Goal: Feedback & Contribution: Submit feedback/report problem

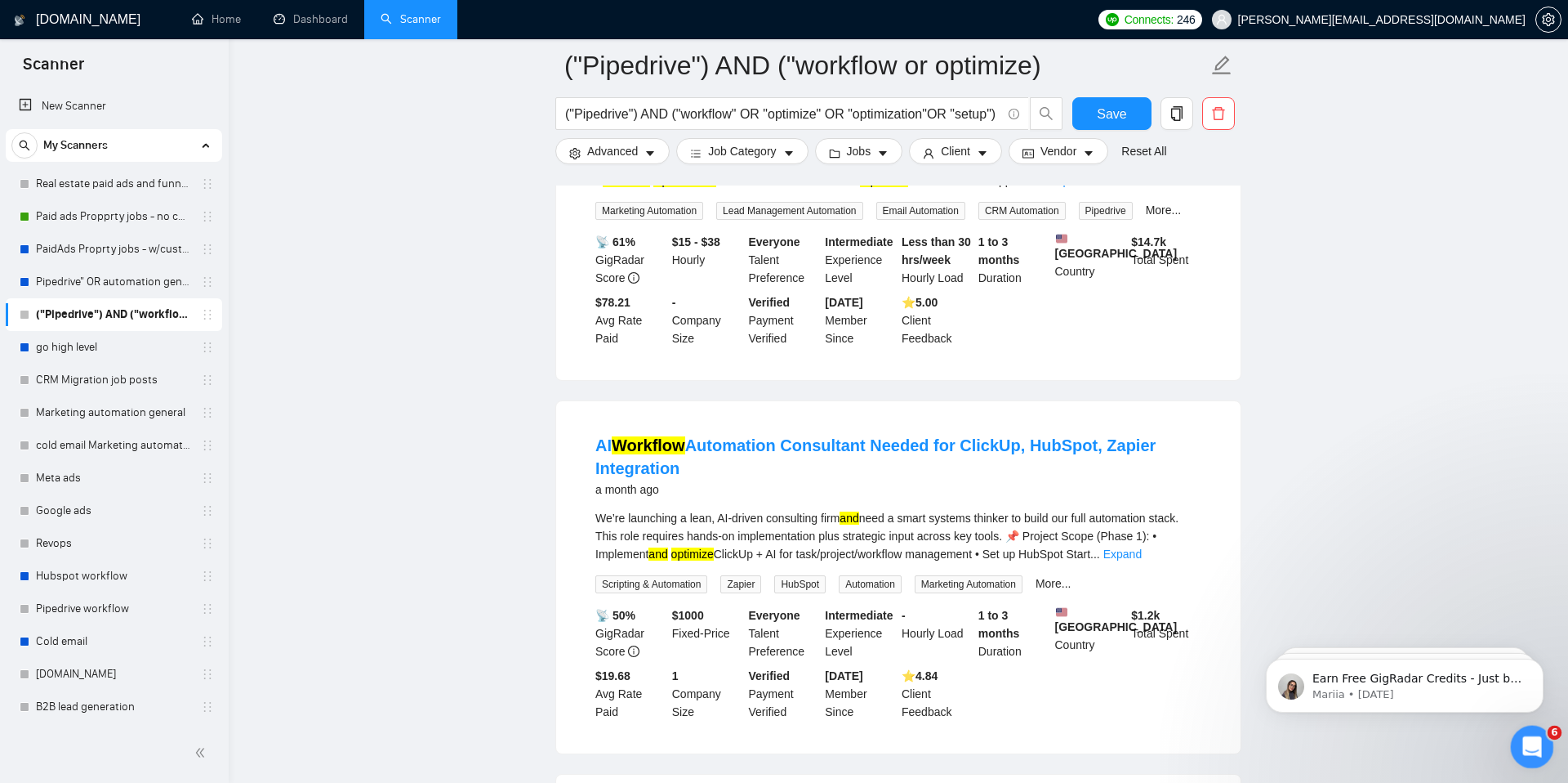
click at [1522, 743] on icon "Open Intercom Messenger" at bounding box center [1529, 744] width 27 height 27
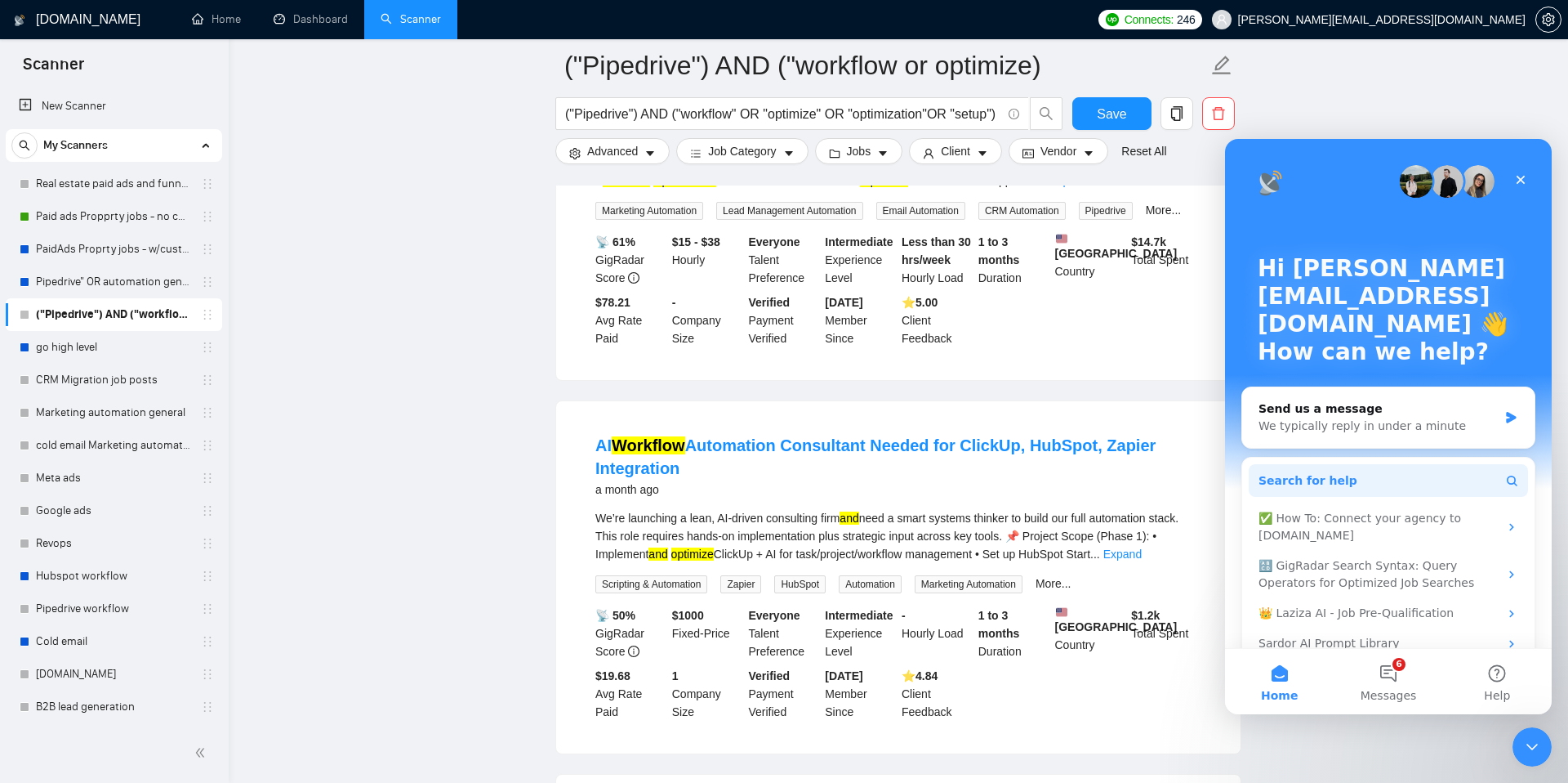
scroll to position [26, 0]
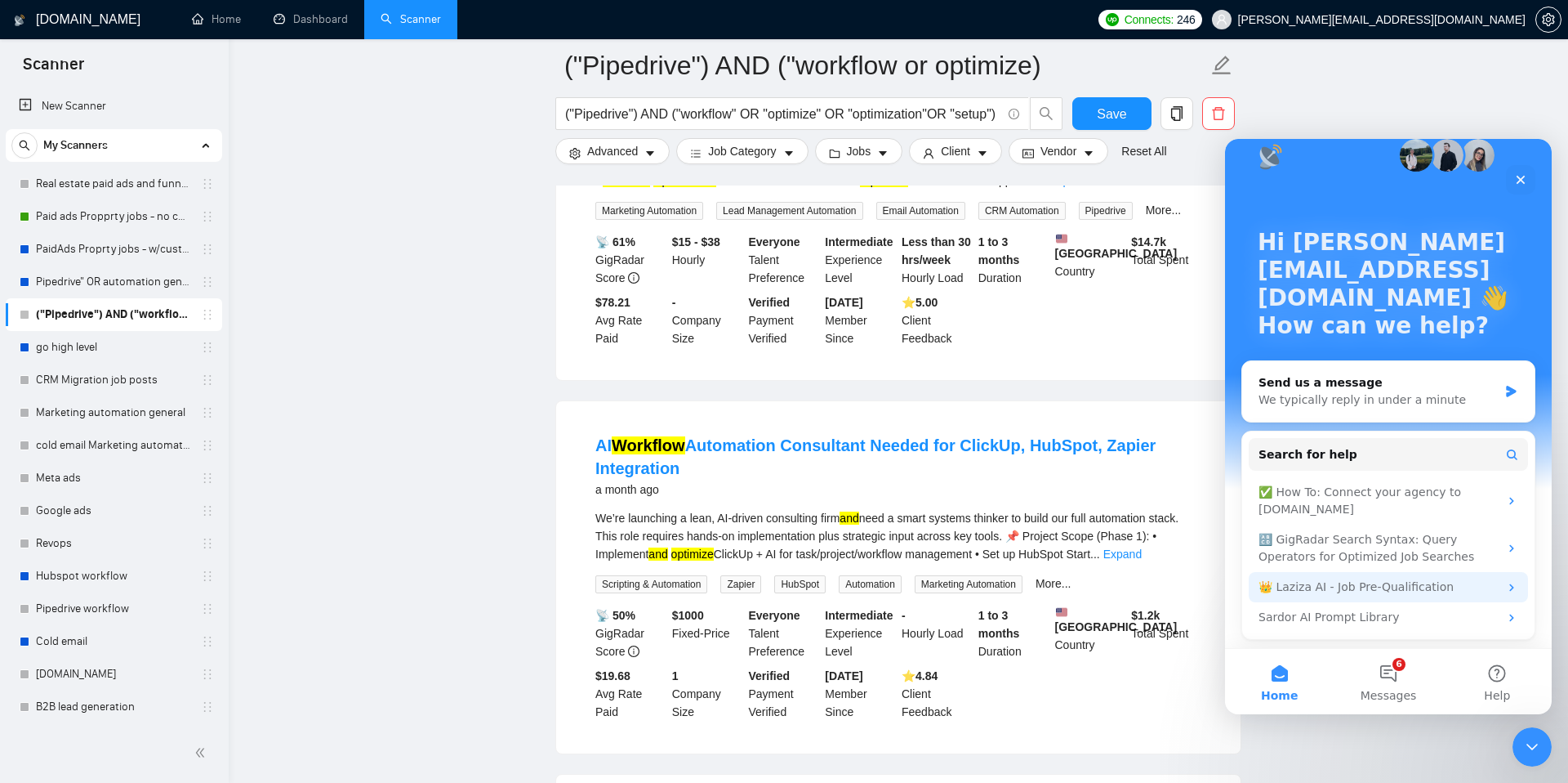
click at [1393, 582] on div "👑 Laziza AI - Job Pre-Qualification" at bounding box center [1378, 587] width 240 height 17
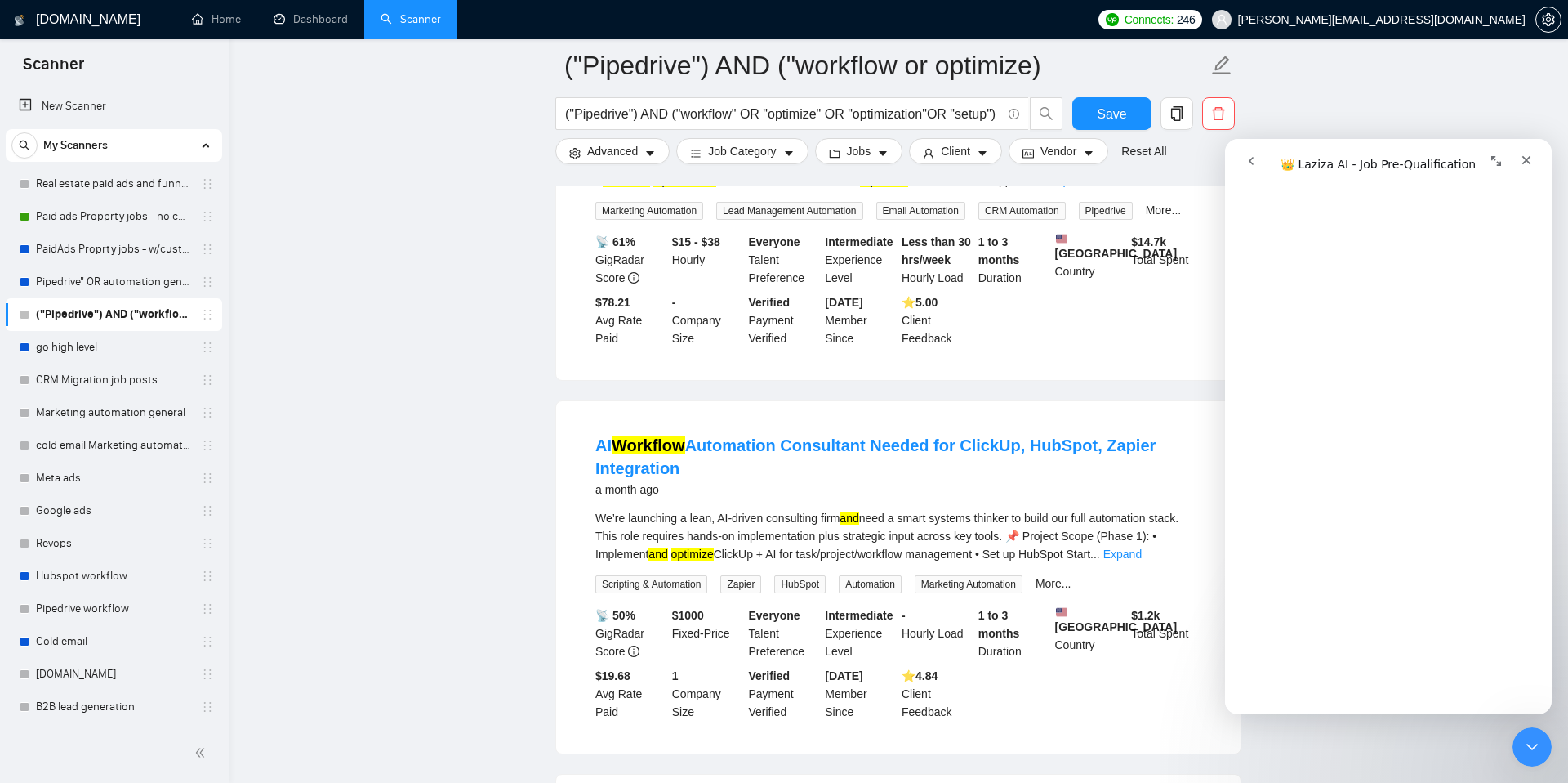
scroll to position [0, 0]
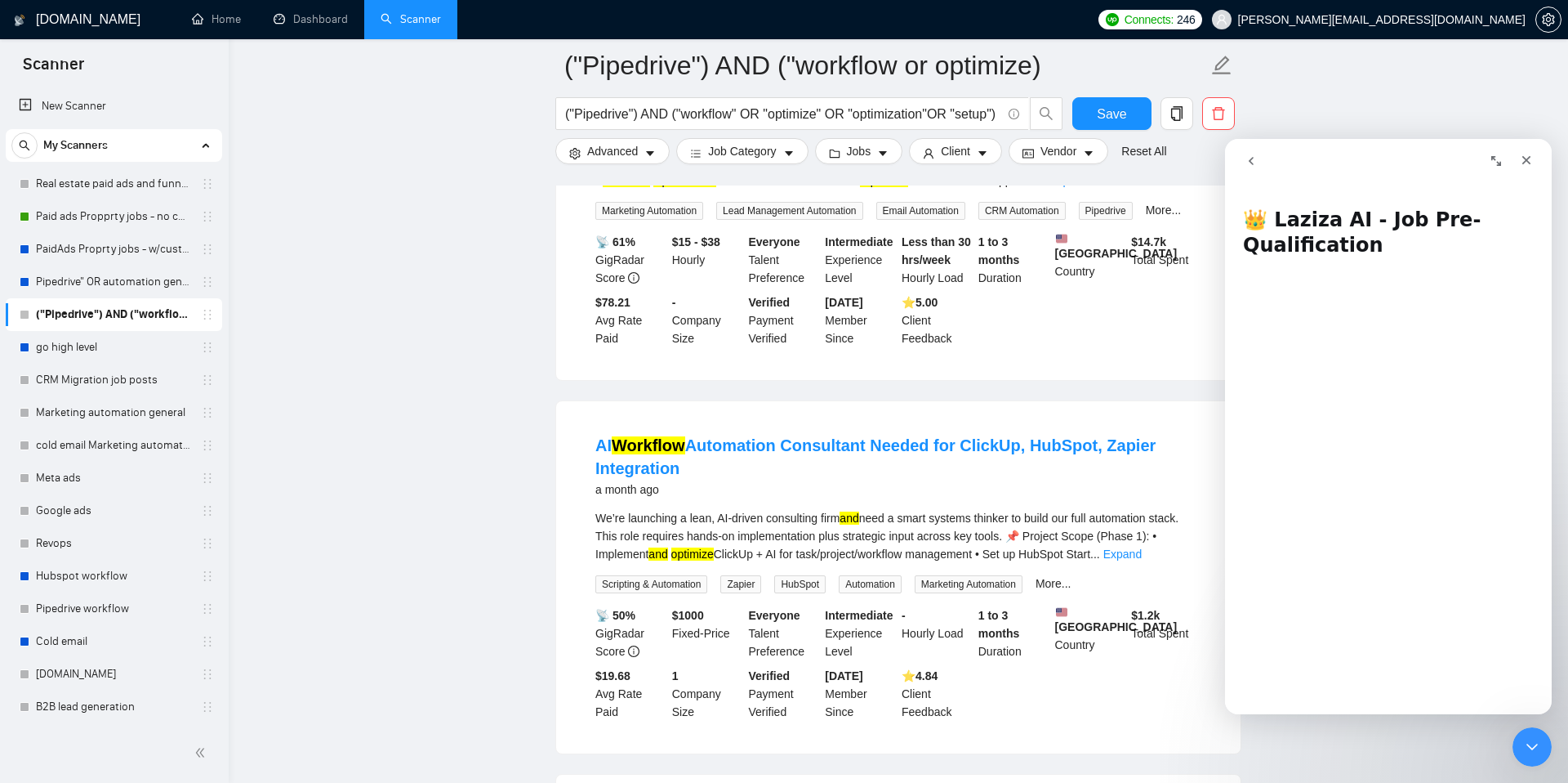
click at [1498, 149] on button "Expand window" at bounding box center [1496, 161] width 31 height 31
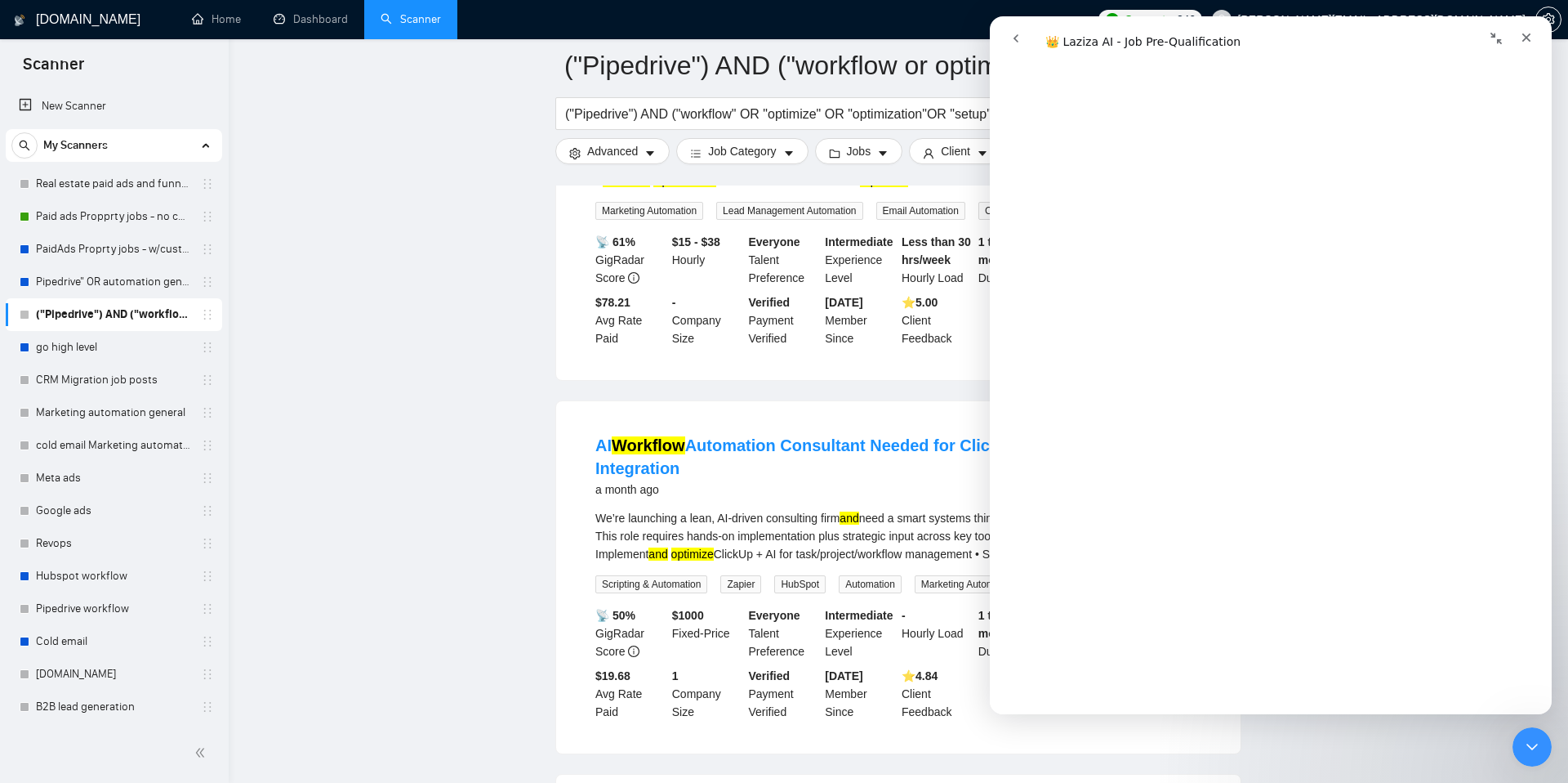
scroll to position [3109, 0]
click at [1278, 687] on link "Open in help center" at bounding box center [1270, 689] width 131 height 13
click at [126, 223] on link "Paid ads Propprty jobs - no custom questions" at bounding box center [113, 215] width 155 height 33
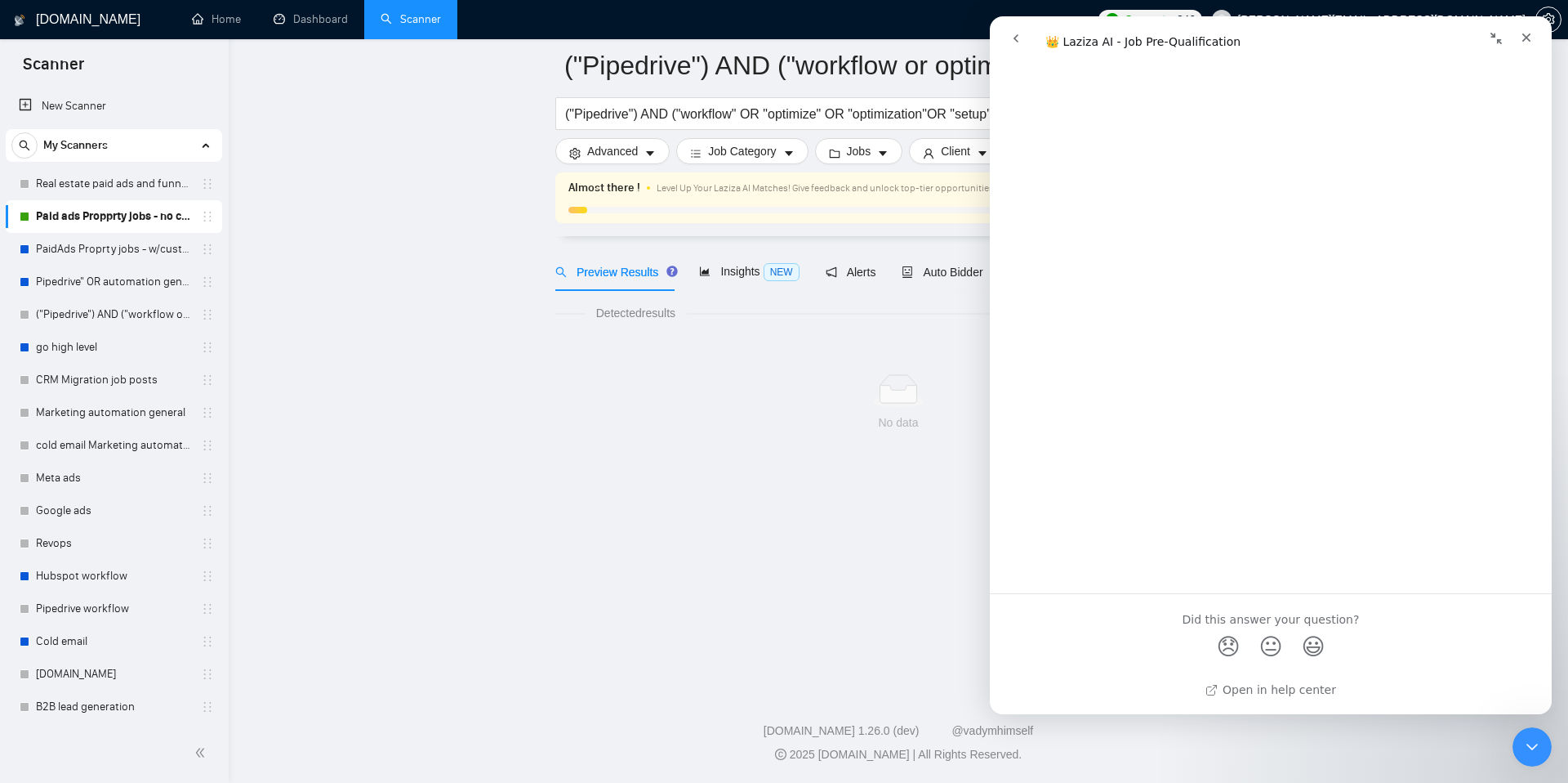
scroll to position [0, 0]
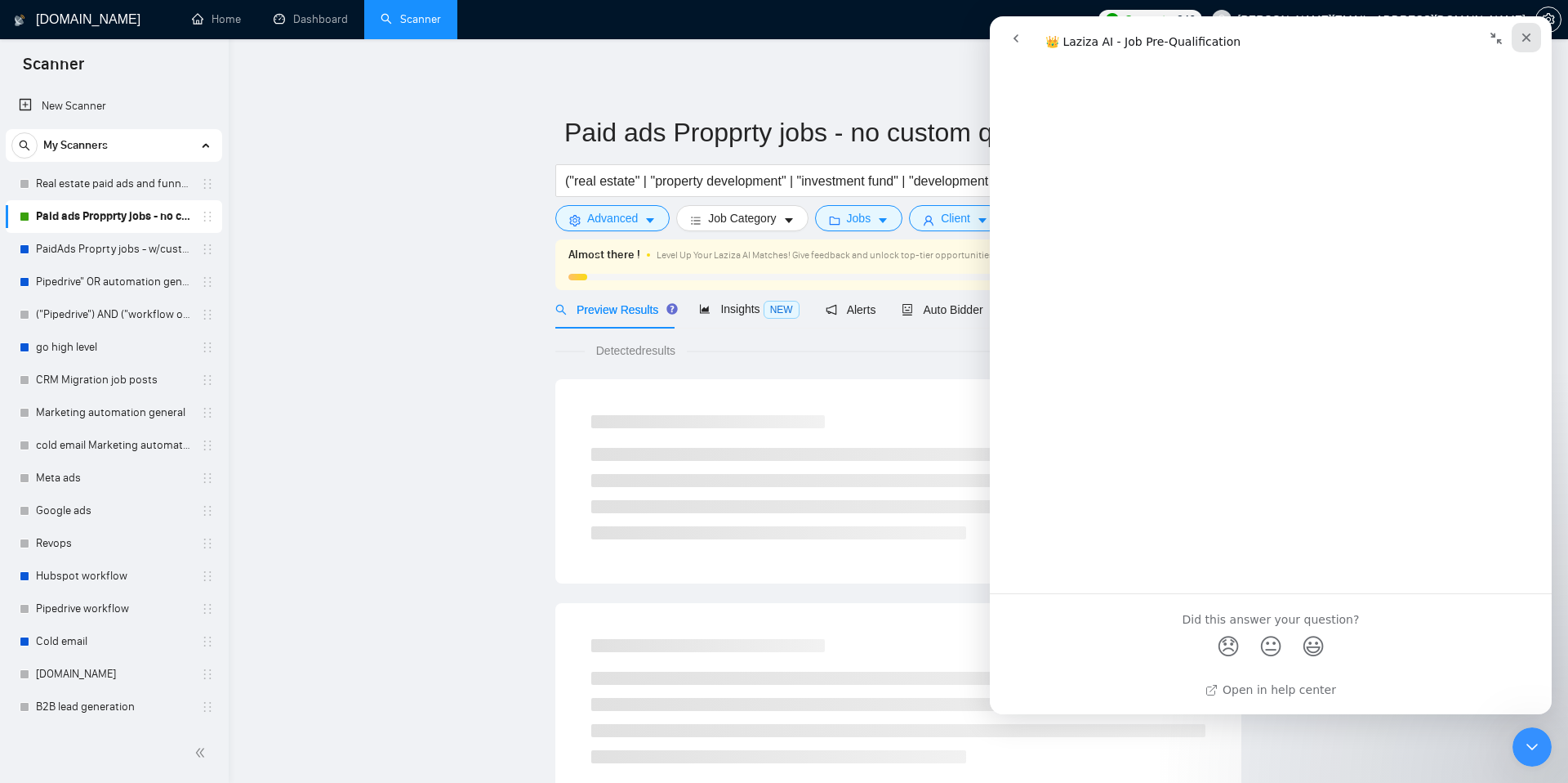
click at [1525, 38] on icon "Close" at bounding box center [1526, 38] width 9 height 9
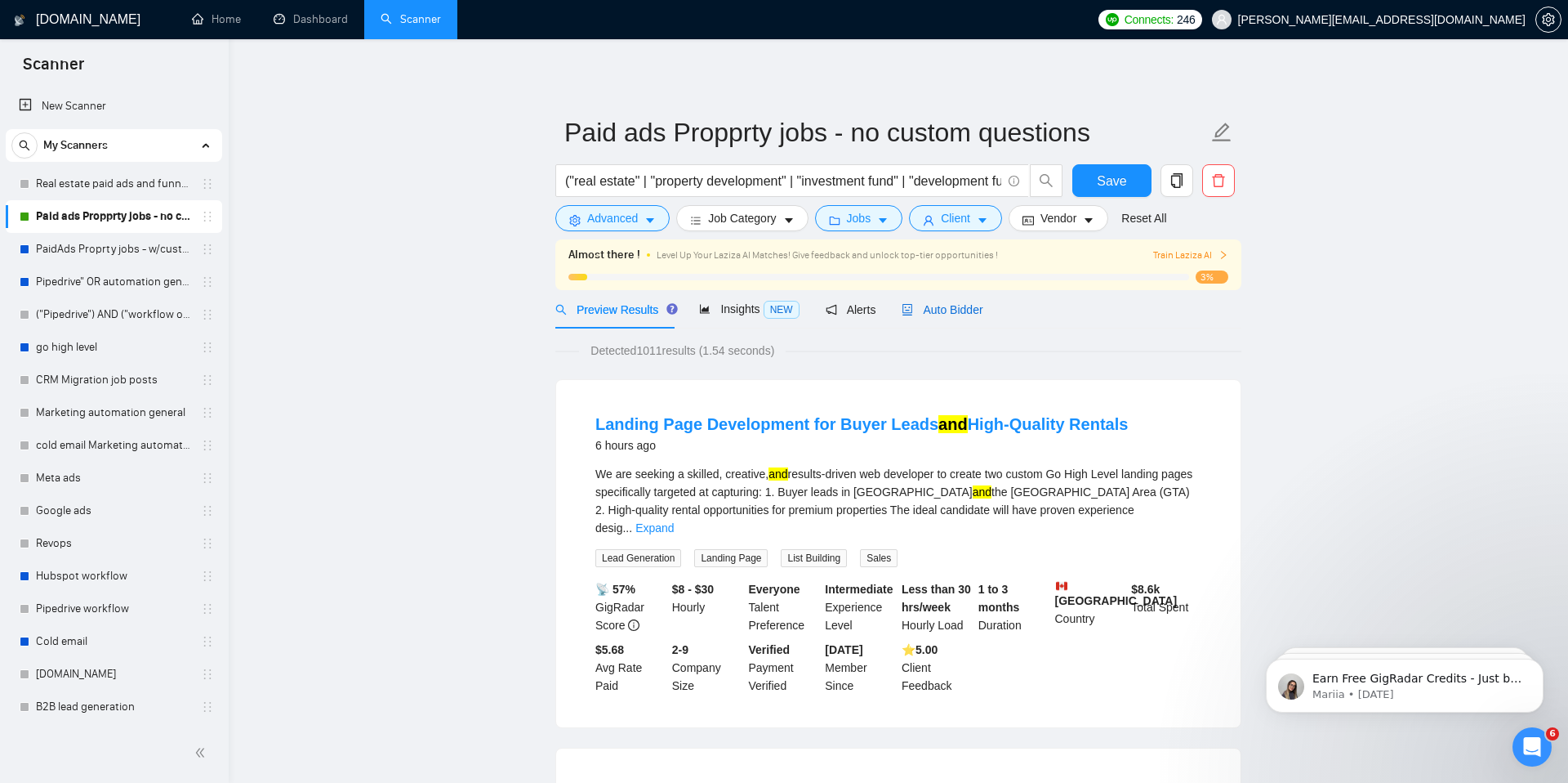
click at [950, 311] on span "Auto Bidder" at bounding box center [941, 309] width 81 height 13
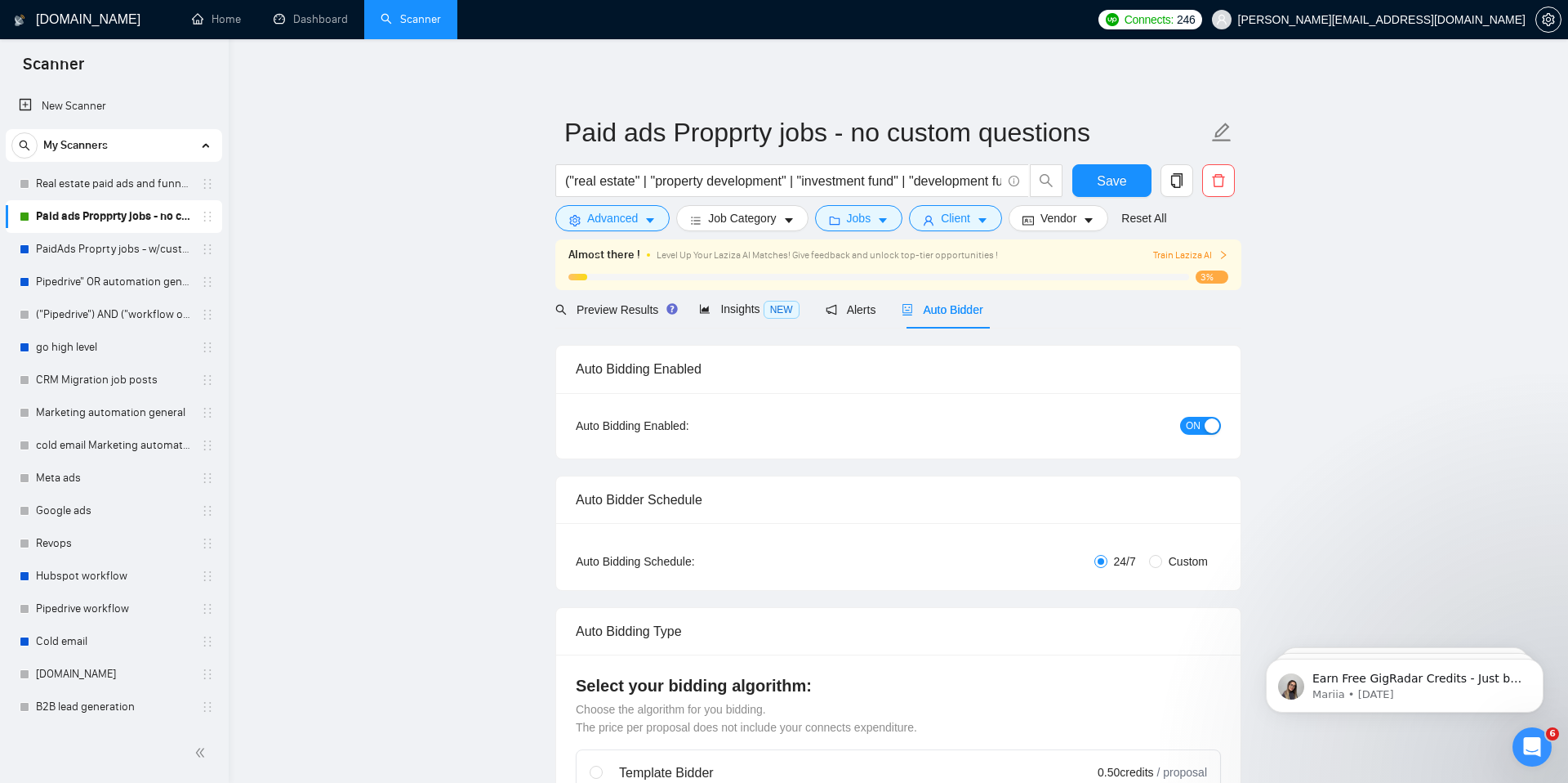
checkbox input "true"
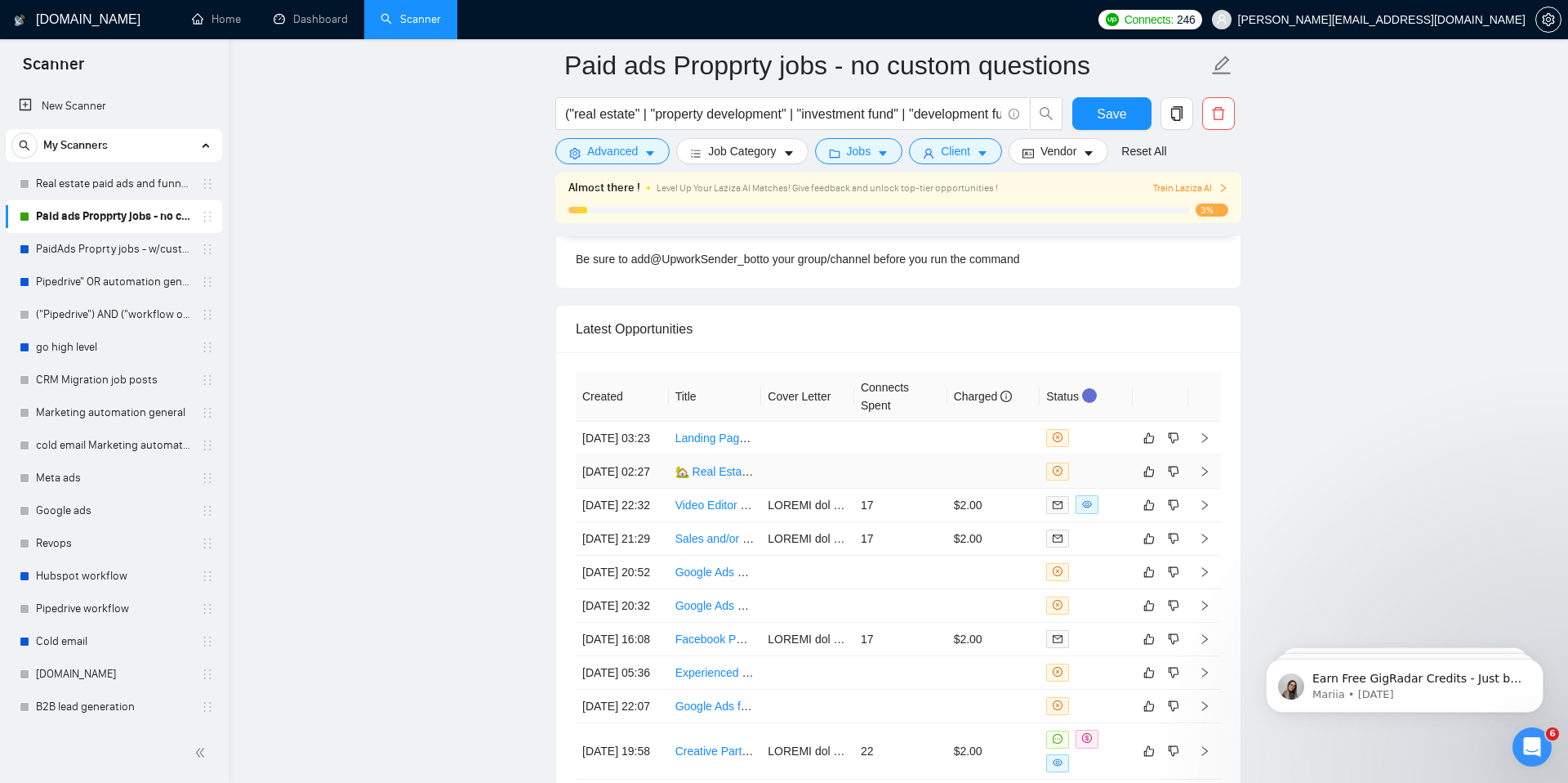
scroll to position [4268, 0]
click at [727, 477] on link "🏡 Real Estate Landing Page + Google Ads Specialist ([GEOGRAPHIC_DATA] & GTA Buy…" at bounding box center [978, 471] width 605 height 13
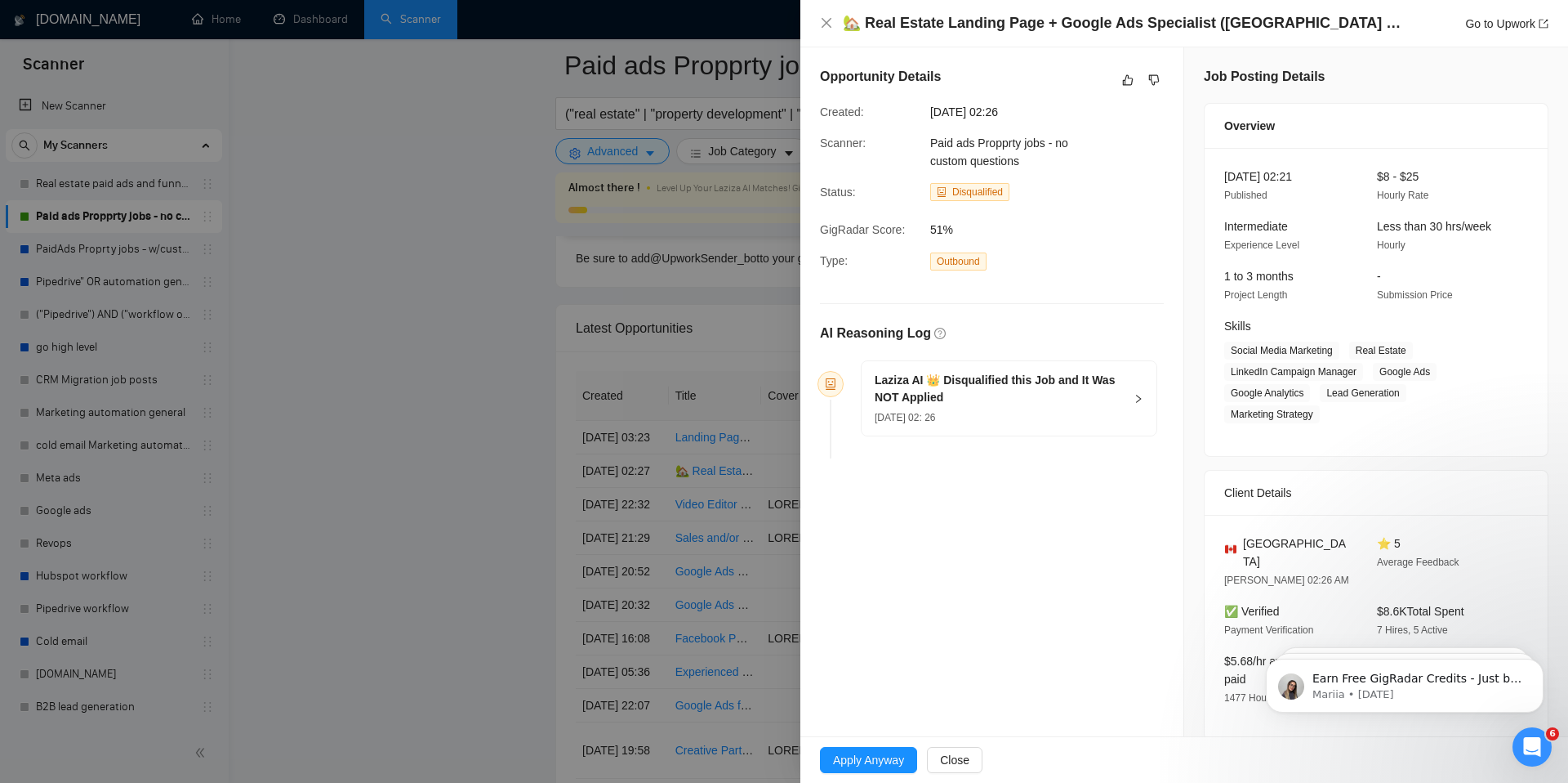
click at [1014, 392] on h5 "Laziza AI 👑 Disqualified this Job and It Was NOT Applied" at bounding box center [999, 388] width 249 height 34
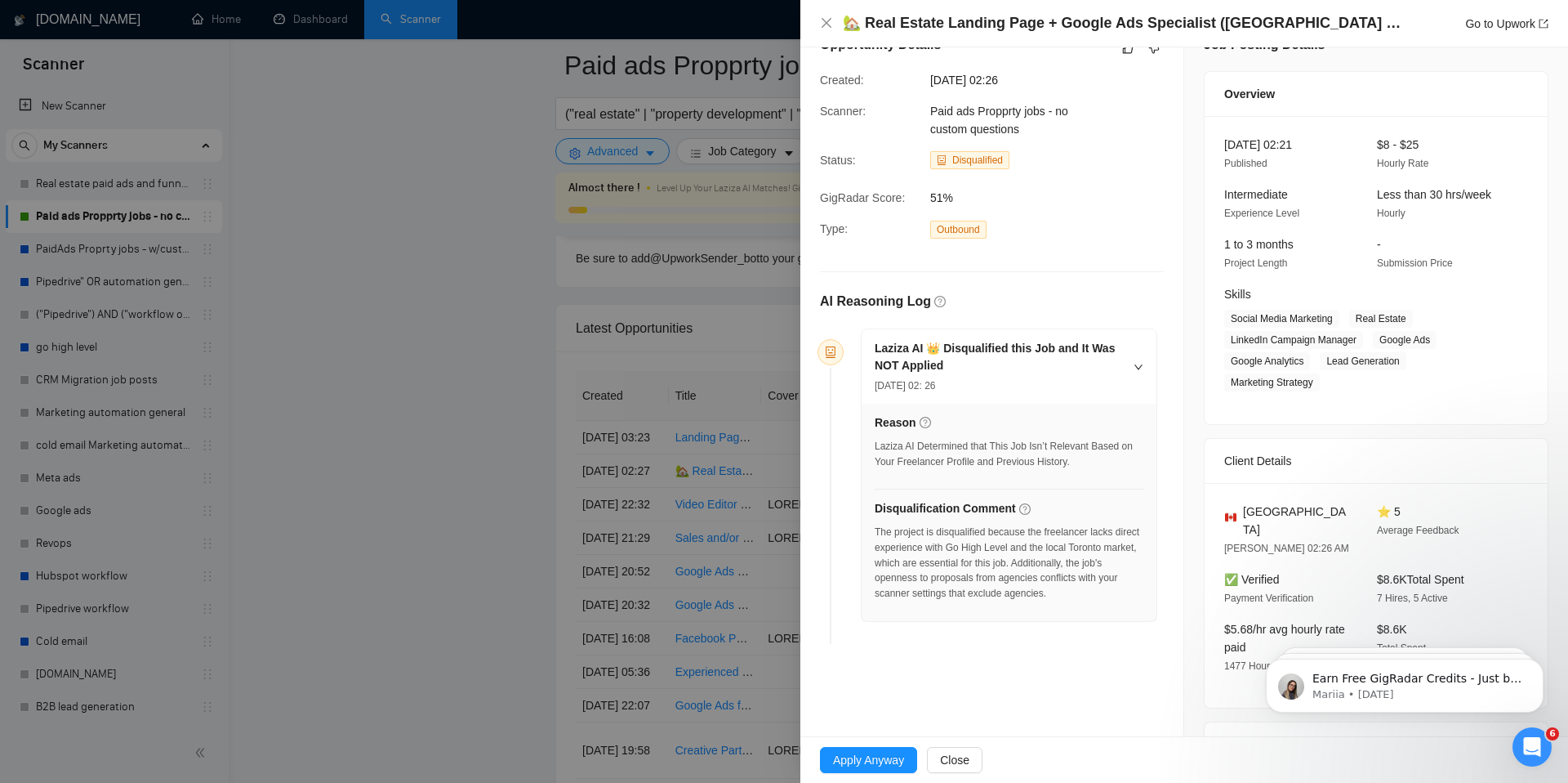
scroll to position [0, 0]
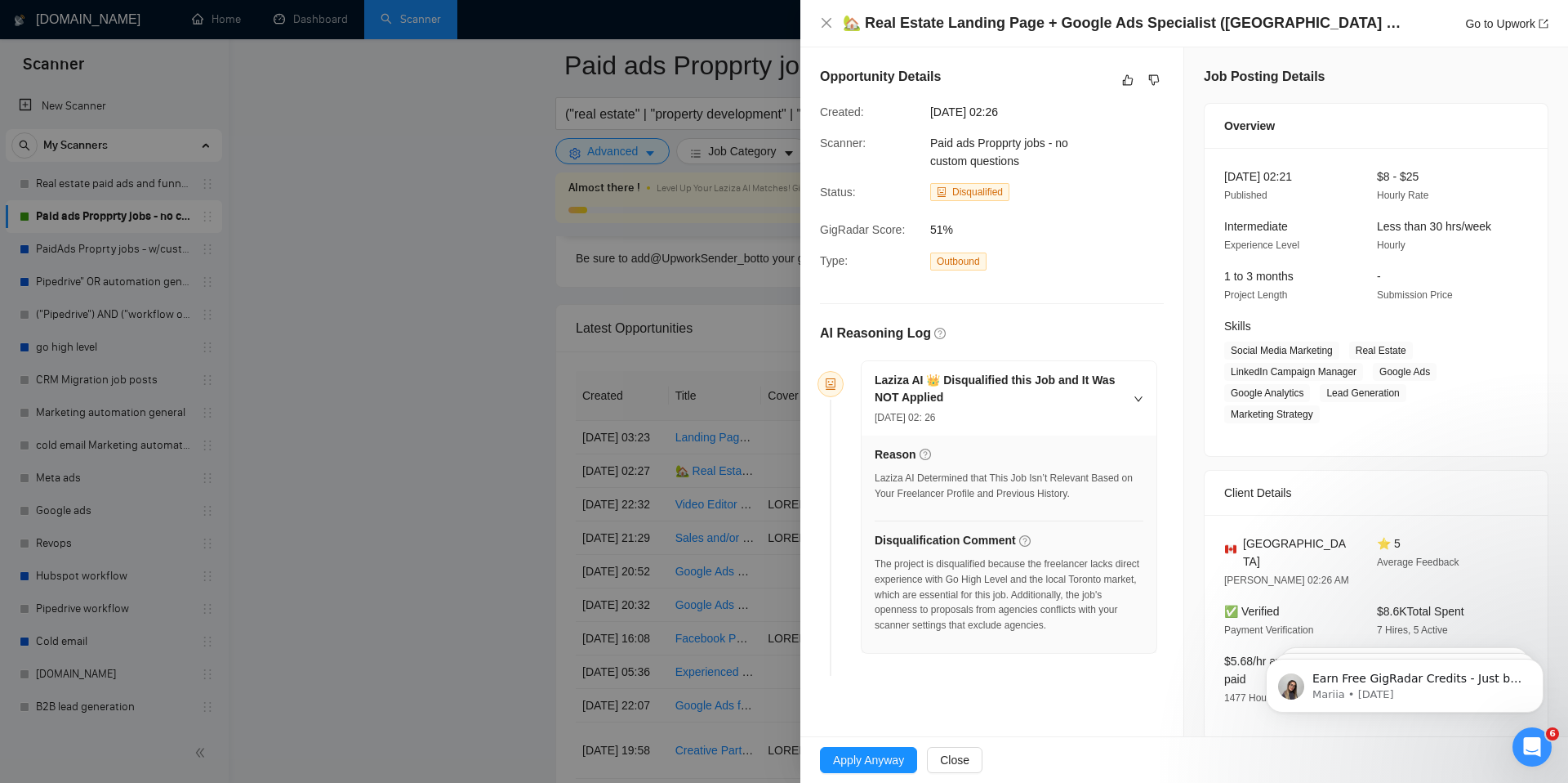
click at [510, 387] on div at bounding box center [784, 391] width 1568 height 783
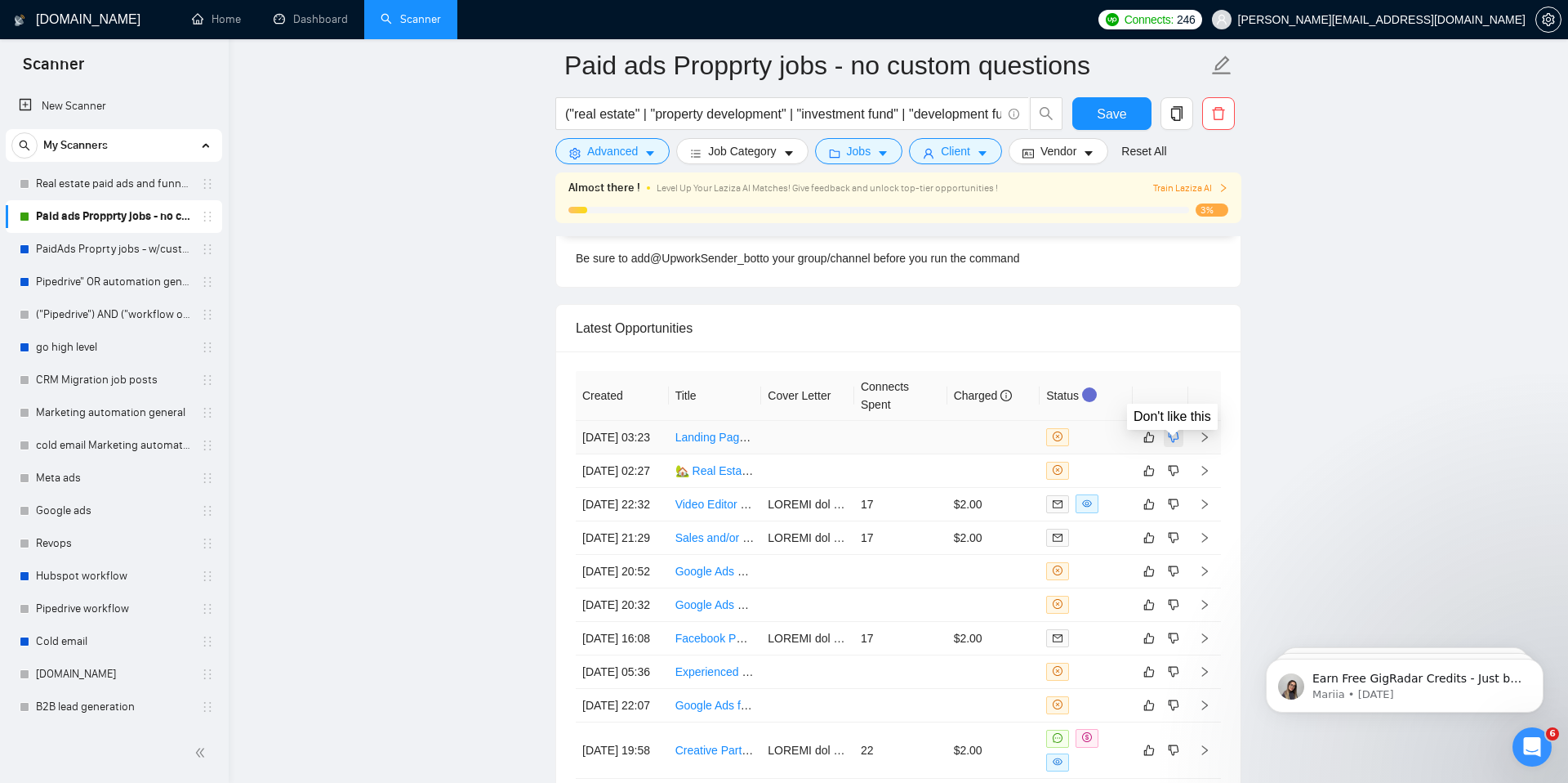
click at [1173, 442] on icon "dislike" at bounding box center [1173, 436] width 10 height 10
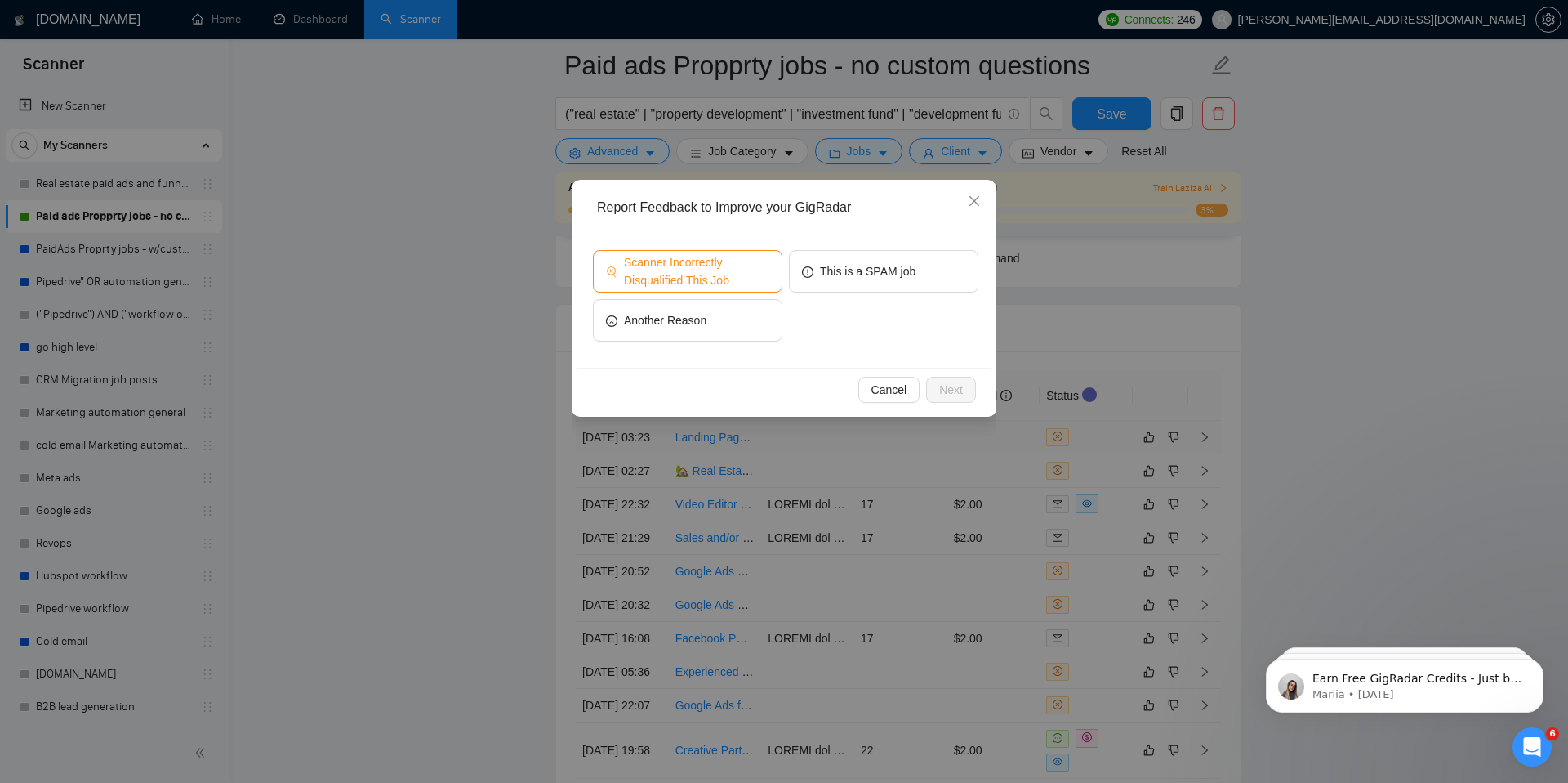
click at [693, 280] on span "Scanner Incorrectly Disqualified This Job" at bounding box center [696, 271] width 146 height 36
click at [954, 394] on span "Next" at bounding box center [951, 389] width 24 height 18
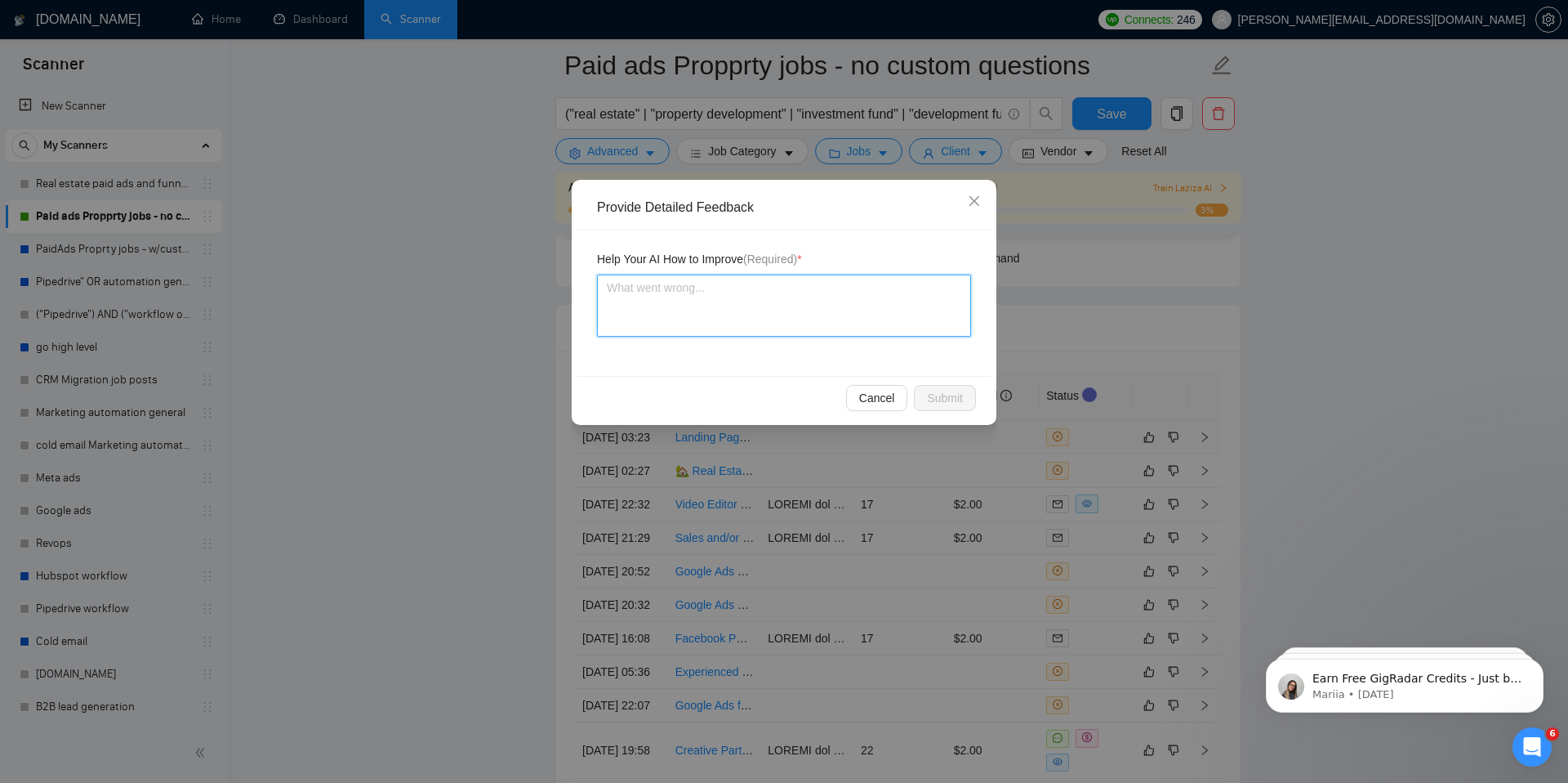
click at [819, 308] on textarea at bounding box center [784, 306] width 374 height 62
type textarea "A"
type textarea "An"
type textarea "Any"
type textarea "Anyth"
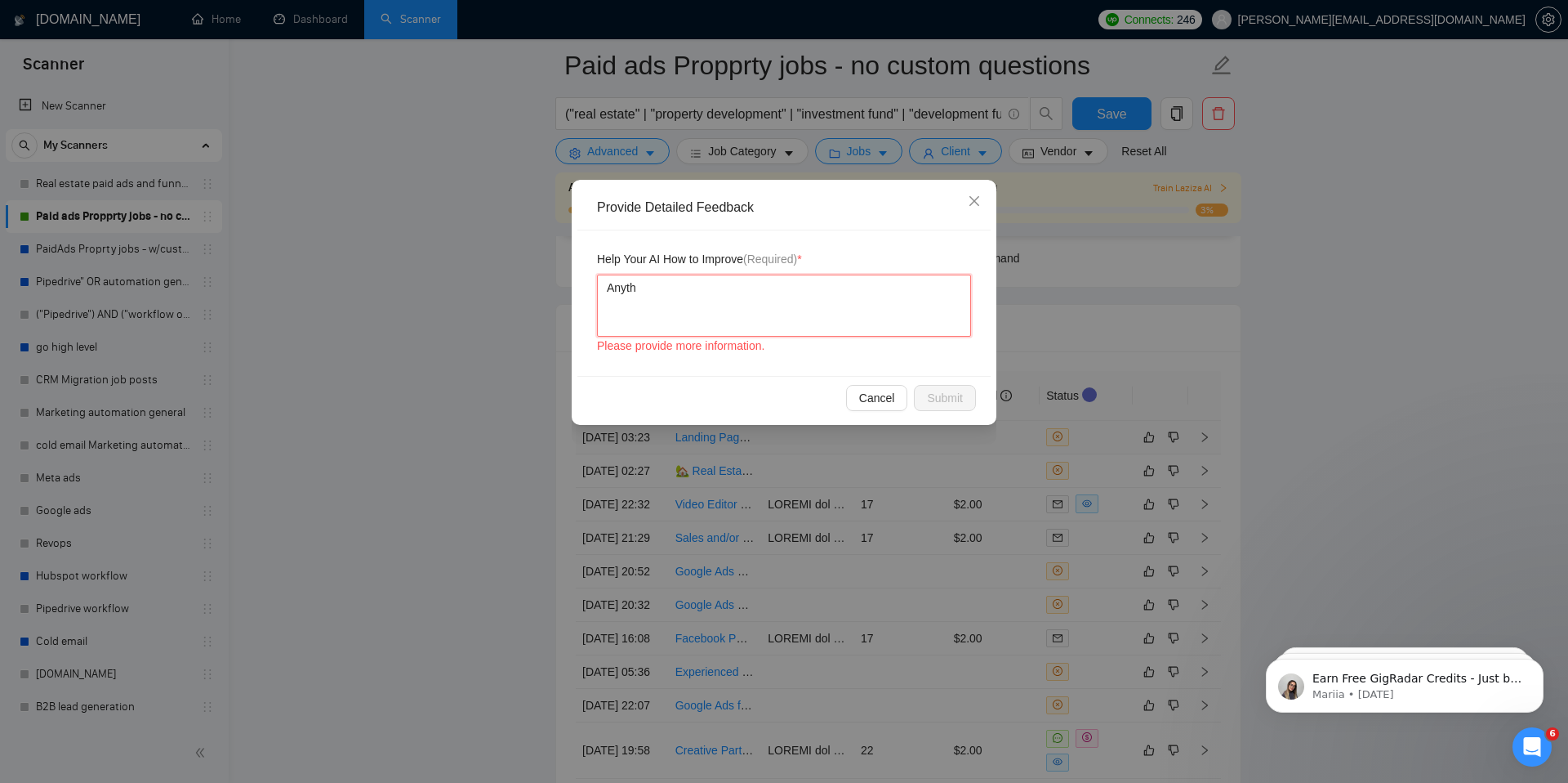
type textarea "Anythi"
type textarea "Anythin"
type textarea "Anything"
type textarea "Anything G"
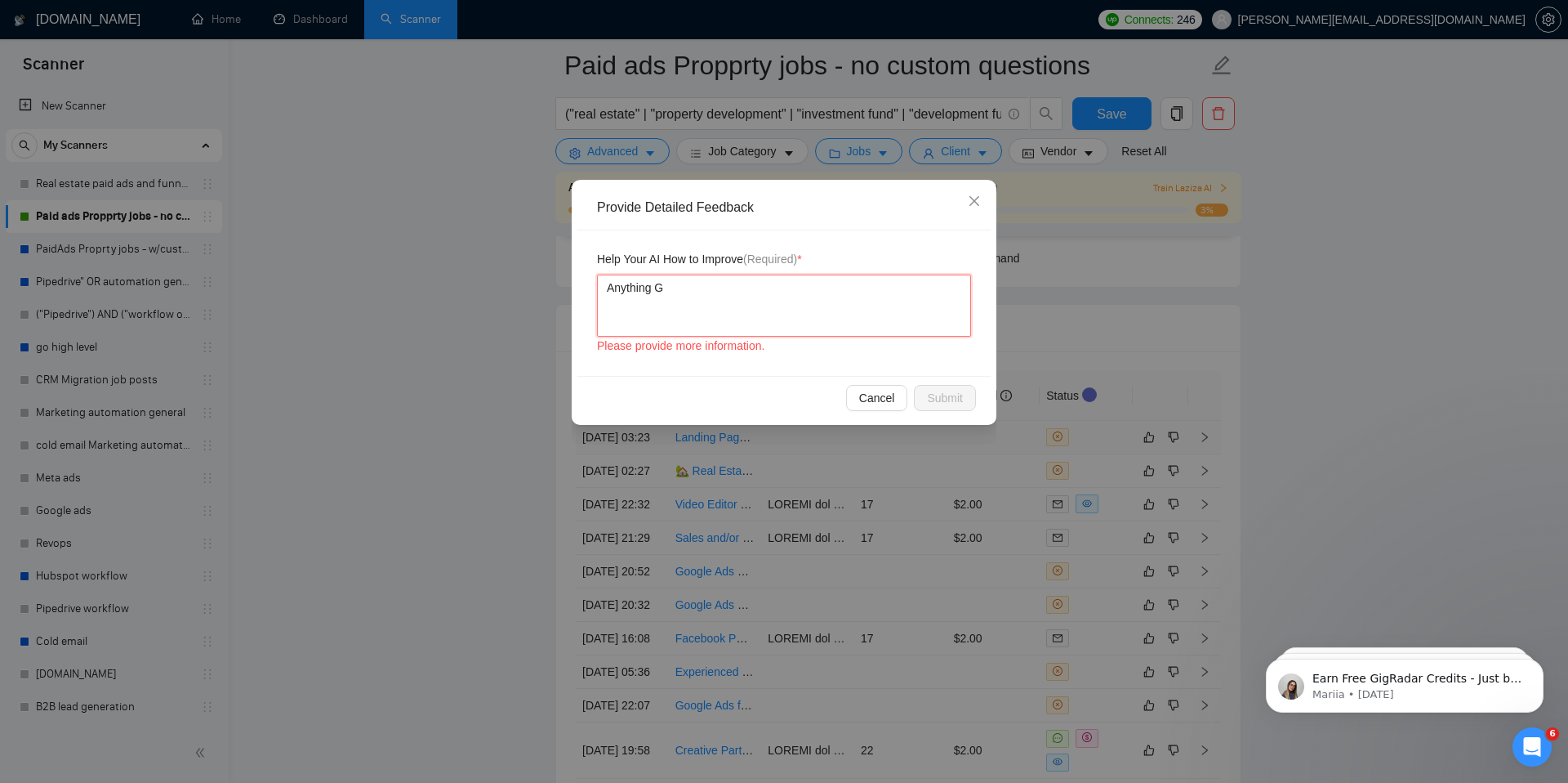
type textarea "Anything Go"
type textarea "Anything Go H"
type textarea "Anything Go Hi"
type textarea "Anything Go Hig"
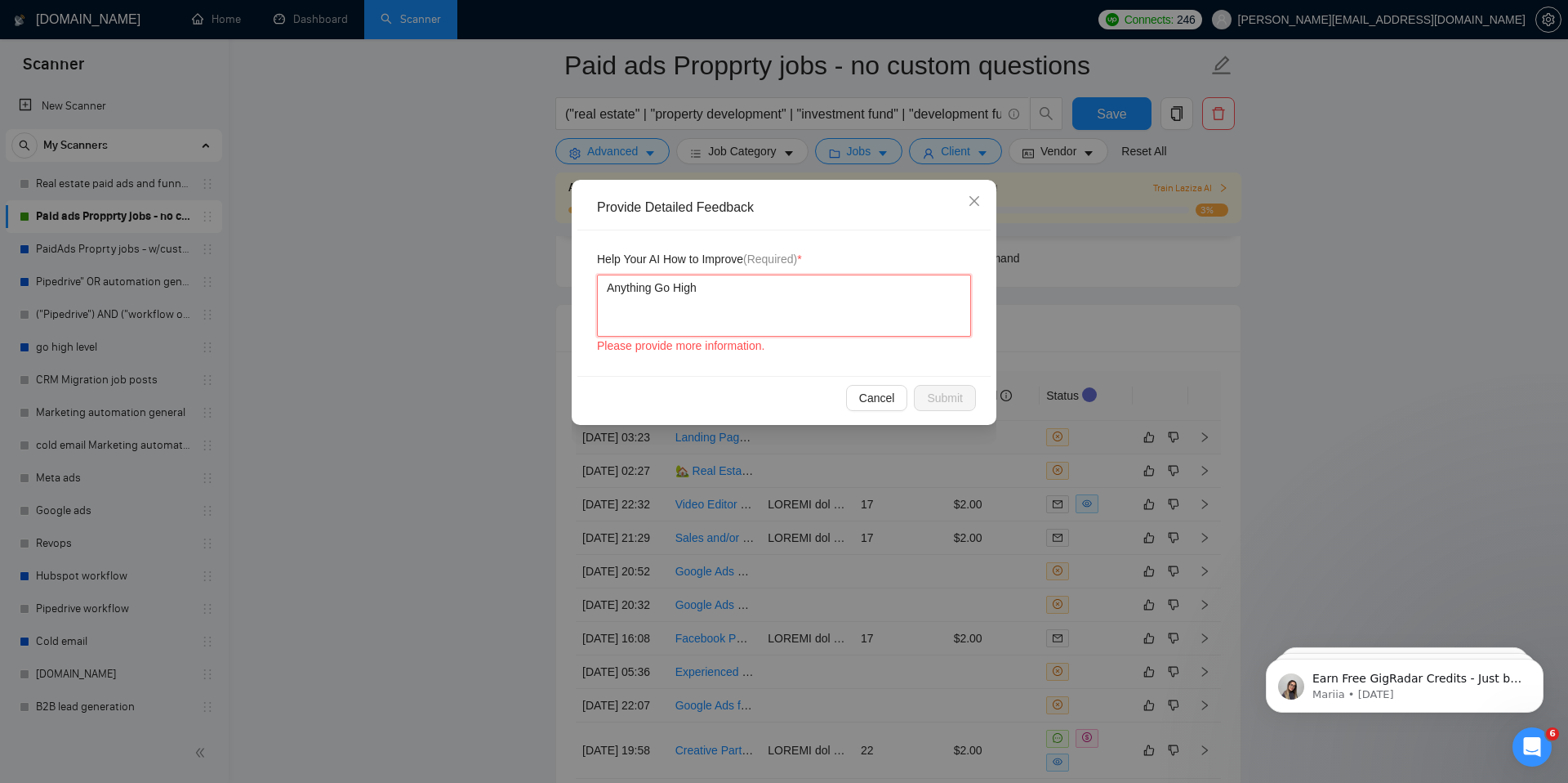
type textarea "Anything Go HighL"
type textarea "Anything Go HighLe"
type textarea "Anything Go HighLev"
type textarea "Anything Go HighLeve"
type textarea "Anything Go HighLev"
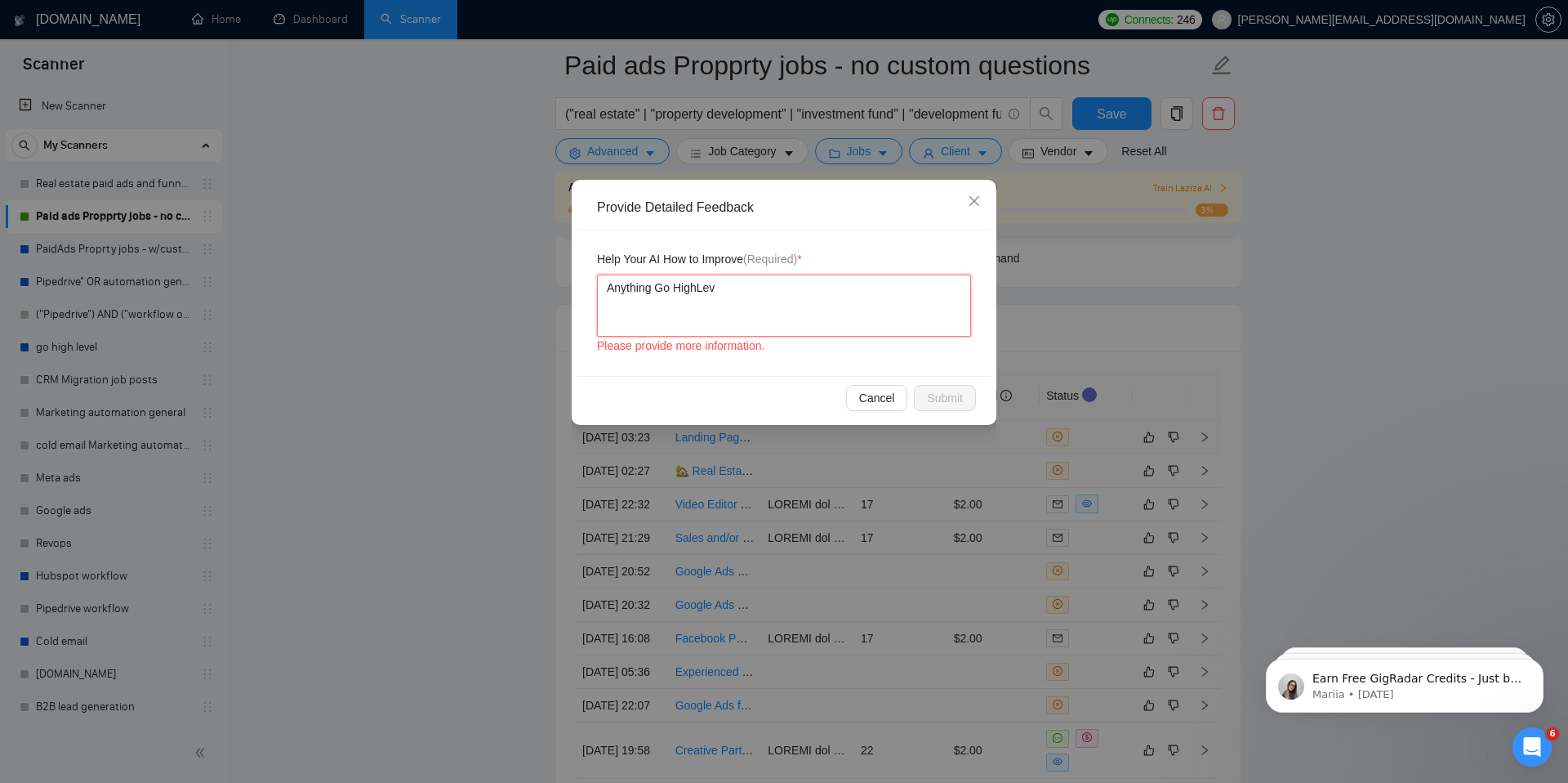
type textarea "Anything Go HighLe"
type textarea "Anything Go HighL"
type textarea "Anything Go High"
type textarea "Anything Go High L"
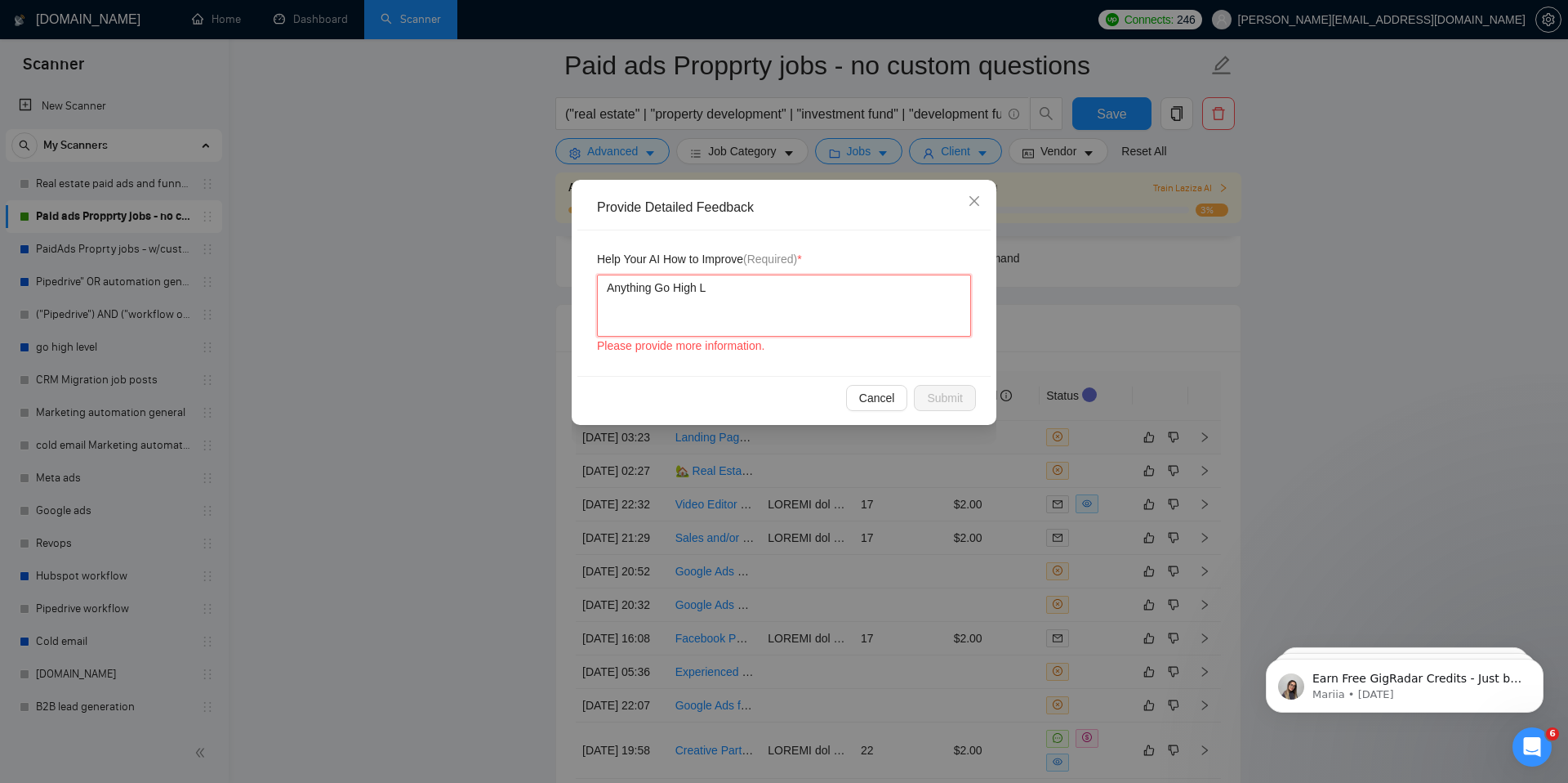
type textarea "Anything Go High Le"
type textarea "Anything Go High Lev"
type textarea "Anything Go High Leve"
type textarea "Anything Go High Level"
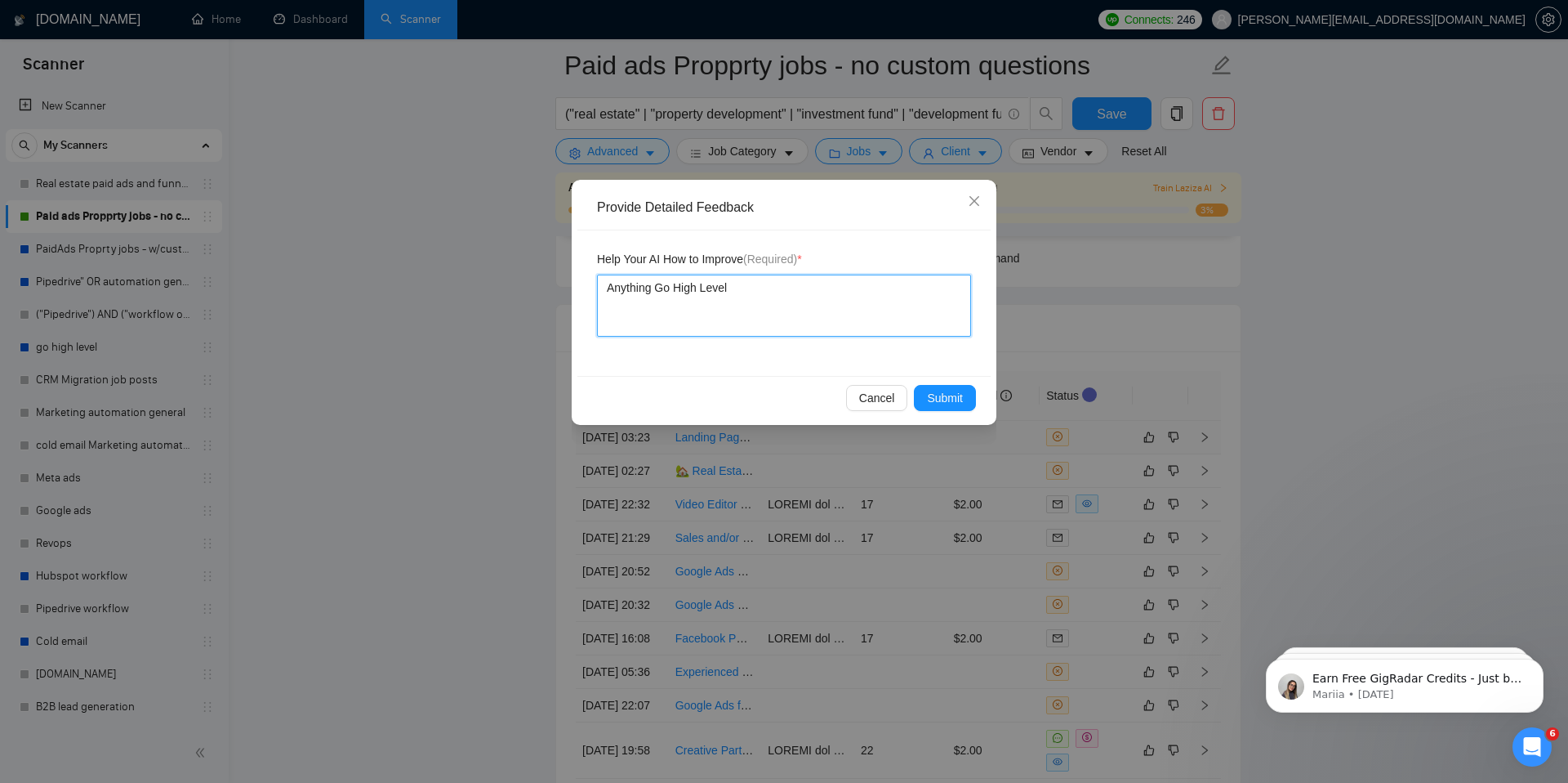
type textarea "Anything Go High Level a"
type textarea "Anything Go High Level and"
type textarea "Anything Go High Level and A"
type textarea "Anything Go High Level and Au"
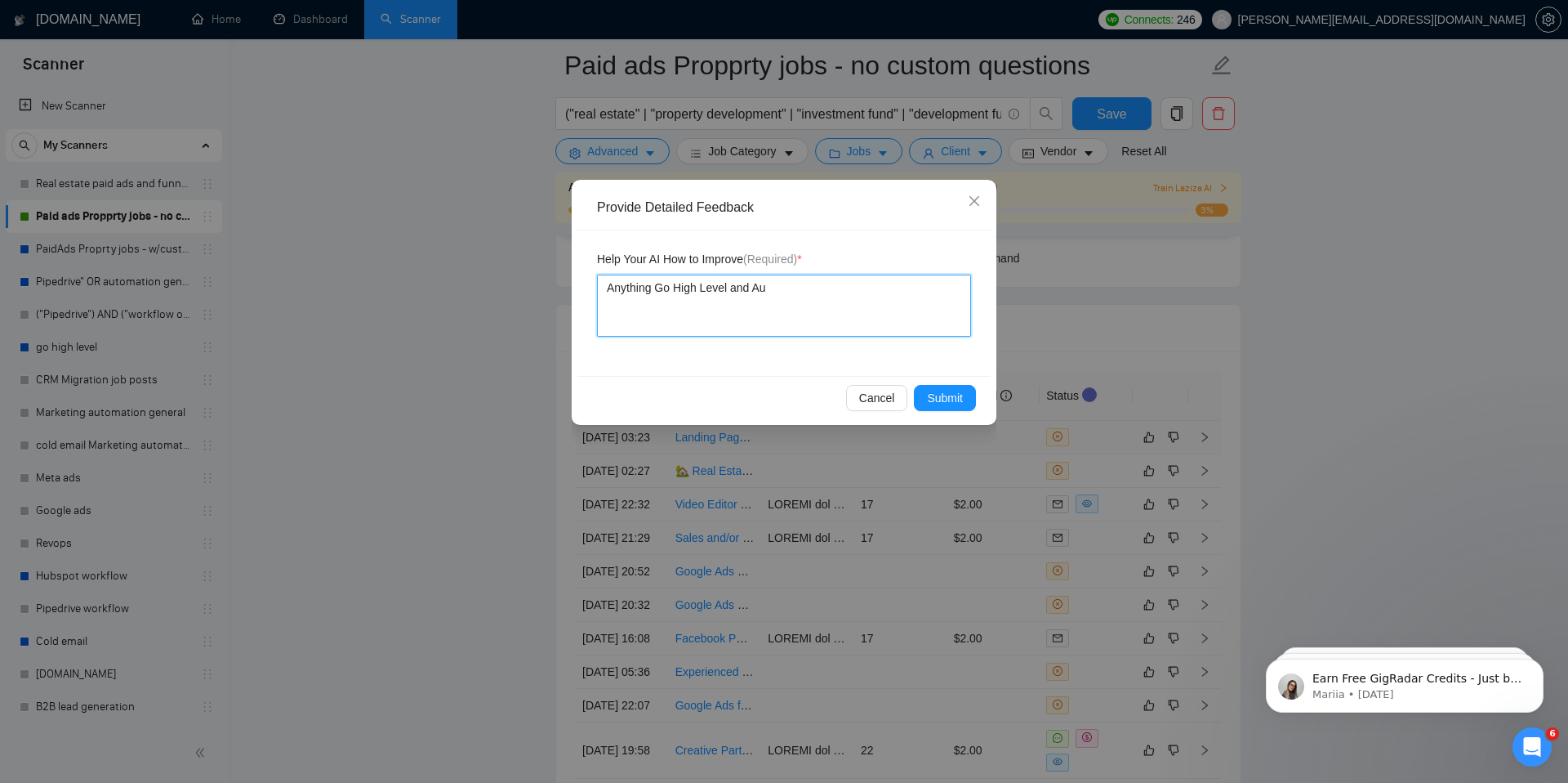
type textarea "Anything Go High Level and A"
type textarea "Anything Go High Level and"
type textarea "Anything Go High Level and G"
type textarea "Anything Go High Level and Go"
type textarea "Anything Go High Level and Goog"
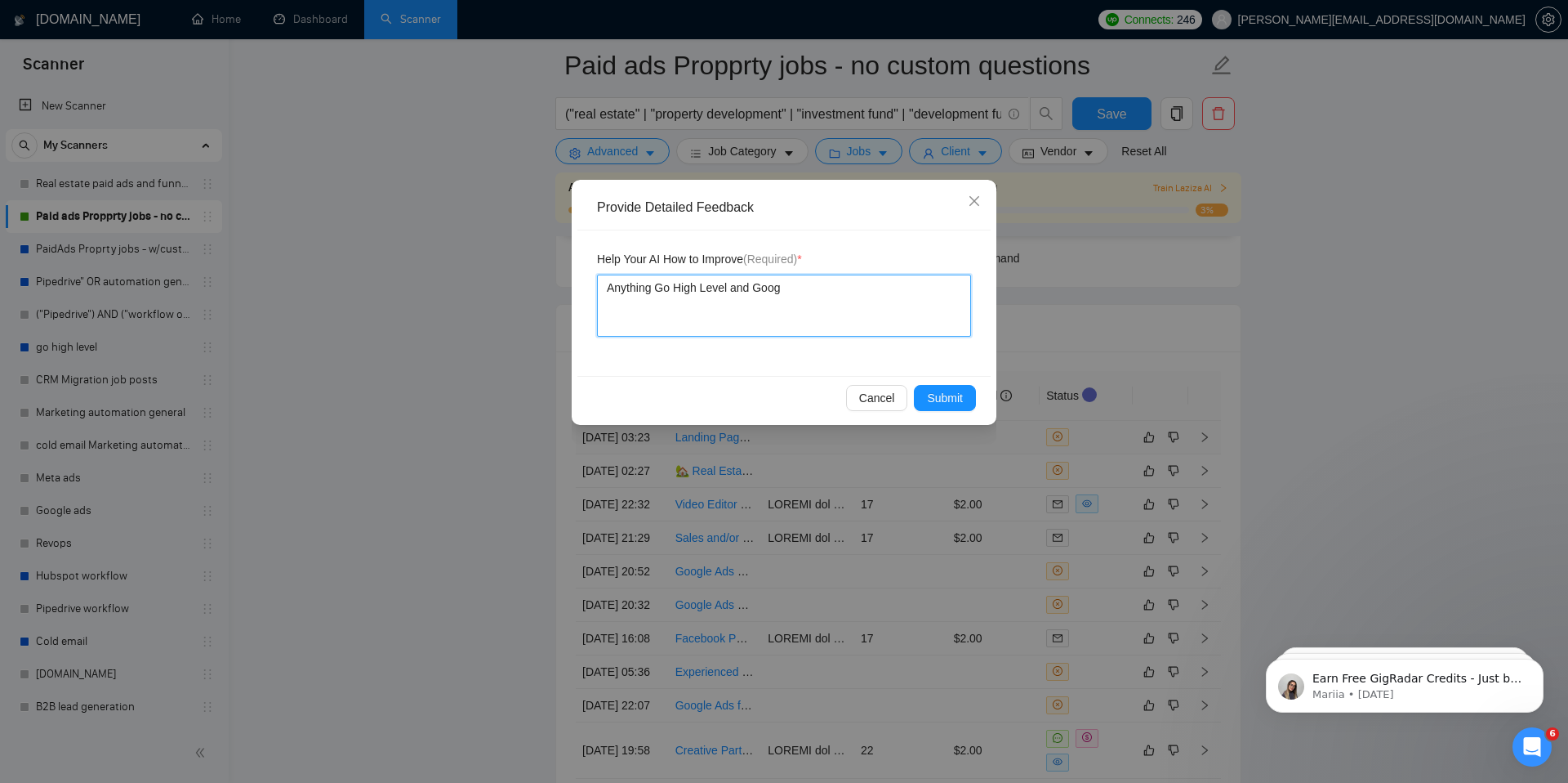
type textarea "Anything Go High Level and Googl"
type textarea "Anything Go High Level and Google"
type textarea "Anything Go High Level and Google a"
type textarea "Anything Go High Level and Google ad"
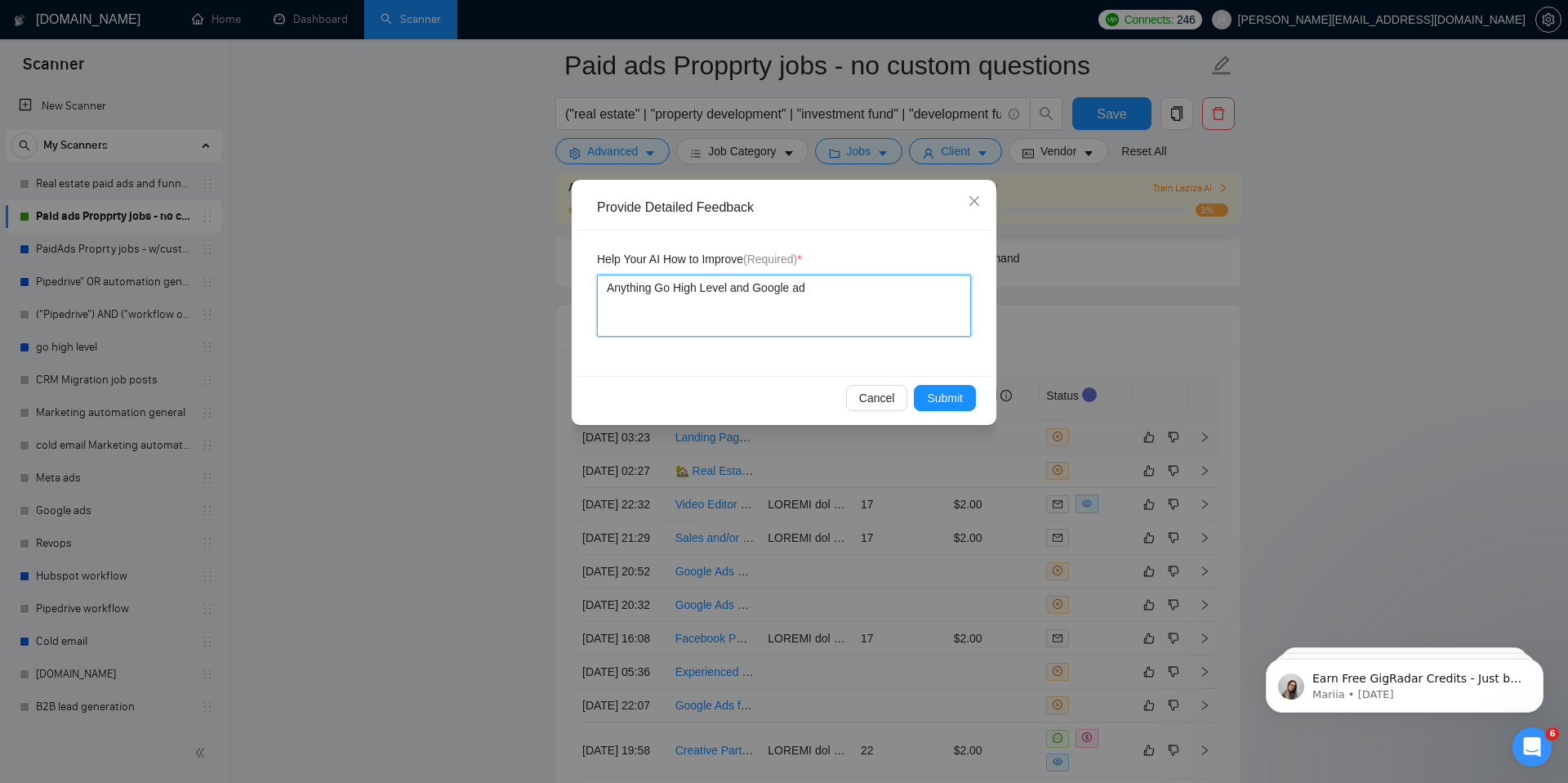
type textarea "Anything Go High Level and Google ads"
type textarea "Anything Go High Level and Google ads r"
type textarea "Anything Go High Level and Google ads re"
type textarea "Anything Go High Level and Google ads rel"
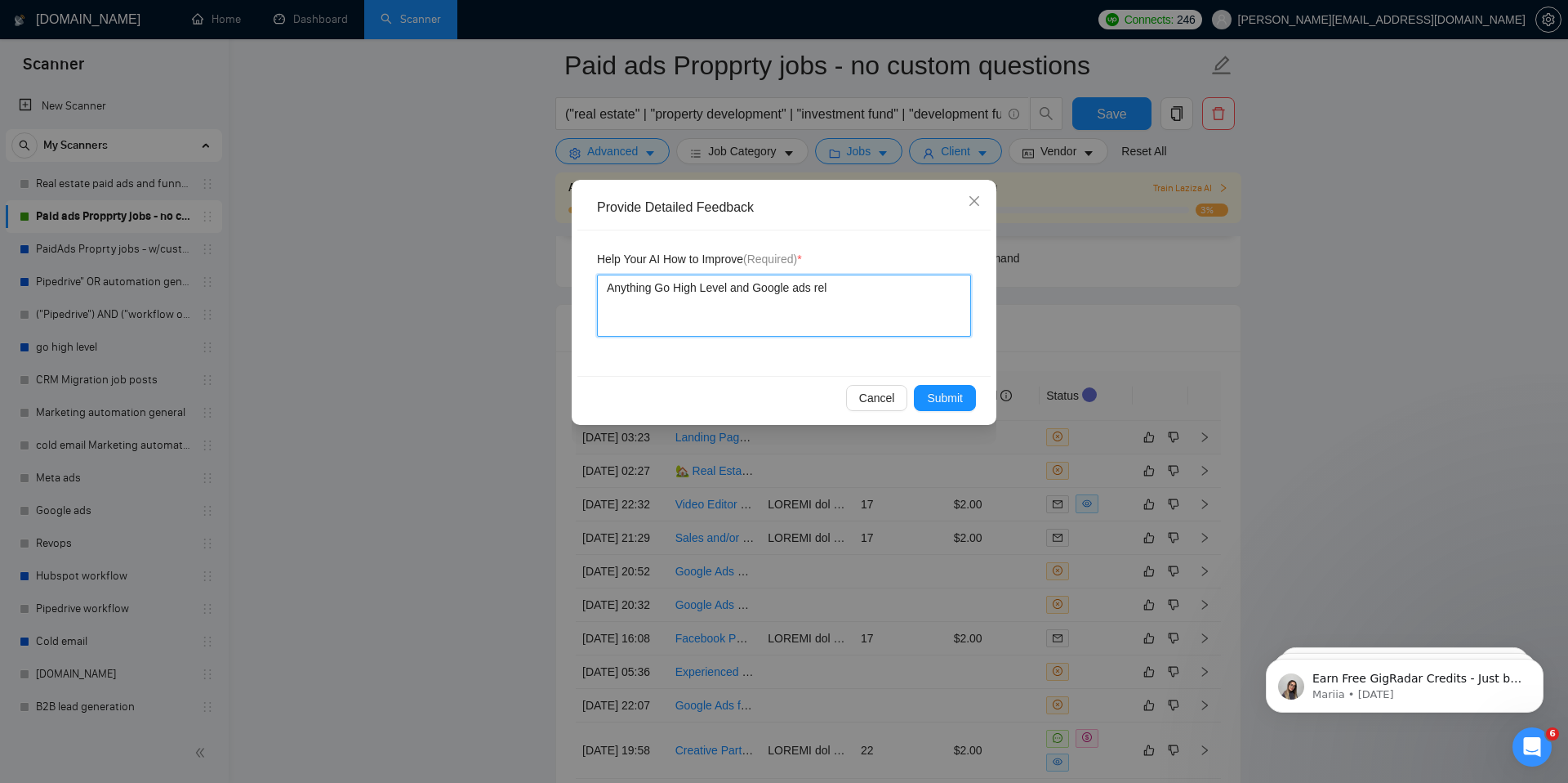
type textarea "Anything Go High Level and Google ads [MEDICAL_DATA]"
type textarea "Anything Go High Level and Google ads relat"
type textarea "Anything Go High Level and Google ads relate"
type textarea "Anything Go High Level and Google ads related"
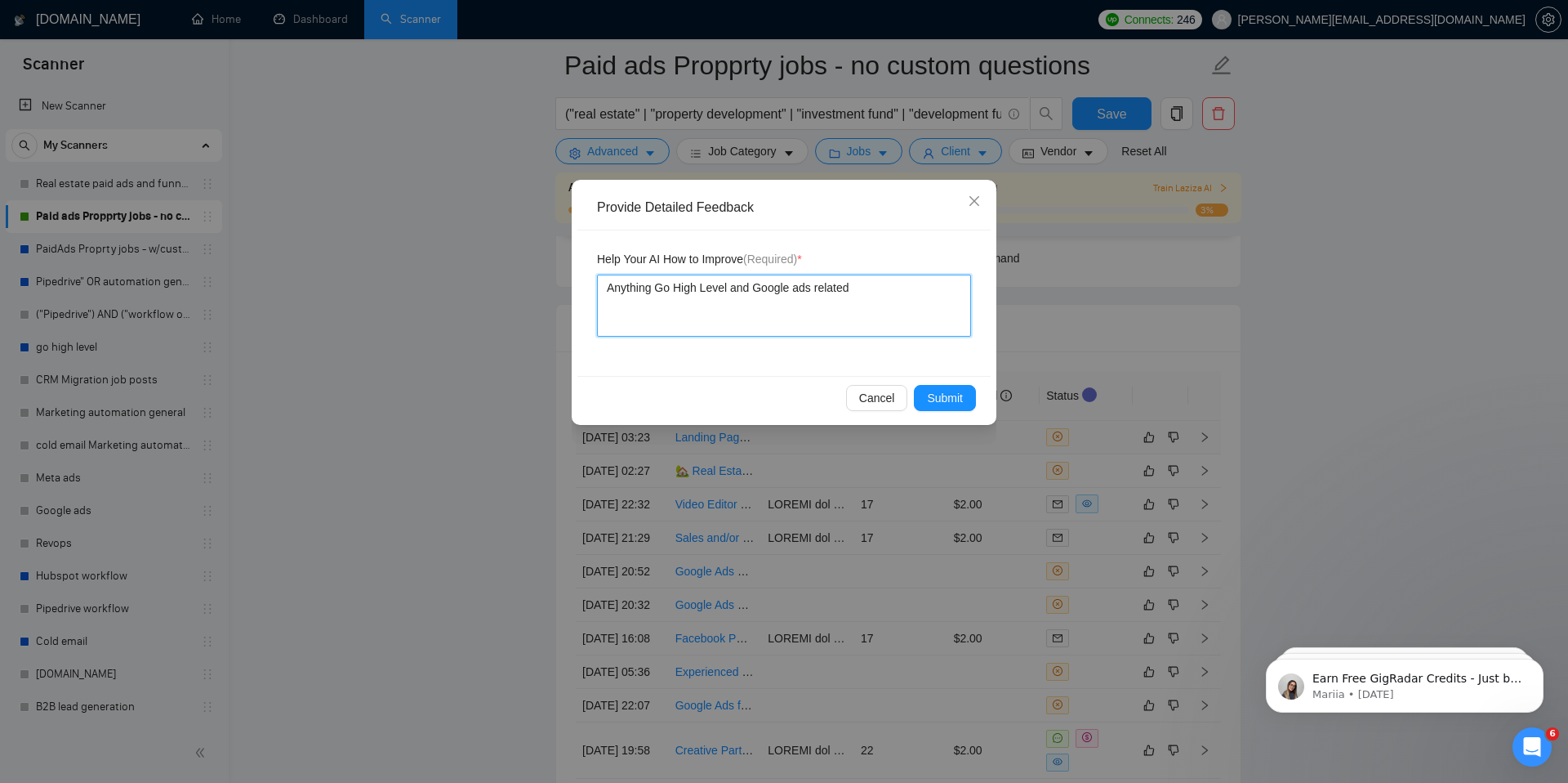
type textarea "Anything Go High Level and Google ads related i"
type textarea "Anything Go High Level and Google ads related is"
type textarea "Anything Go High Level and Google ads related"
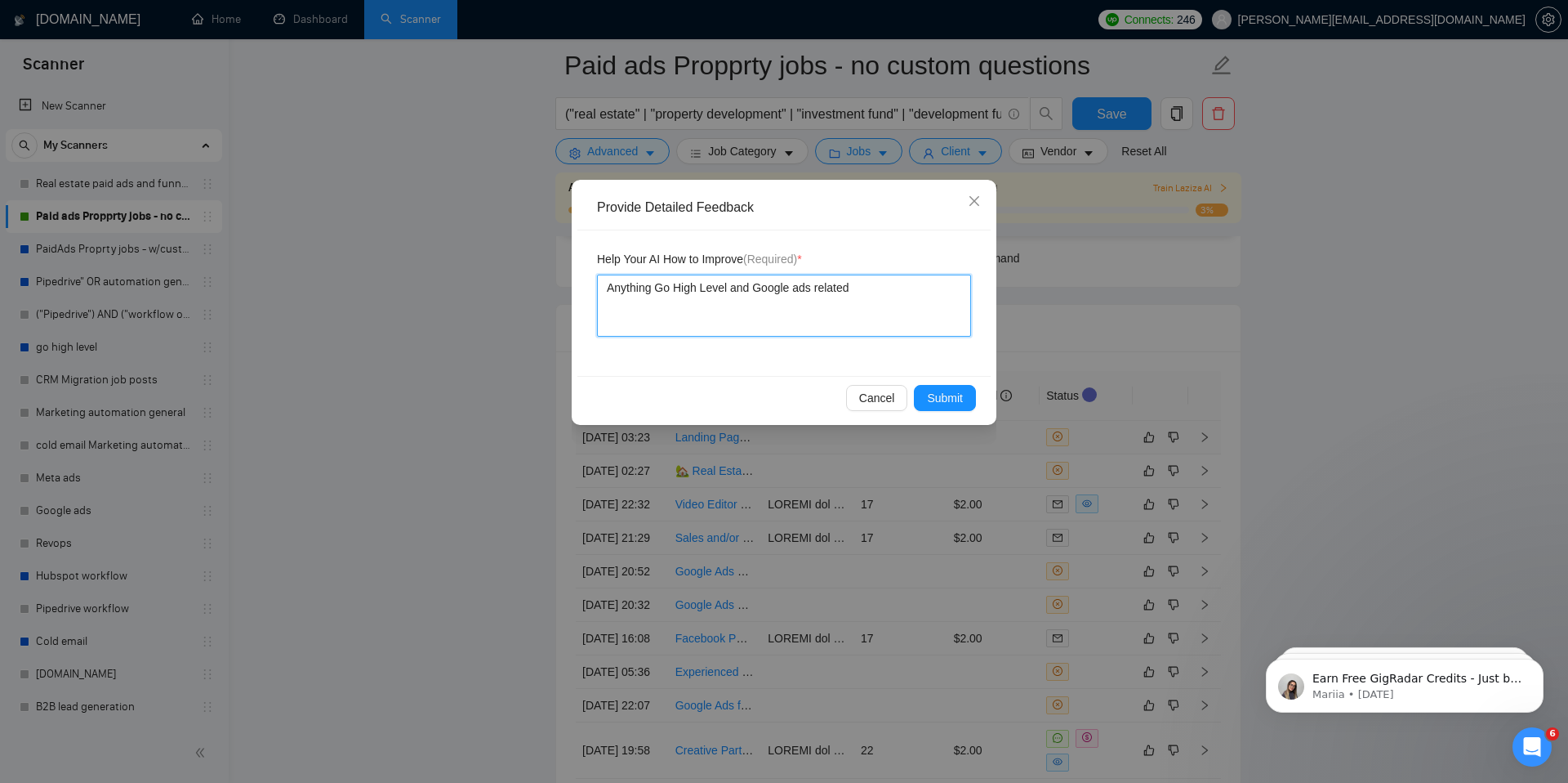
type textarea "Anything Go High Level and Google ads related s"
type textarea "Anything Go High Level and Google ads related sho"
type textarea "Anything Go High Level and Google ads related shou"
type textarea "Anything Go High Level and Google ads related should"
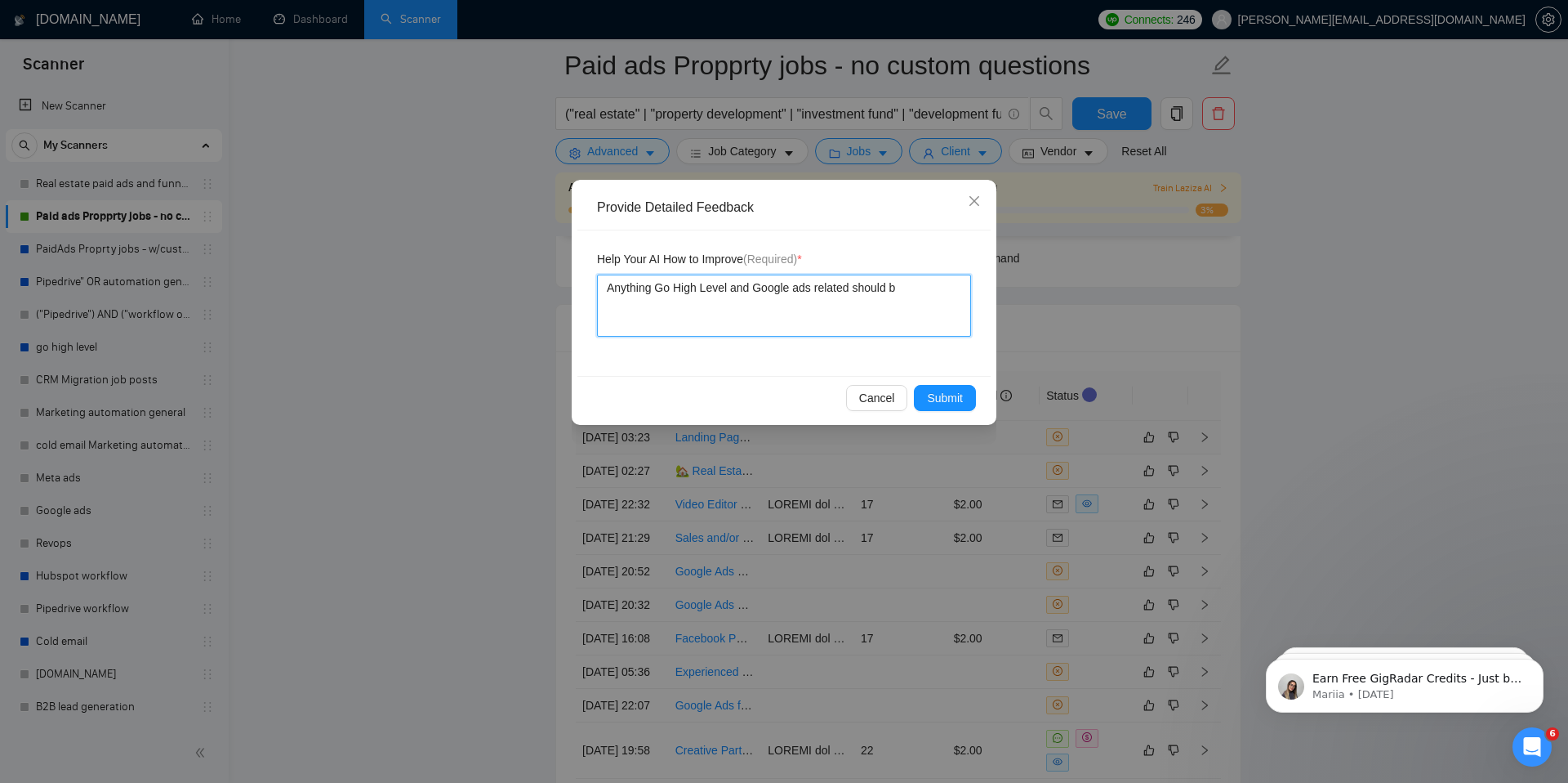
type textarea "Anything Go High Level and Google ads related should be"
type textarea "Anything Go High Level and Google ads related should be a"
type textarea "Anything Go High Level and Google ads related should be ap"
type textarea "Anything Go High Level and Google ads related should be app"
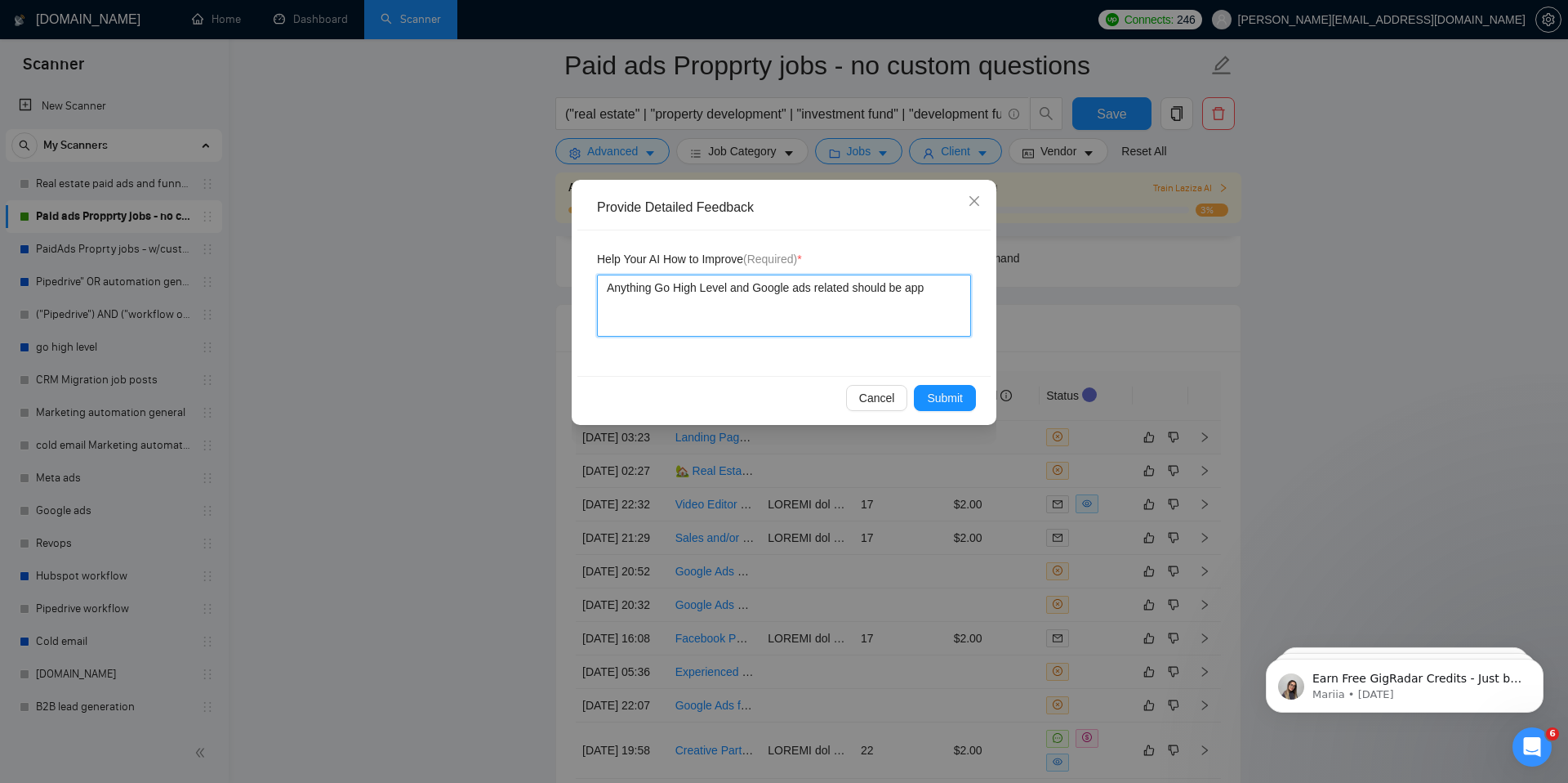
type textarea "Anything Go High Level and Google ads related should be appl"
type textarea "Anything Go High Level and Google ads related should be appli"
type textarea "Anything Go High Level and Google ads related should be applie"
type textarea "Anything Go High Level and Google ads related should be applied"
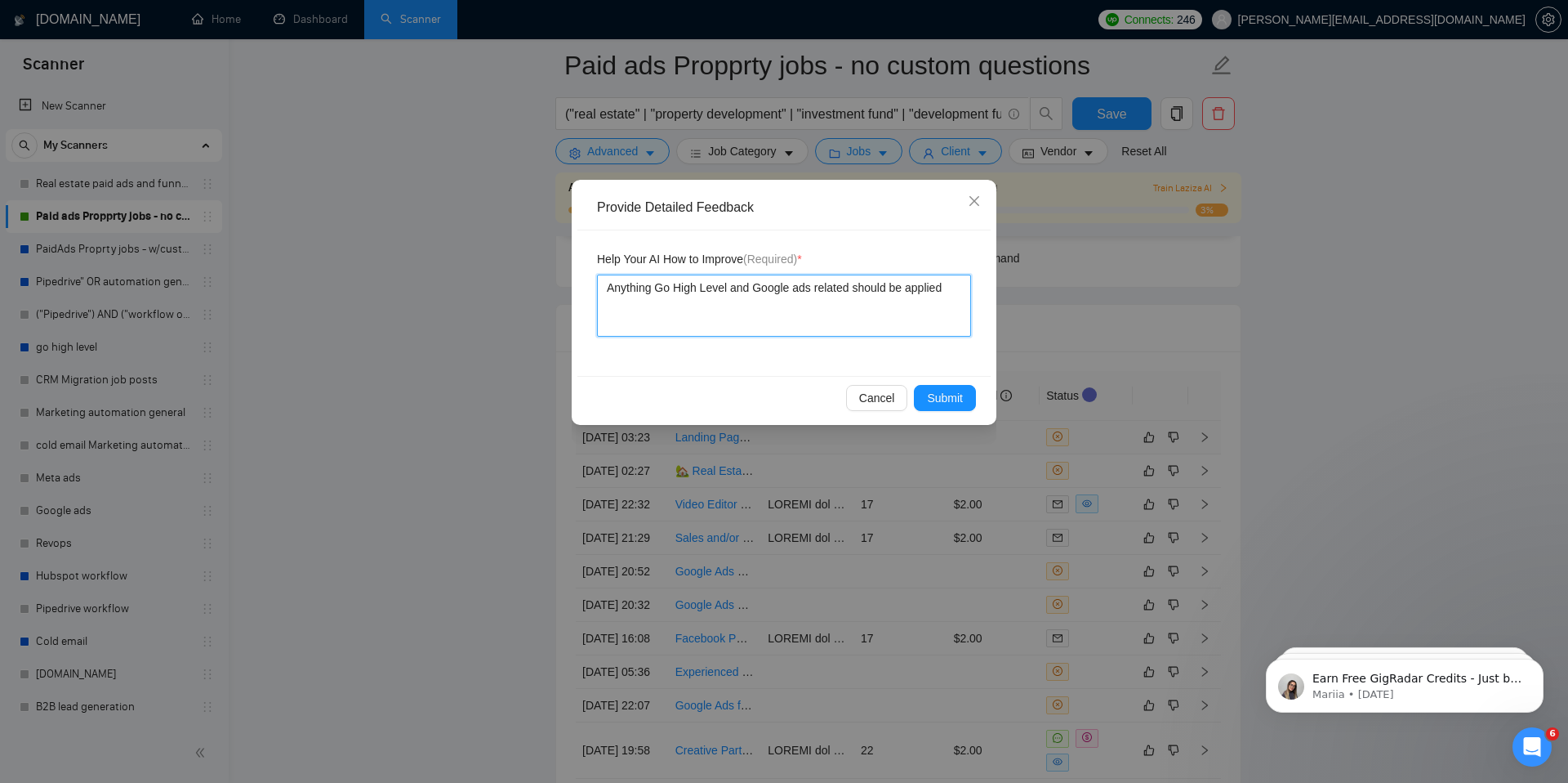
type textarea "Anything Go High Level and Google ads related should be applied f"
type textarea "Anything Go High Level and Google ads related should be applied fo"
type textarea "Anything Go High Level and Google ads related should be applied for"
type textarea "Anything Go High Level and Google ads related should be applied for."
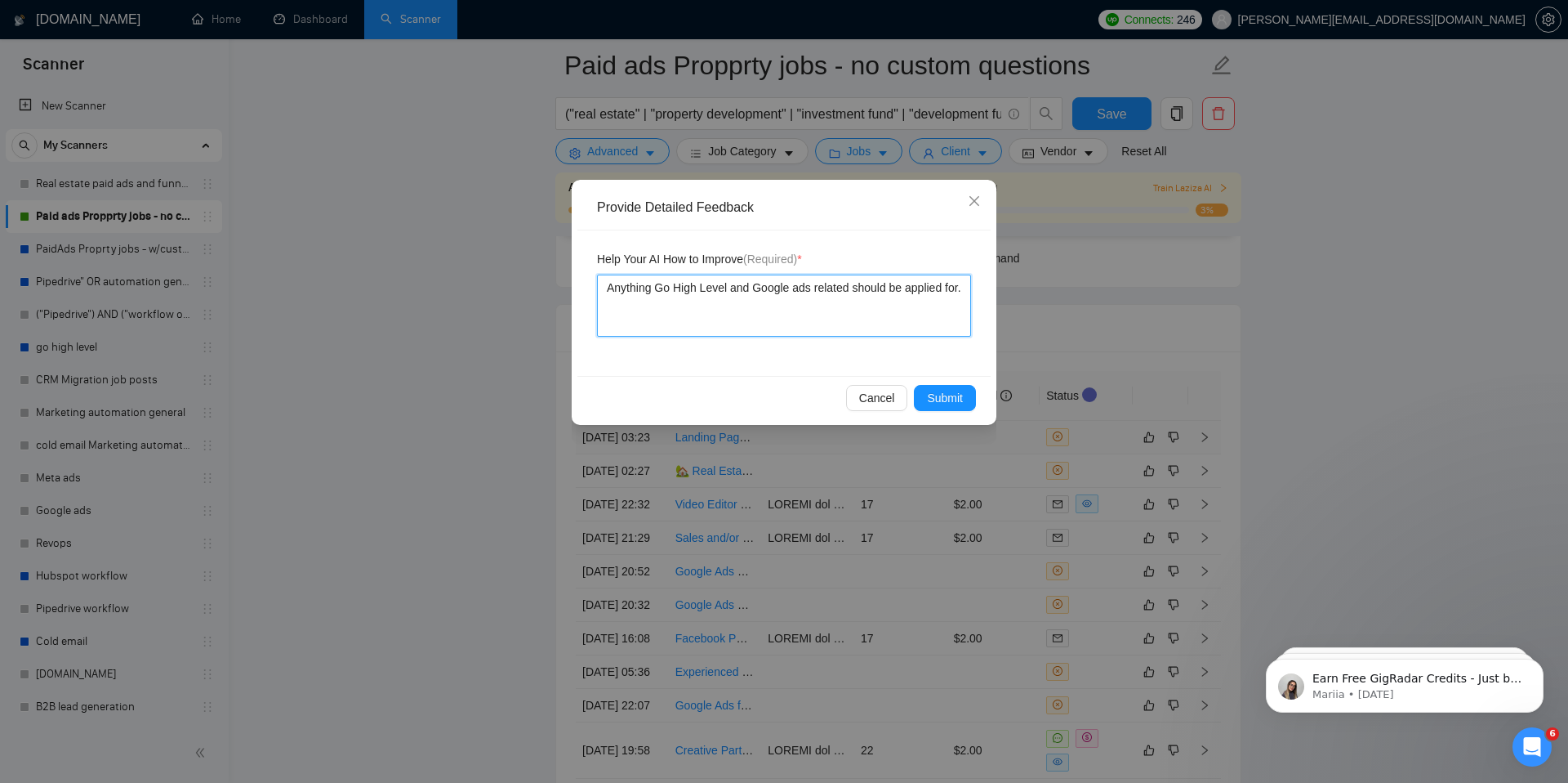
type textarea "Anything Go High Level and Google ads related should be applied for. I"
type textarea "Anything Go High Level and Google ads related should be applied for. I h"
type textarea "Anything Go High Level and Google ads related should be applied for. I hav"
type textarea "Anything Go High Level and Google ads related should be applied for. I have"
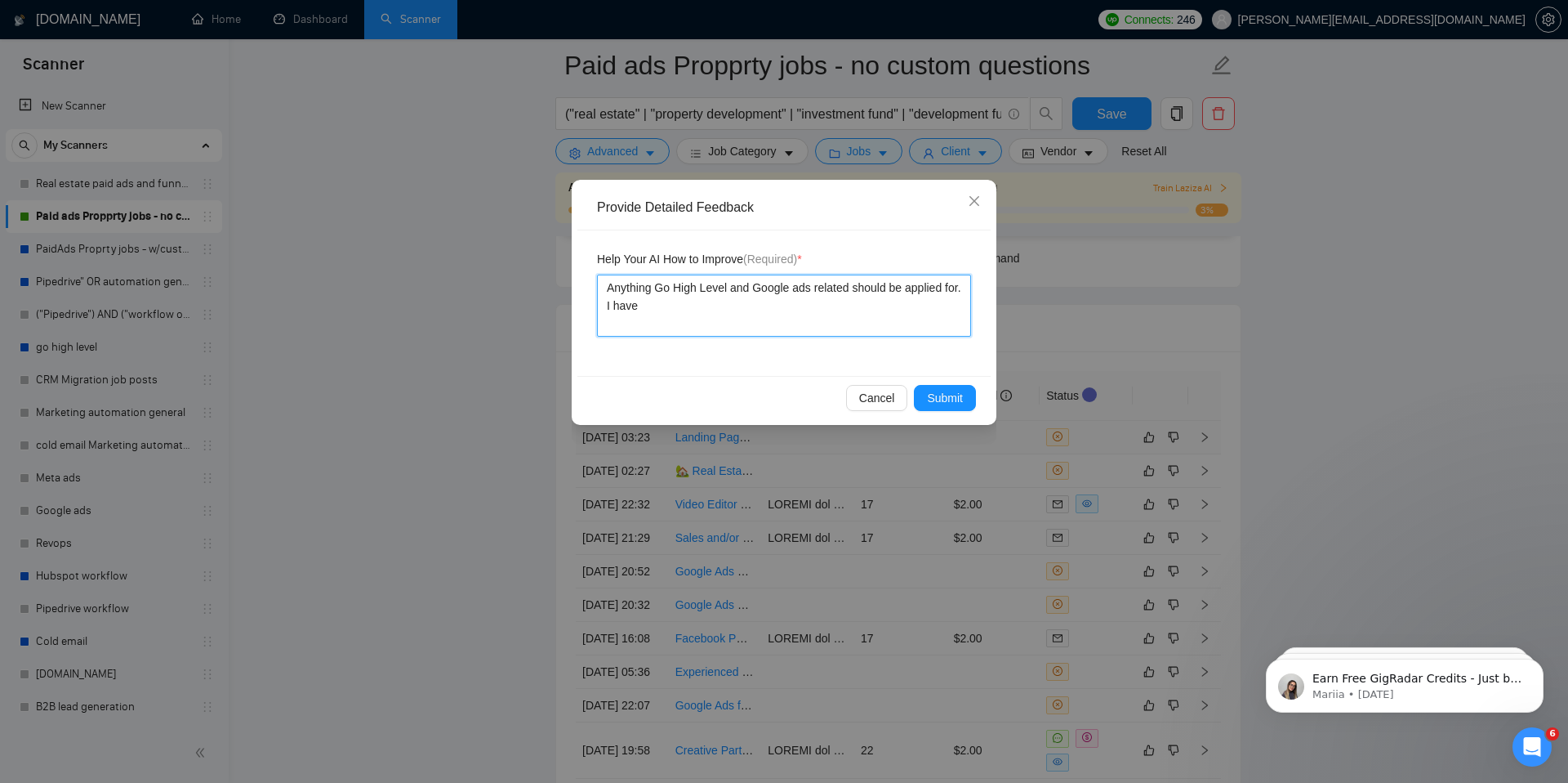
type textarea "Anything Go High Level and Google ads related should be applied for. I have"
type textarea "Anything Go High Level and Google ads related should be applied for. I have d"
type textarea "Anything Go High Level and Google ads related should be applied for. I have di"
type textarea "Anything Go High Level and Google ads related should be applied for. I have dir"
type textarea "Anything Go High Level and Google ads related should be applied for. I have dire"
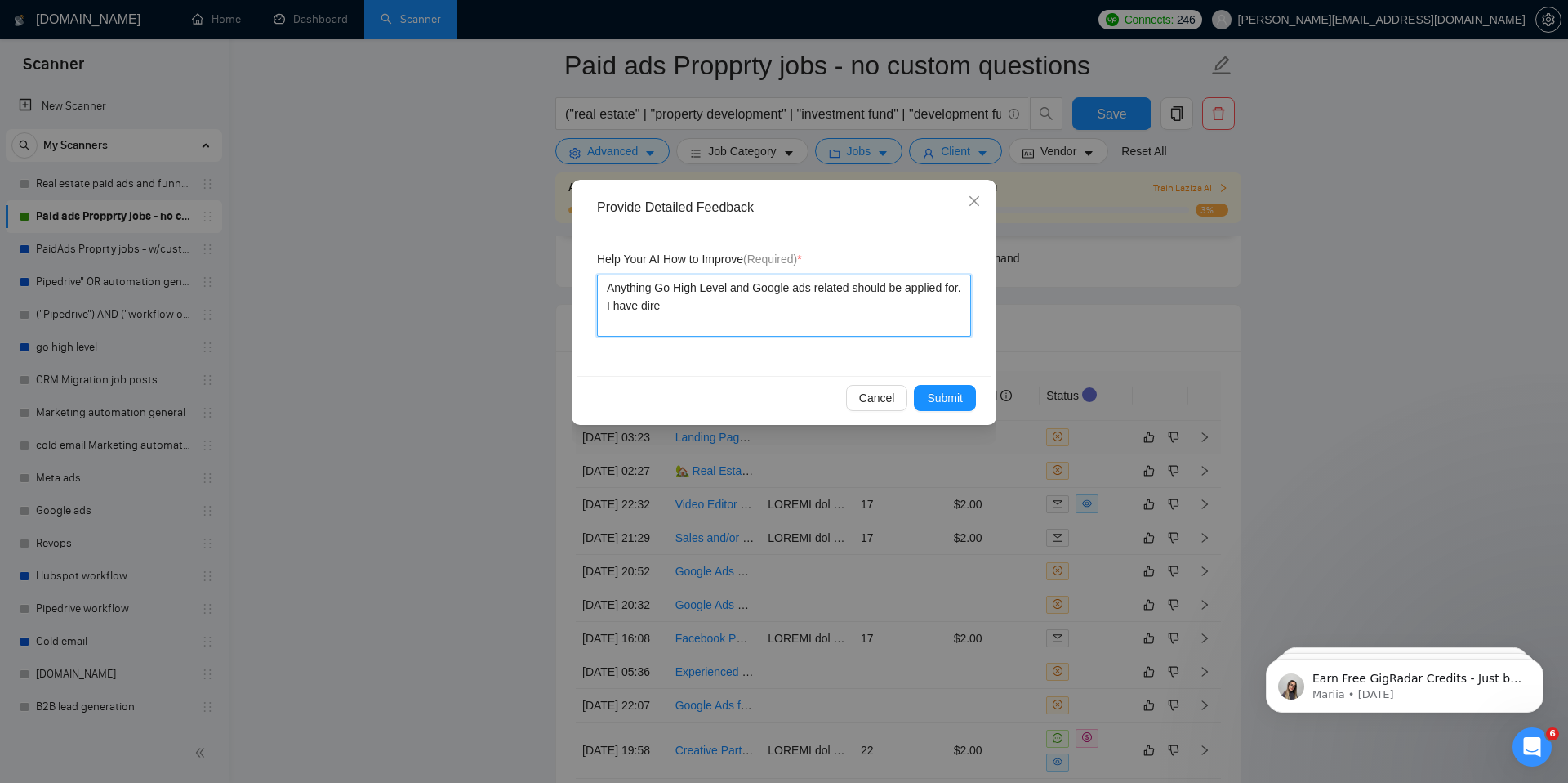
type textarea "Anything Go High Level and Google ads related should be applied for. I have dir…"
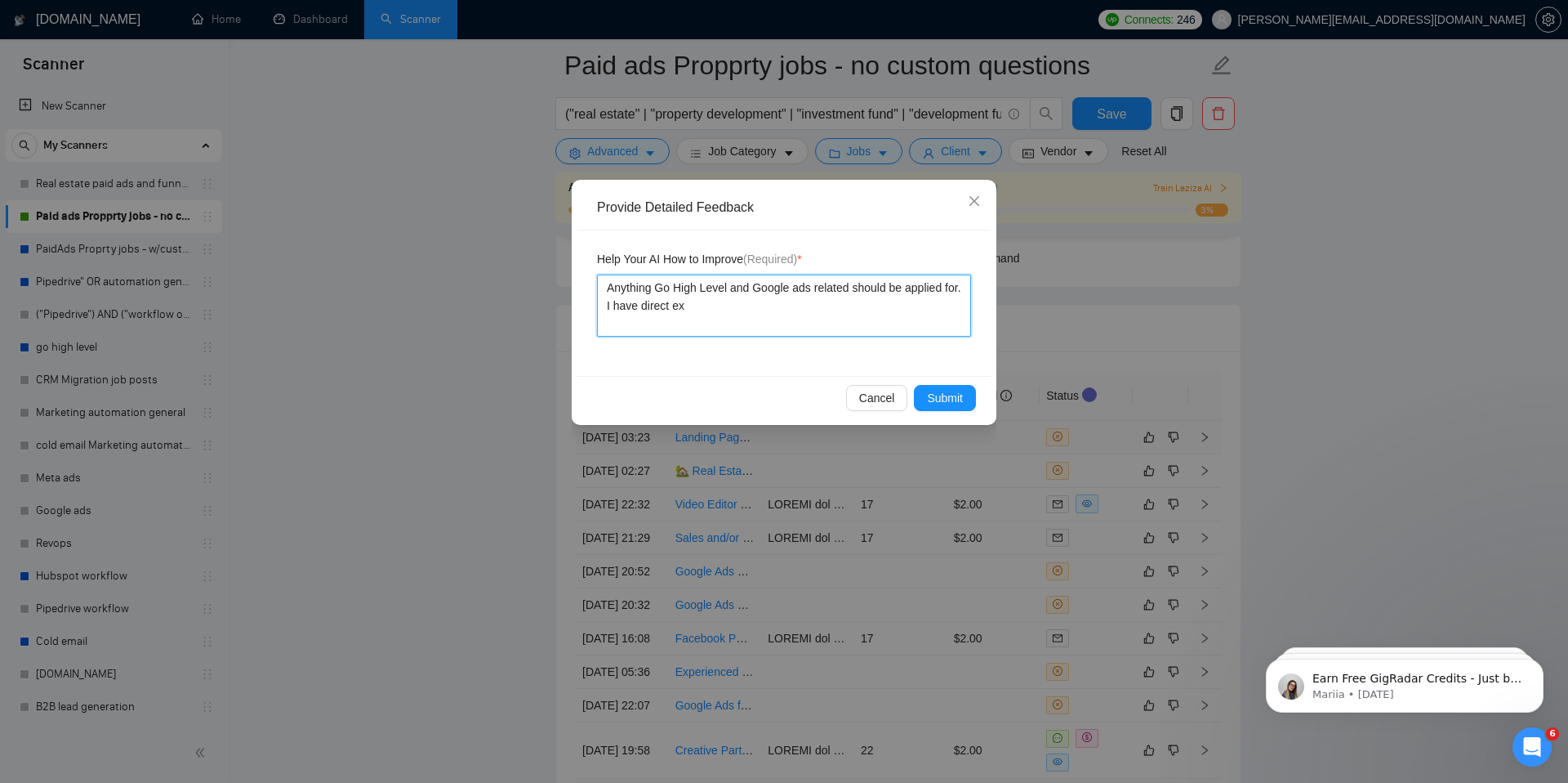
type textarea "Anything Go High Level and Google ads related should be applied for. I have dir…"
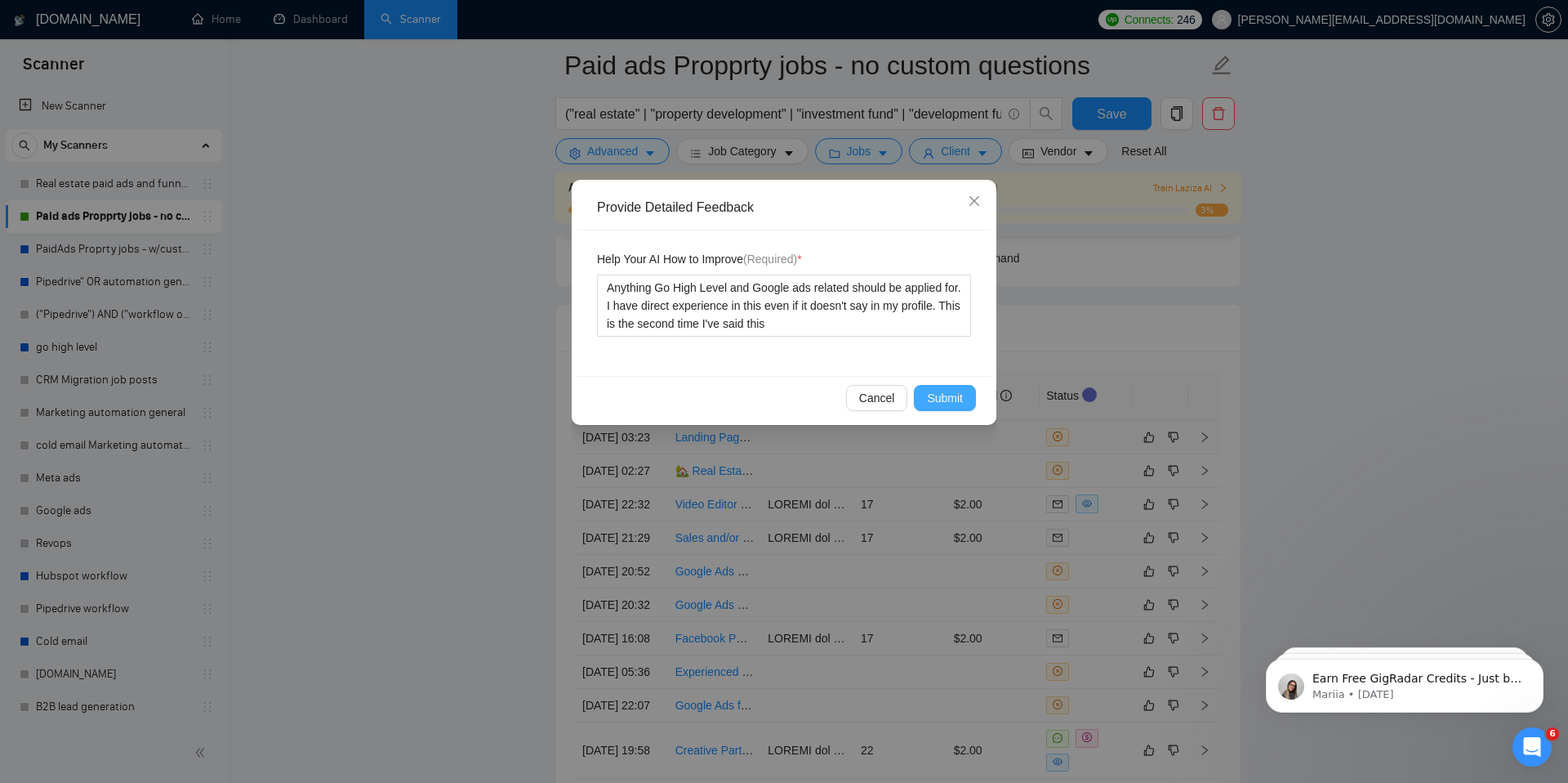
click at [932, 394] on span "Submit" at bounding box center [944, 398] width 36 height 18
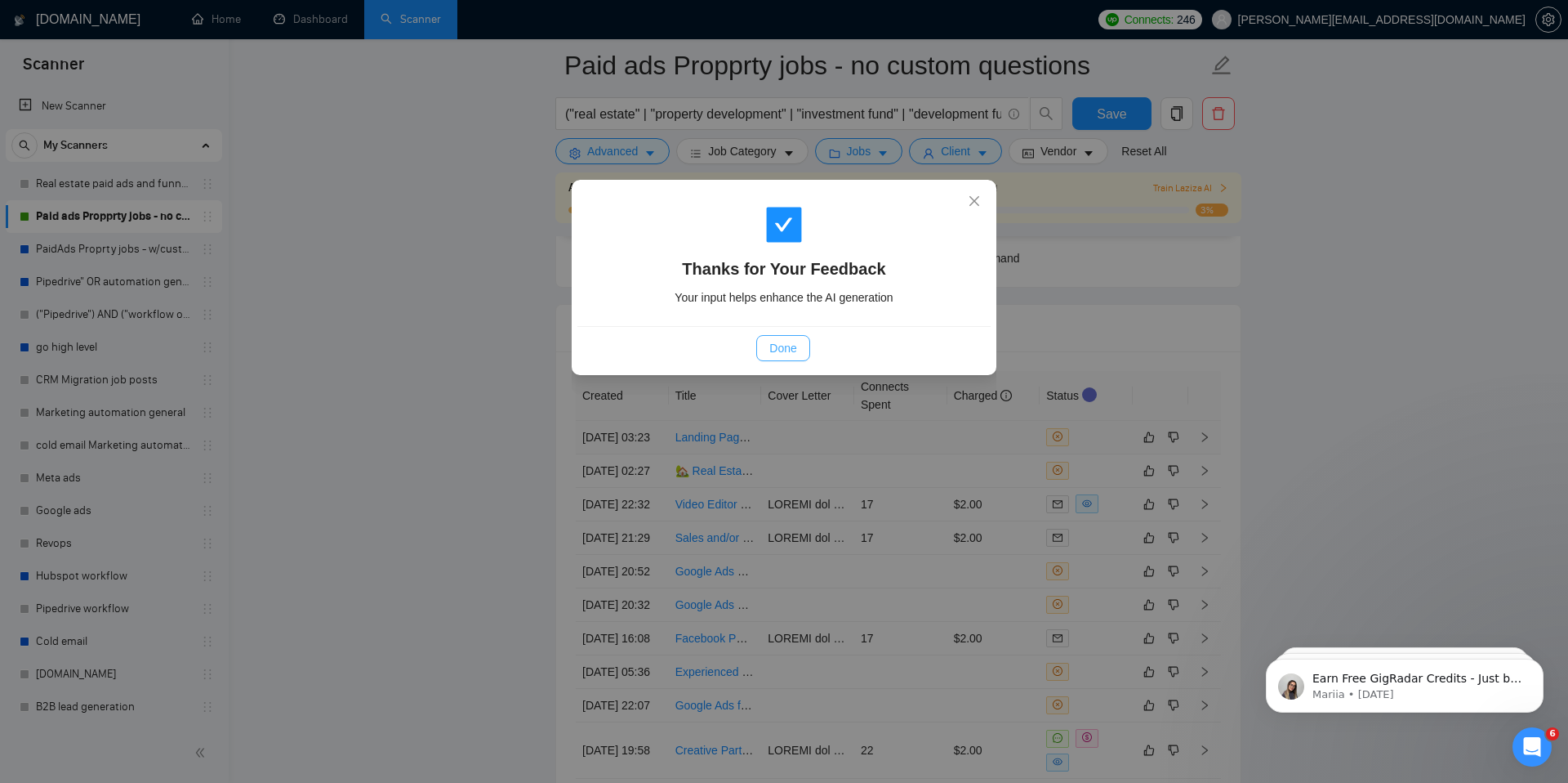
click at [770, 346] on span "Done" at bounding box center [783, 347] width 27 height 18
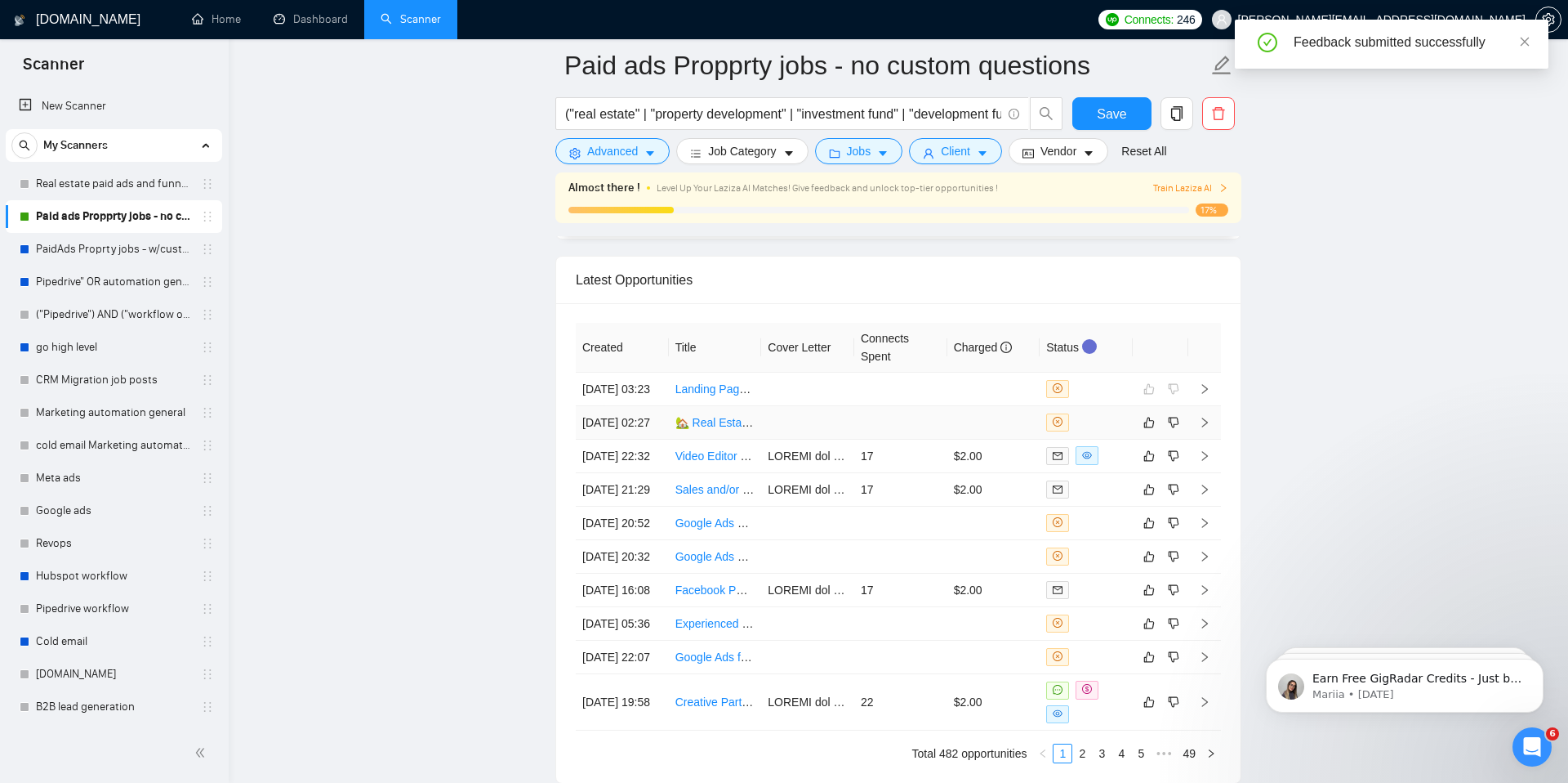
scroll to position [4311, 0]
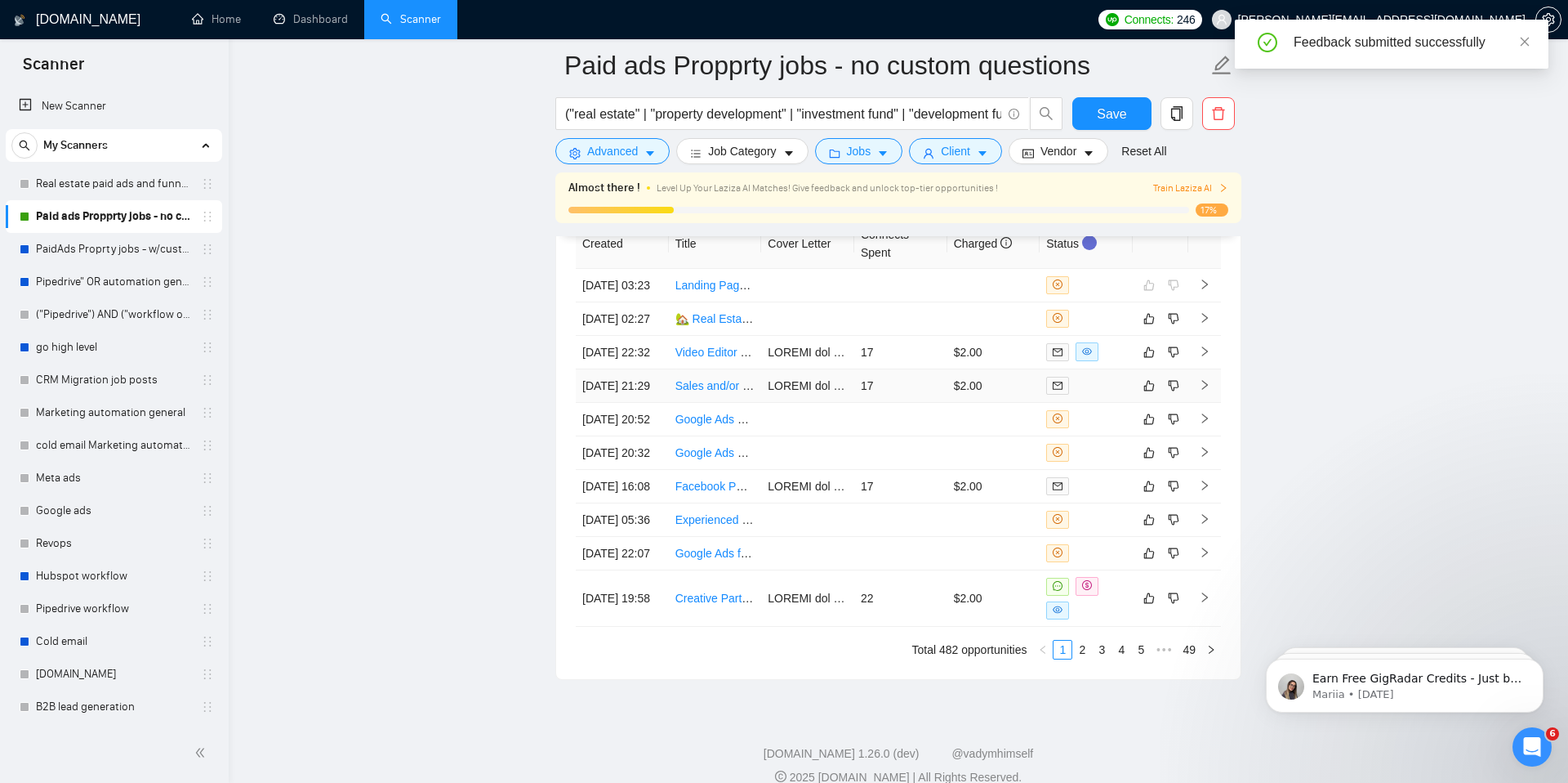
click at [725, 403] on td "Sales and/or Marketing for a CRM" at bounding box center [715, 386] width 93 height 33
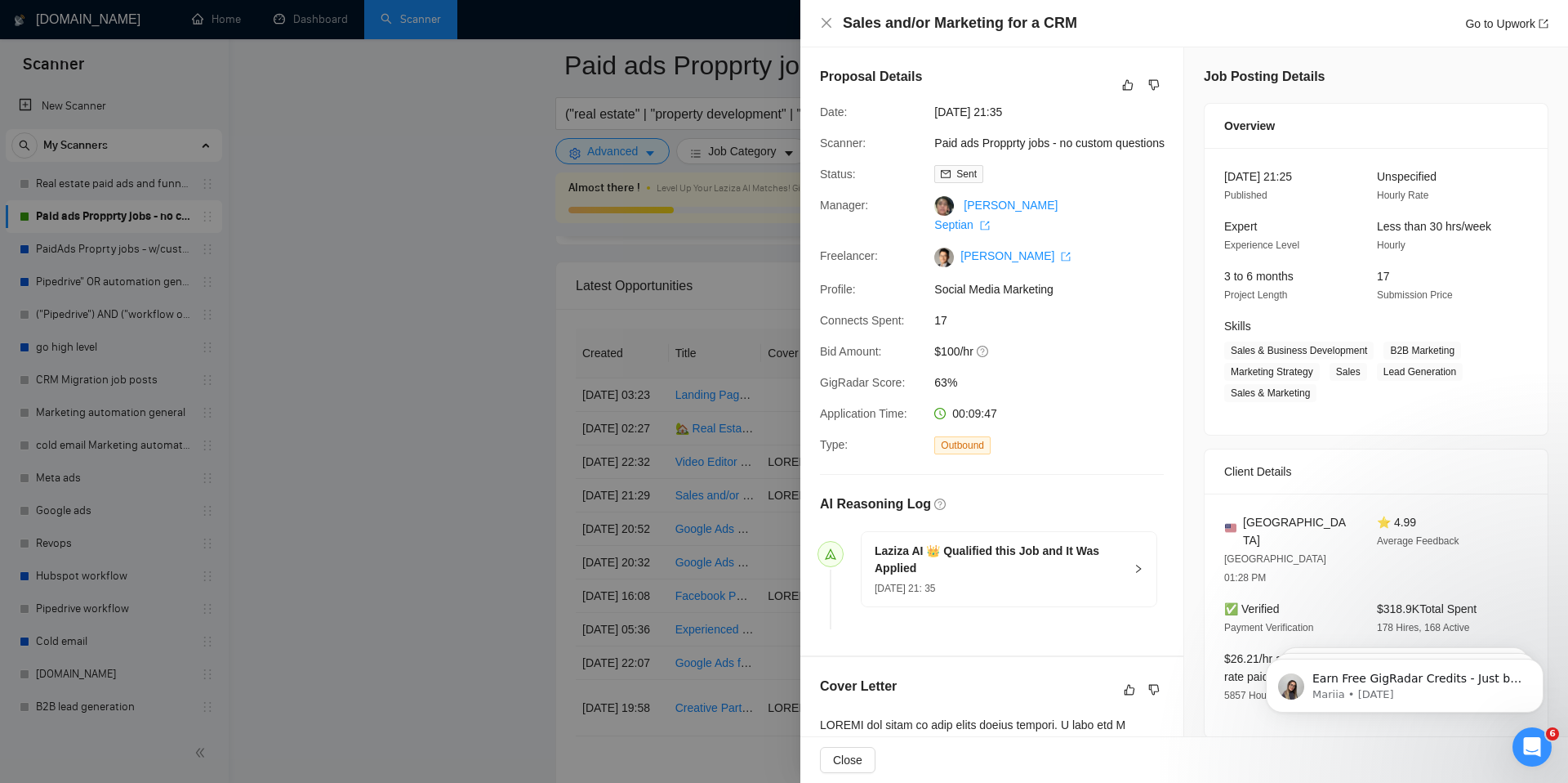
click at [416, 499] on div at bounding box center [784, 391] width 1568 height 783
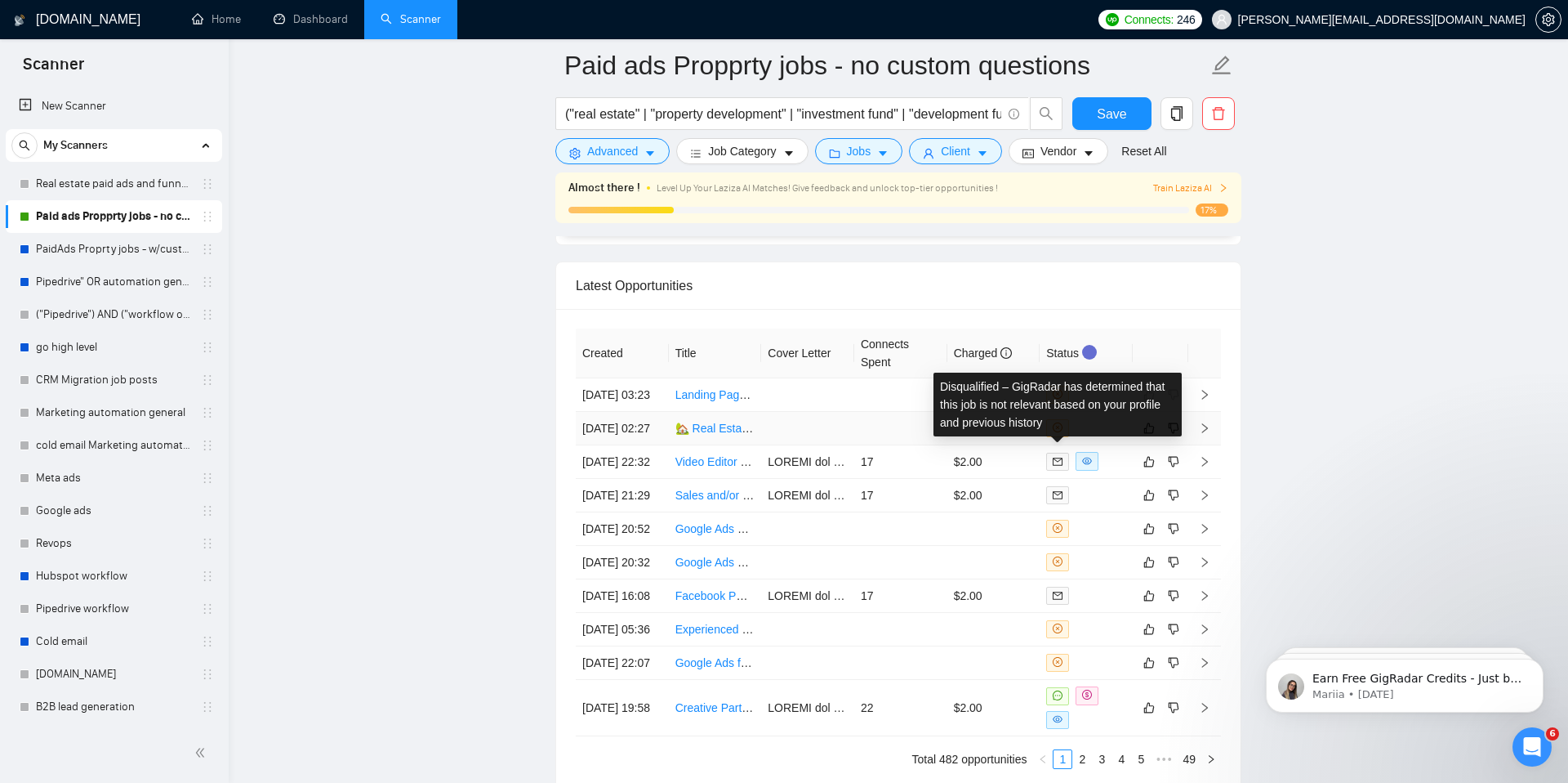
click at [1063, 437] on span at bounding box center [1057, 427] width 23 height 18
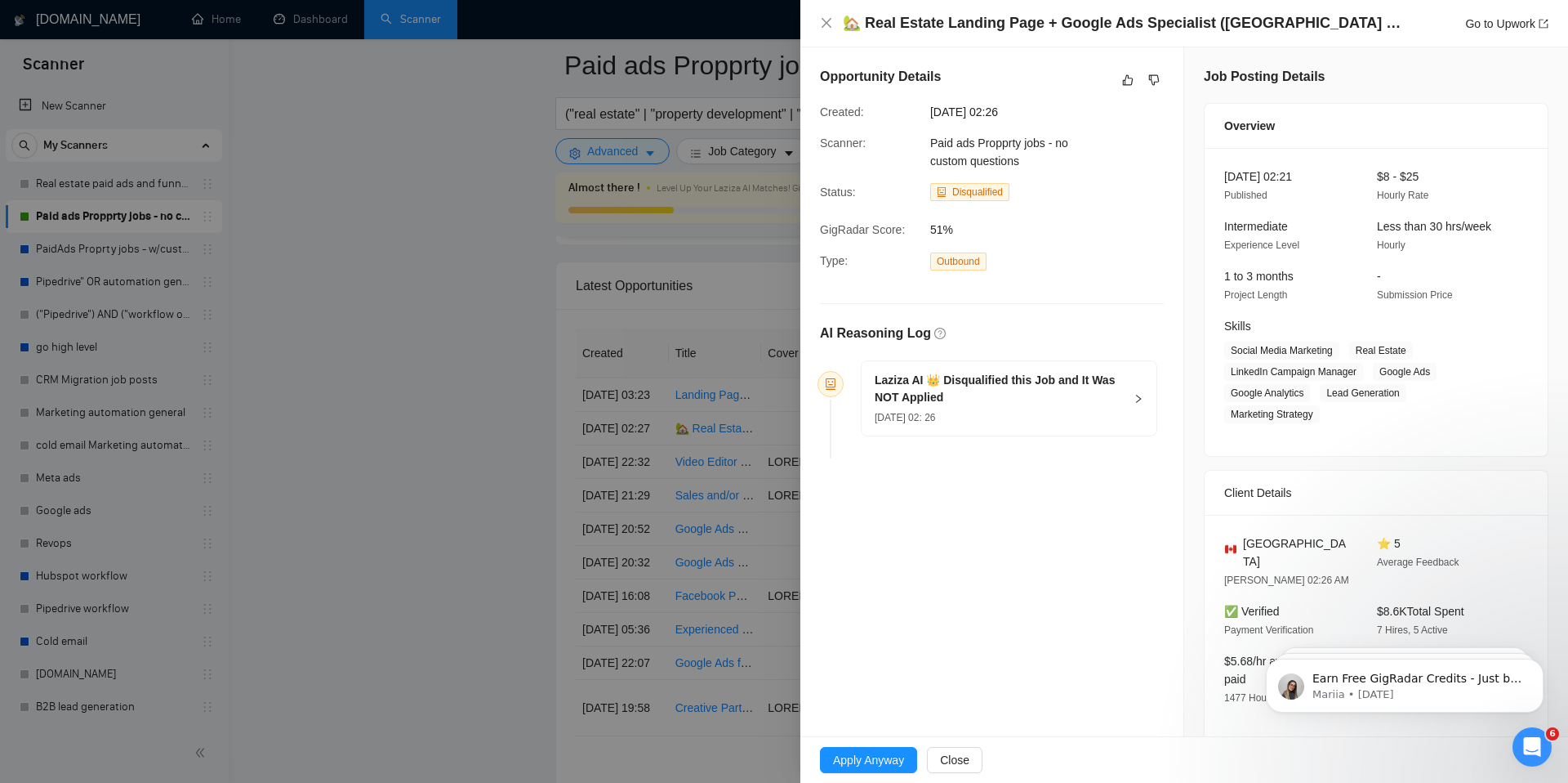
click at [1067, 418] on div "[DATE] 02: 26" at bounding box center [999, 416] width 249 height 18
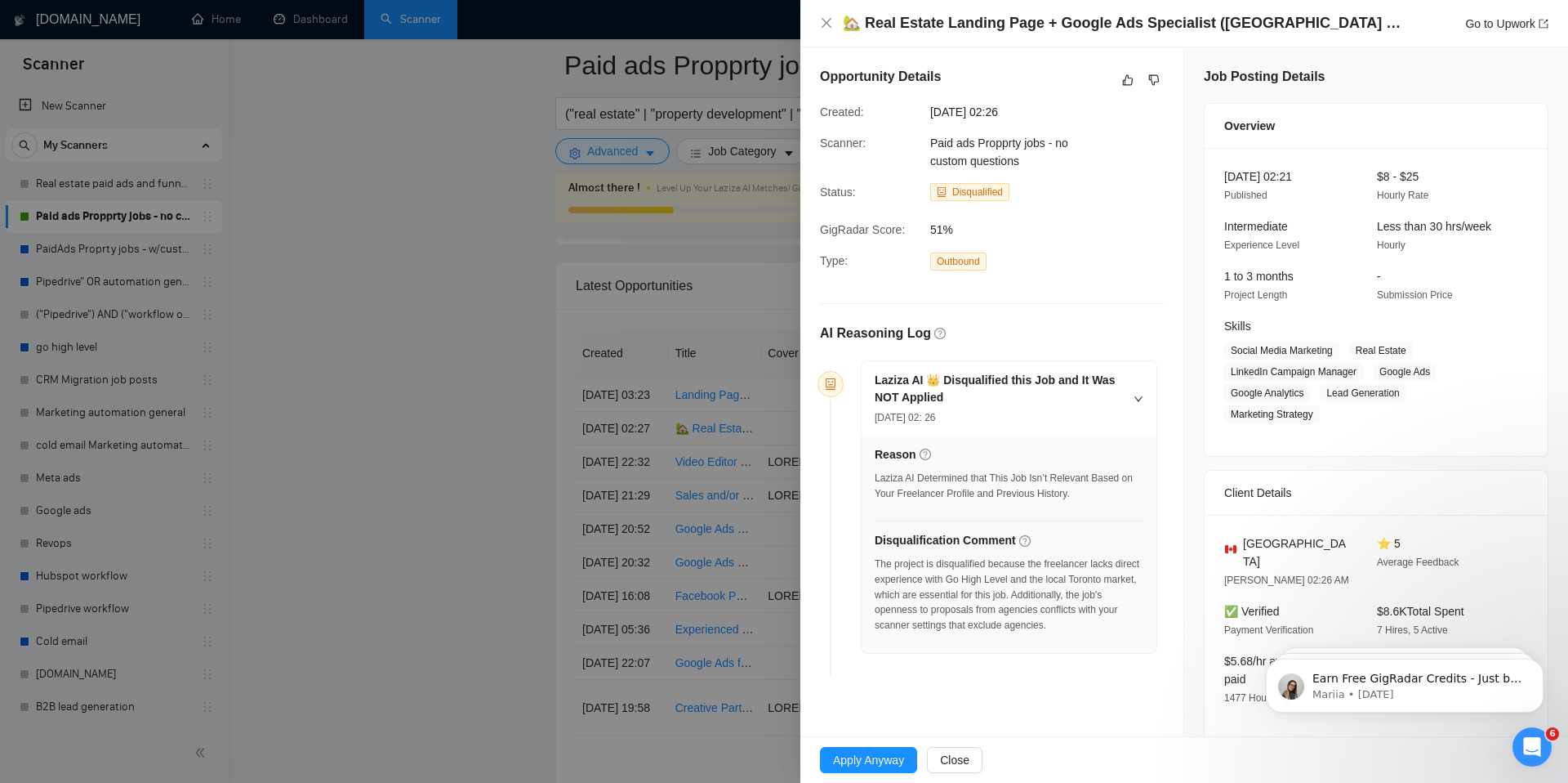
scroll to position [12, 0]
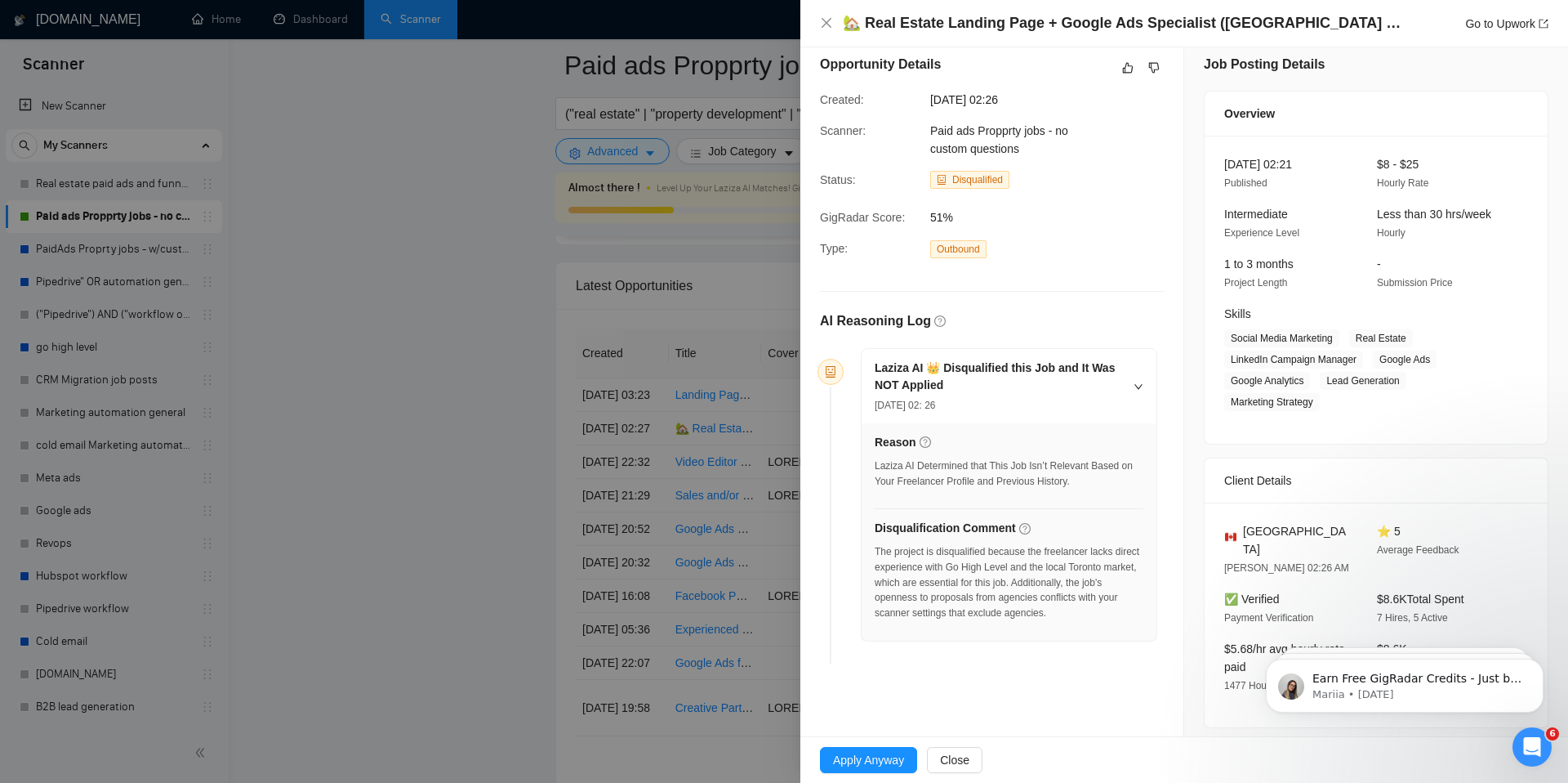
click at [656, 499] on div at bounding box center [784, 391] width 1568 height 783
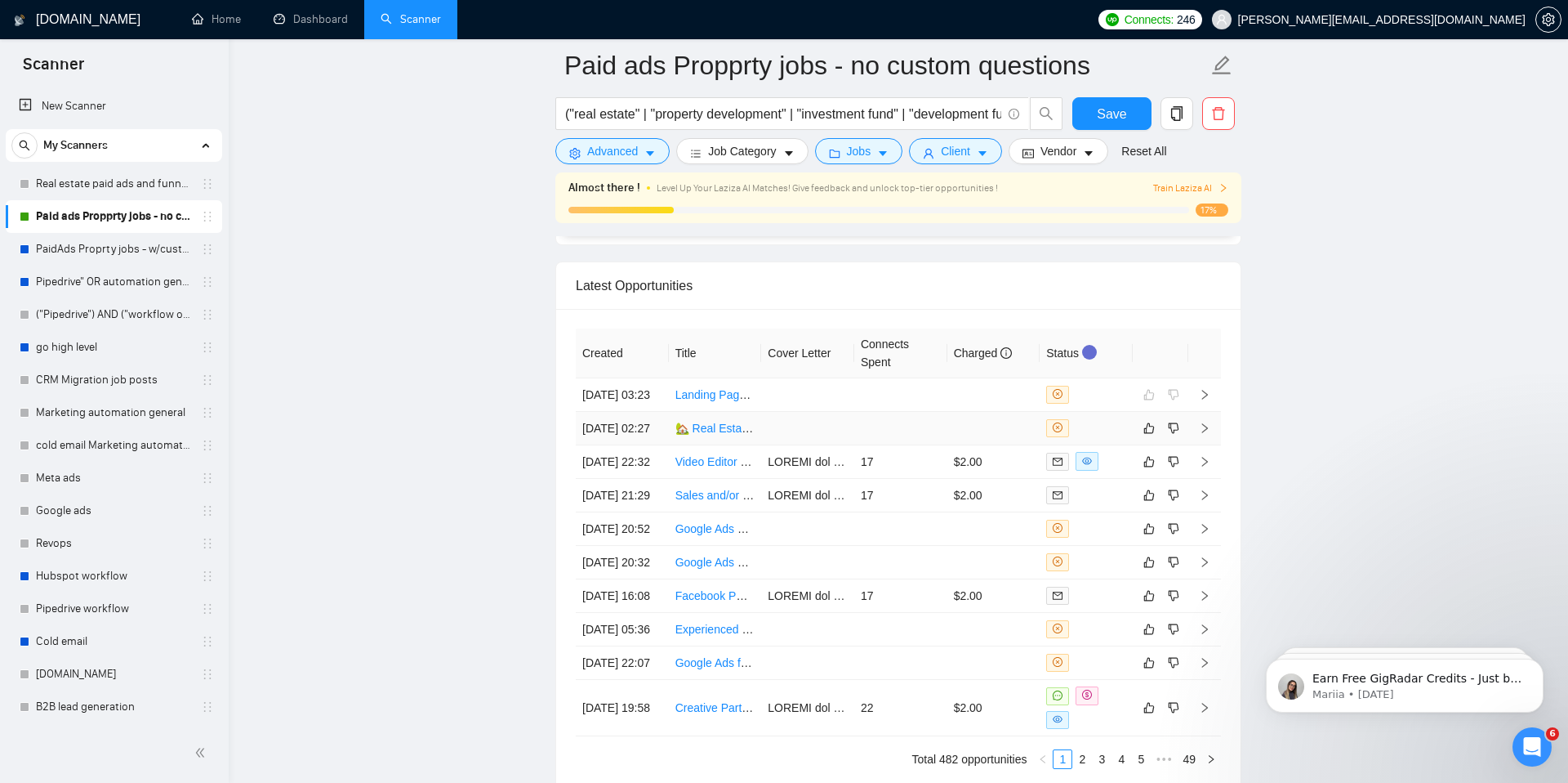
click at [721, 435] on link "🏡 Real Estate Landing Page + Google Ads Specialist ([GEOGRAPHIC_DATA] & GTA Buy…" at bounding box center [978, 428] width 605 height 13
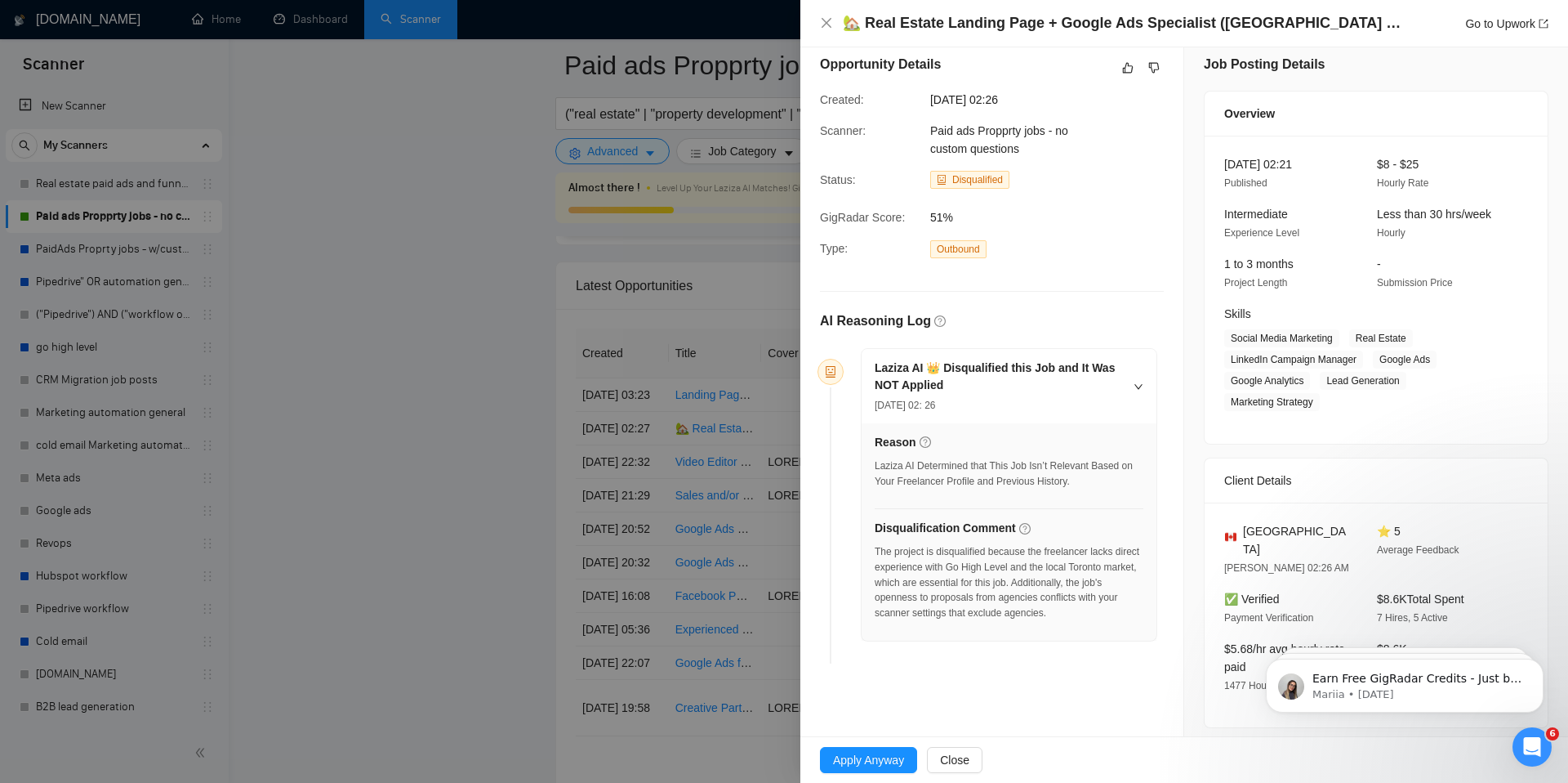
click at [404, 361] on div at bounding box center [784, 391] width 1568 height 783
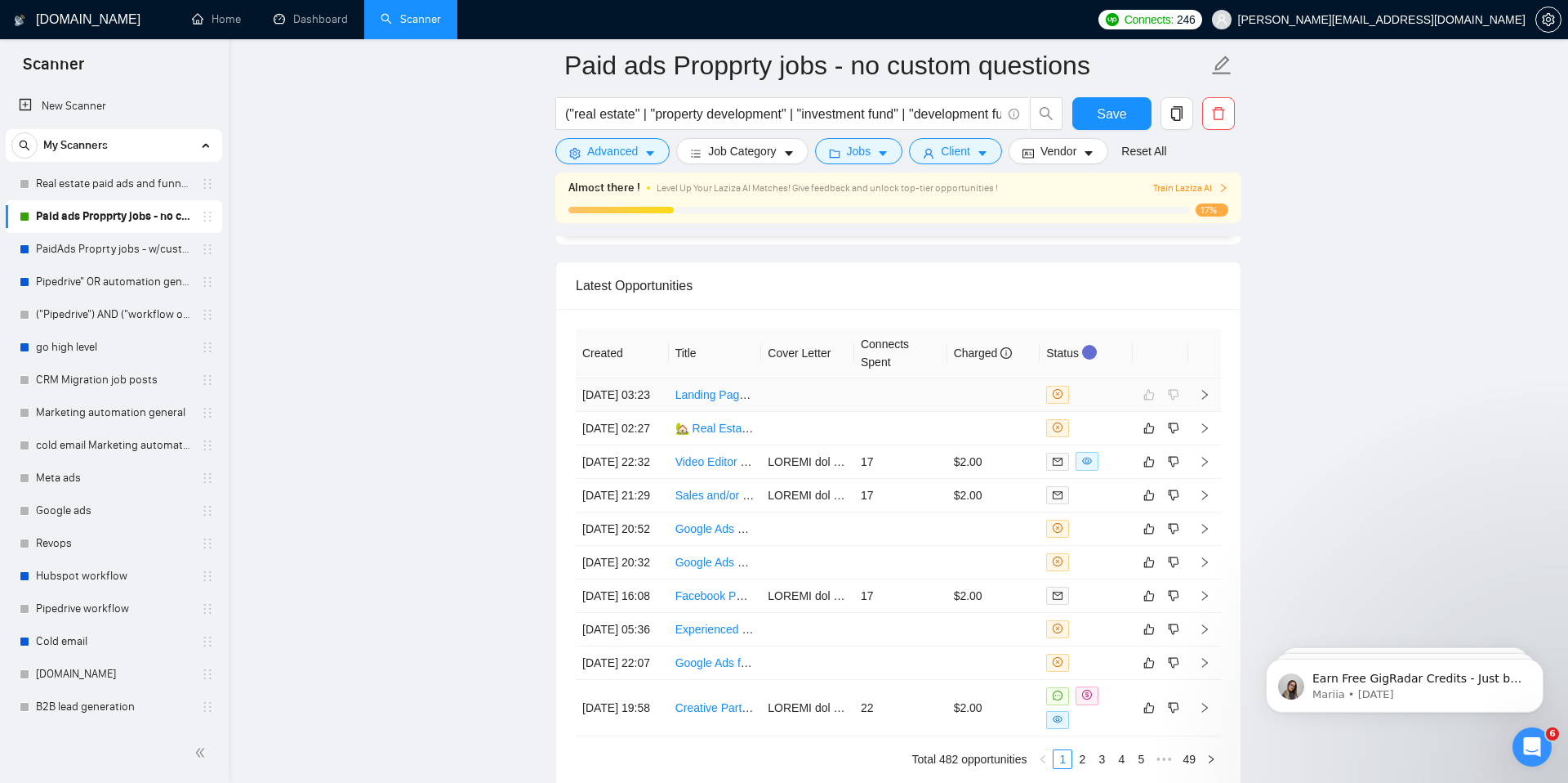
click at [722, 401] on link "Landing Page Development for Buyer Leads and High-Quality Rentals" at bounding box center [852, 395] width 356 height 13
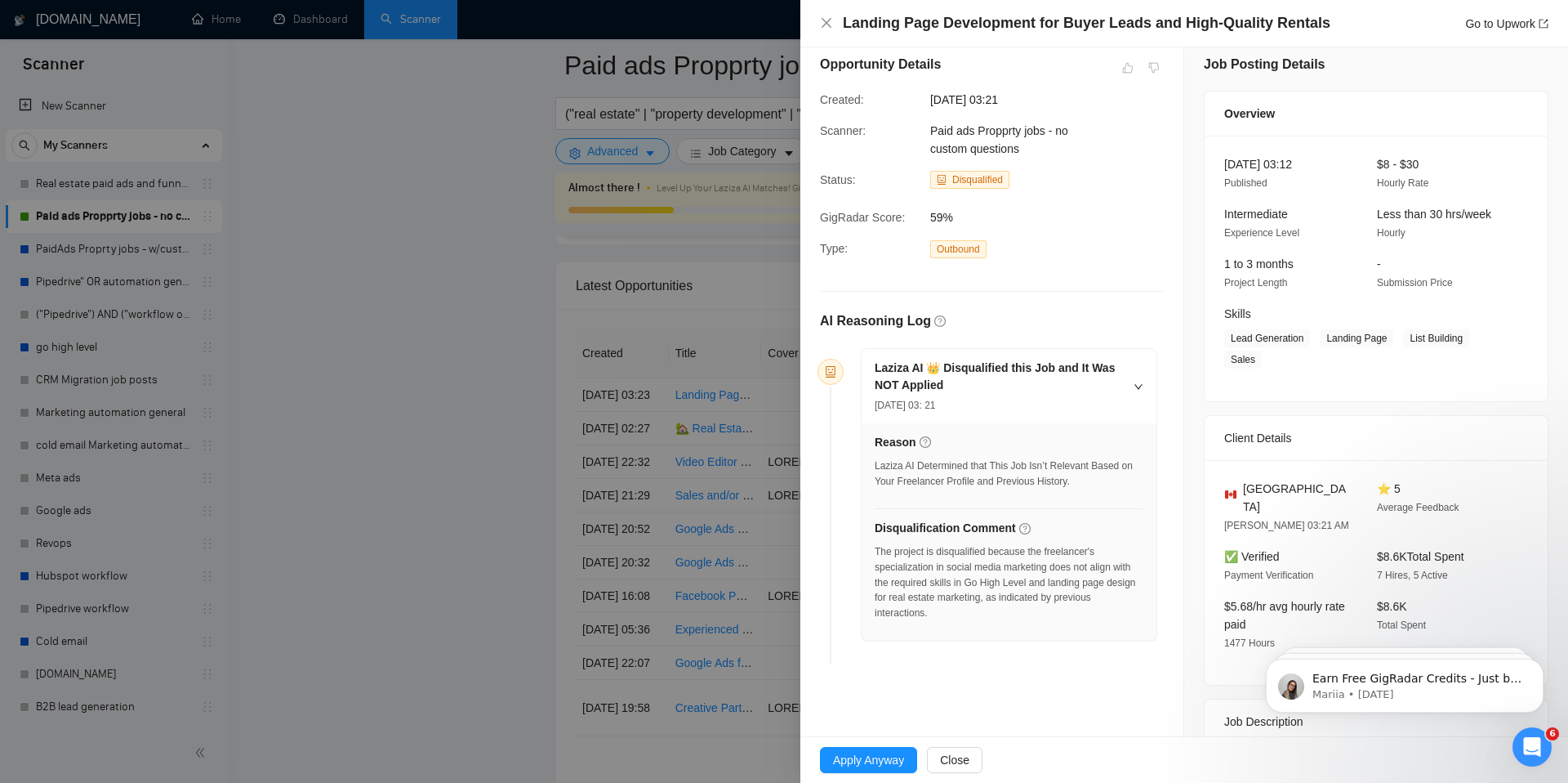
click at [480, 476] on div at bounding box center [784, 391] width 1568 height 783
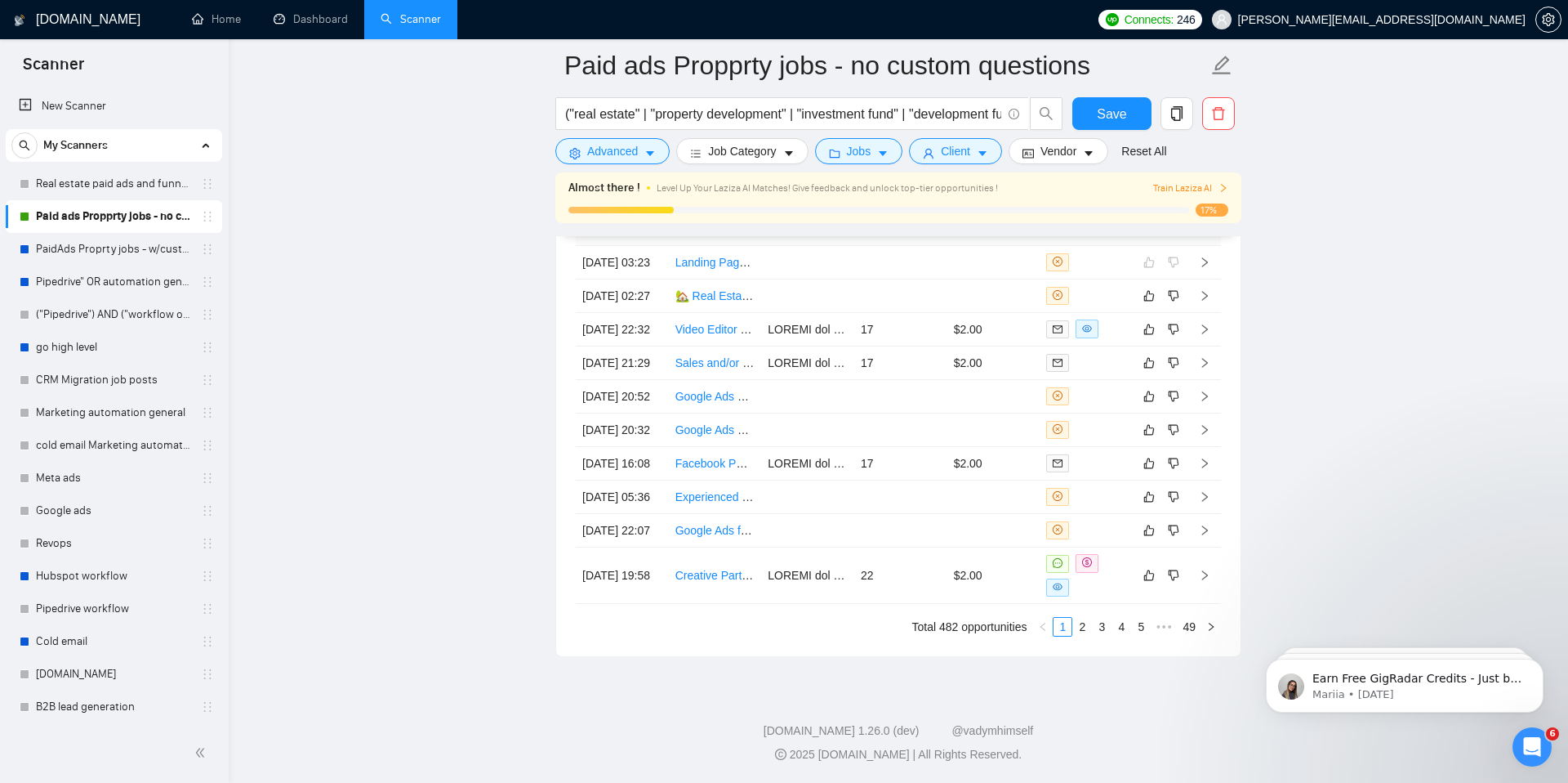
scroll to position [4589, 0]
click at [722, 524] on link "Google Ads for Real Estate Appraiser" at bounding box center [770, 530] width 189 height 13
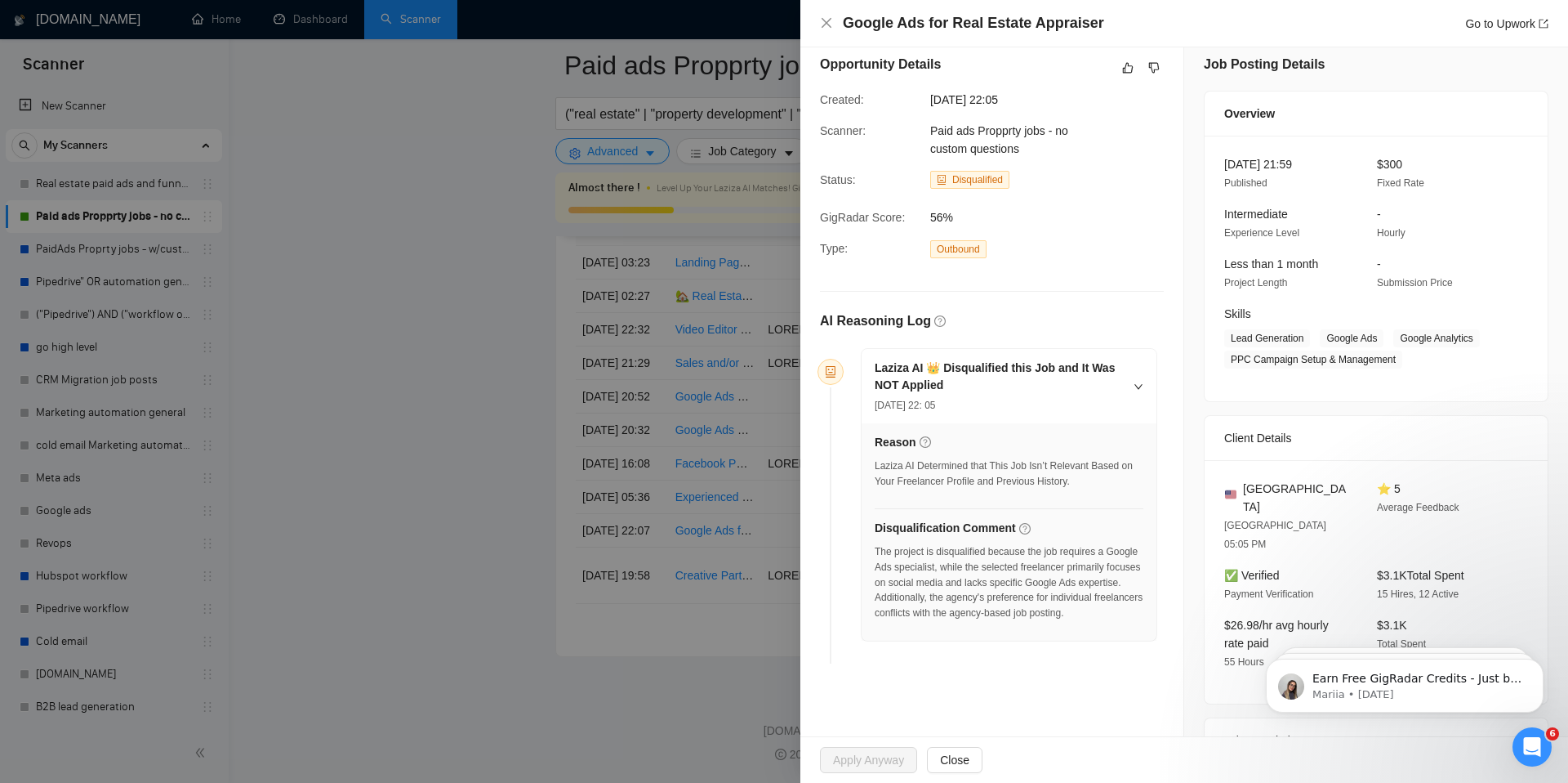
click at [448, 210] on div at bounding box center [784, 391] width 1568 height 783
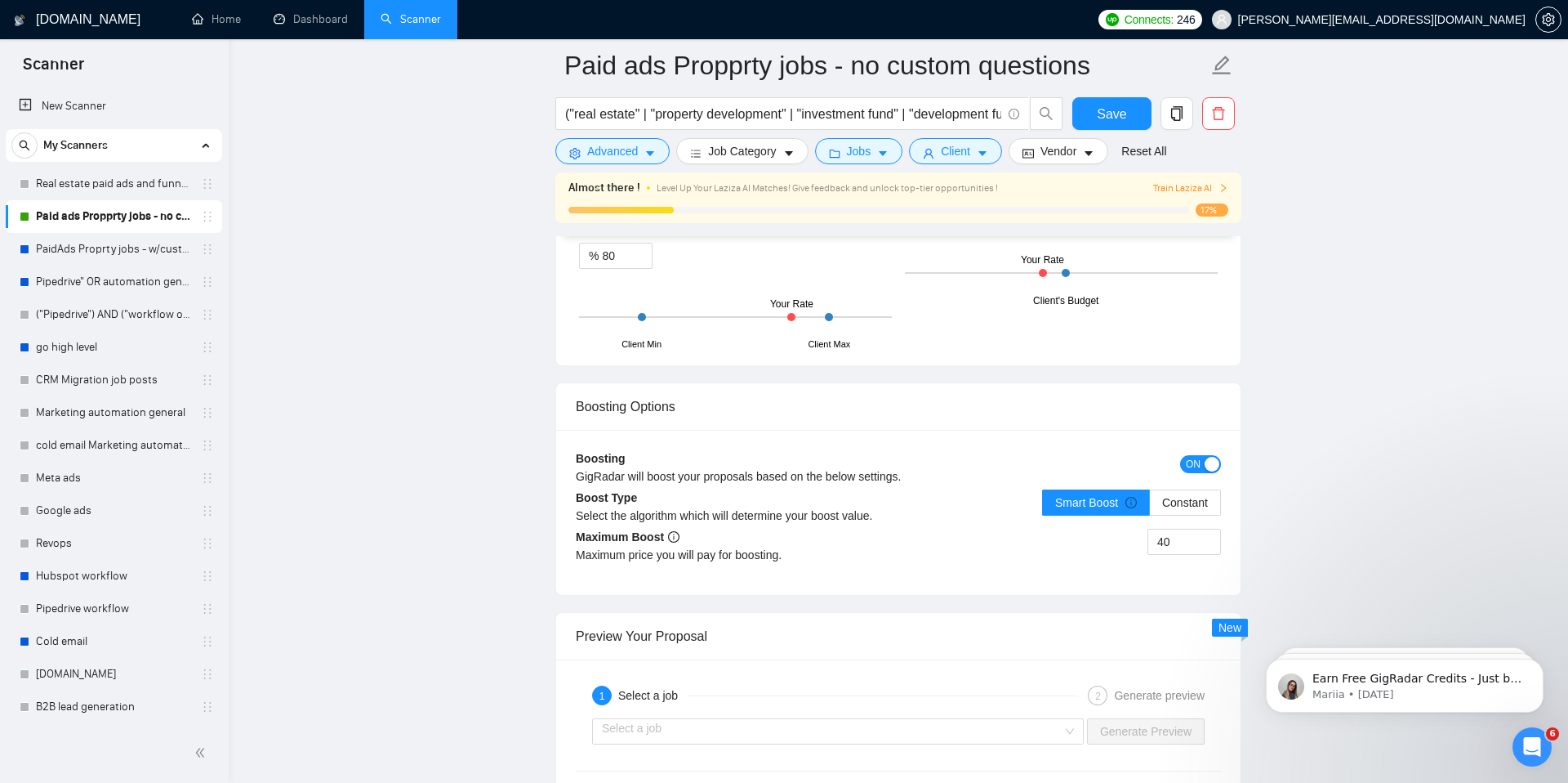
scroll to position [2799, 0]
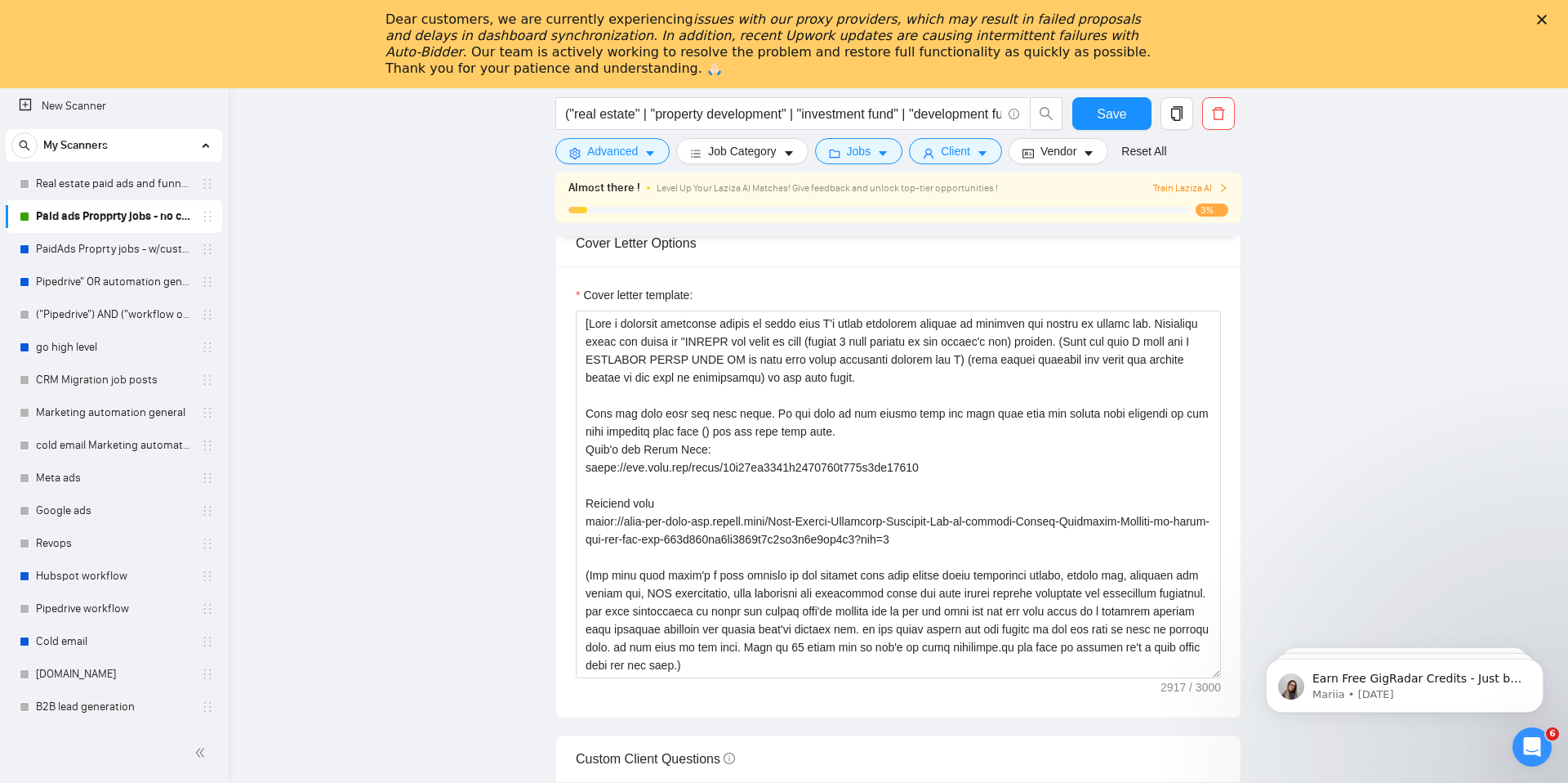
scroll to position [1882, 0]
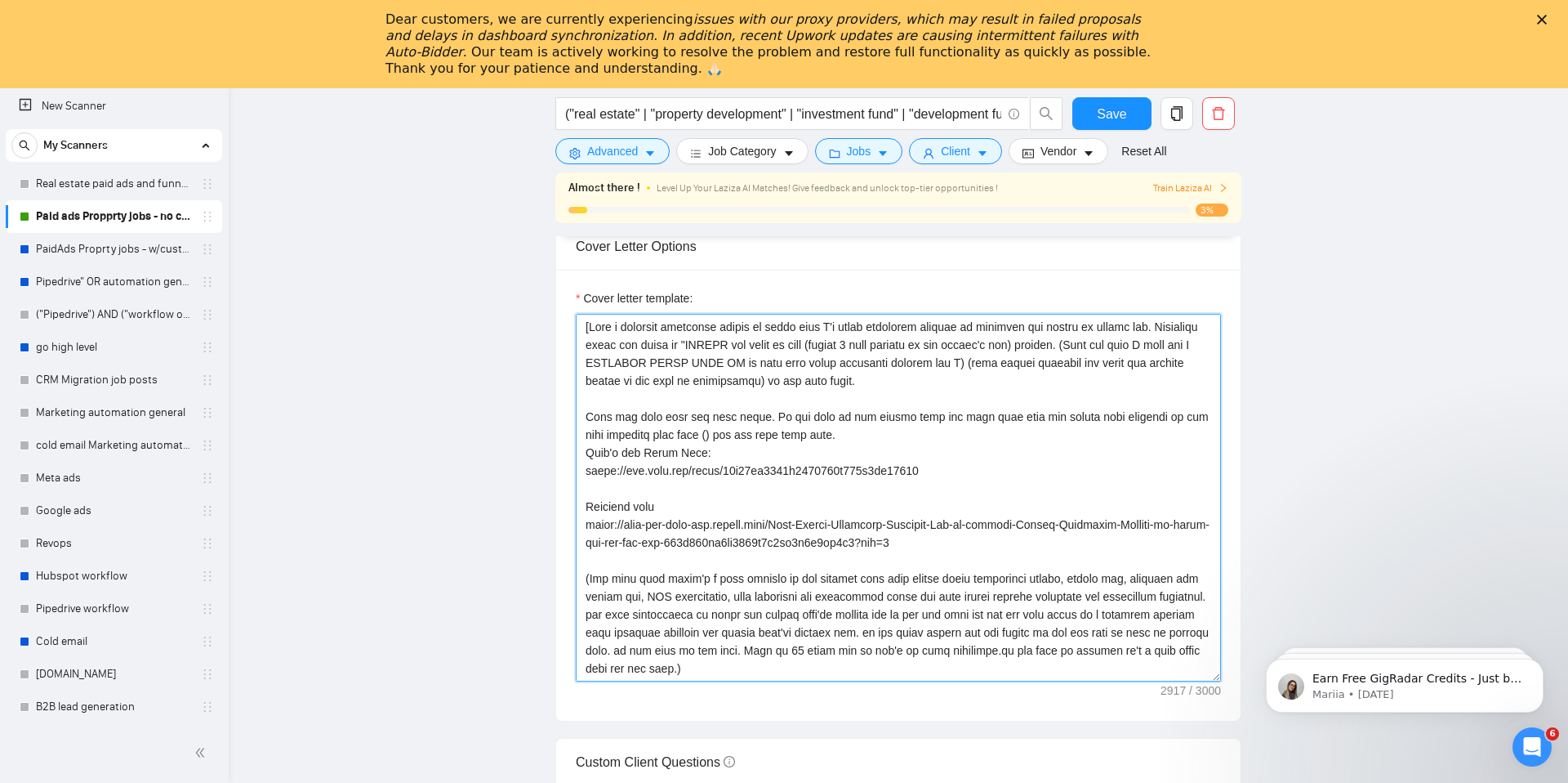
click at [838, 602] on textarea "Cover letter template:" at bounding box center [898, 498] width 645 height 368
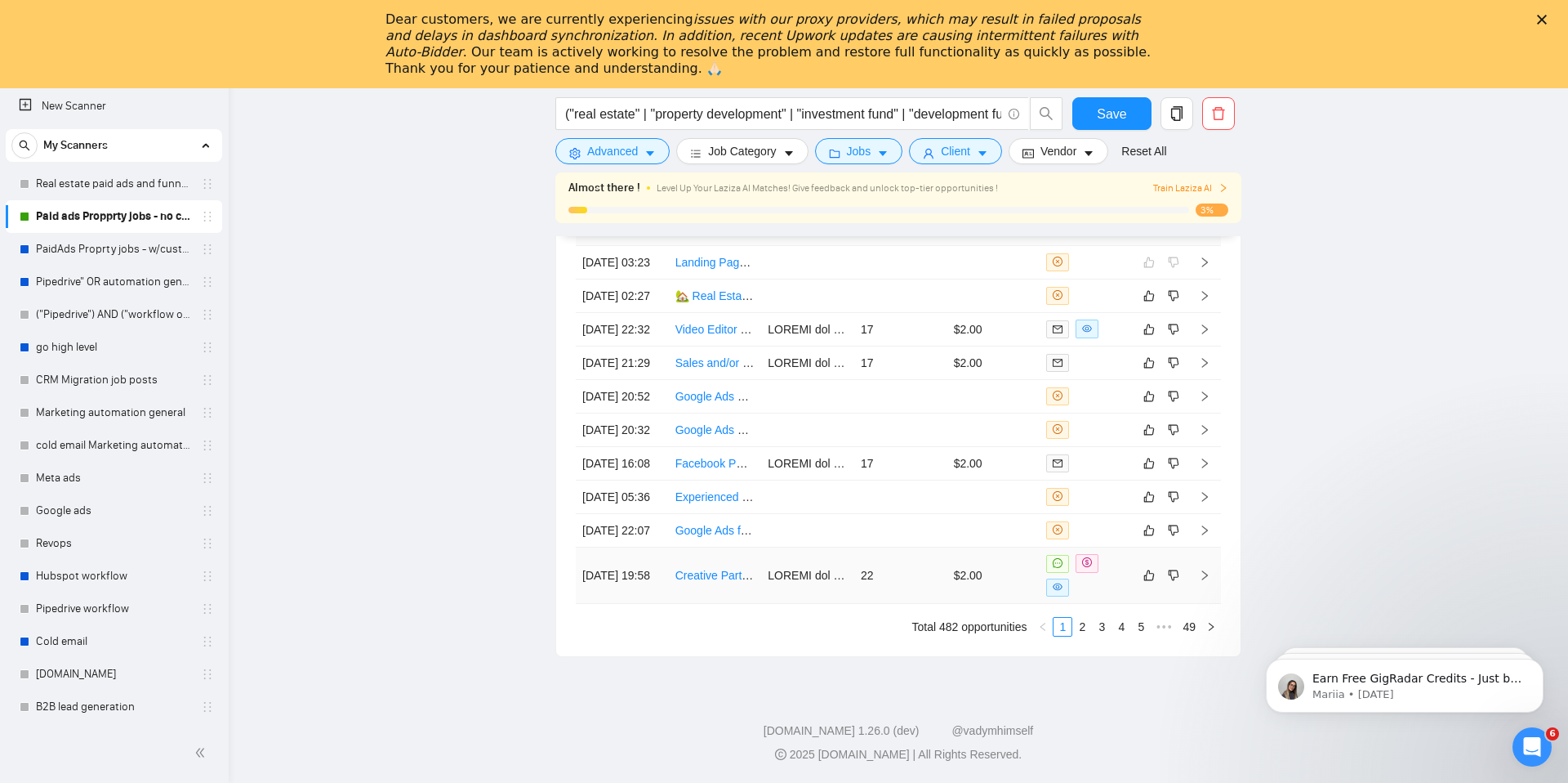
scroll to position [4678, 0]
click at [1083, 626] on link "2" at bounding box center [1082, 626] width 18 height 18
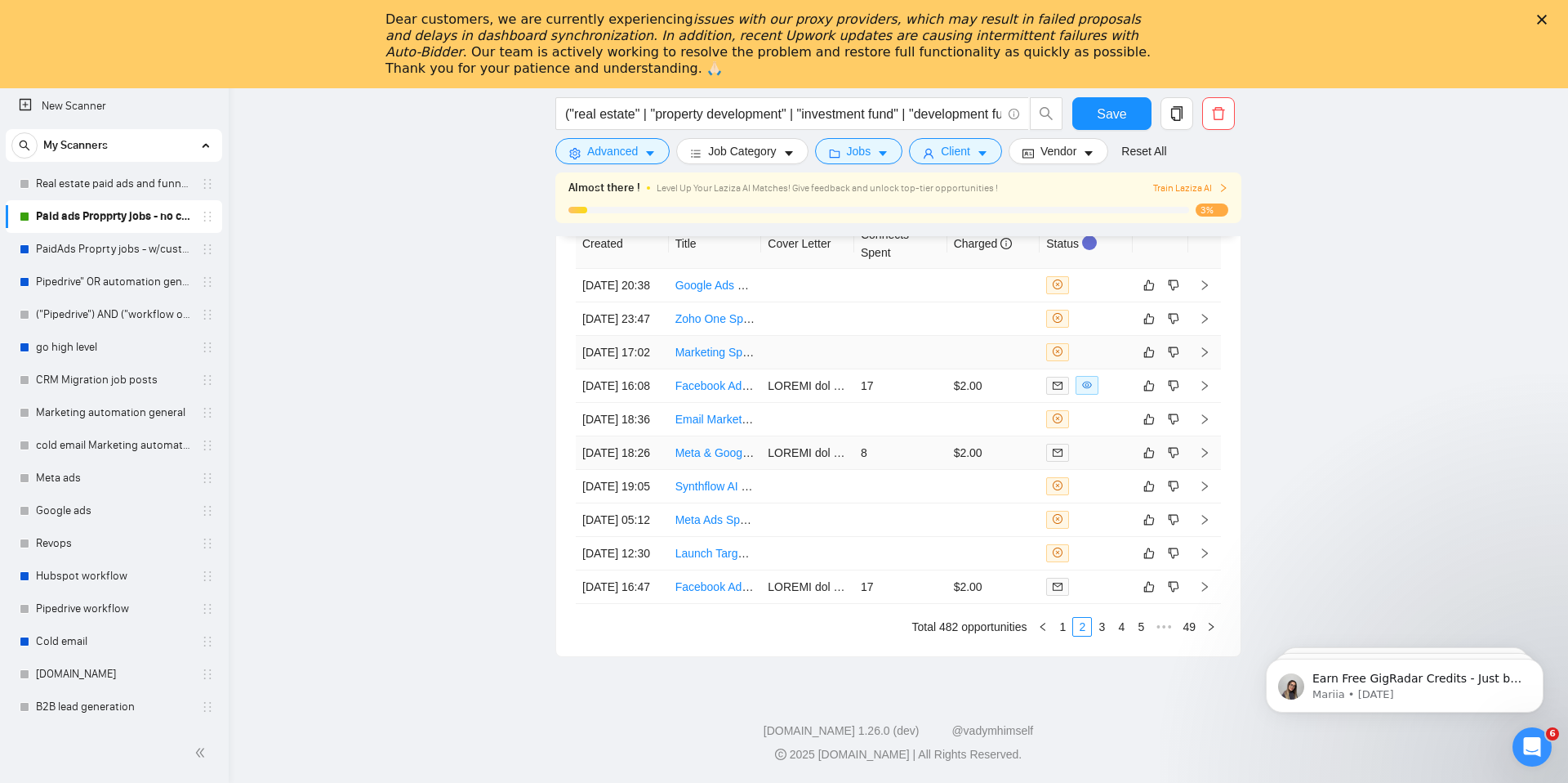
scroll to position [4517, 0]
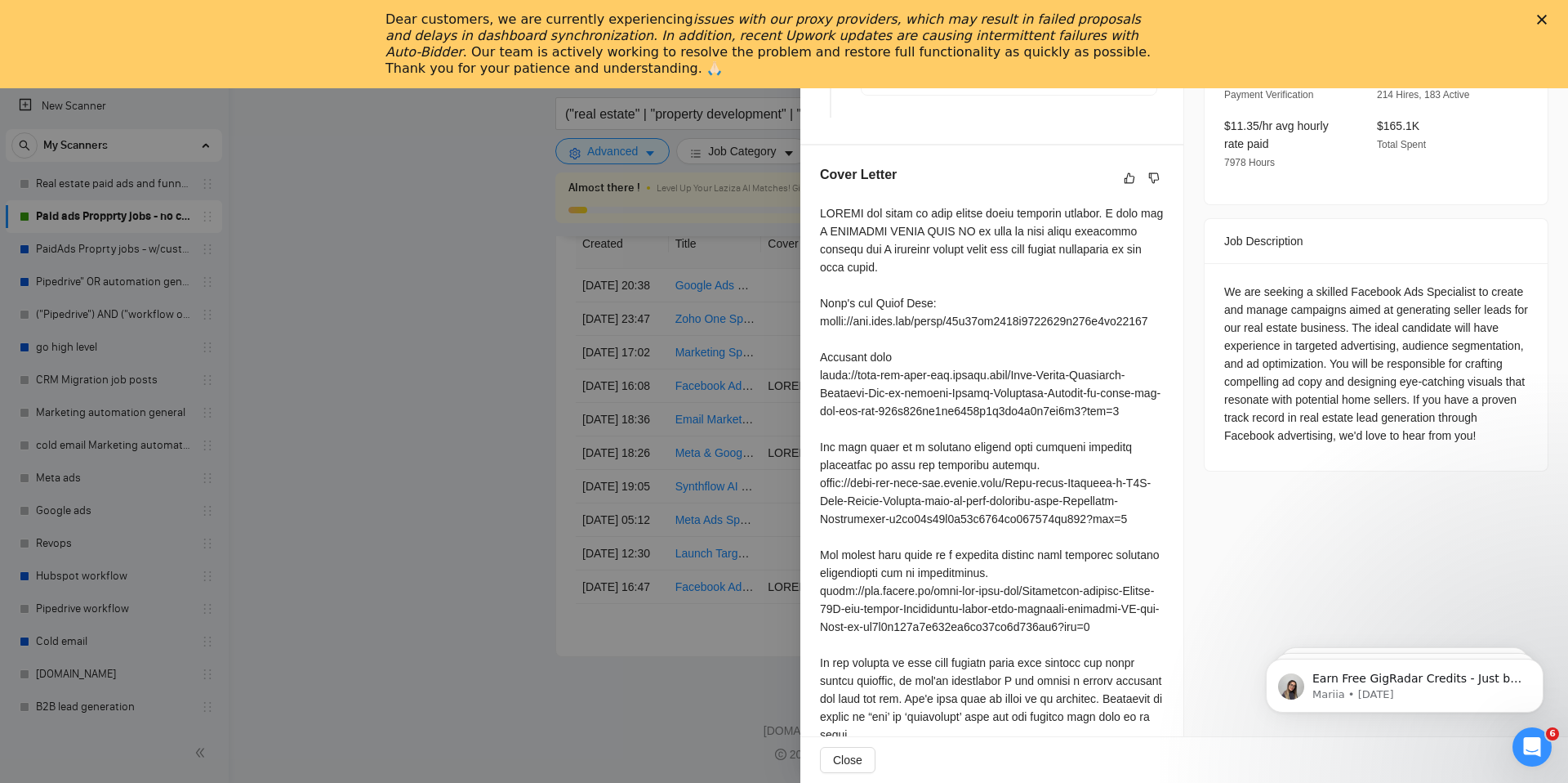
scroll to position [495, 0]
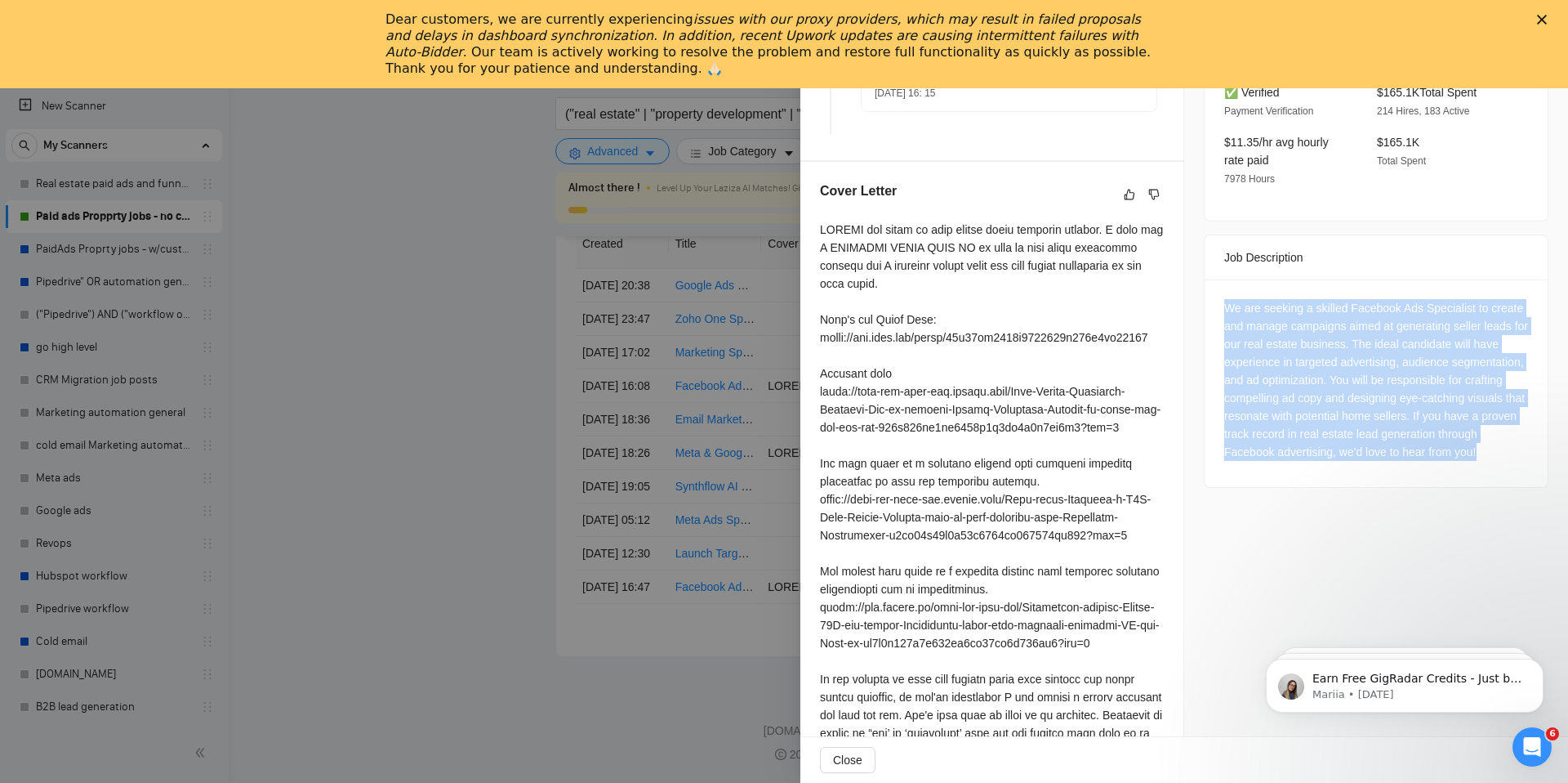
drag, startPoint x: 1464, startPoint y: 444, endPoint x: 1208, endPoint y: 268, distance: 310.7
click at [1208, 280] on div "We are seeking a skilled Facebook Ads Specialist to create and manage campaigns…" at bounding box center [1375, 383] width 343 height 207
copy div "We are seeking a skilled Facebook Ads Specialist to create and manage campaigns…"
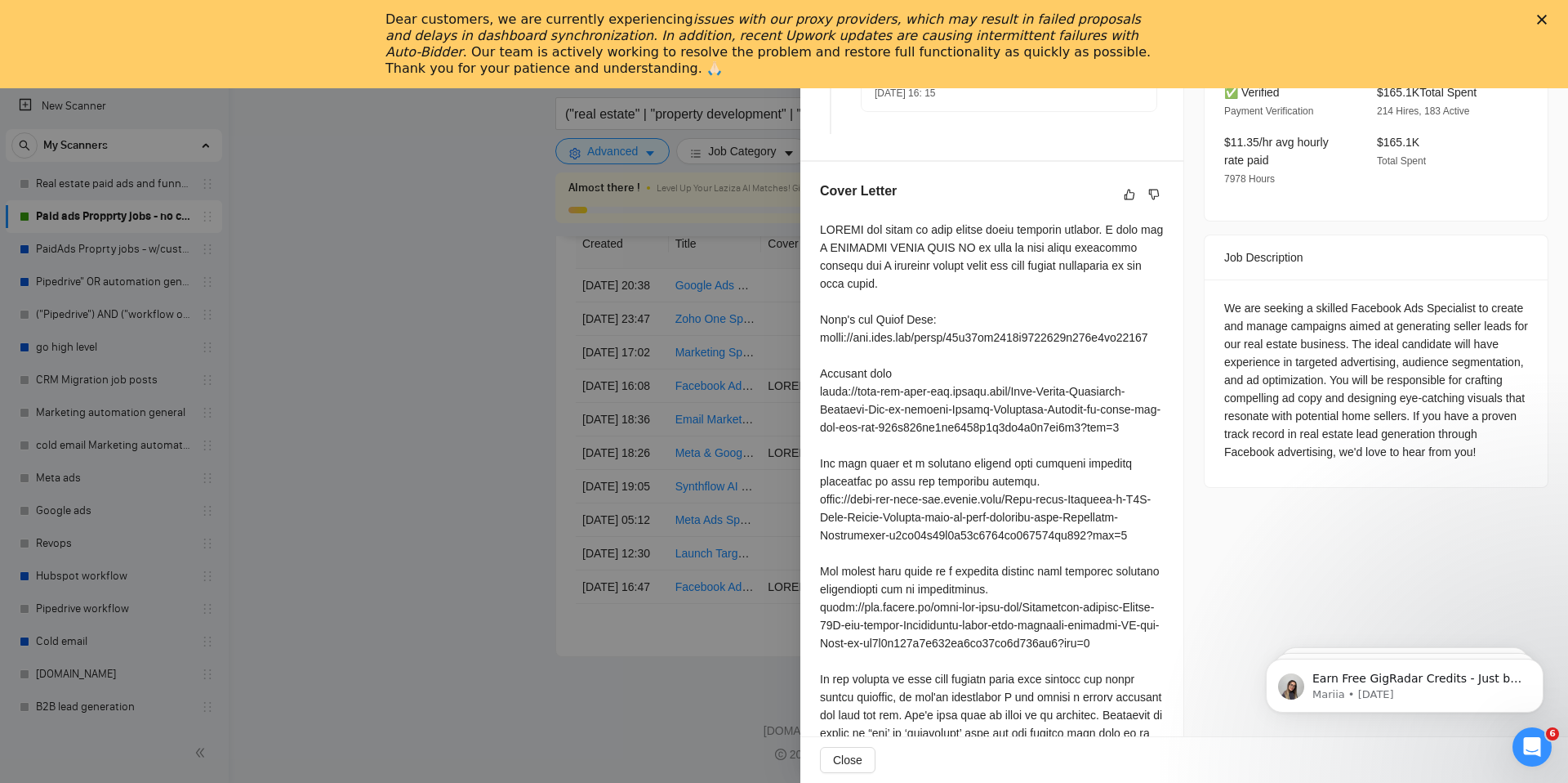
click at [811, 234] on div "Cover Letter" at bounding box center [991, 509] width 383 height 696
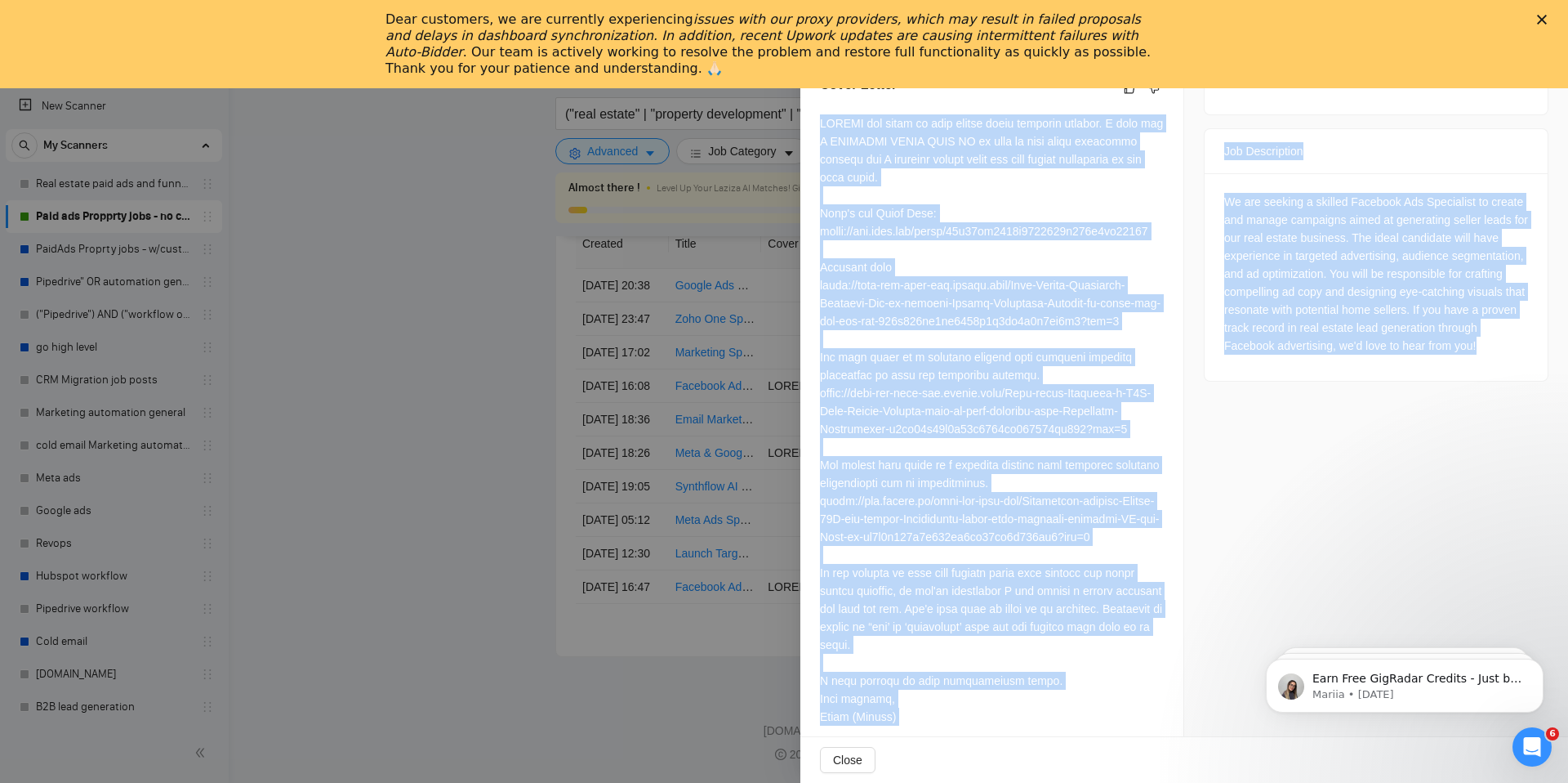
scroll to position [652, 0]
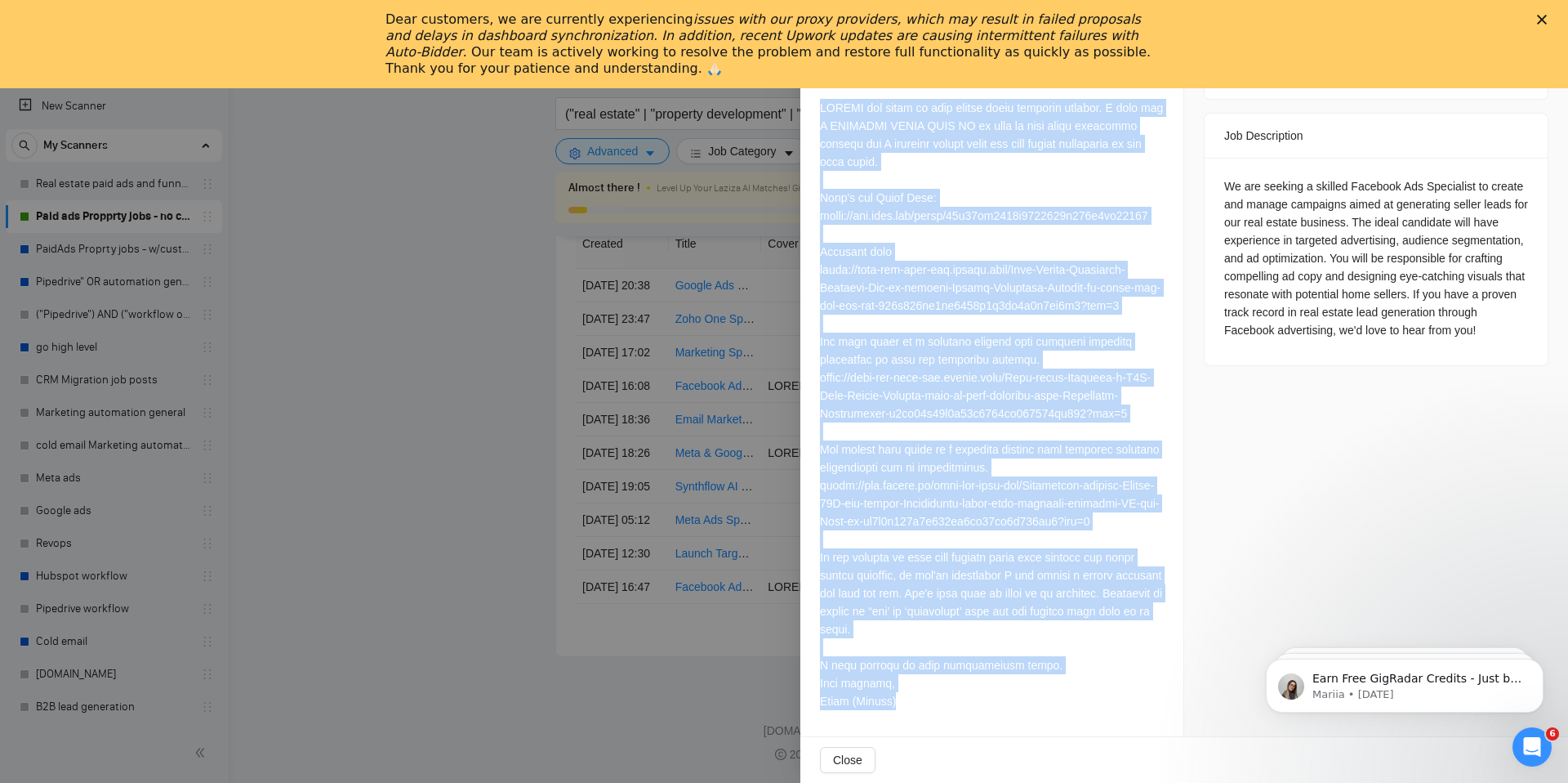
drag, startPoint x: 812, startPoint y: 228, endPoint x: 965, endPoint y: 702, distance: 498.1
click at [965, 702] on div "Cover Letter" at bounding box center [991, 387] width 383 height 696
copy div "LOVING the sound of this seller leads campaign project. I made you A PERSONAL V…"
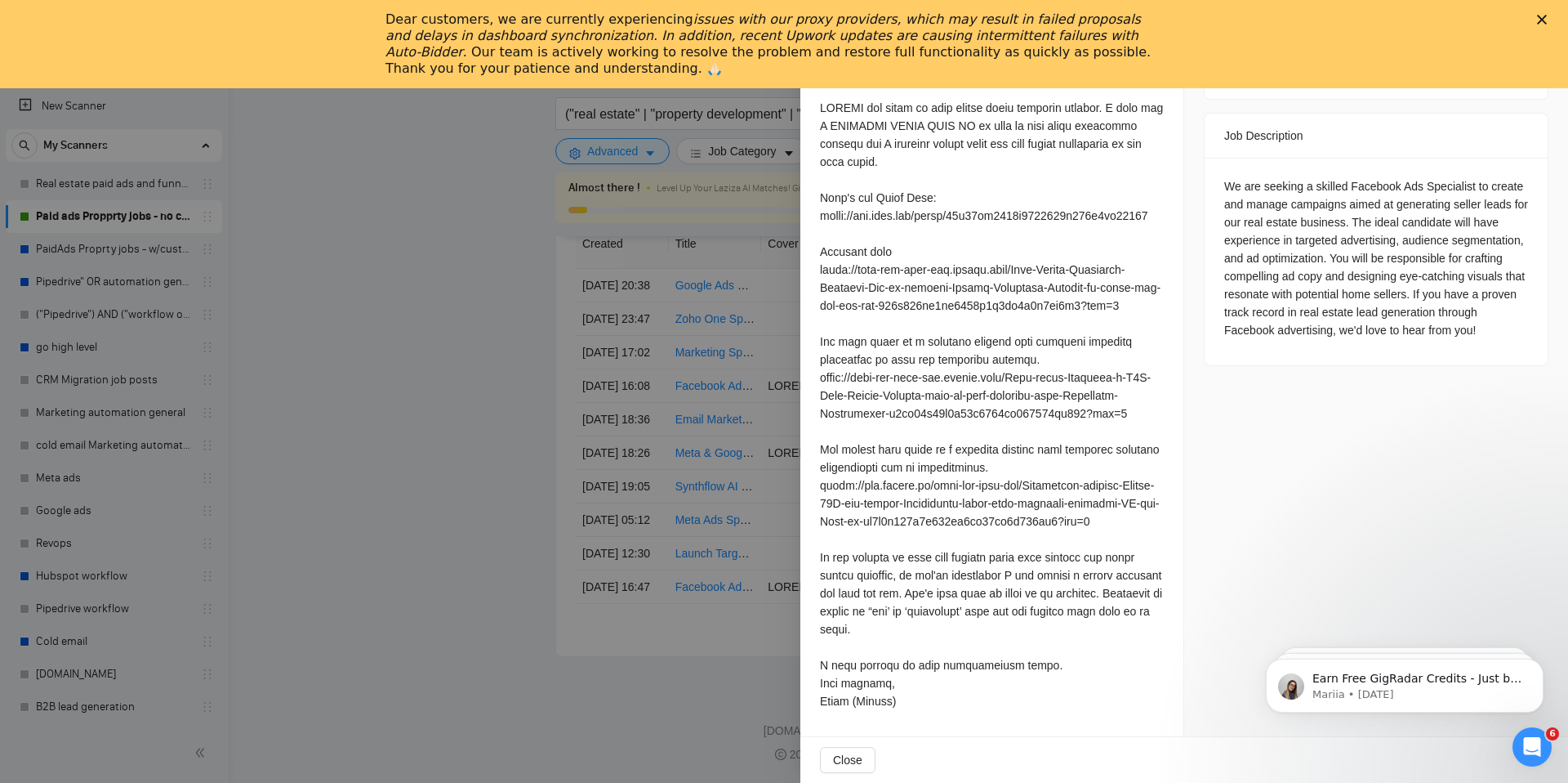
click at [536, 493] on div at bounding box center [784, 391] width 1568 height 783
click at [464, 507] on div at bounding box center [784, 391] width 1568 height 783
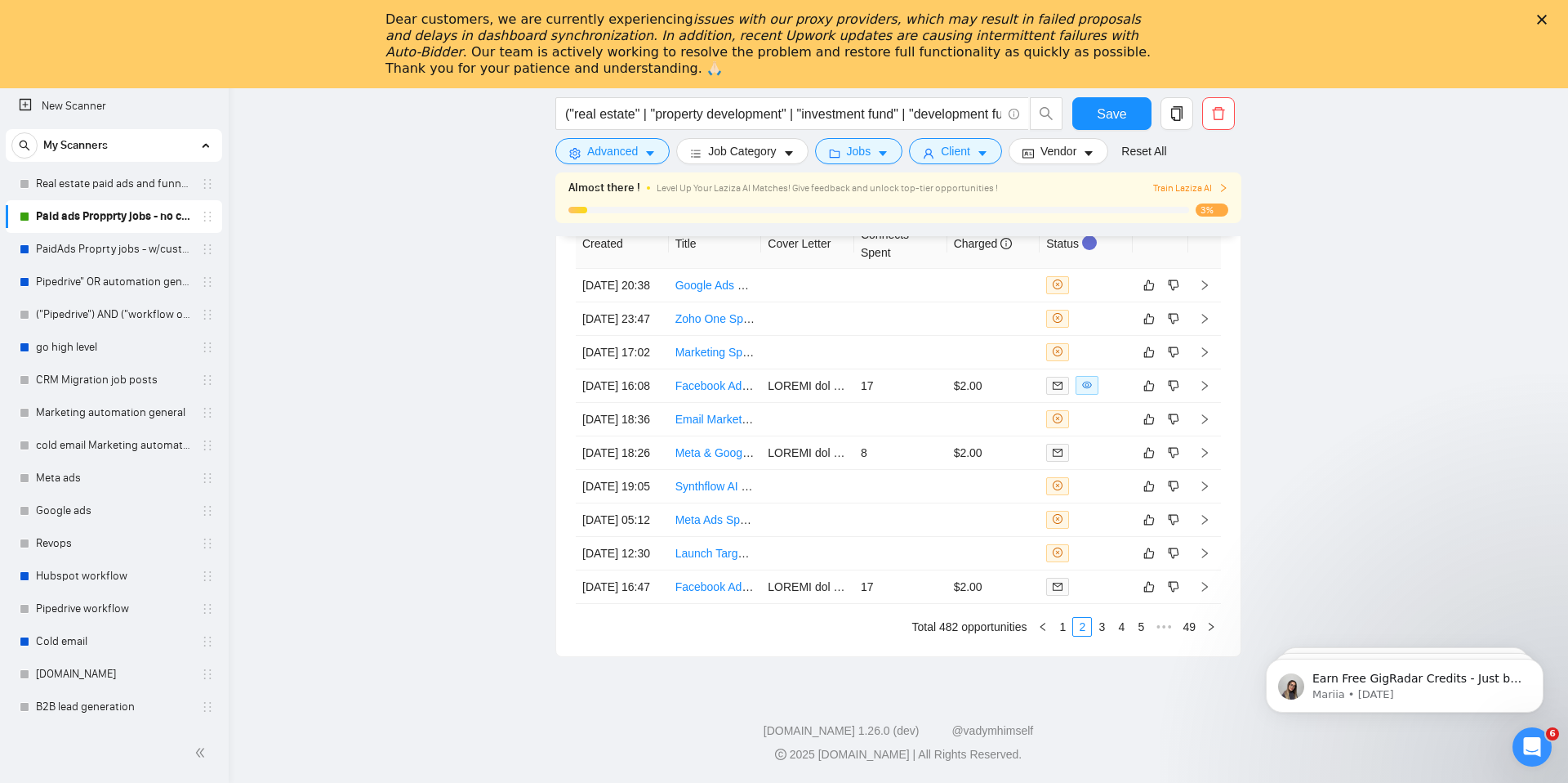
scroll to position [4653, 0]
click at [1101, 635] on link "3" at bounding box center [1101, 626] width 18 height 18
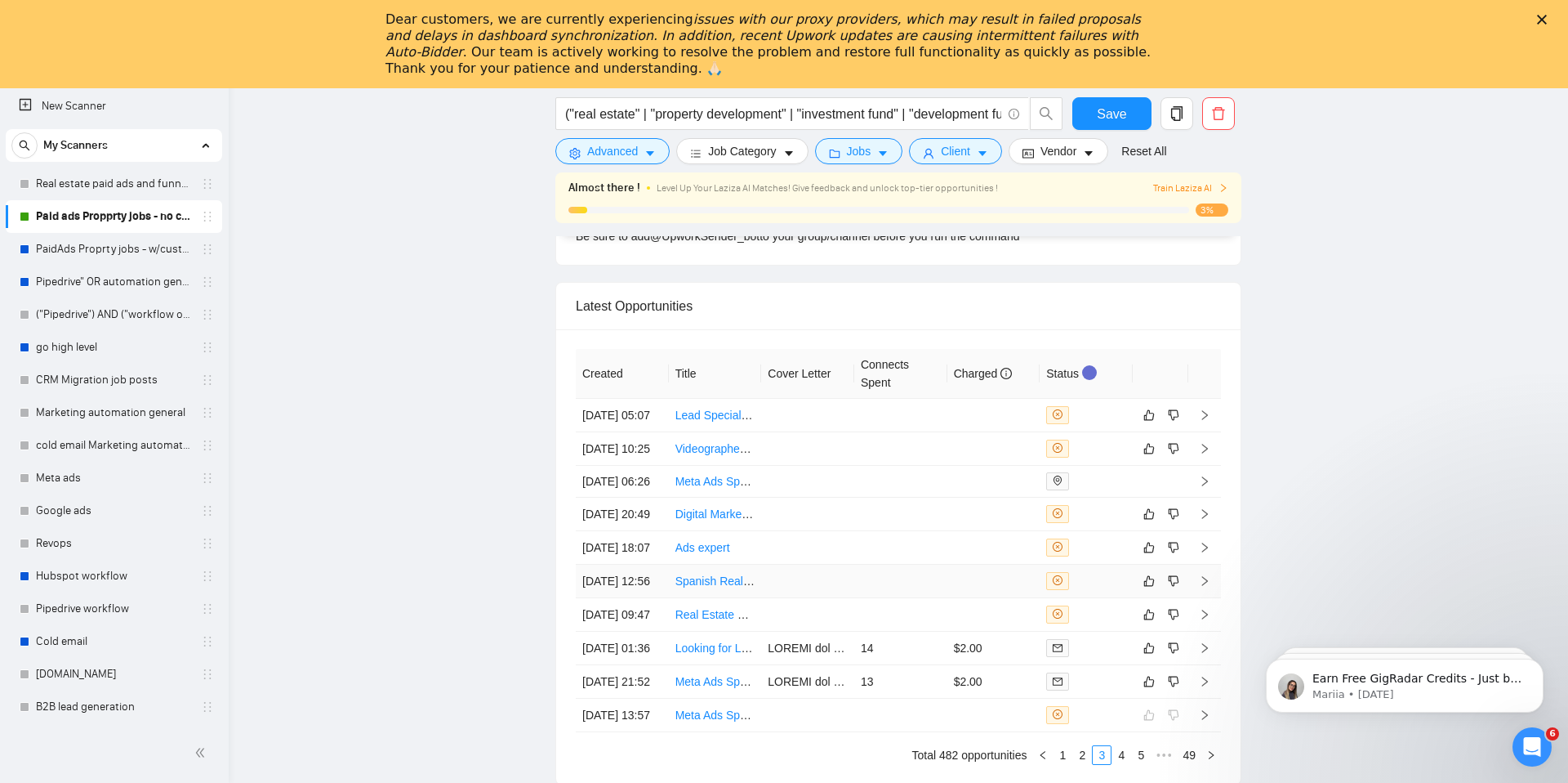
scroll to position [4671, 0]
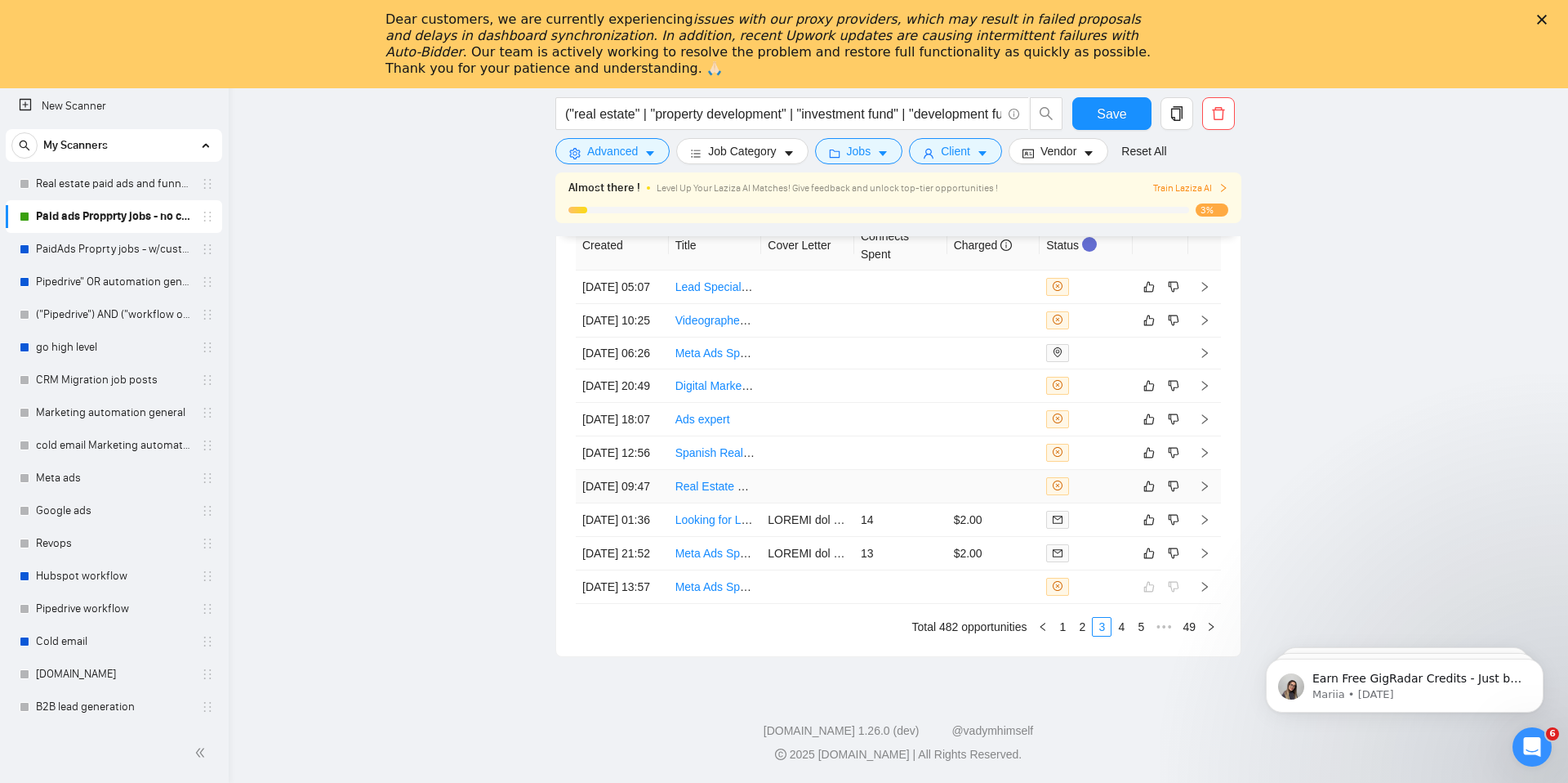
click at [722, 479] on link "Real Estate Landing Page" at bounding box center [741, 486] width 133 height 13
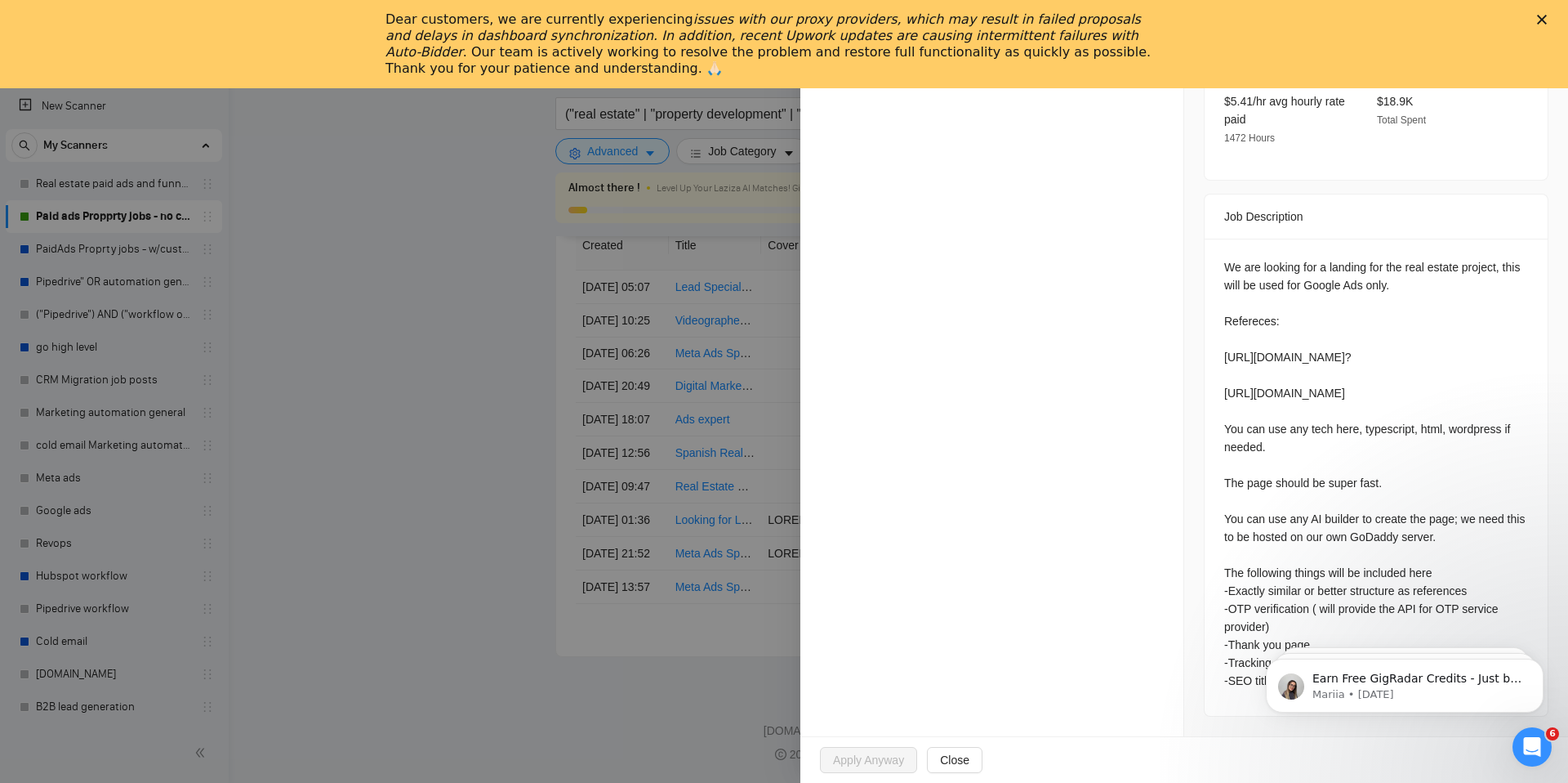
scroll to position [514, 0]
click at [686, 444] on div at bounding box center [784, 391] width 1568 height 783
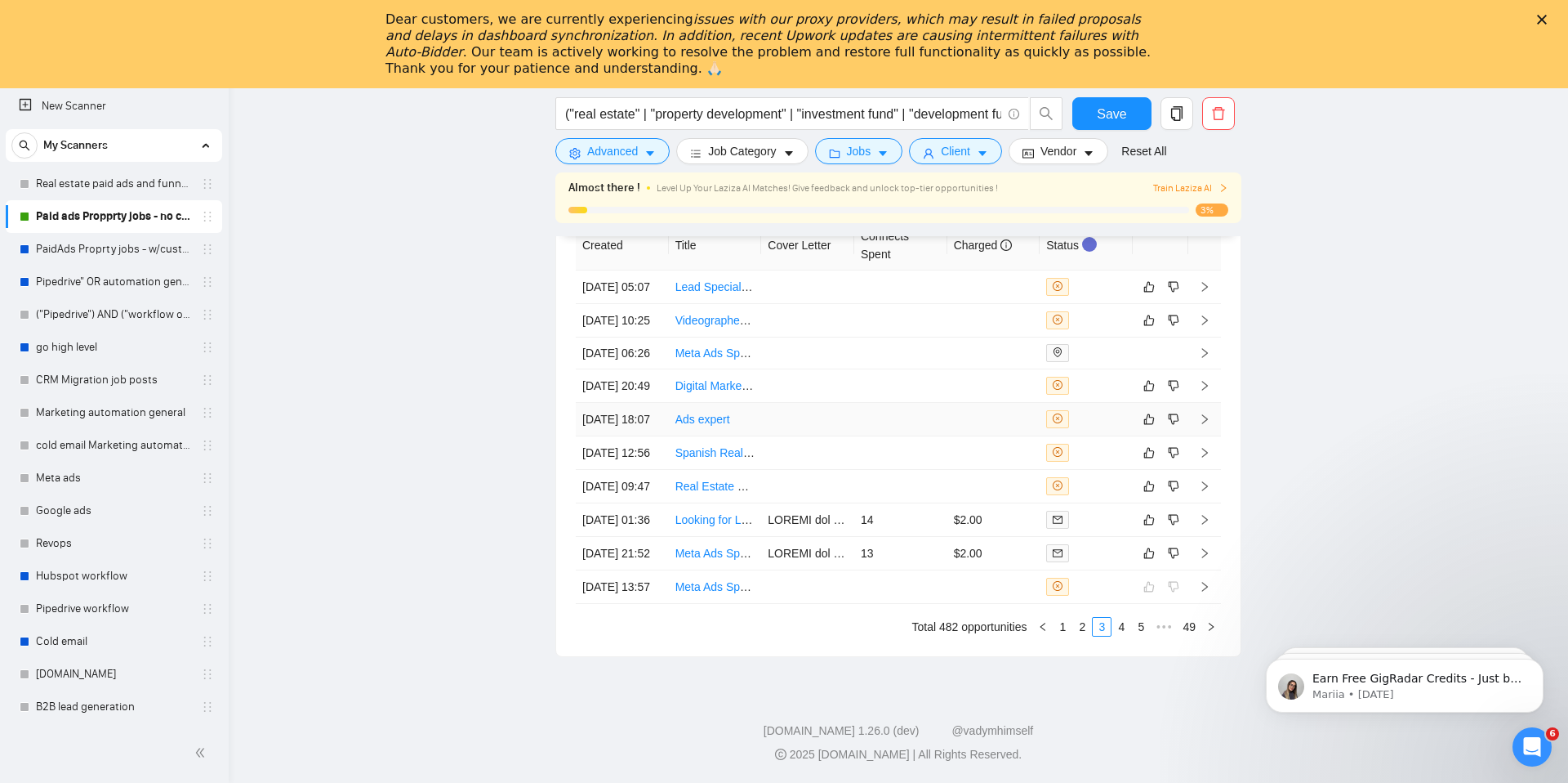
scroll to position [4560, 0]
click at [706, 390] on link "Digital Marketing Manager for Realestate (Remot)" at bounding box center [801, 385] width 253 height 13
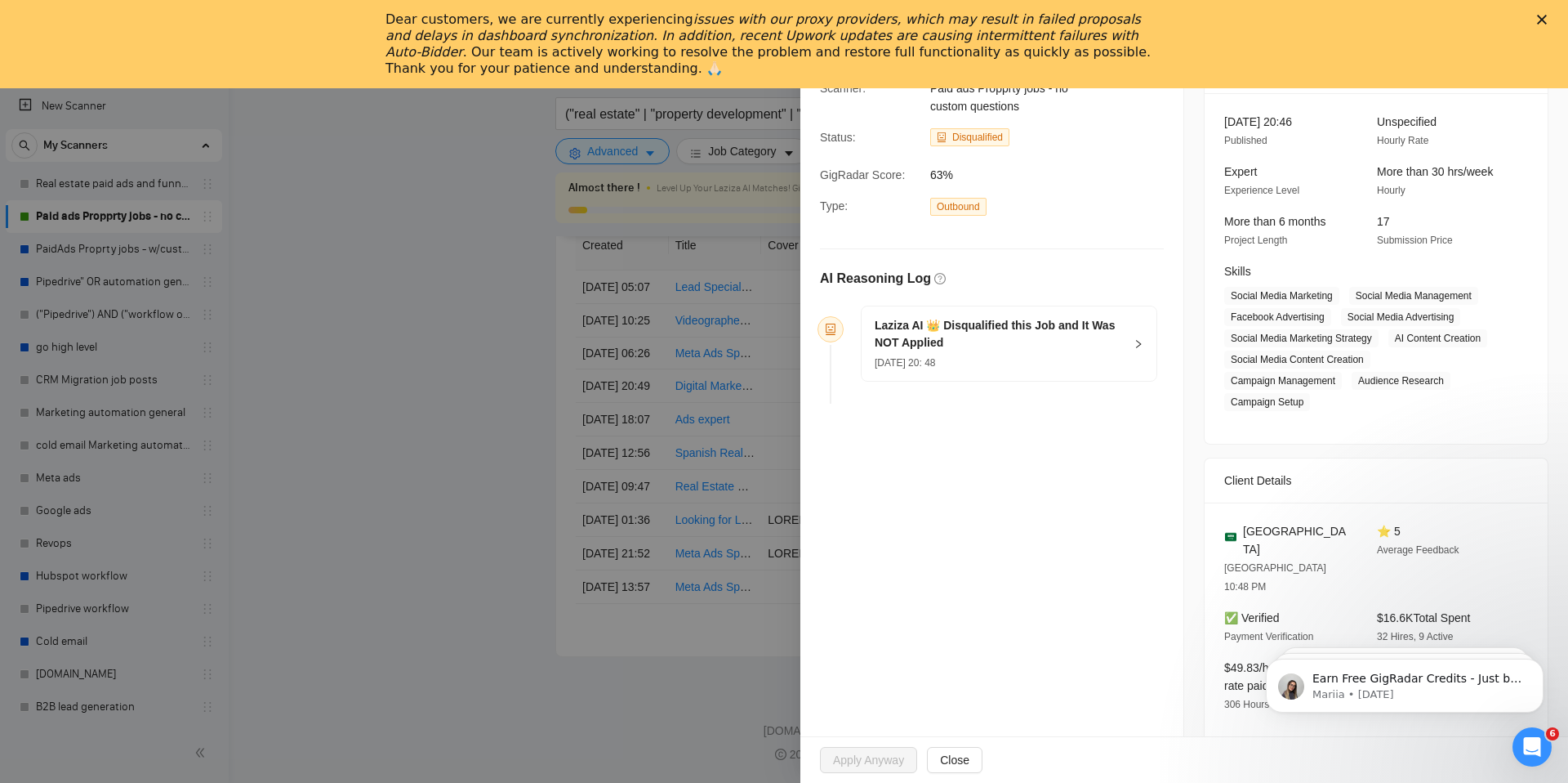
scroll to position [0, 0]
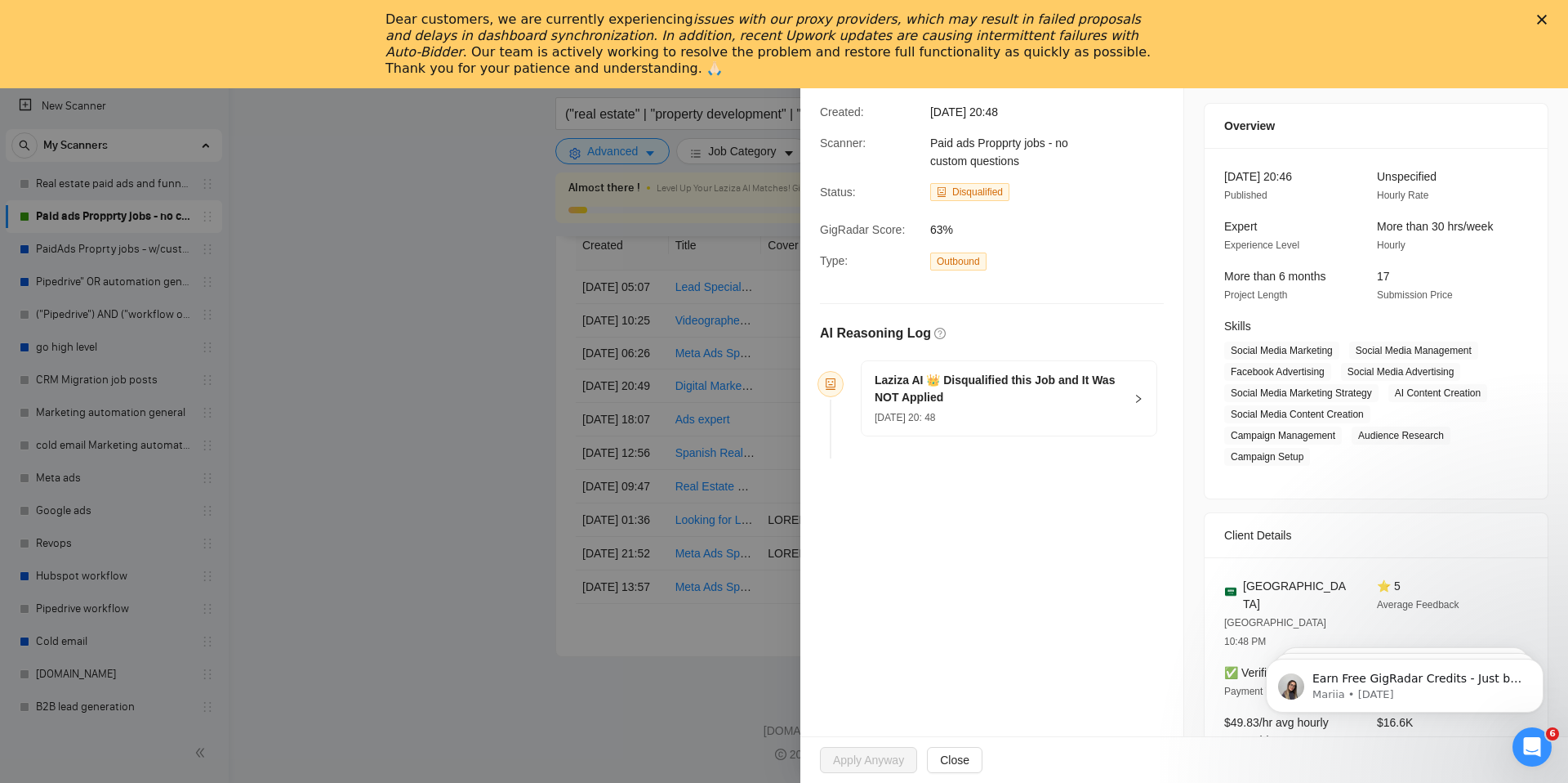
click at [1543, 15] on icon "Close" at bounding box center [1541, 20] width 10 height 10
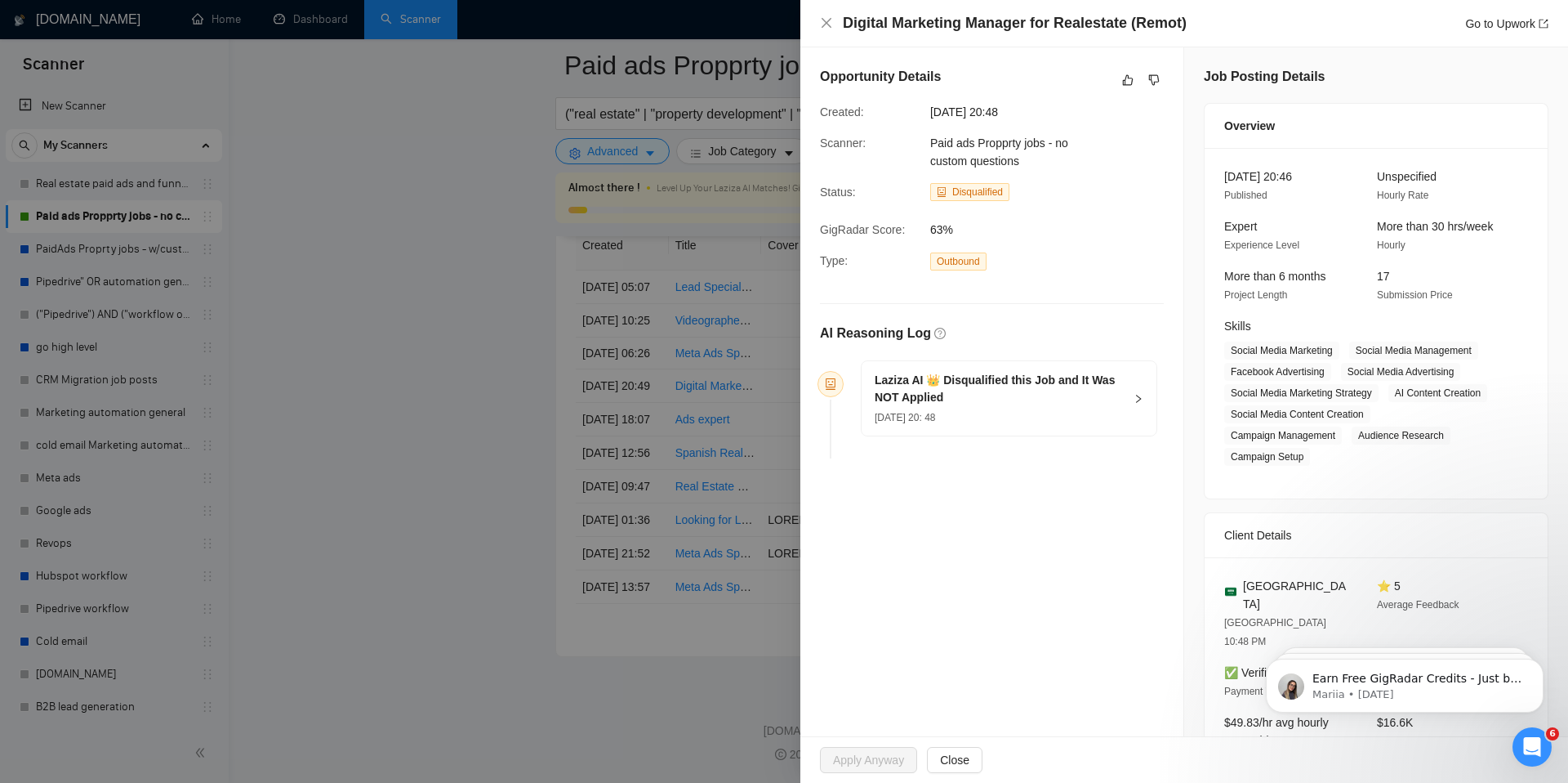
click at [414, 396] on div at bounding box center [784, 391] width 1568 height 783
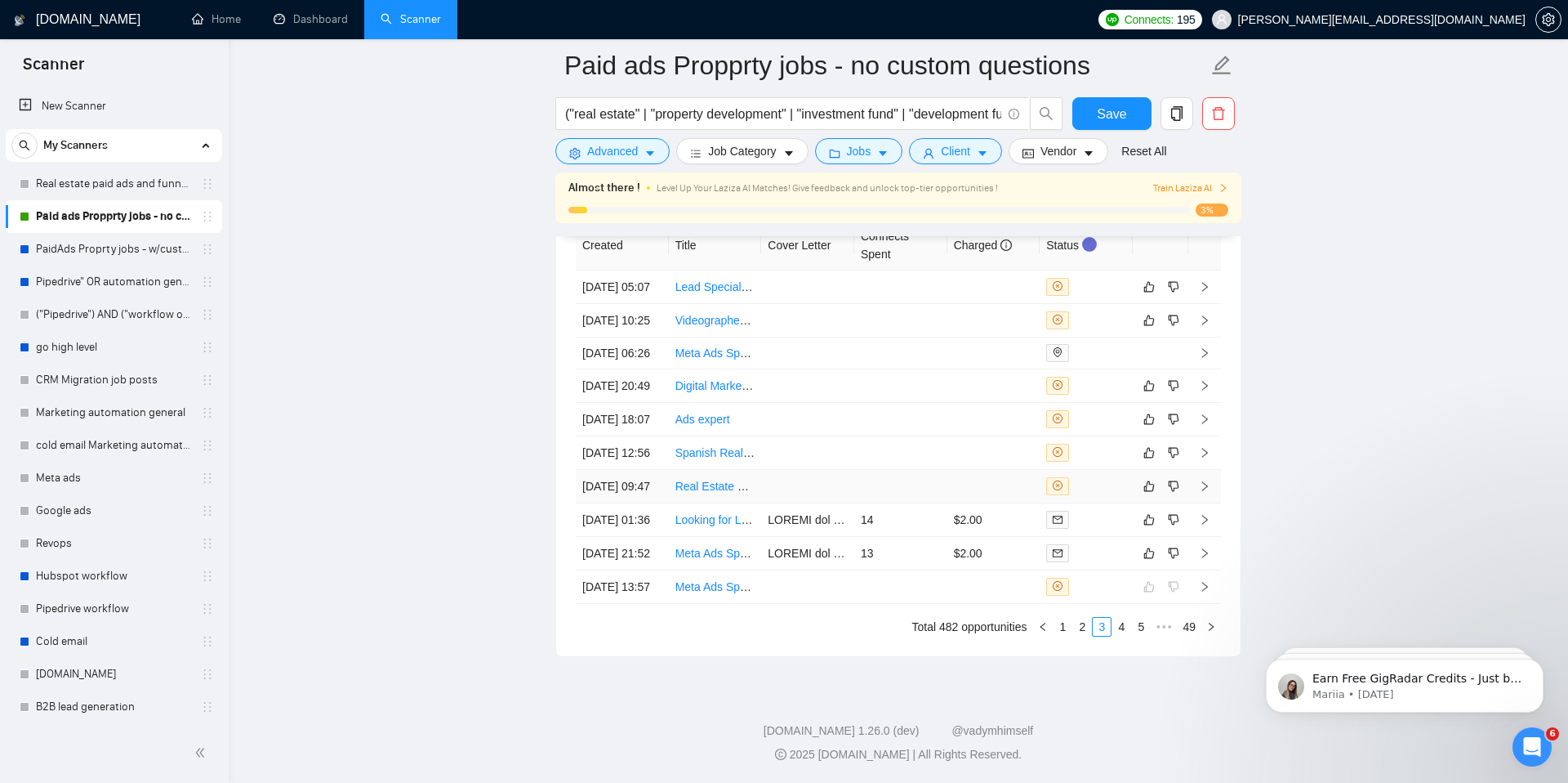
scroll to position [4507, 0]
click at [714, 492] on link "Real Estate Landing Page" at bounding box center [741, 486] width 133 height 13
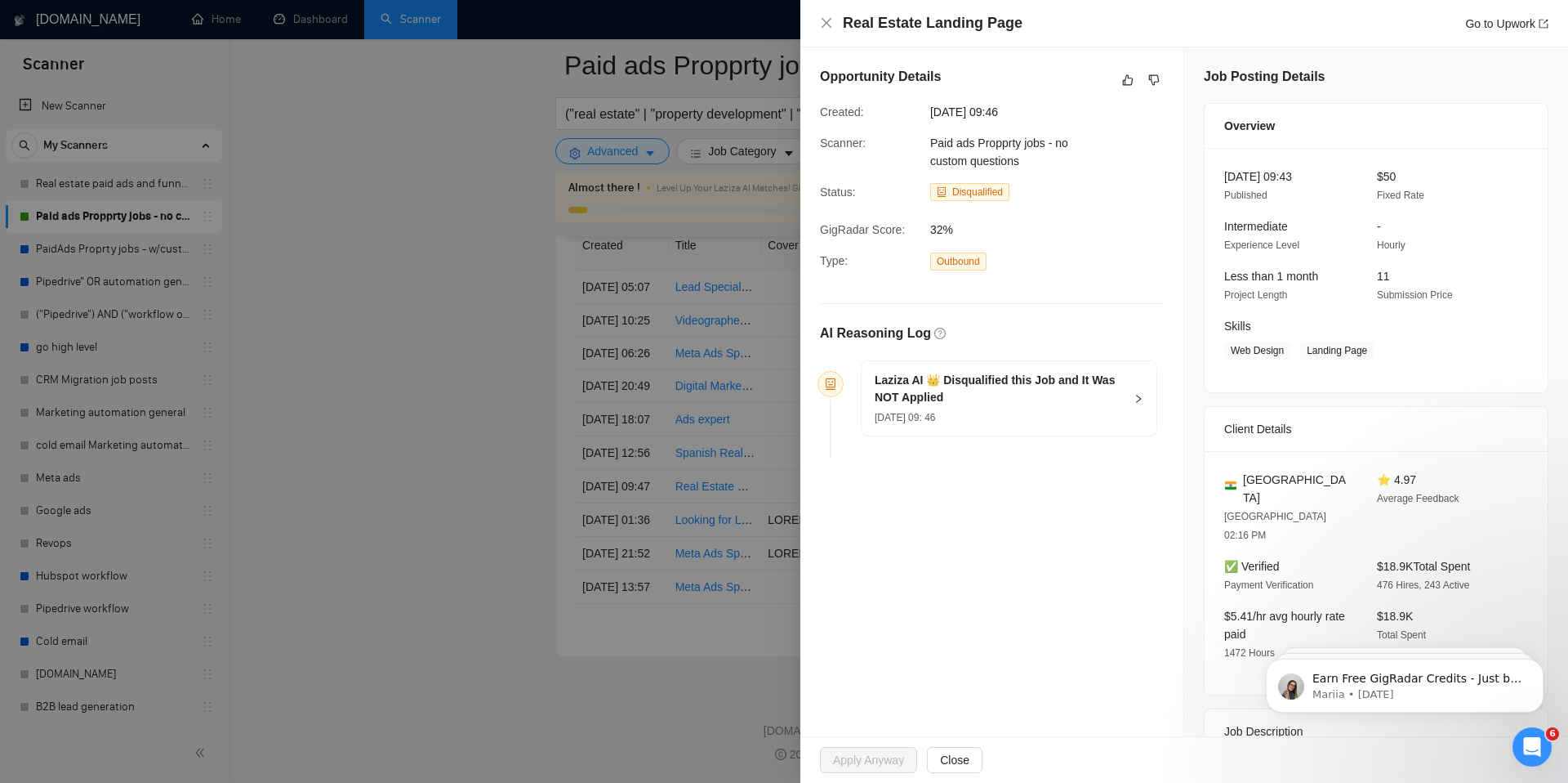
click at [461, 465] on div at bounding box center [784, 391] width 1568 height 783
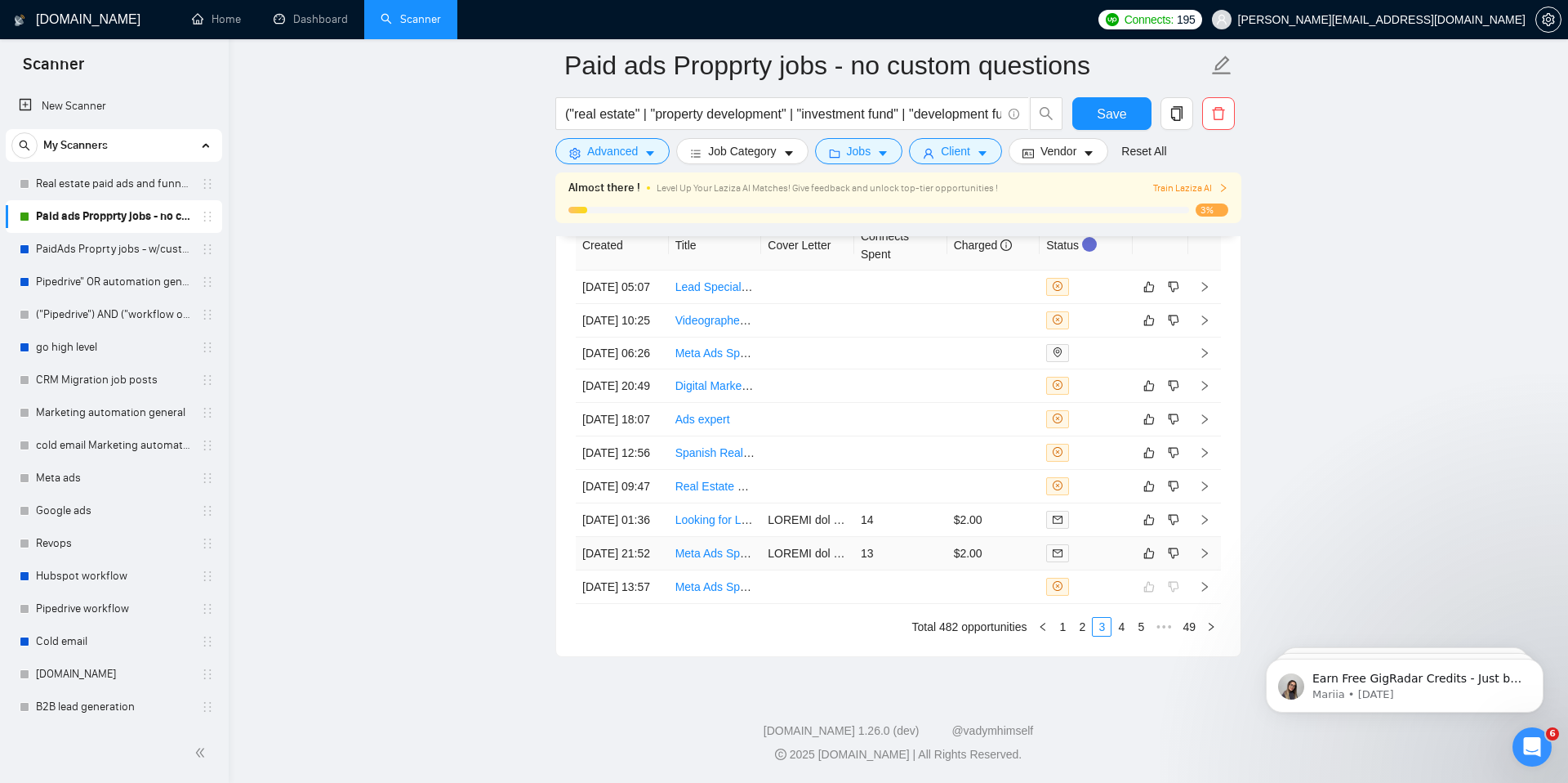
click at [719, 559] on link "Meta Ads Specialist for Real Estate Investment Project" at bounding box center [813, 553] width 277 height 13
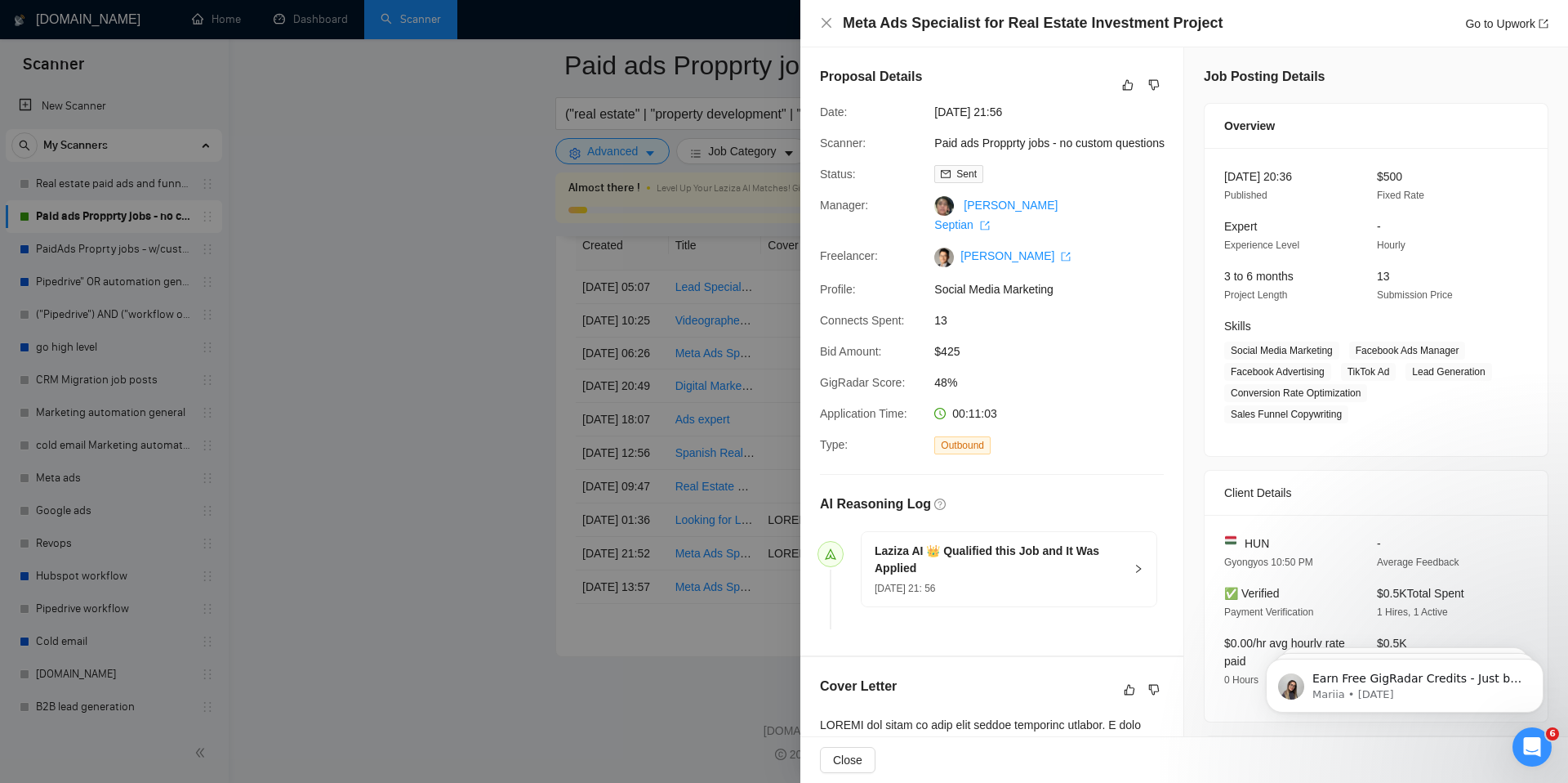
click at [459, 586] on div at bounding box center [784, 391] width 1568 height 783
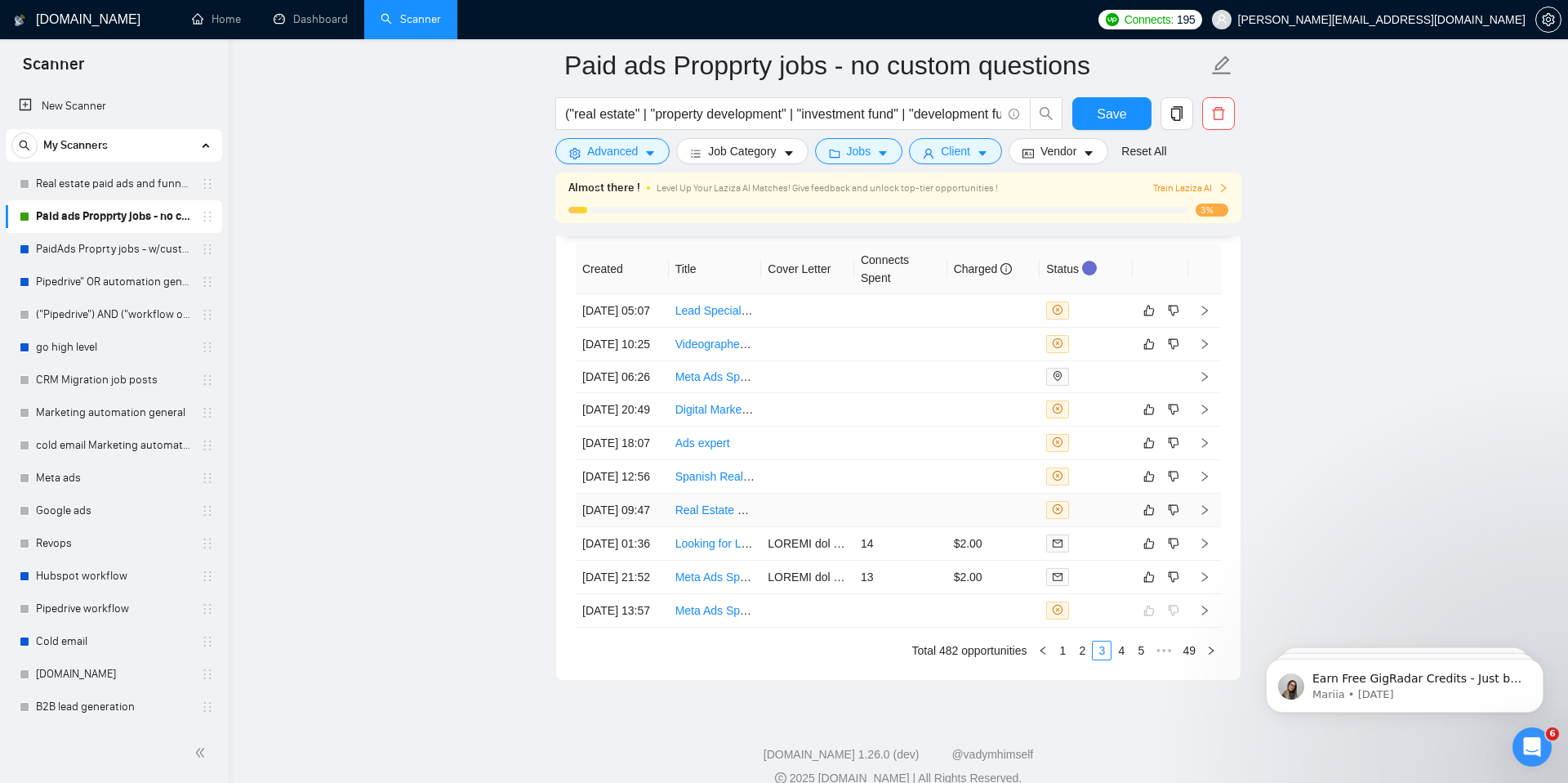
scroll to position [4397, 0]
click at [707, 514] on link "Real Estate Landing Page" at bounding box center [741, 507] width 133 height 13
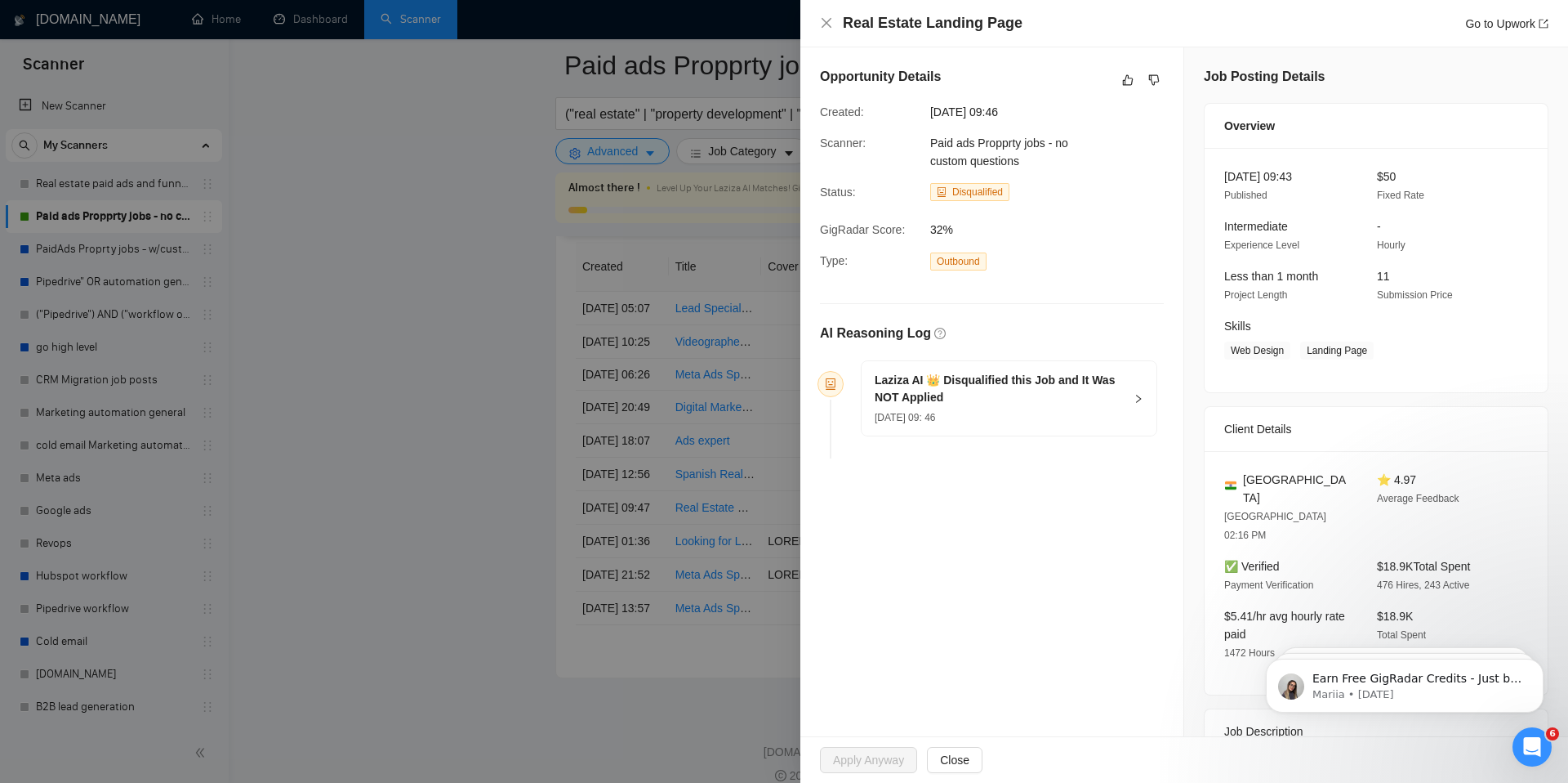
click at [464, 478] on div at bounding box center [784, 391] width 1568 height 783
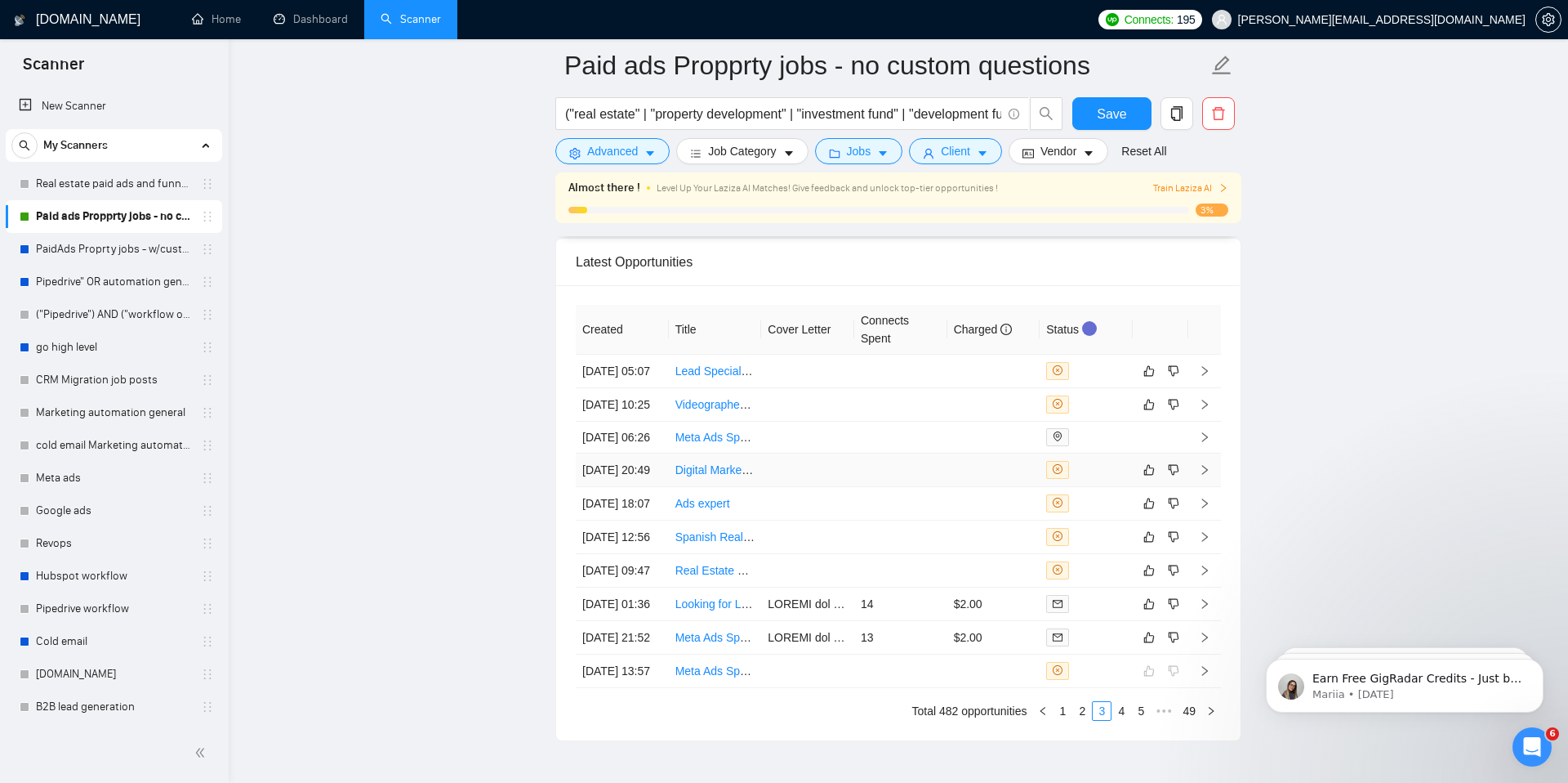
scroll to position [4332, 0]
click at [721, 445] on link "Meta Ads Specialist Needed for Real Estate Lead Generation" at bounding box center [830, 438] width 310 height 13
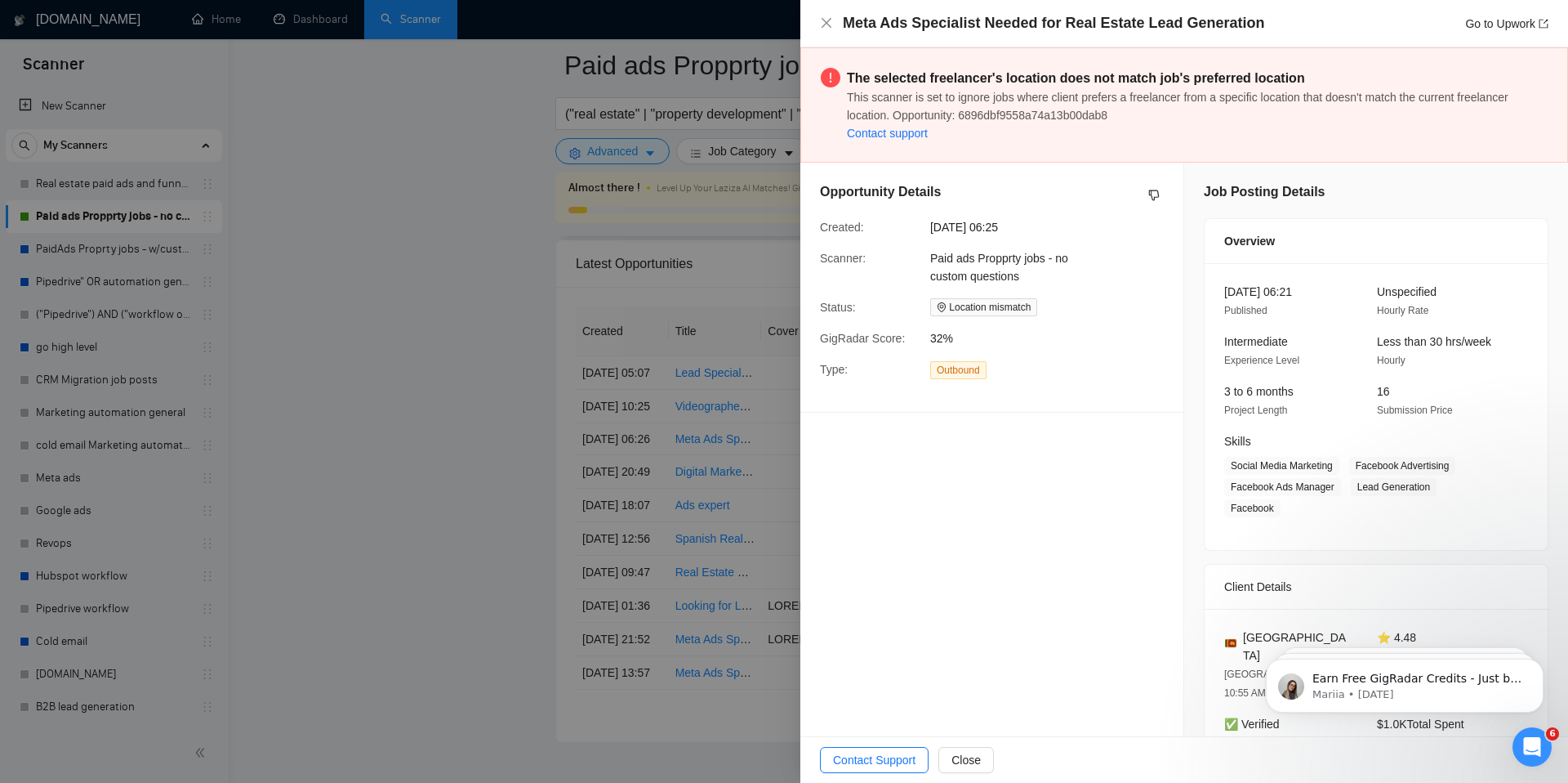
click at [410, 449] on div at bounding box center [784, 391] width 1568 height 783
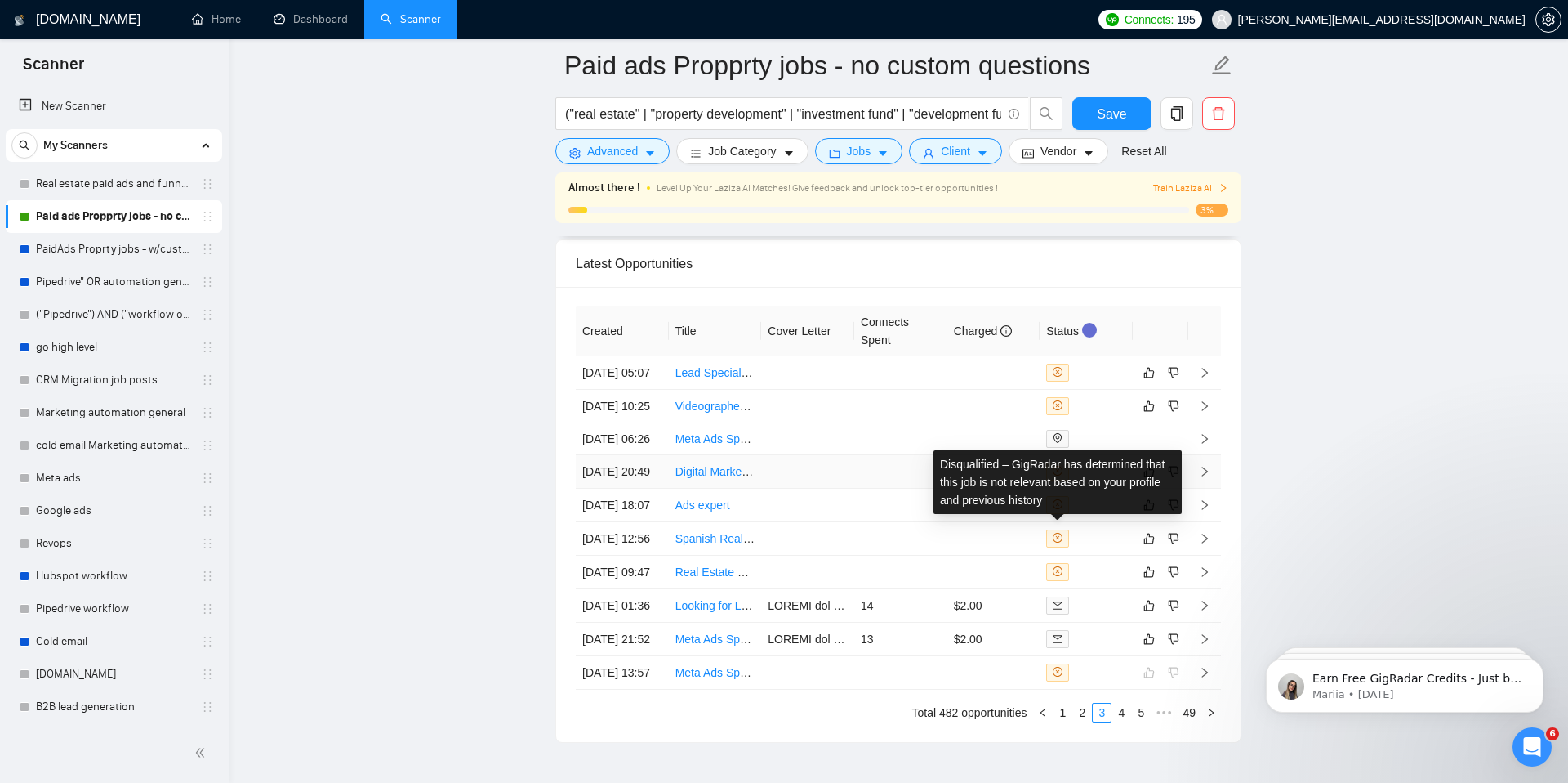
click at [1063, 480] on span at bounding box center [1057, 471] width 23 height 18
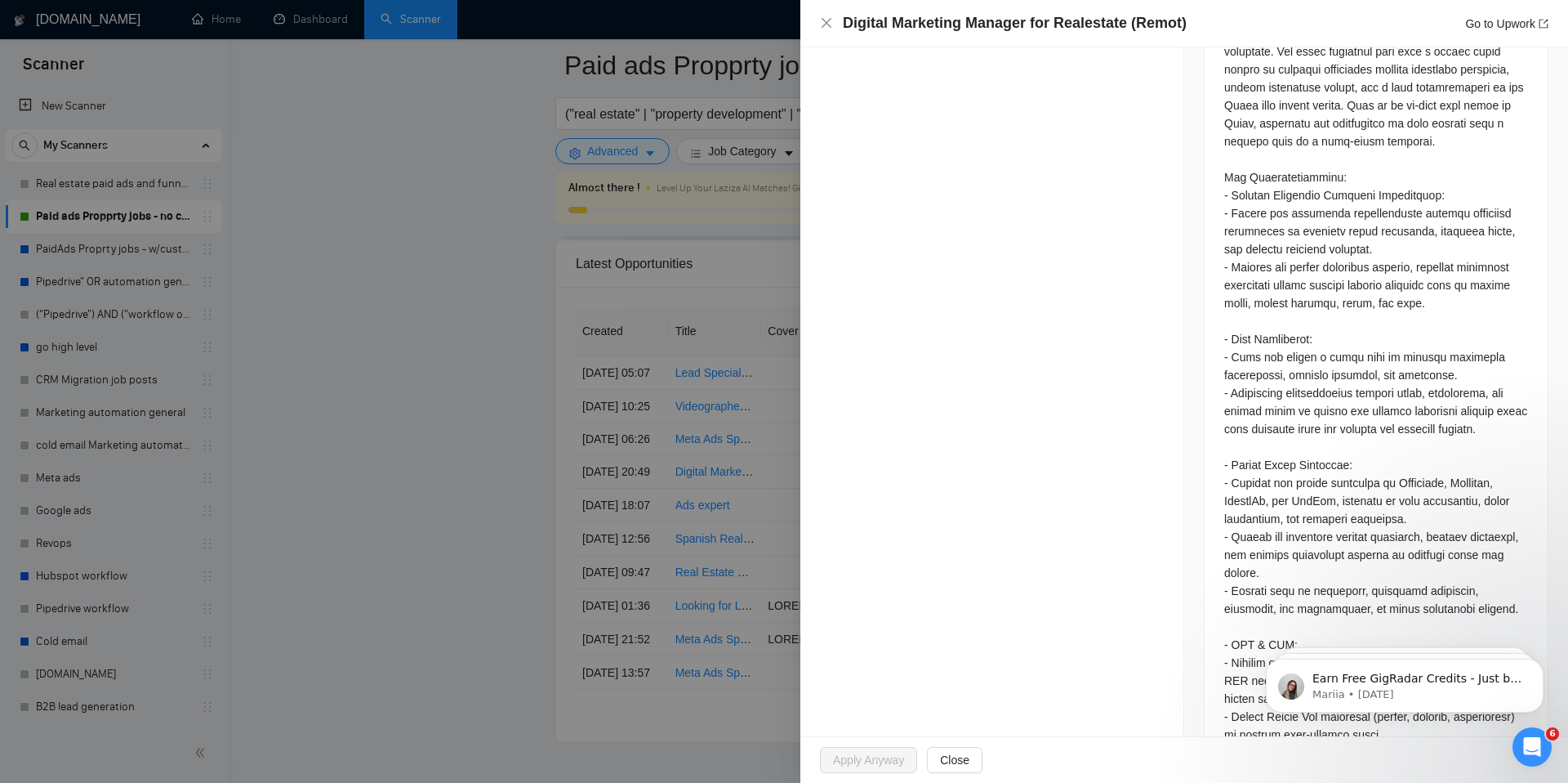
scroll to position [0, 0]
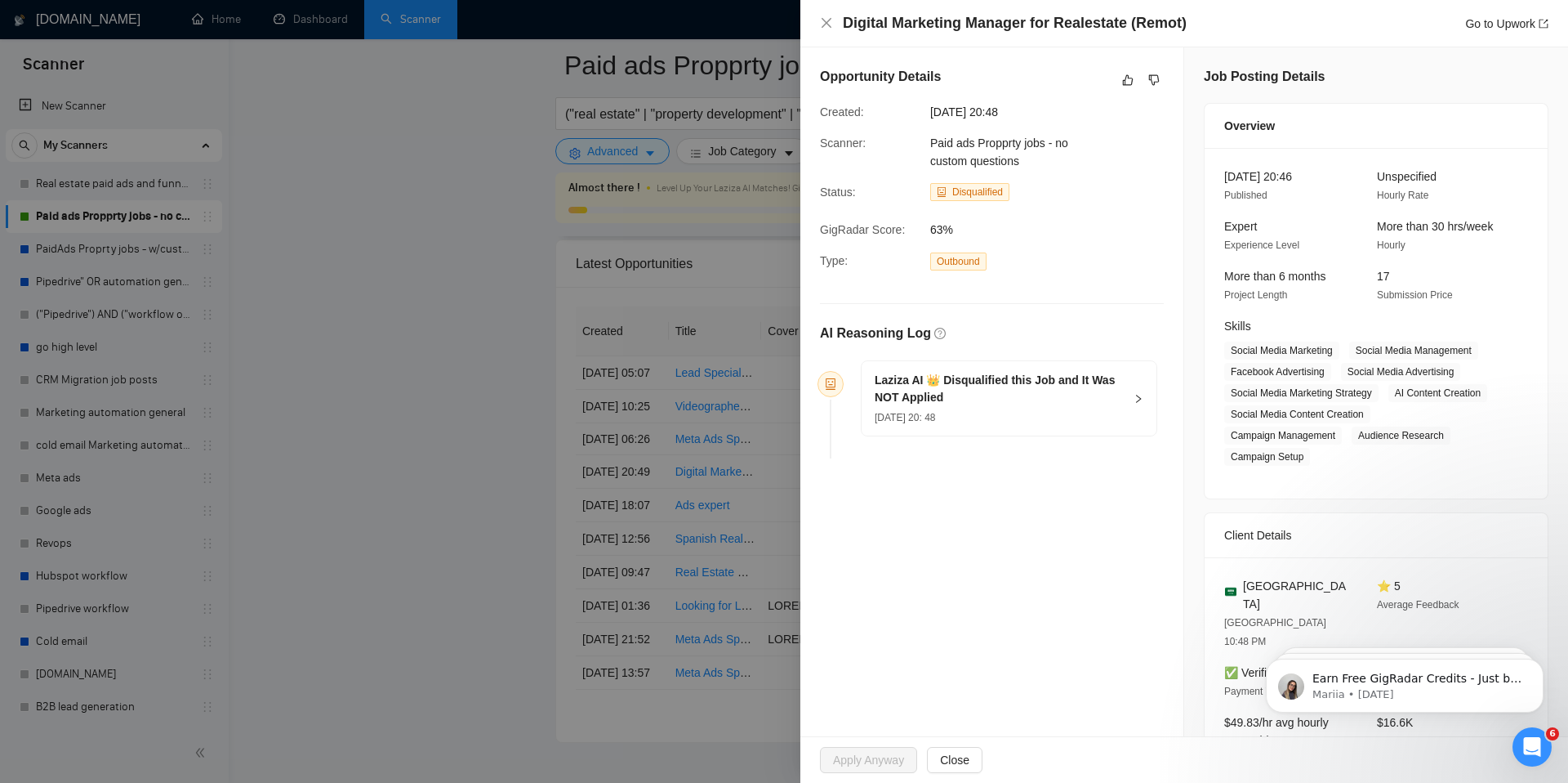
click at [629, 482] on div at bounding box center [784, 391] width 1568 height 783
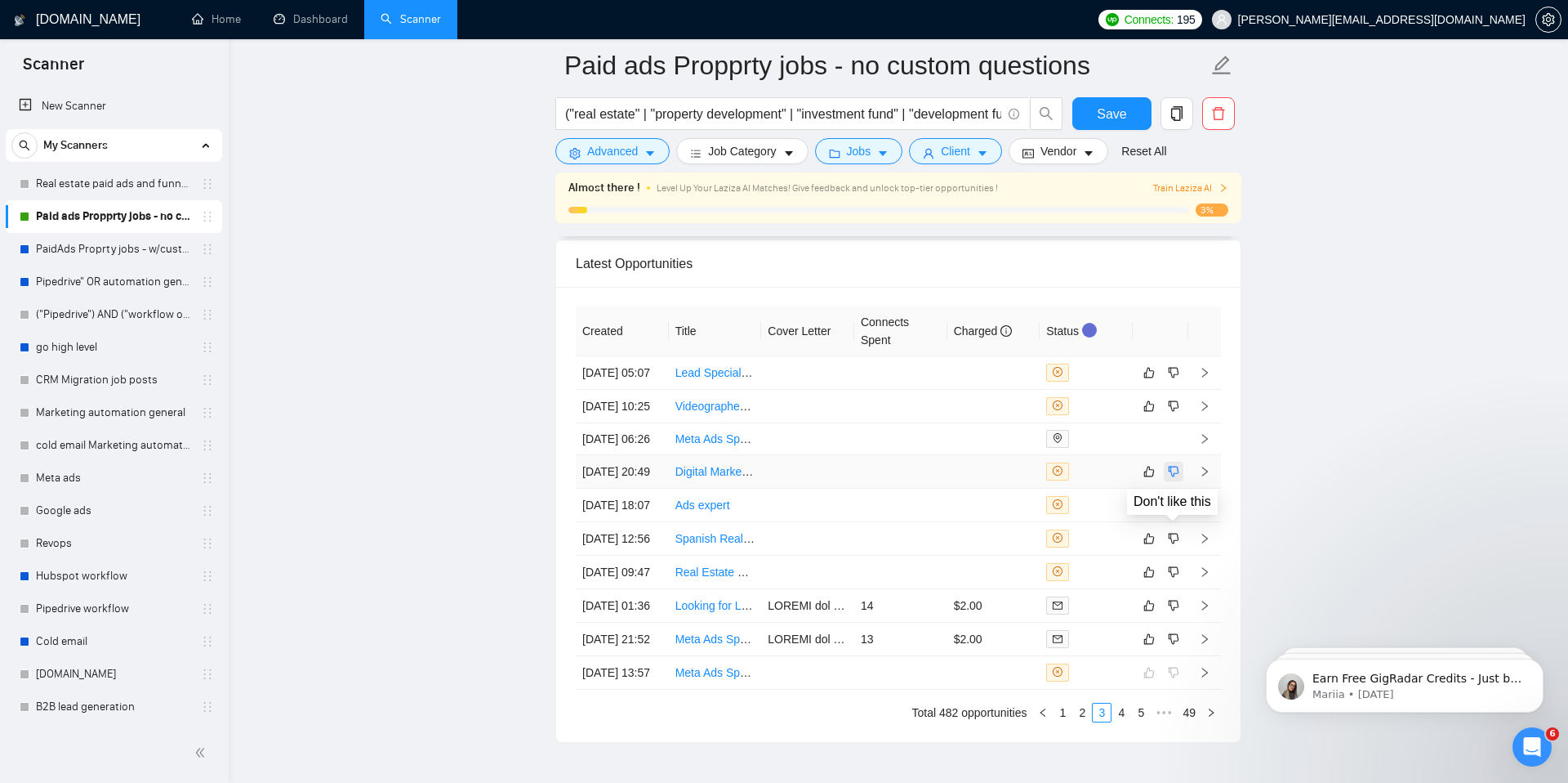
click at [1171, 478] on icon "dislike" at bounding box center [1173, 471] width 11 height 13
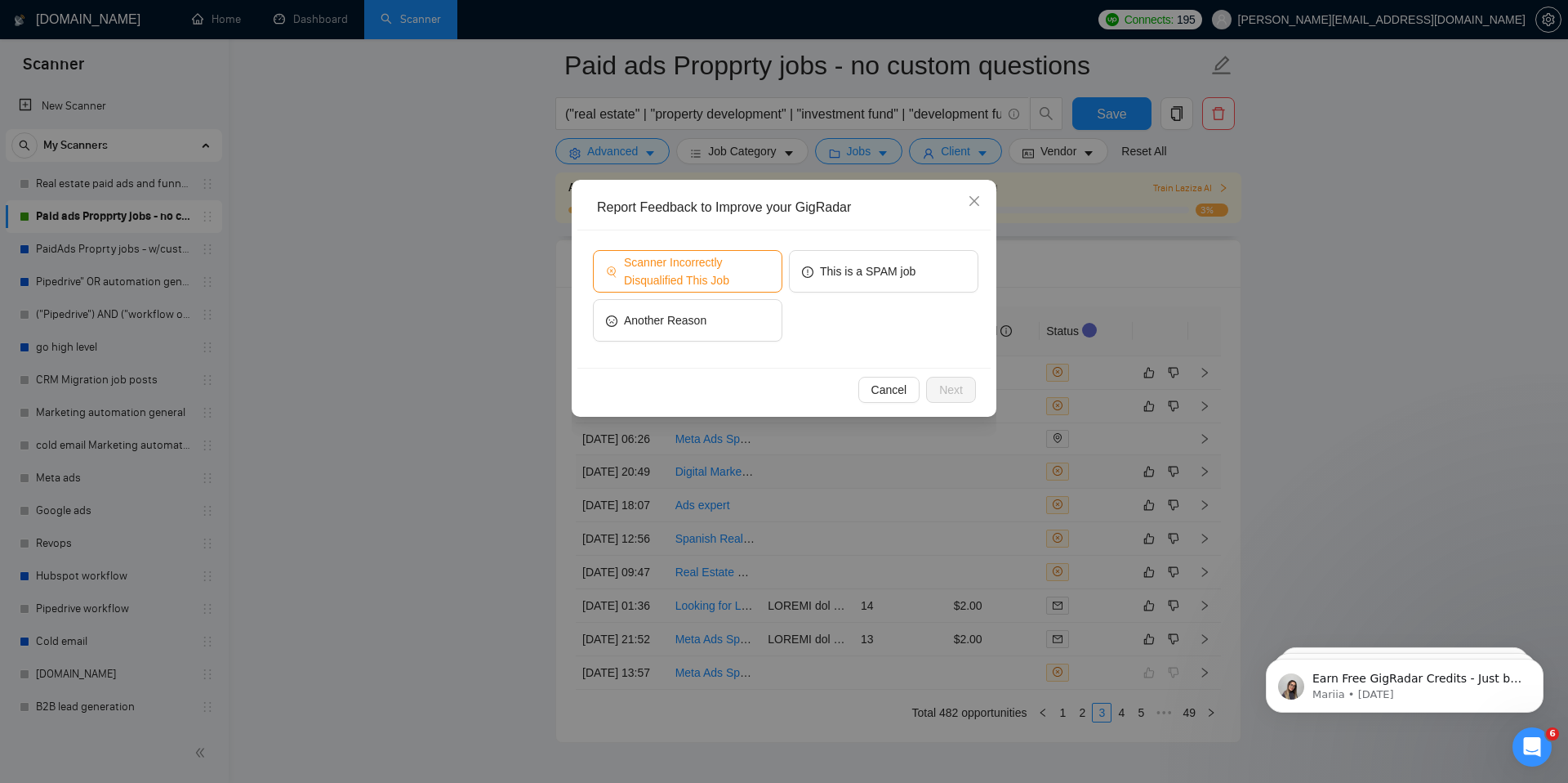
click at [734, 261] on span "Scanner Incorrectly Disqualified This Job" at bounding box center [696, 271] width 146 height 36
click at [955, 391] on span "Next" at bounding box center [951, 389] width 24 height 18
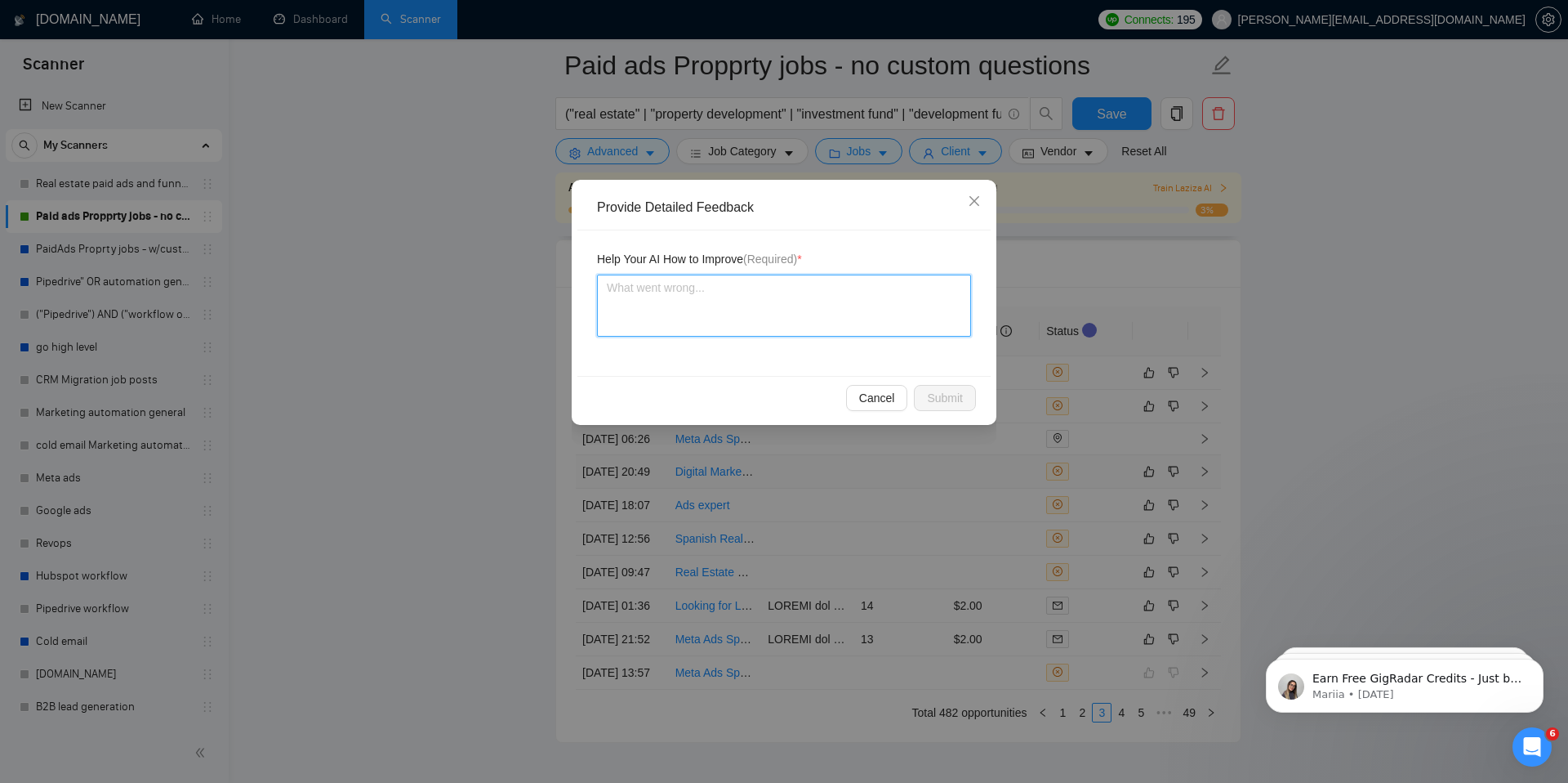
click at [813, 308] on textarea at bounding box center [784, 306] width 374 height 62
type textarea "I"
type textarea "I a"
type textarea "I am"
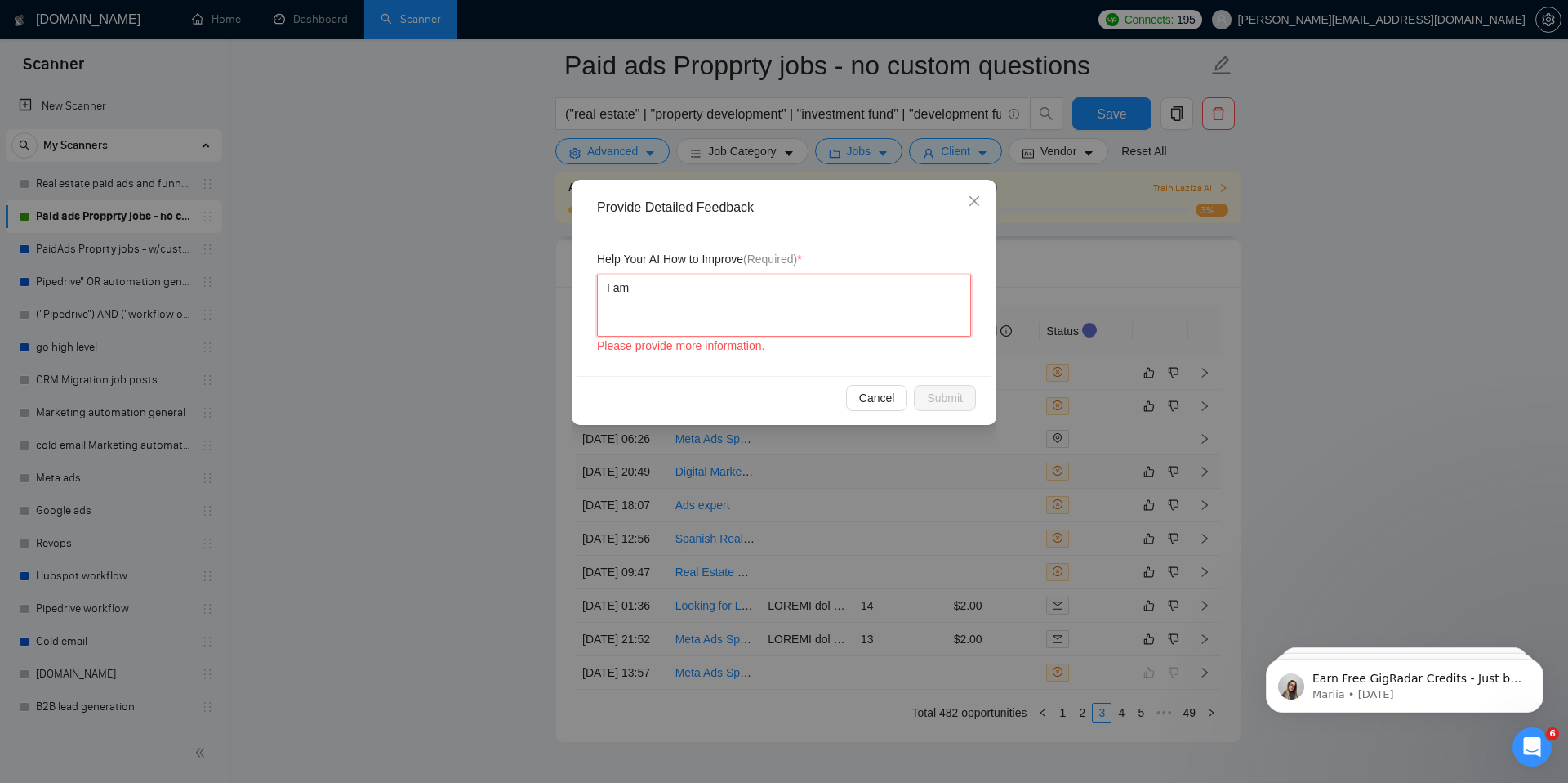
type textarea "I am"
type textarea "I am v"
type textarea "I am ve"
type textarea "I am ver"
type textarea "I am very"
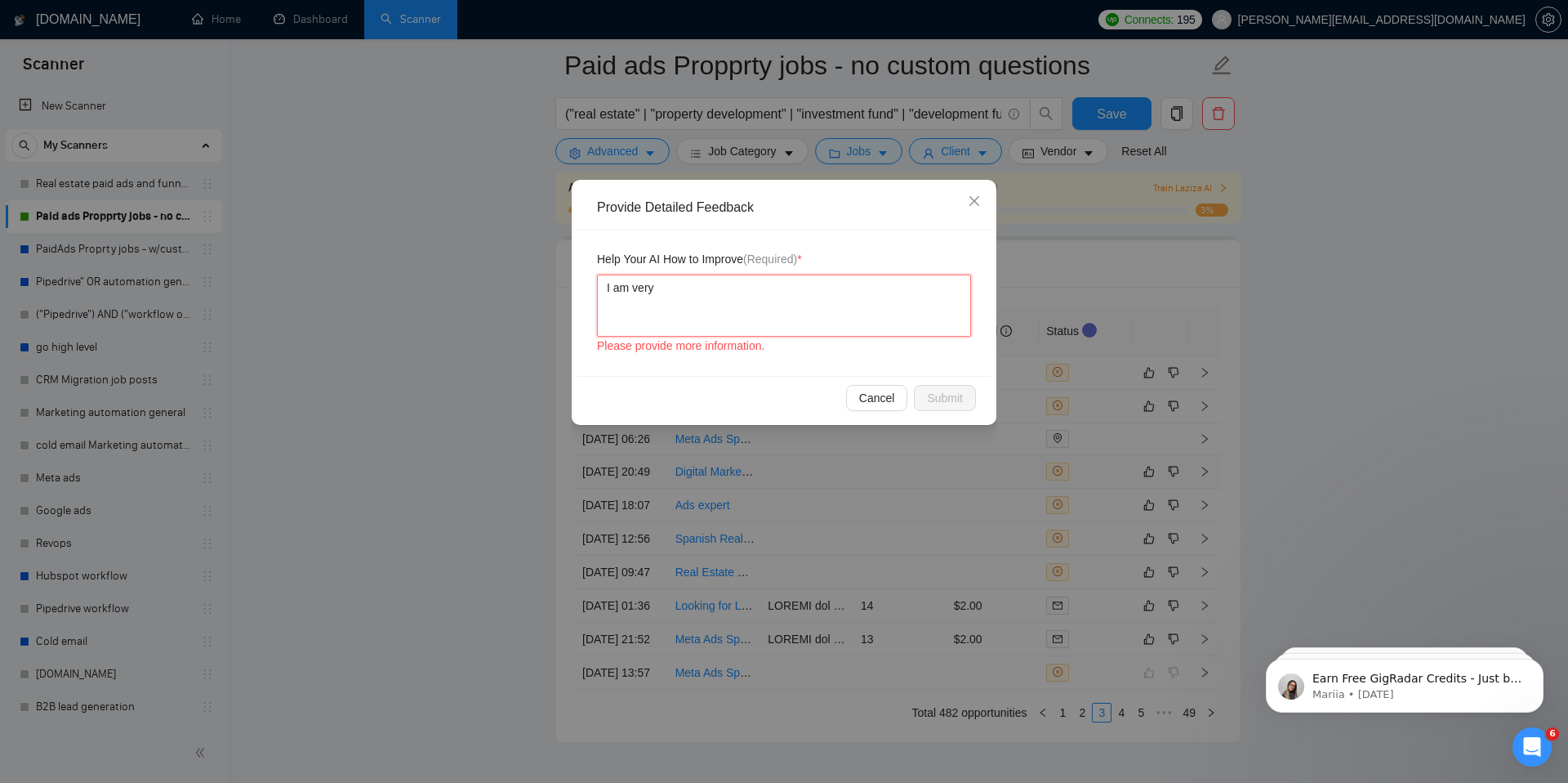
type textarea "I am very"
type textarea "I am very s"
type textarea "I am very sk"
type textarea "I am very ski"
type textarea "I am very skil"
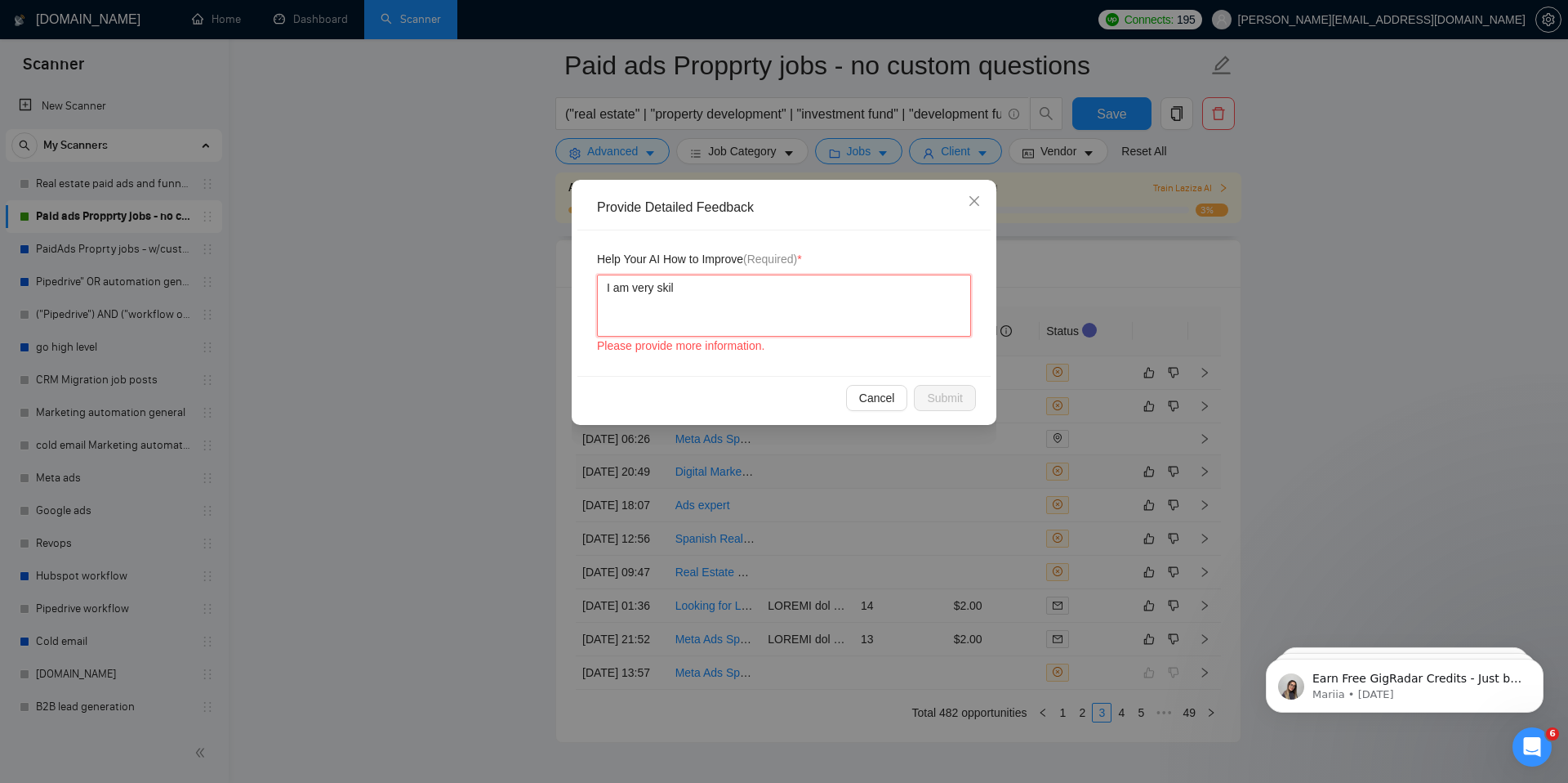
type textarea "I am very skill"
type textarea "I am very skille"
type textarea "I am very skilled"
type textarea "I am very skilled i"
type textarea "I am very skilled in"
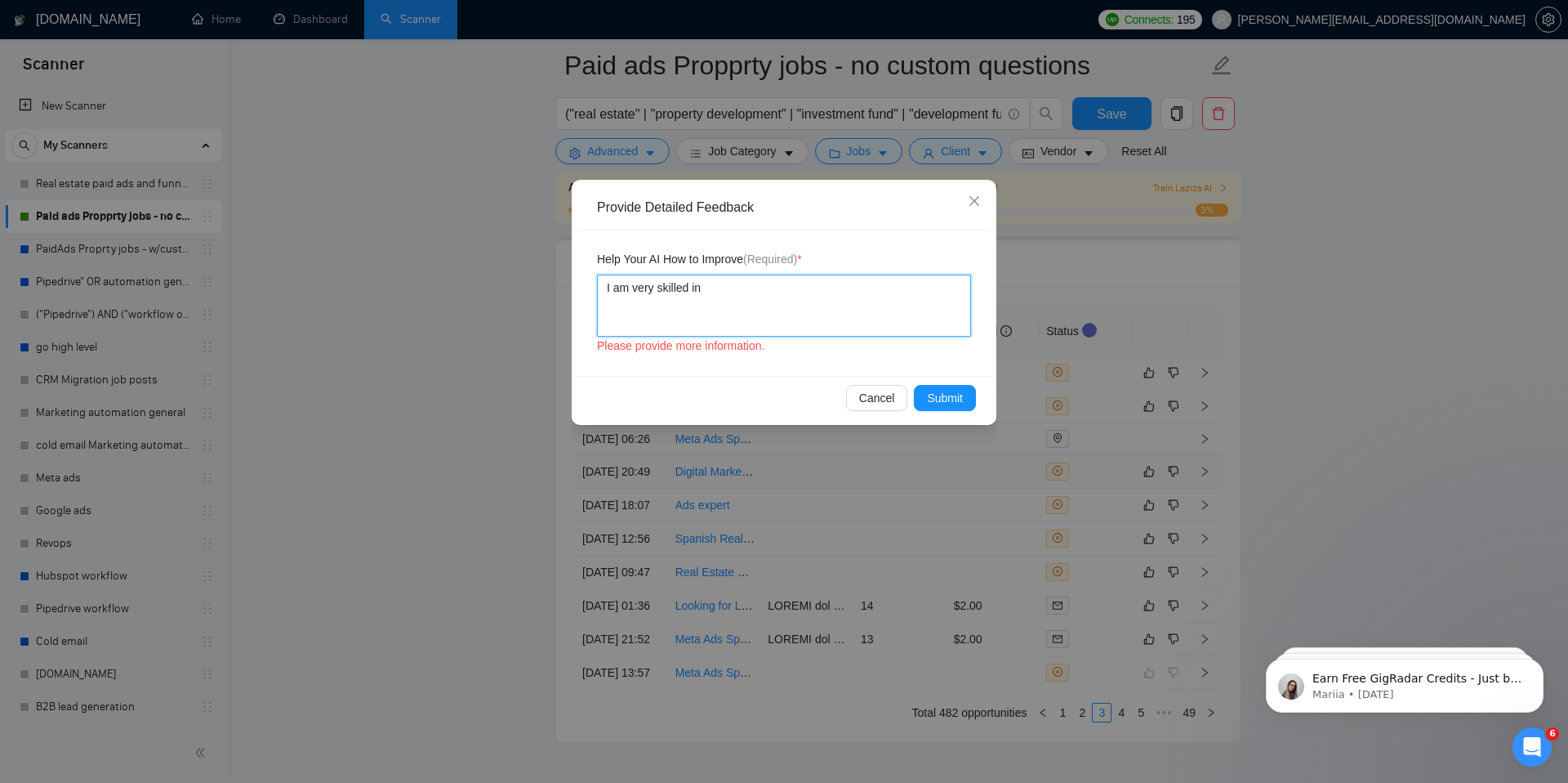
type textarea "I am very skilled in"
type textarea "I am very skilled in e"
type textarea "I am very skilled in en"
type textarea "I am very skilled in end"
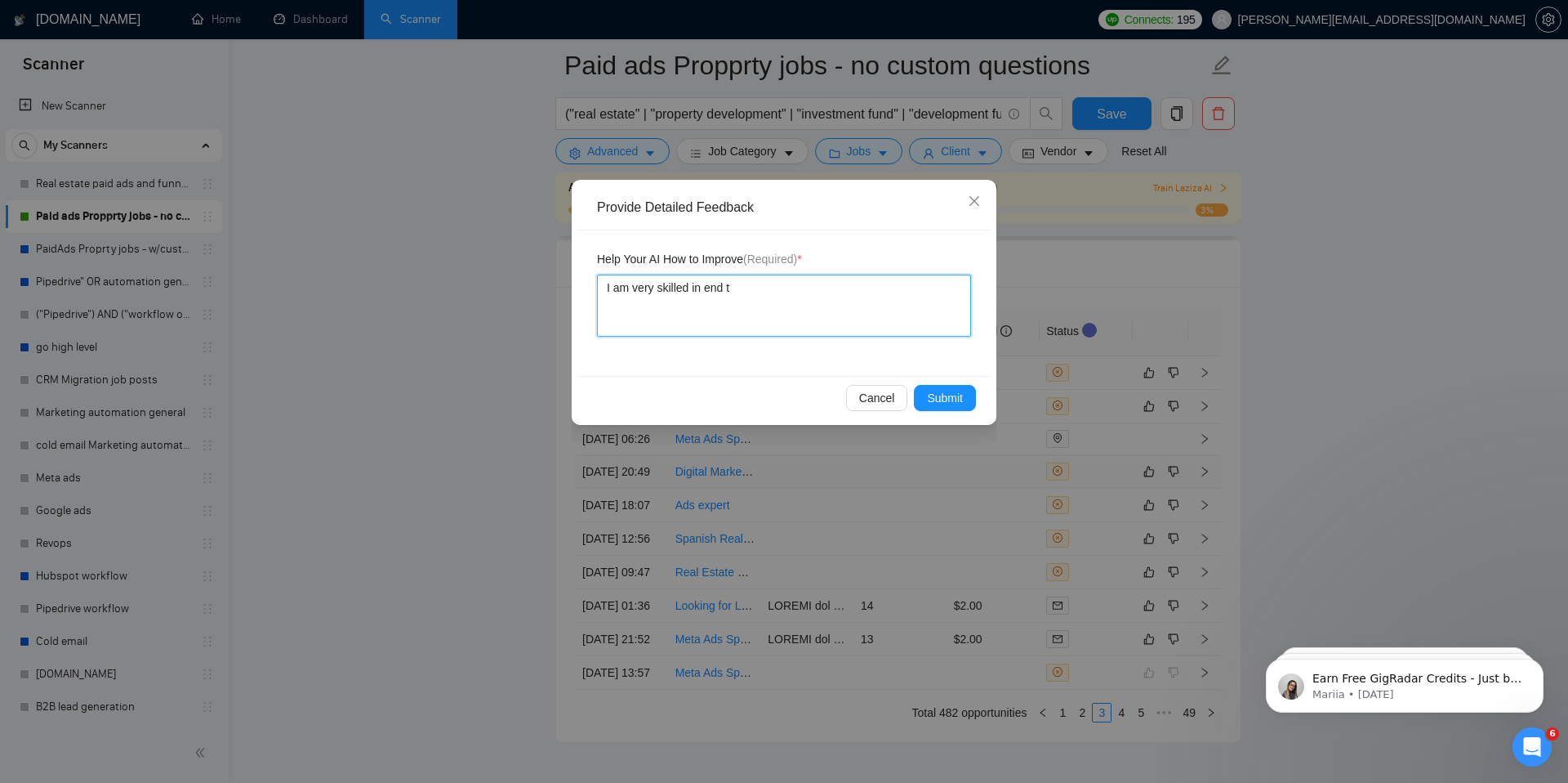
type textarea "I am very skilled in end to"
type textarea "I am very skilled in end to e"
type textarea "I am very skilled in end to en"
type textarea "I am very skilled in end to end"
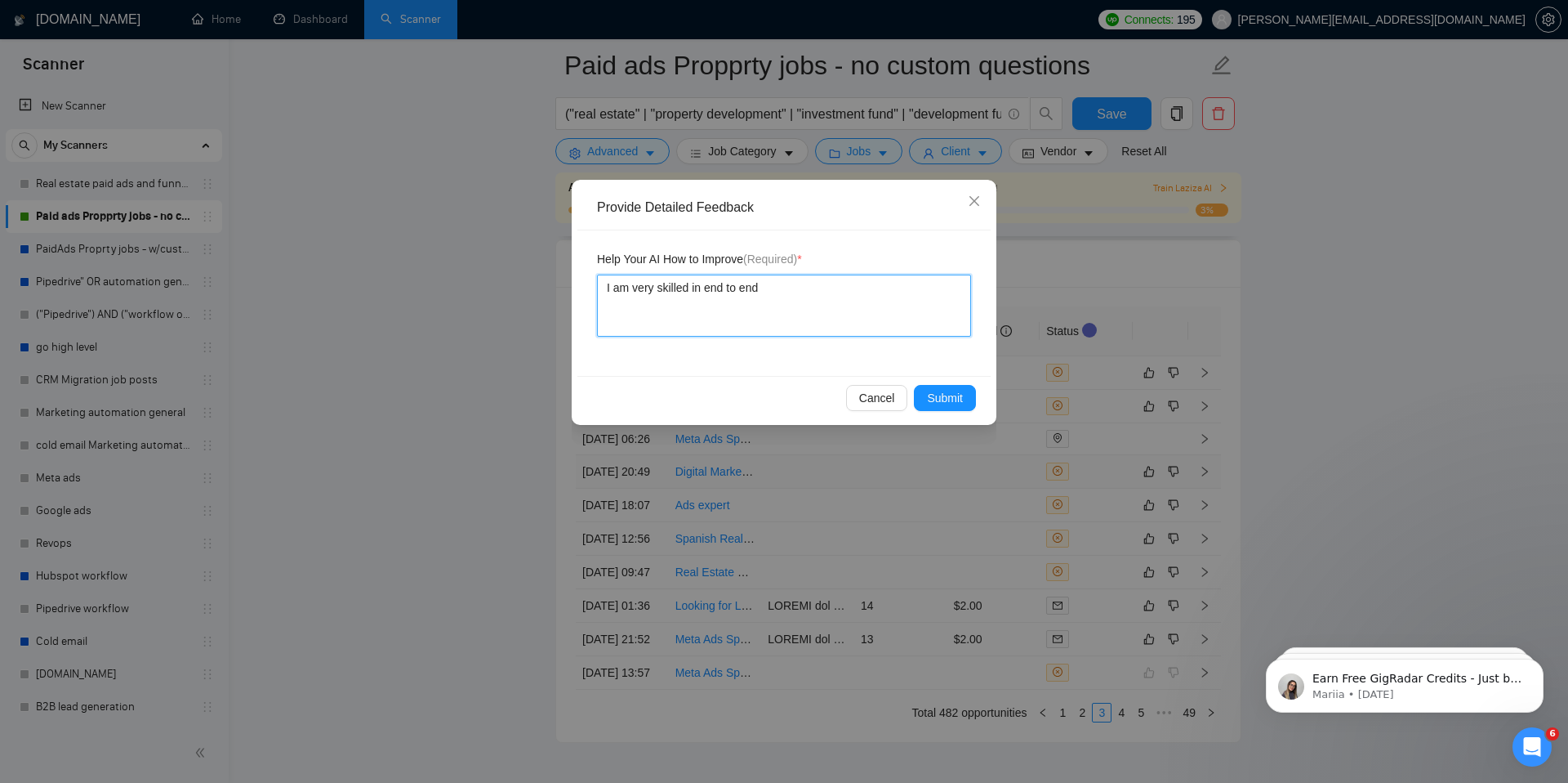
type textarea "I am very skilled in end to end"
type textarea "I am very skilled in end to end d"
type textarea "I am very skilled in end to end dig"
type textarea "I am very skilled in end to end digi"
type textarea "I am very skilled in end to end digit"
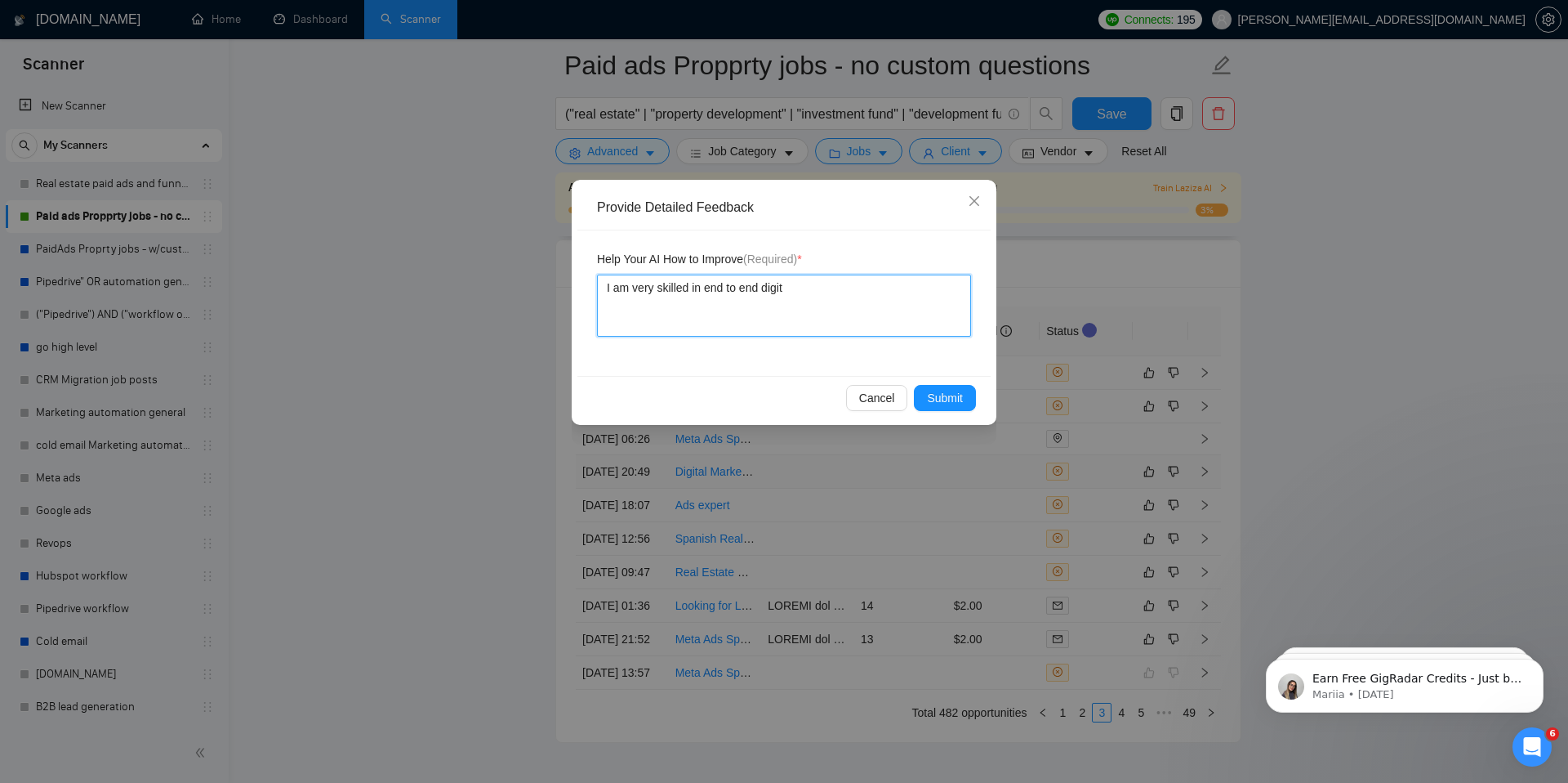
type textarea "I am very skilled in end to end digita"
type textarea "I am very skilled in end to end digital"
type textarea "I am very skilled in end to end digital m"
type textarea "I am very skilled in end to end digital mar"
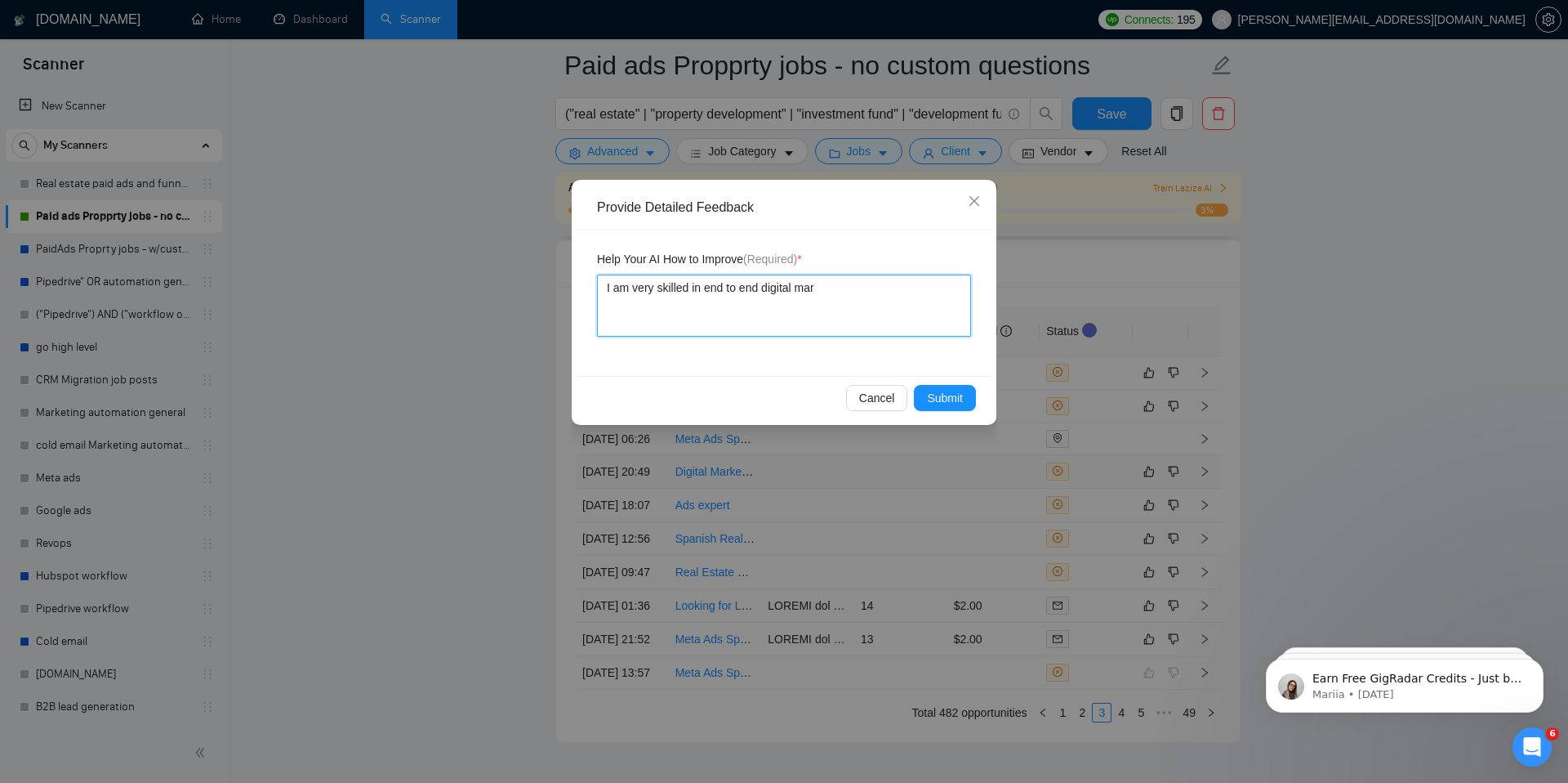
type textarea "I am very skilled in end to end digital mark"
type textarea "I am very skilled in end to end digital marke"
type textarea "I am very skilled in end to end digital market"
type textarea "I am very skilled in end to end digital marketi"
type textarea "I am very skilled in end to end digital marketin"
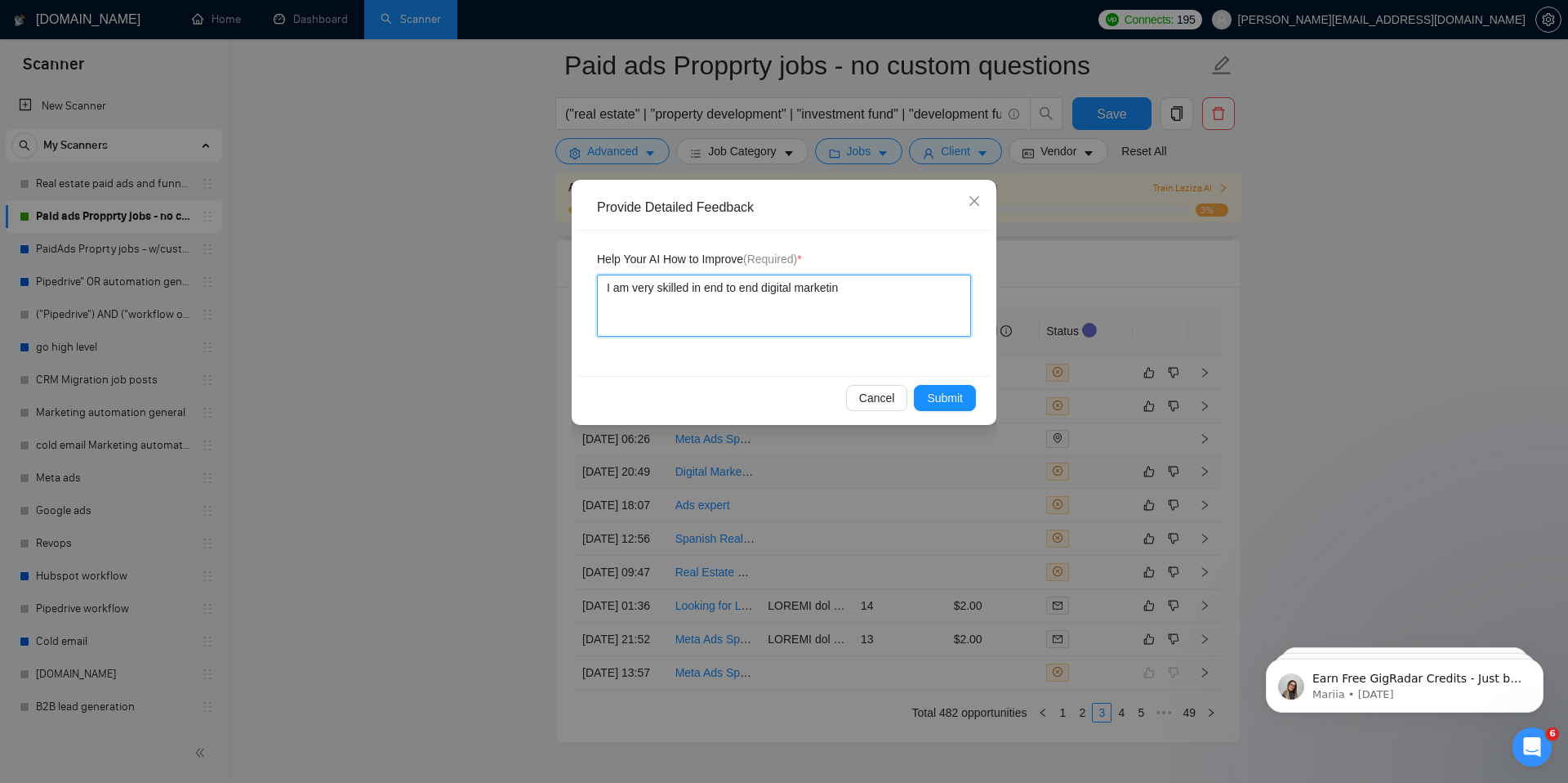
type textarea "I am very skilled in end to end digital marketing"
type textarea "I am very skilled in end to end digital marketing a"
type textarea "I am very skilled in end to end digital marketing and"
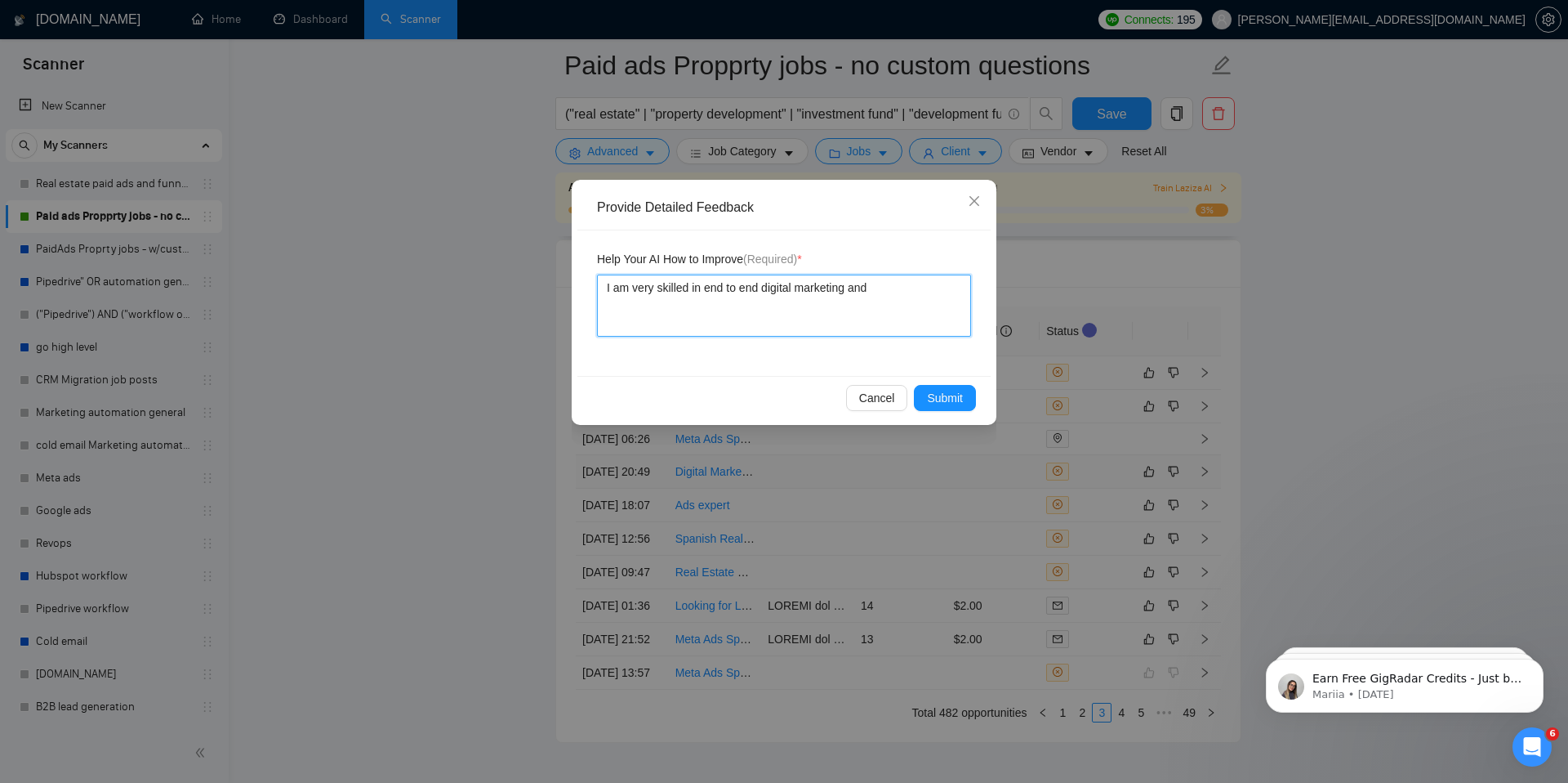
type textarea "I am very skilled in end to end digital marketing and I"
type textarea "I am very skilled in end to end digital marketing and I h"
type textarea "I am very skilled in end to end digital marketing and I ha"
type textarea "I am very skilled in end to end digital marketing and I hav"
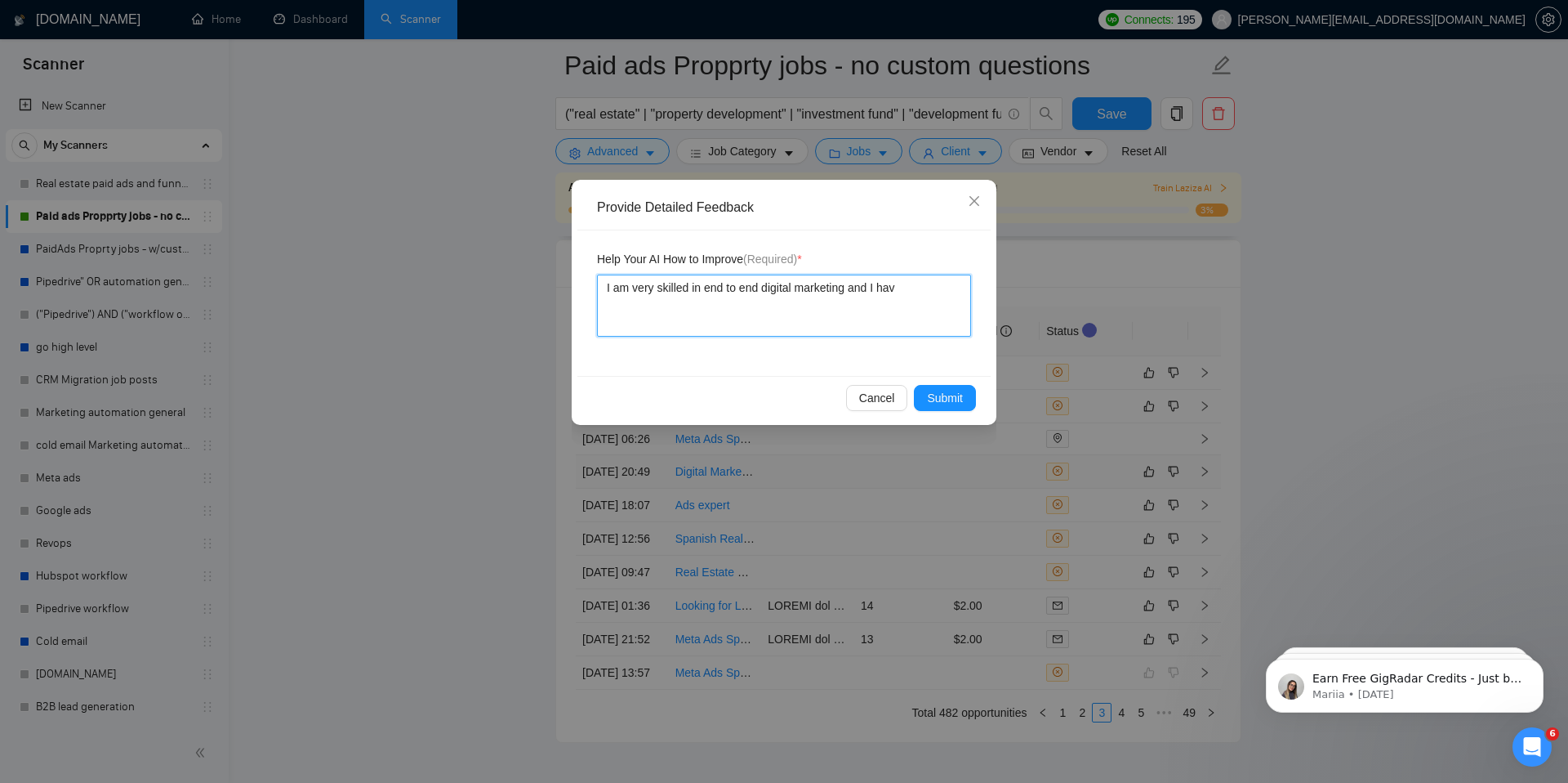
type textarea "I am very skilled in end to end digital marketing and I have"
type textarea "I am very skilled in end to end digital marketing and I have s"
type textarea "I am very skilled in end to end digital marketing and I have"
type textarea "I am very skilled in end to end digital marketing and I have d"
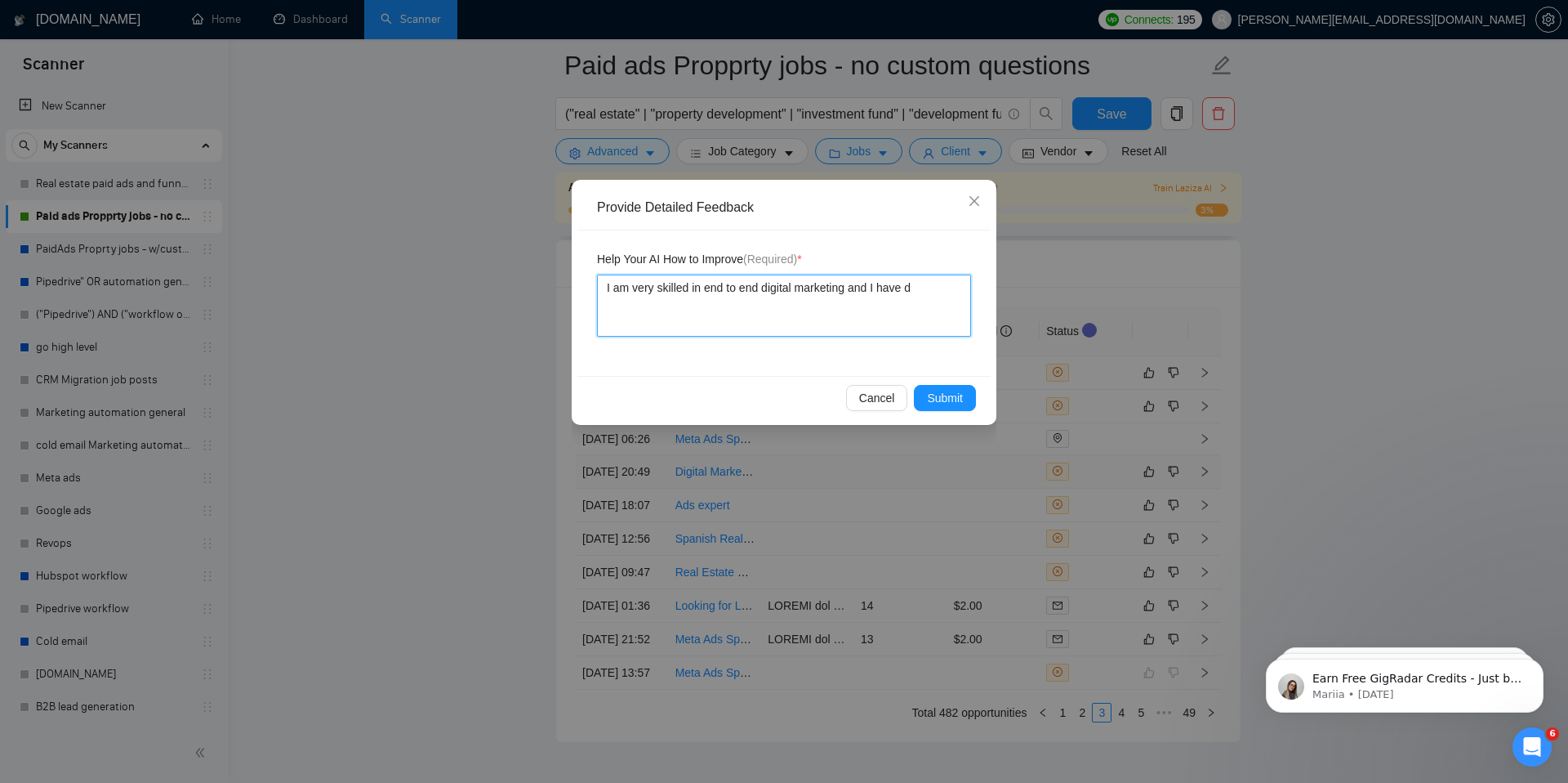
type textarea "I am very skilled in end to end digital marketing and I have du"
type textarea "I am very skilled in end to end digital marketing and I have dub"
type textarea "I am very skilled in end to end digital marketing and I have duba"
type textarea "I am very skilled in end to end digital marketing and I have dubai"
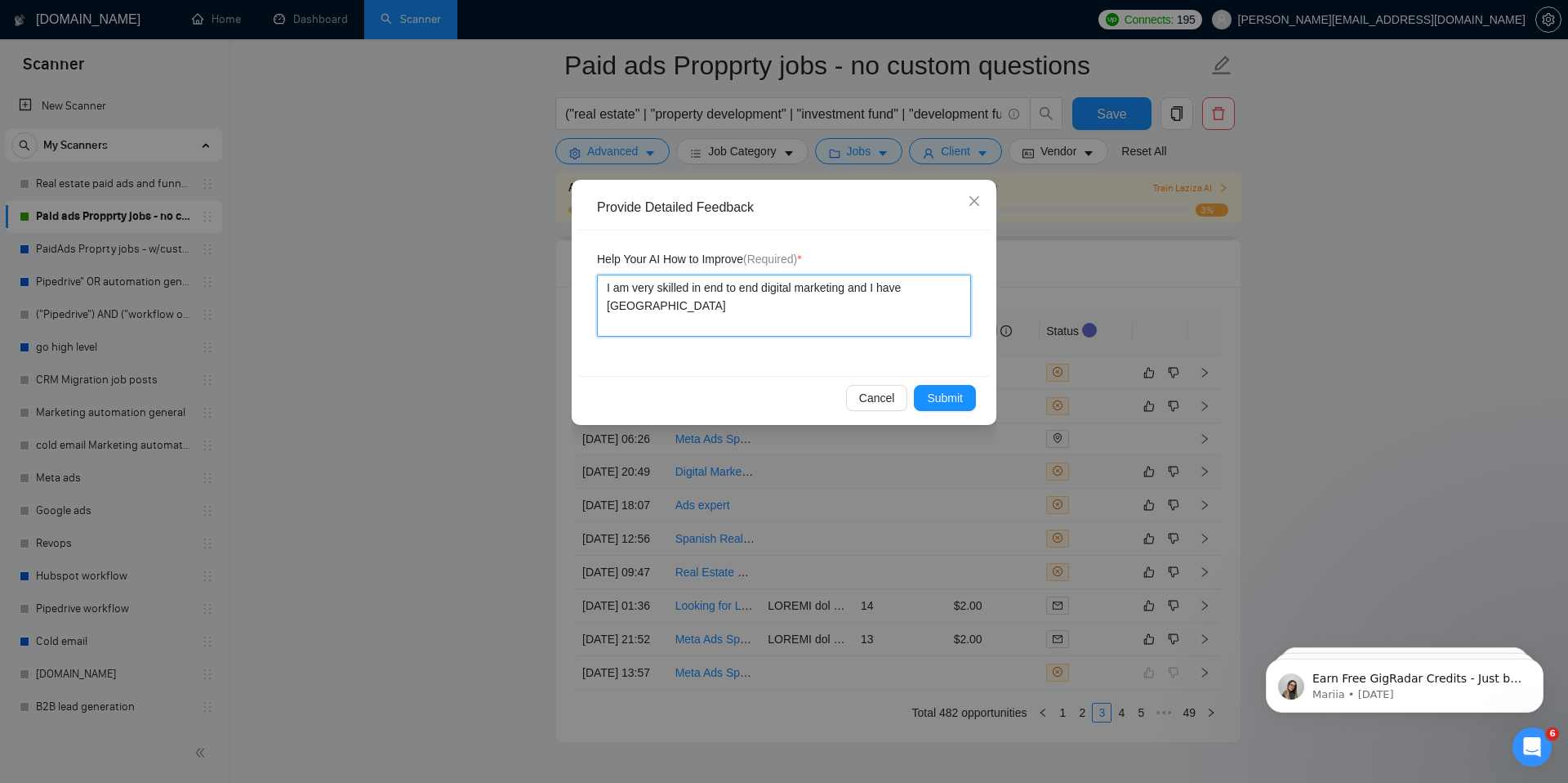
type textarea "I am very skilled in end to end digital marketing and I have dubai e"
type textarea "I am very skilled in end to end digital marketing and I have dubai ex"
type textarea "I am very skilled in end to end digital marketing and I have dubai exp"
type textarea "I am very skilled in end to end digital marketing and I have dubai expe"
type textarea "I am very skilled in end to end digital marketing and I have dubai experi"
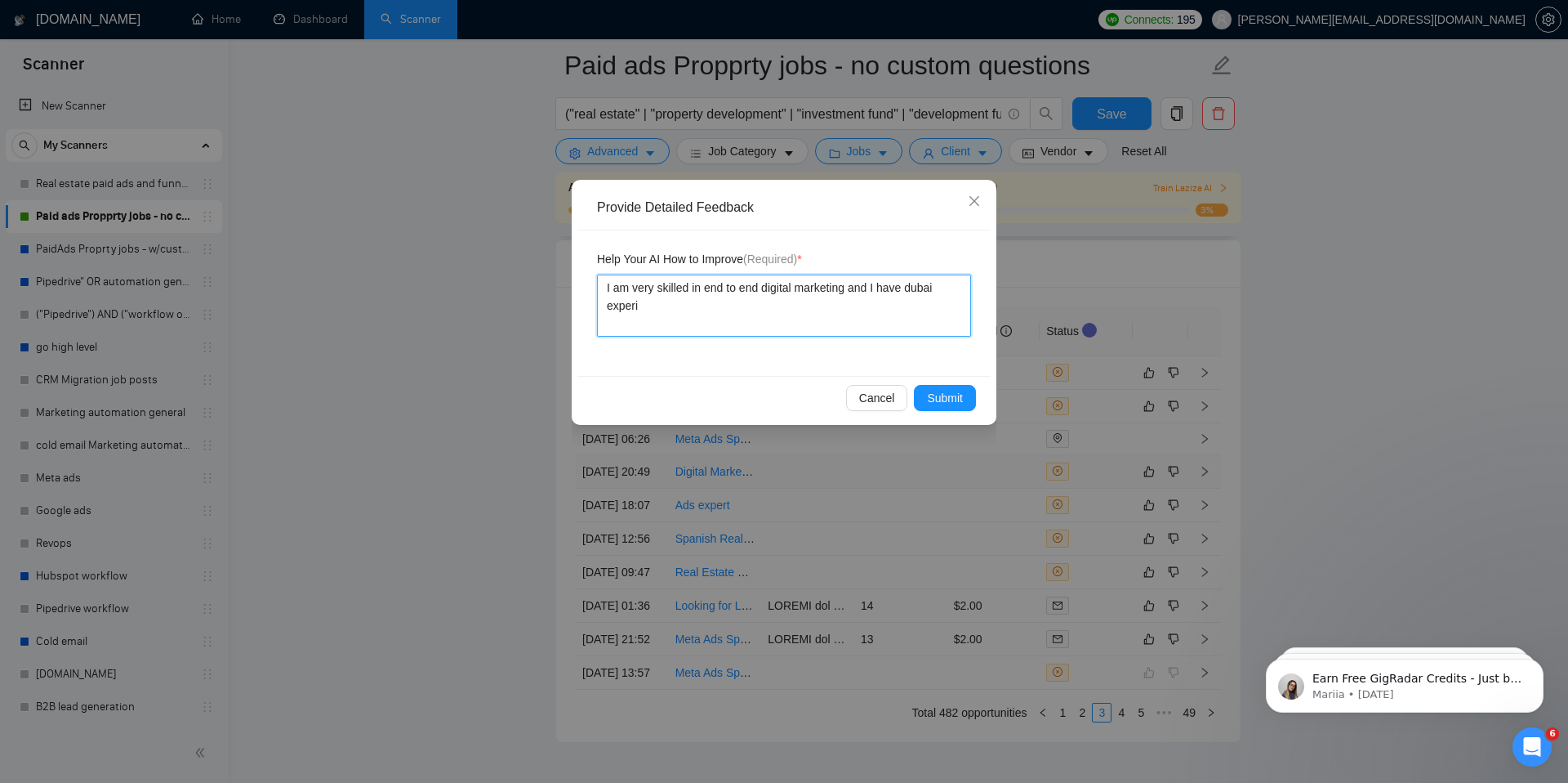
type textarea "I am very skilled in end to end digital marketing and I have dubai experie"
type textarea "I am very skilled in end to end digital marketing and I have dubai experien"
type textarea "I am very skilled in end to end digital marketing and I have dubai experienc"
type textarea "I am very skilled in end to end digital marketing and I have dubai experience"
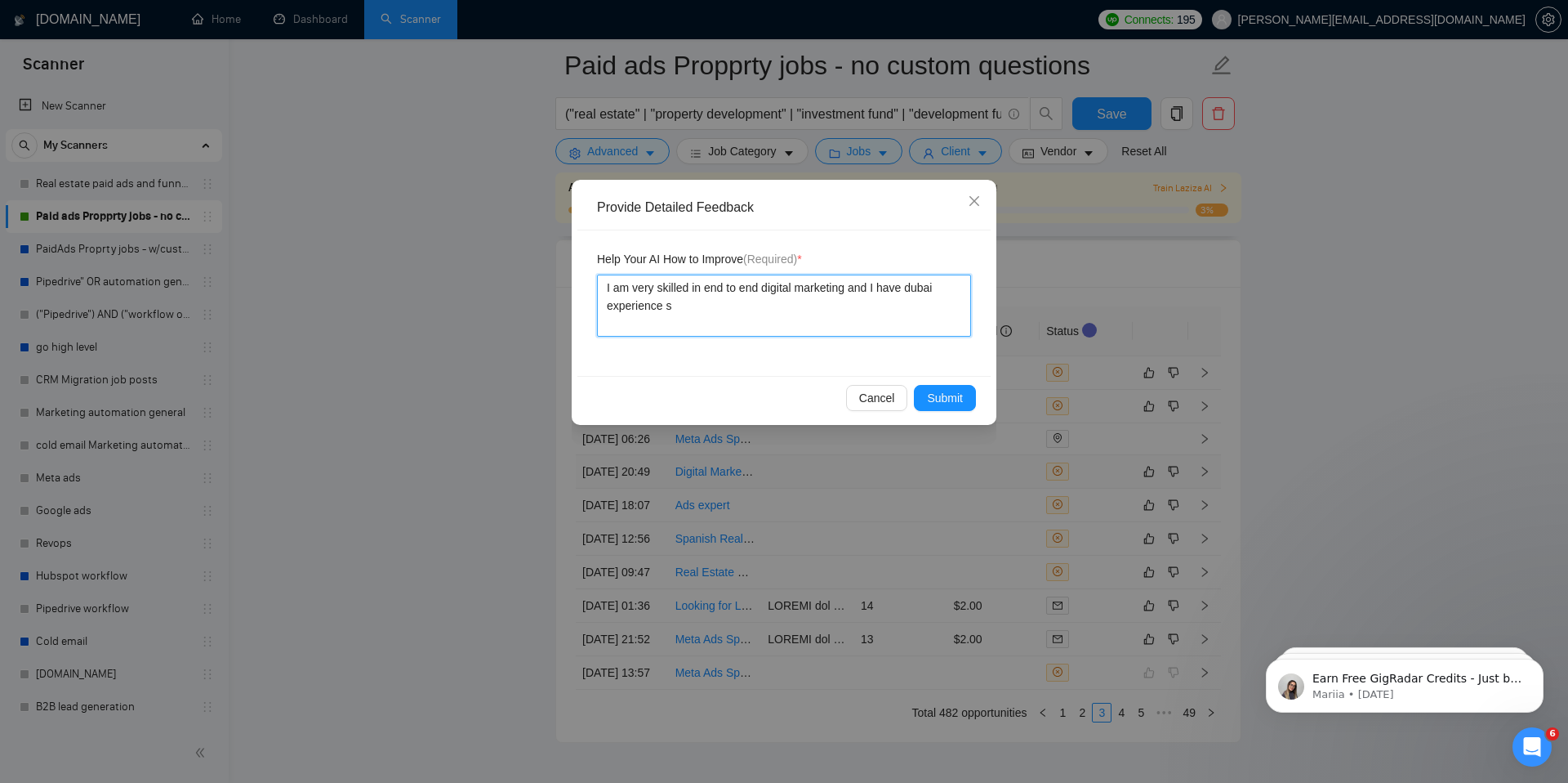
type textarea "I am very skilled in end to end digital marketing and I have dubai experience sp"
type textarea "I am very skilled in end to end digital marketing and I have dubai experience s…"
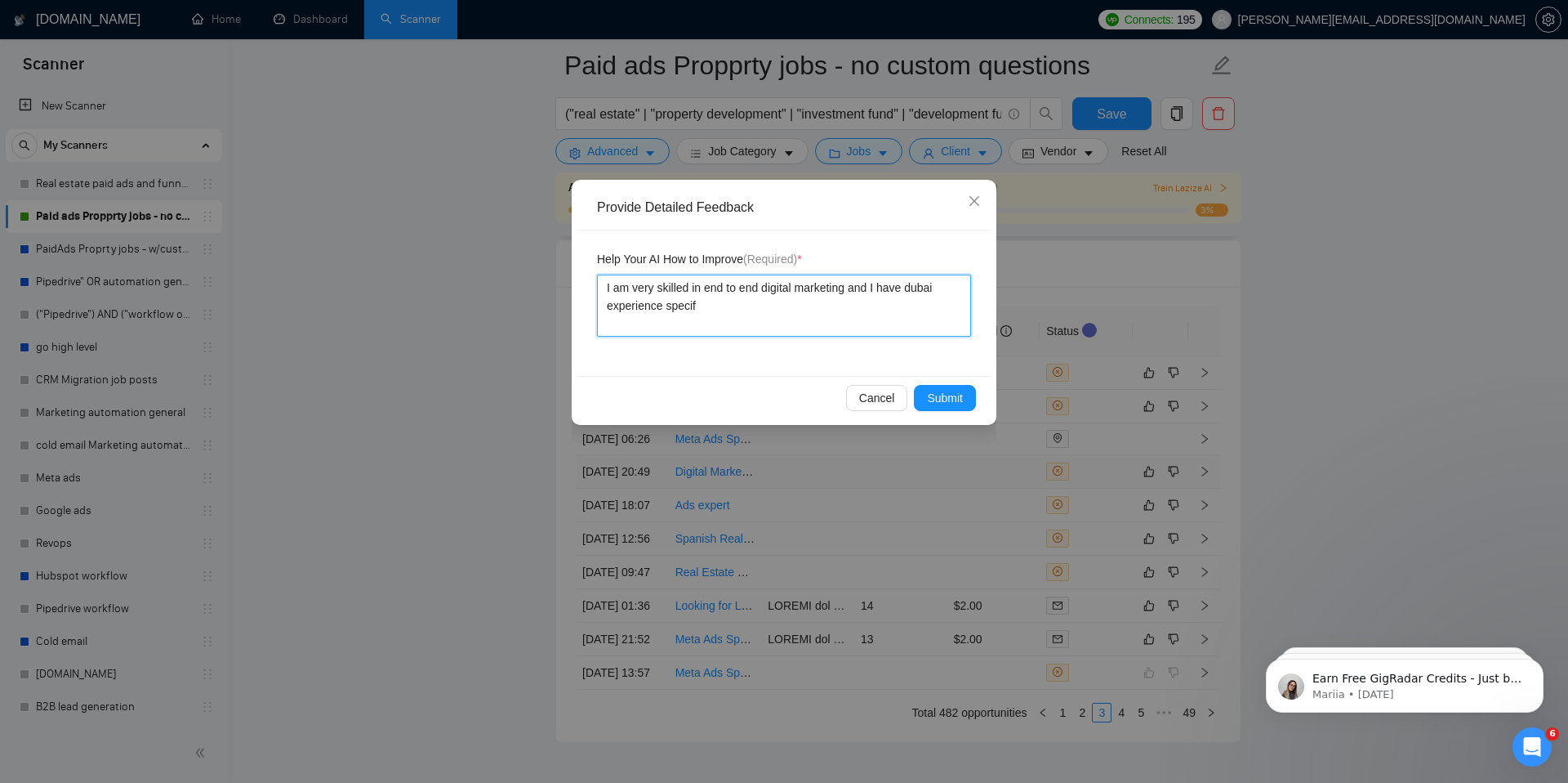
type textarea "I am very skilled in end to end digital marketing and I have dubai experience s…"
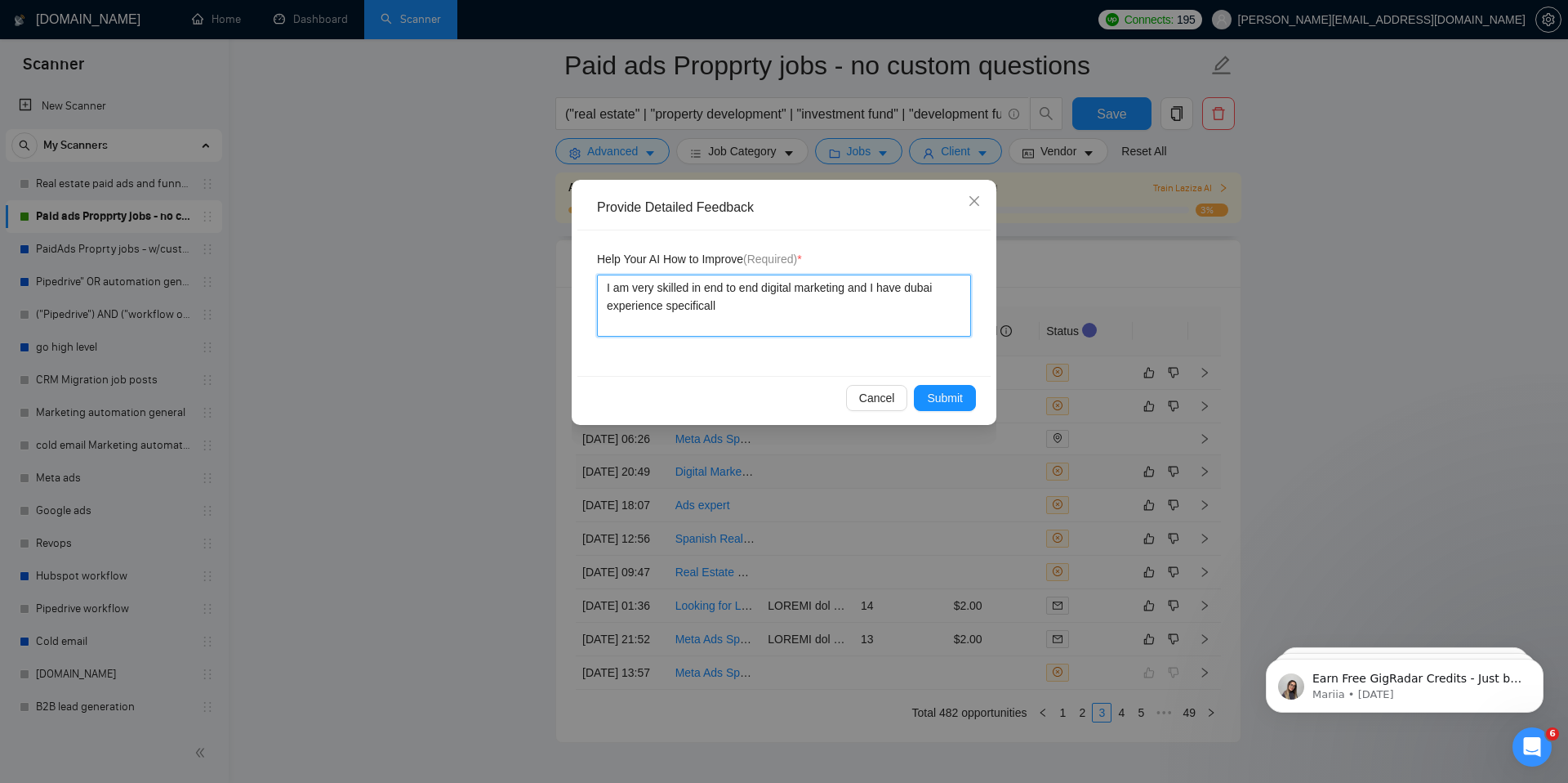
type textarea "I am very skilled in end to end digital marketing and I have dubai experience s…"
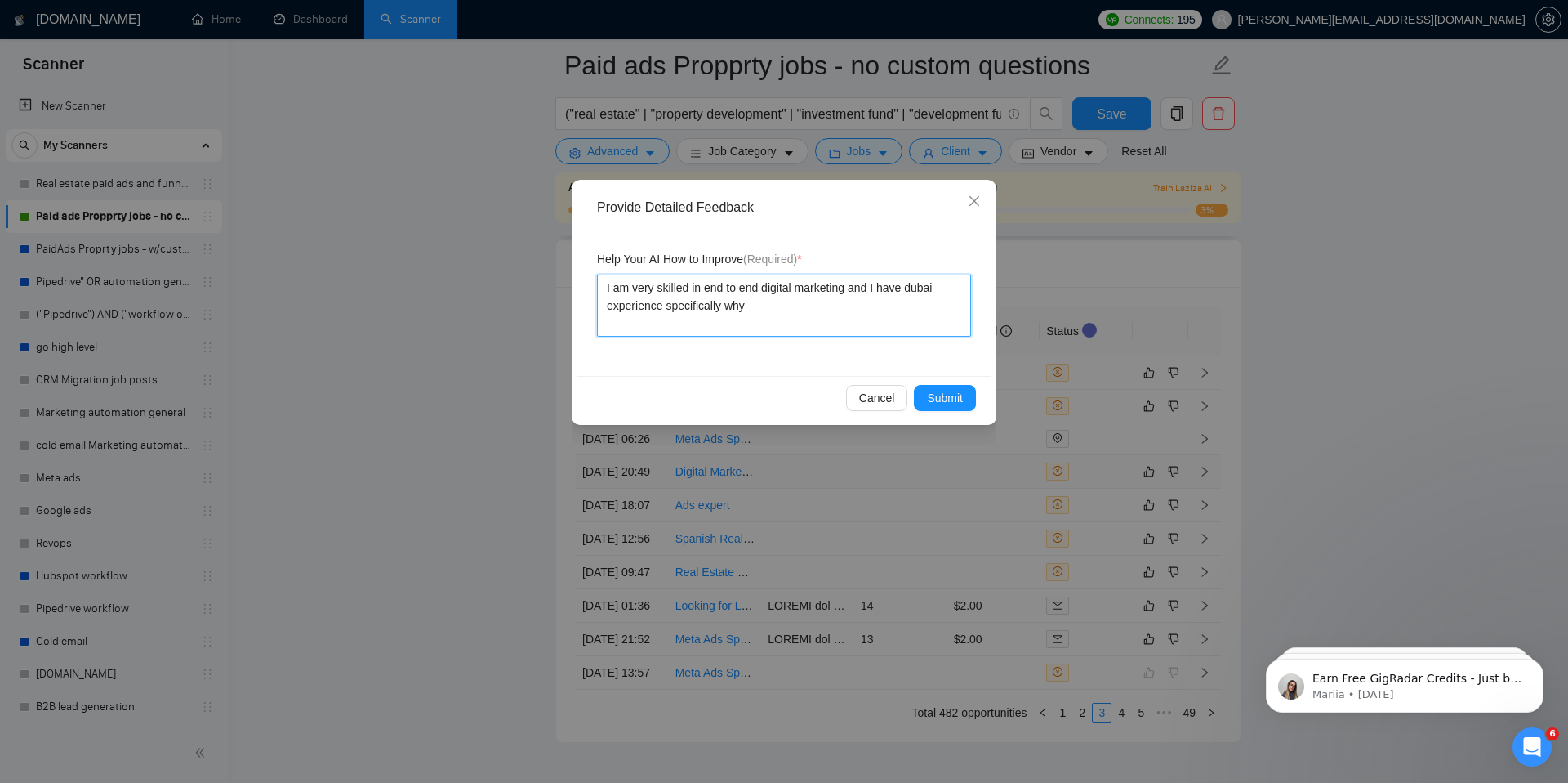
type textarea "I am very skilled in end to end digital marketing and I have dubai experience s…"
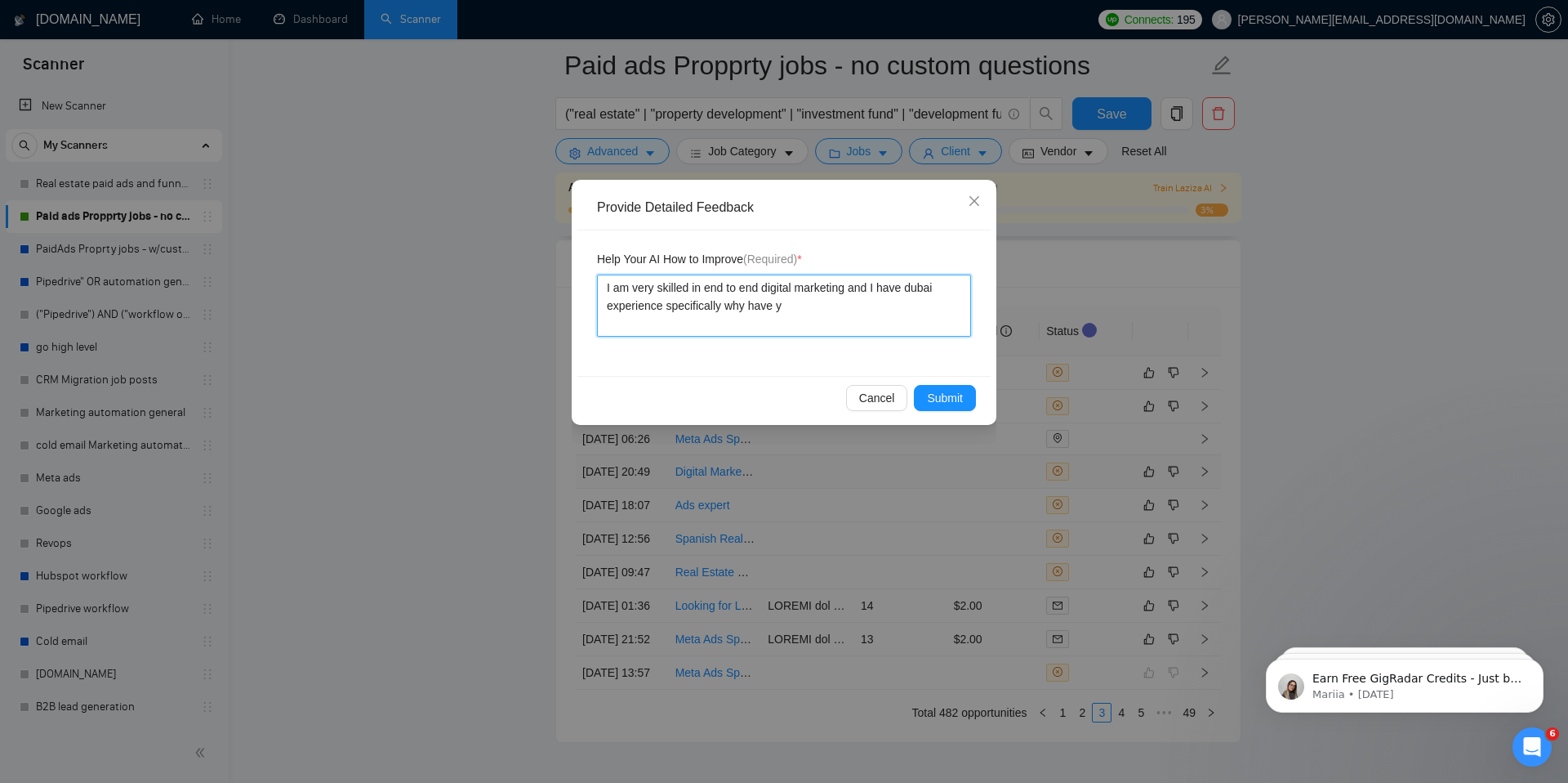
type textarea "I am very skilled in end to end digital marketing and I have dubai experience s…"
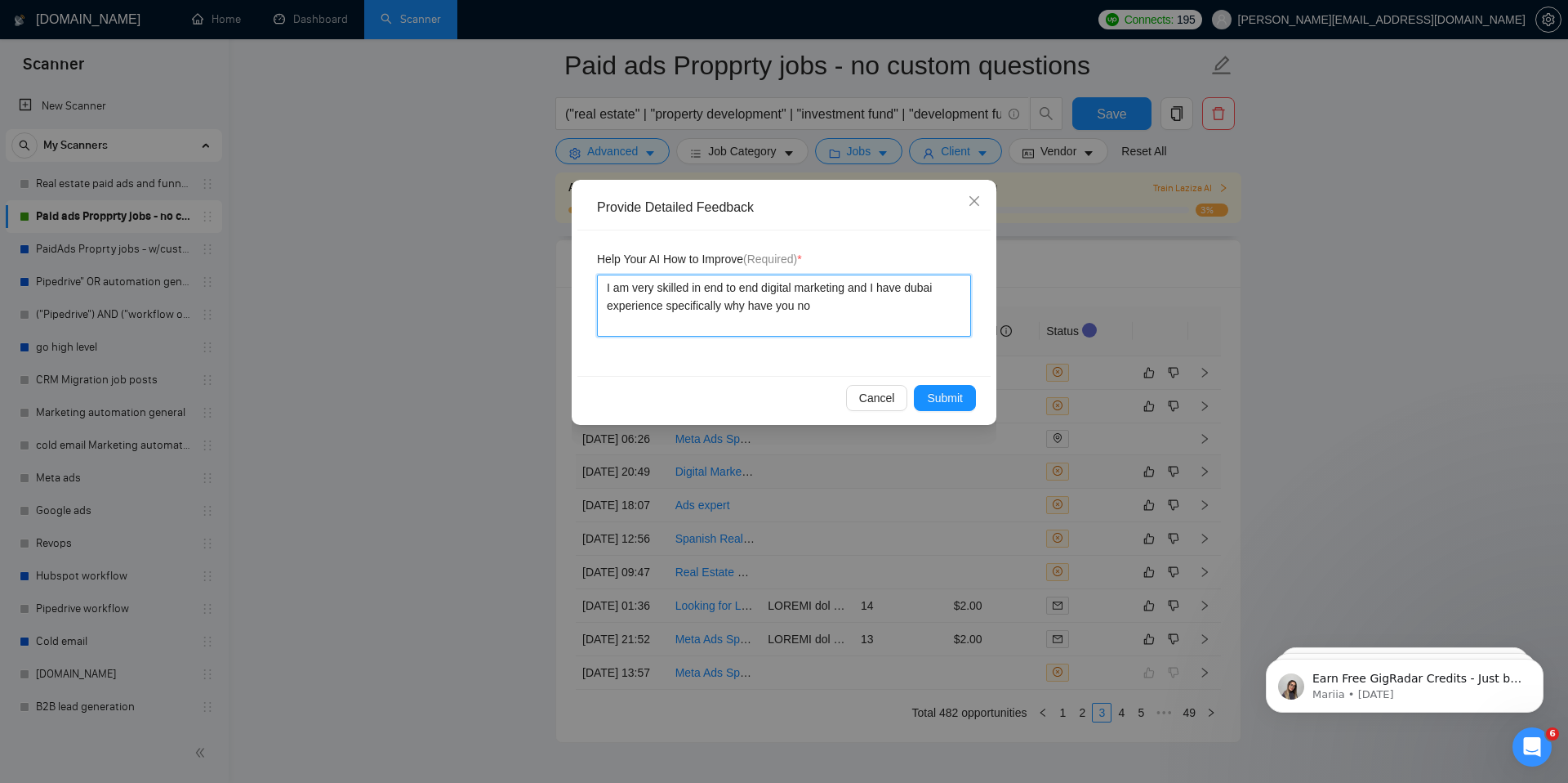
type textarea "I am very skilled in end to end digital marketing and I have dubai experience s…"
click at [725, 308] on textarea "I am very skilled in end to end digital marketing and I have dubai experience s…" at bounding box center [784, 306] width 374 height 62
drag, startPoint x: 769, startPoint y: 329, endPoint x: 679, endPoint y: 329, distance: 90.0
click at [679, 329] on textarea "I am very skilled in end to end digital marketing and I have dubai experience s…" at bounding box center [784, 306] width 374 height 62
click at [948, 385] on button "Submit" at bounding box center [944, 398] width 62 height 26
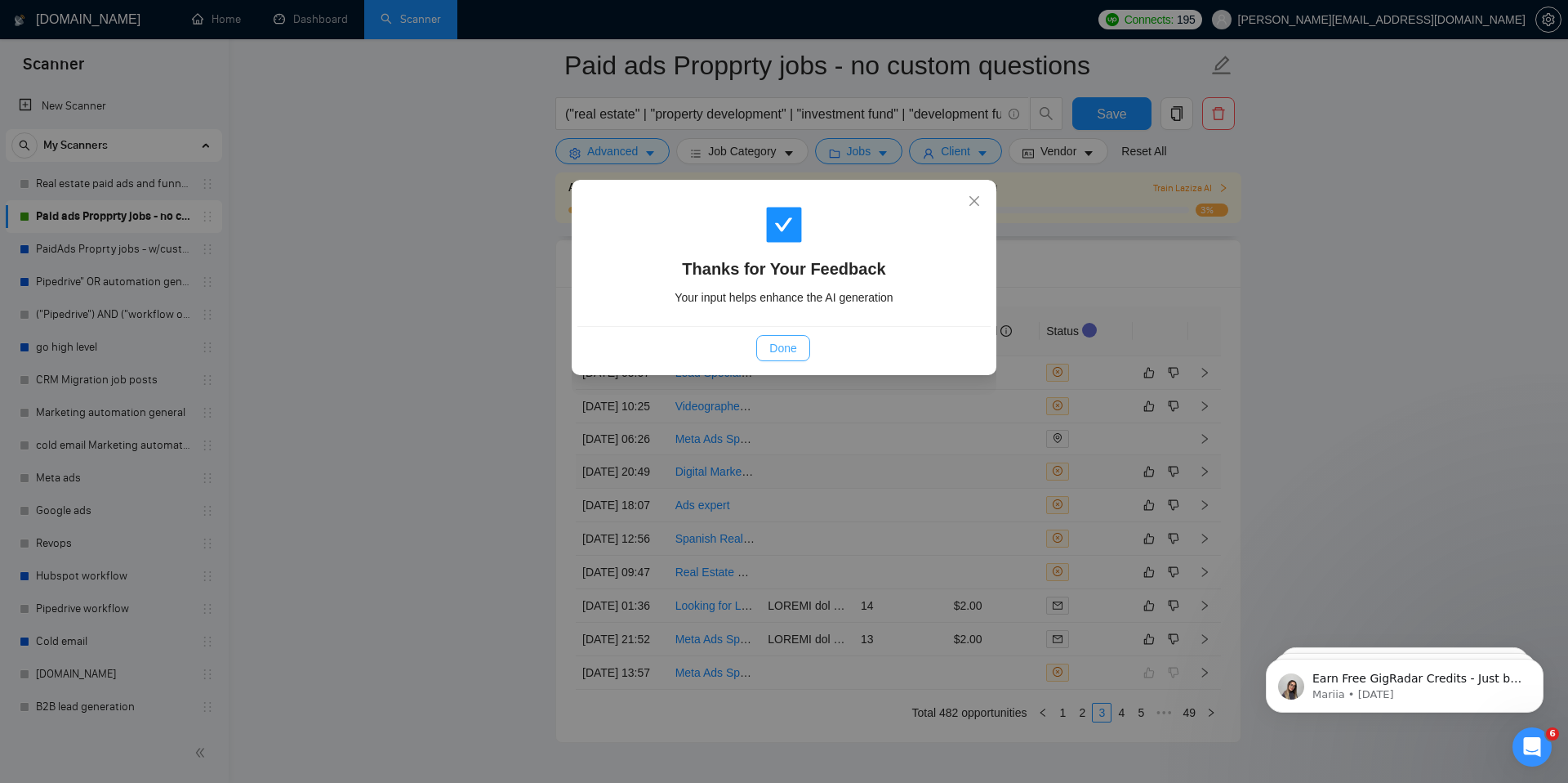
click at [782, 349] on span "Done" at bounding box center [783, 347] width 27 height 18
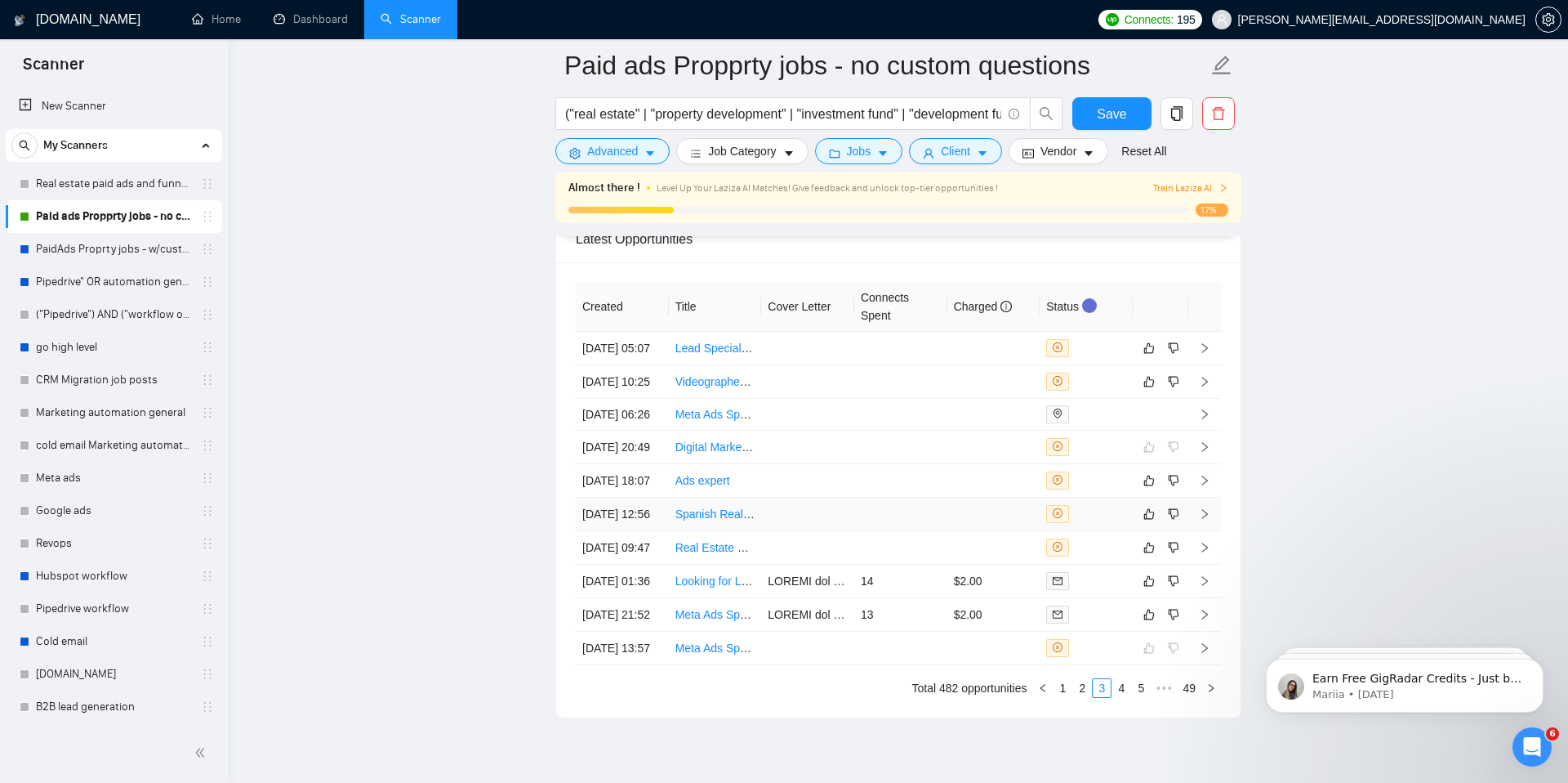
scroll to position [4365, 0]
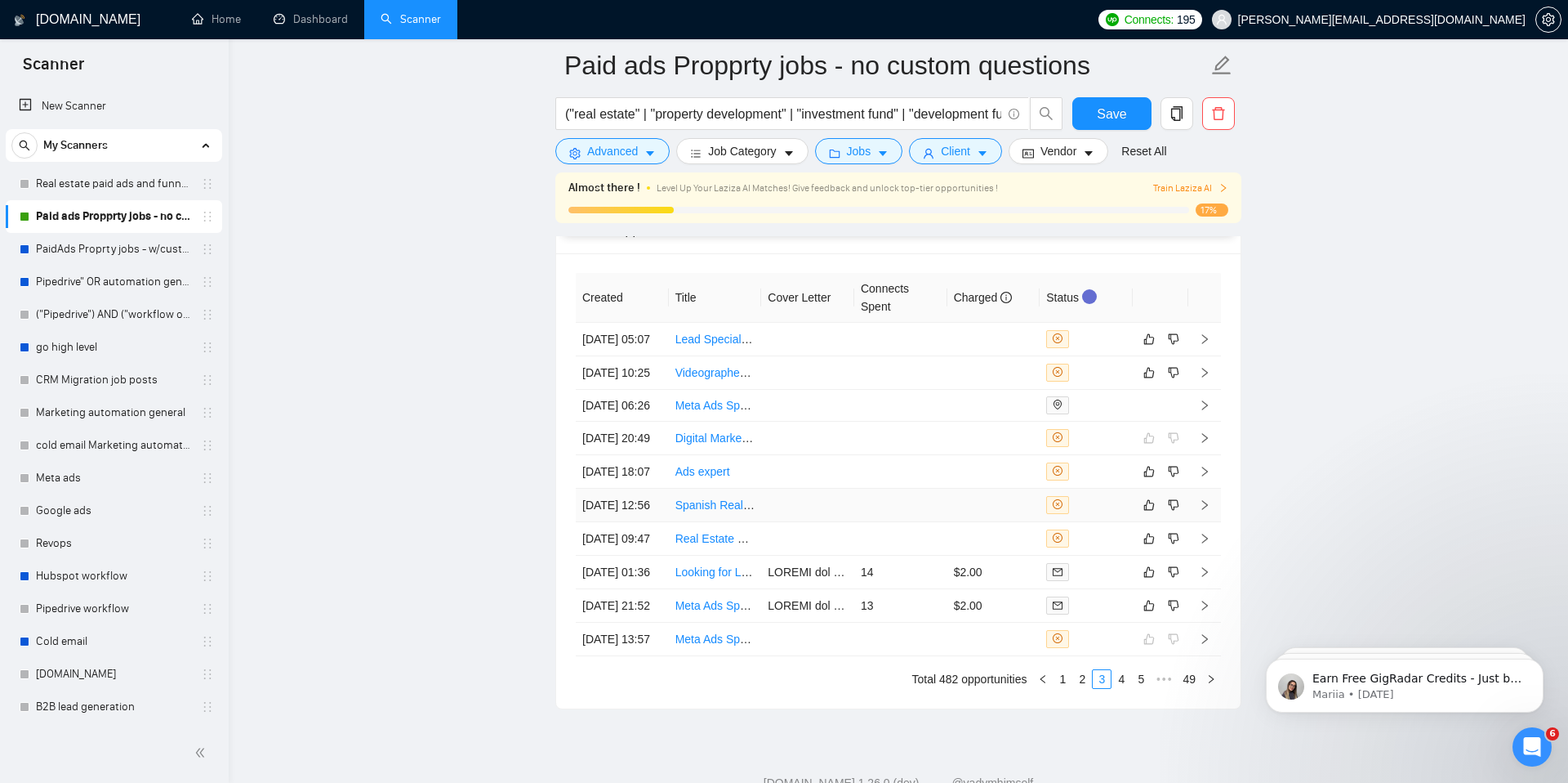
click at [1060, 509] on icon "close-circle" at bounding box center [1057, 503] width 10 height 10
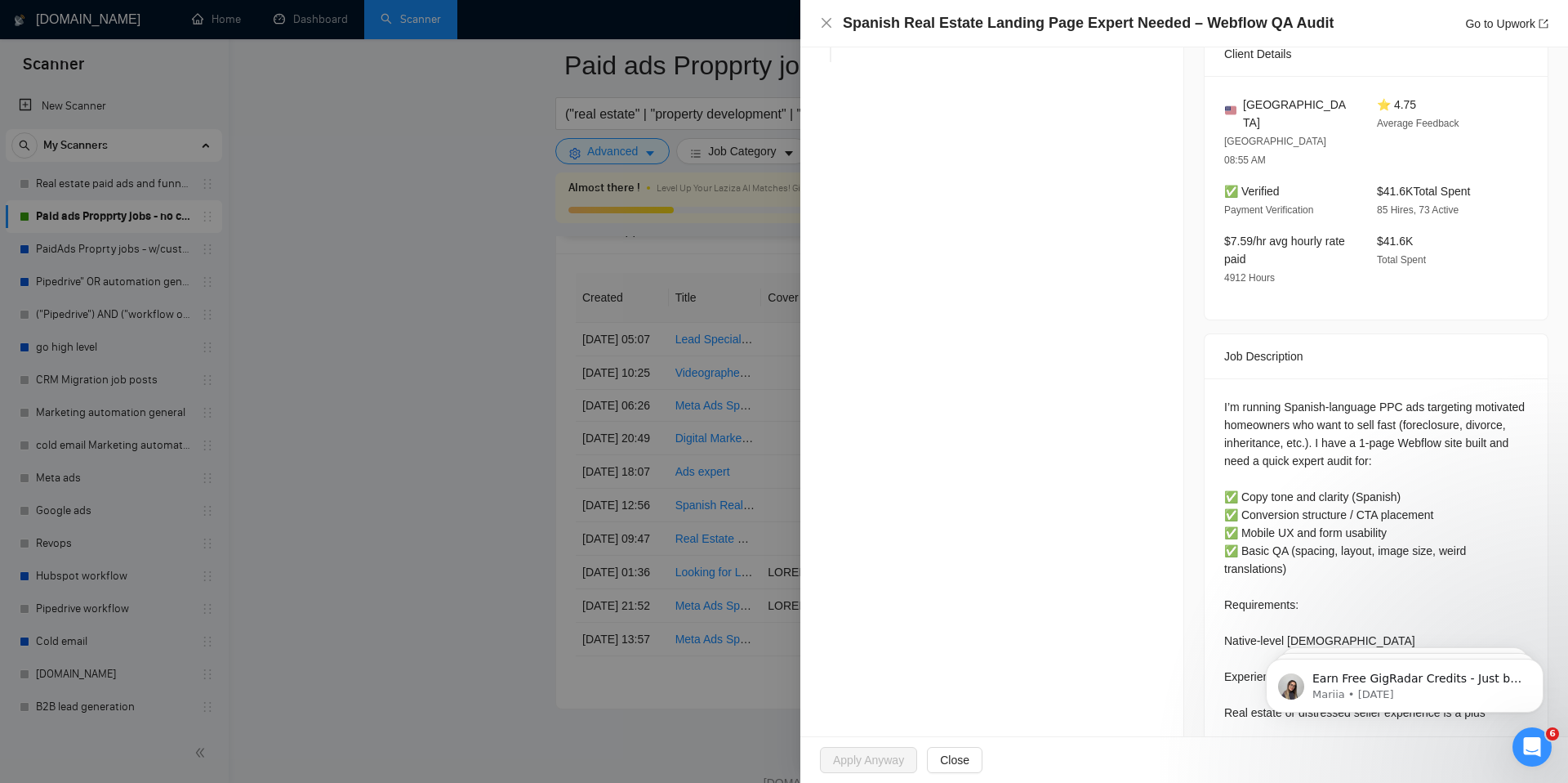
scroll to position [571, 0]
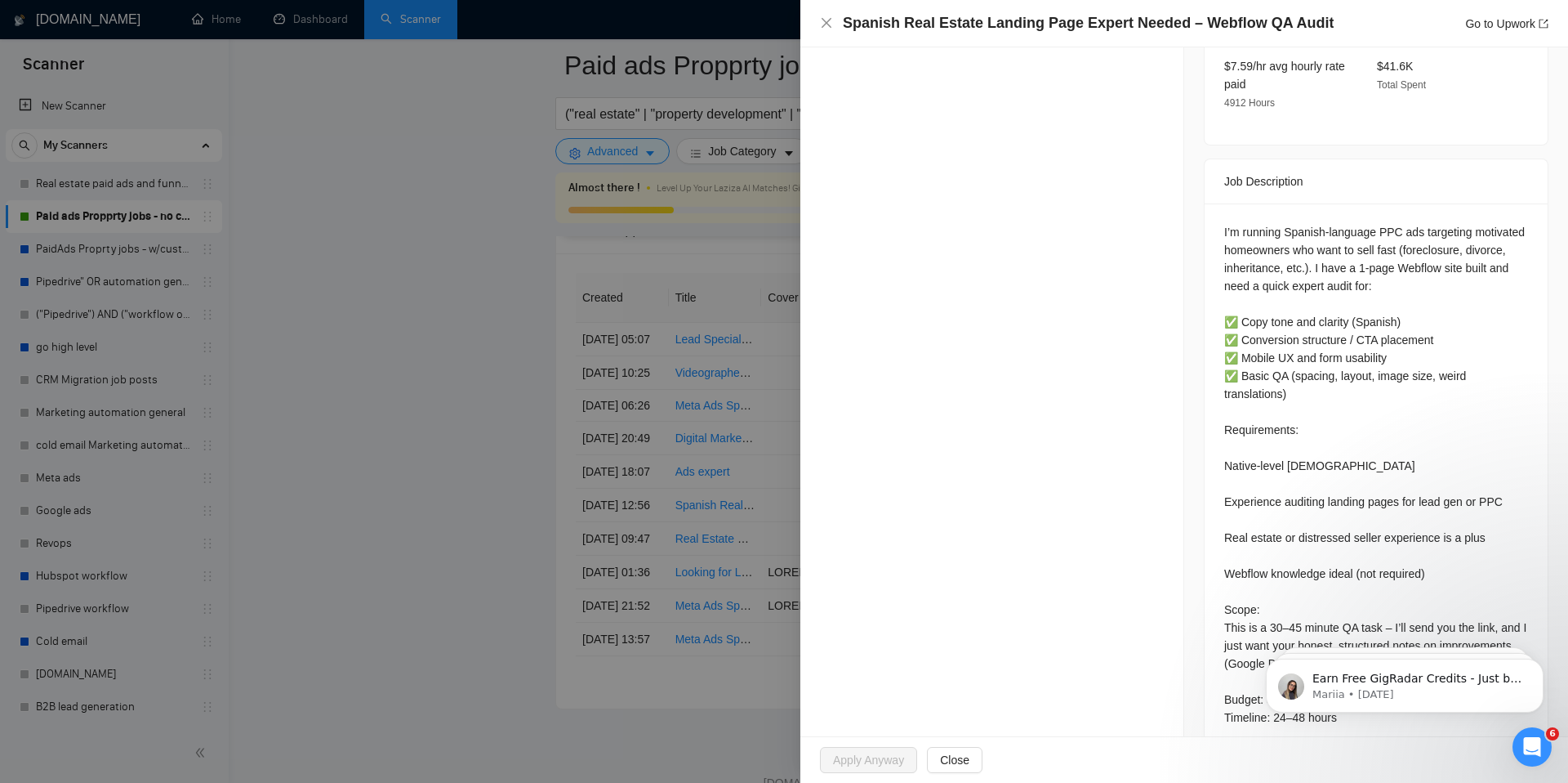
click at [981, 495] on div "Opportunity Details Created: 08 Aug, 2025 12:55 Scanner: Paid ads Propprty jobs…" at bounding box center [991, 124] width 383 height 1297
click at [716, 491] on div at bounding box center [784, 391] width 1568 height 783
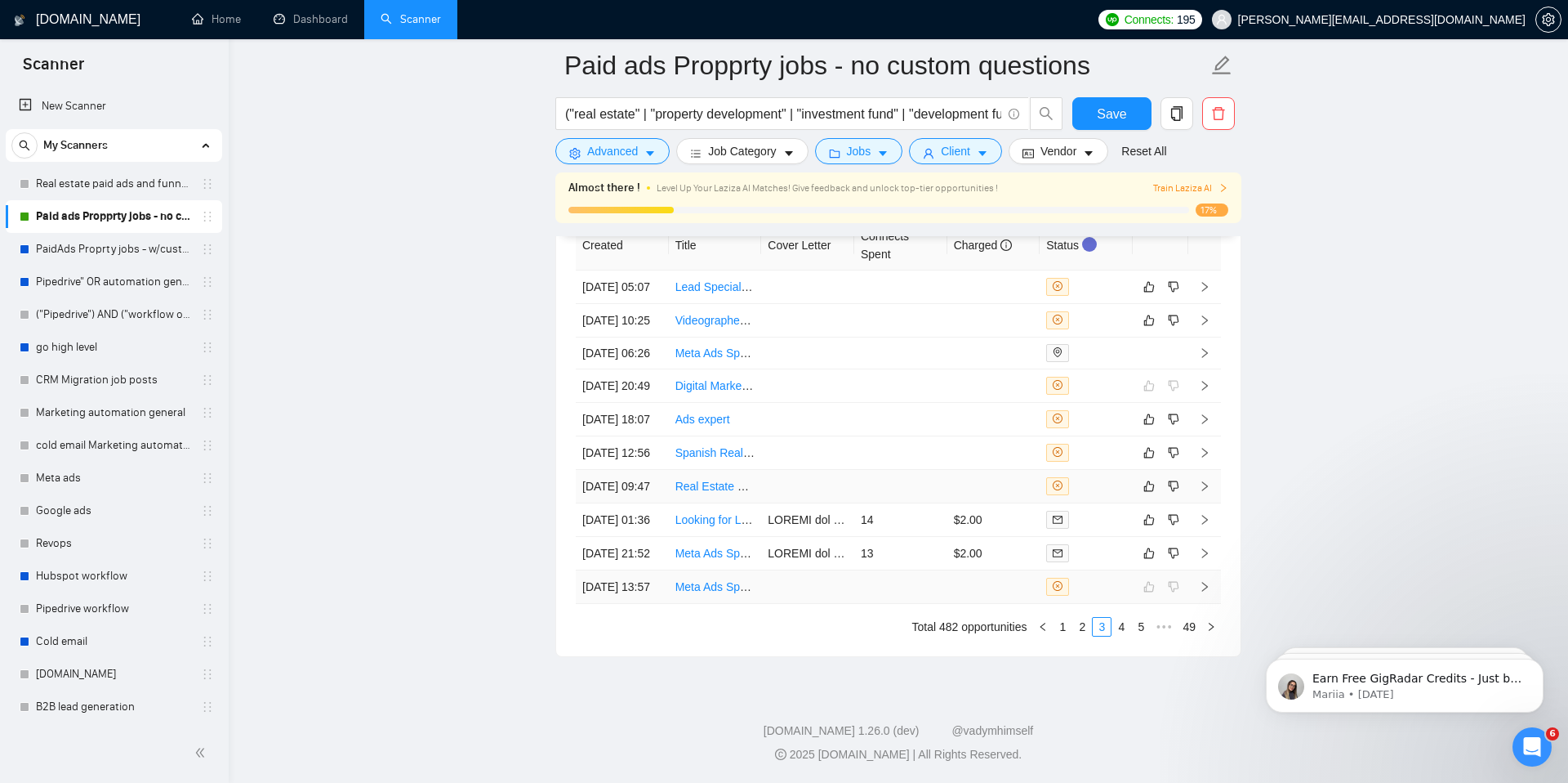
scroll to position [4583, 0]
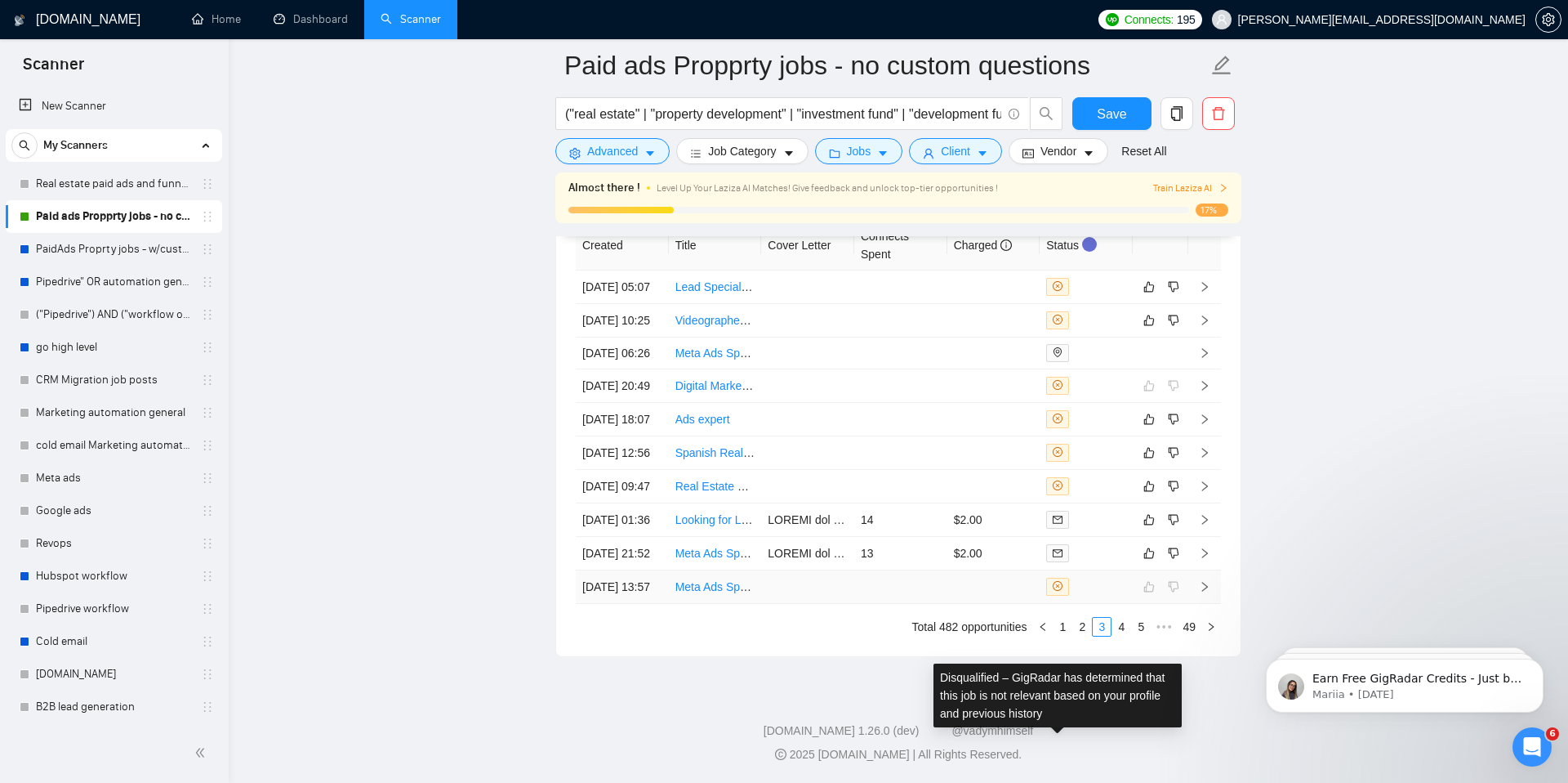
click at [1064, 578] on span at bounding box center [1057, 586] width 23 height 18
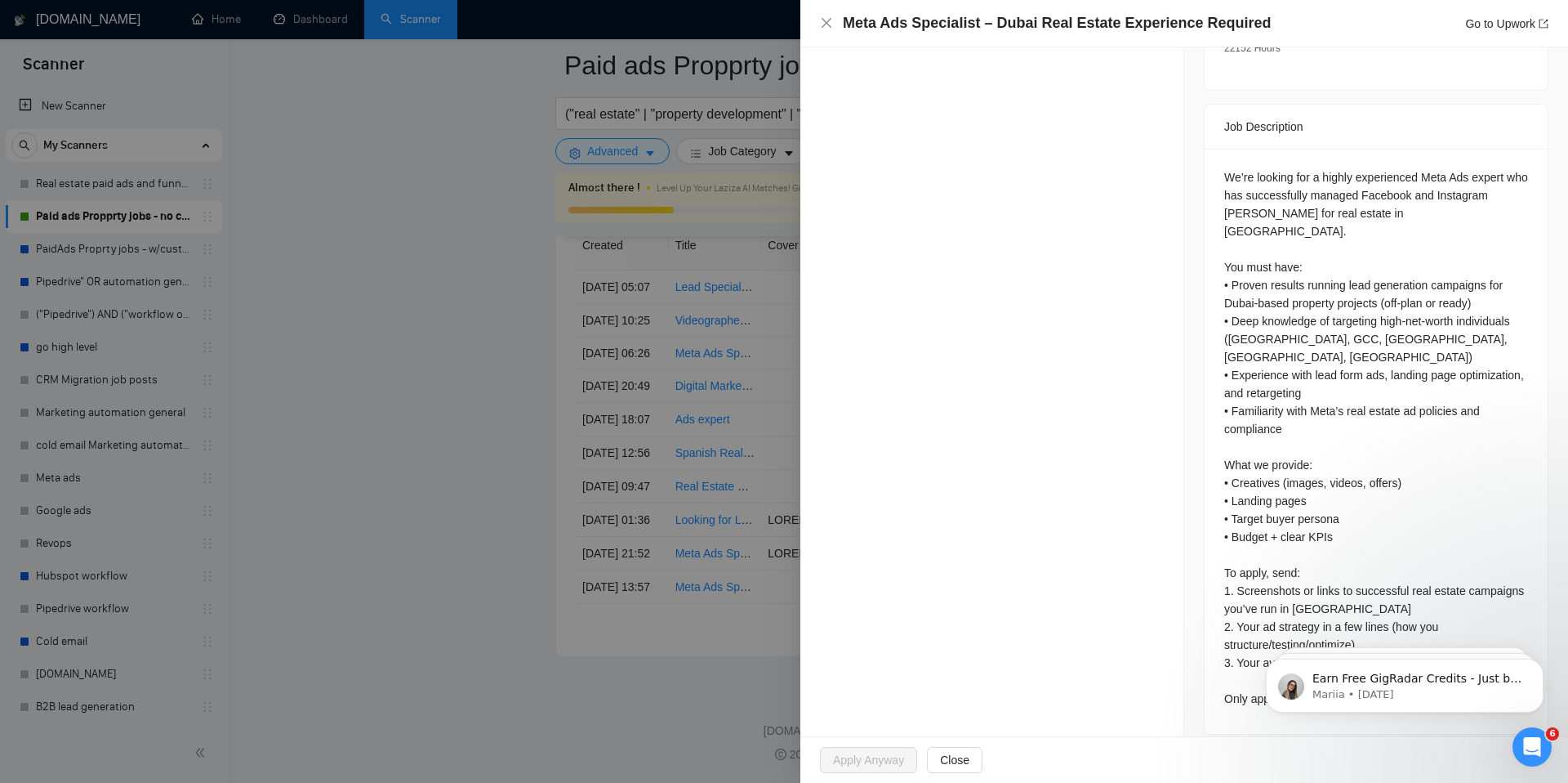
scroll to position [0, 0]
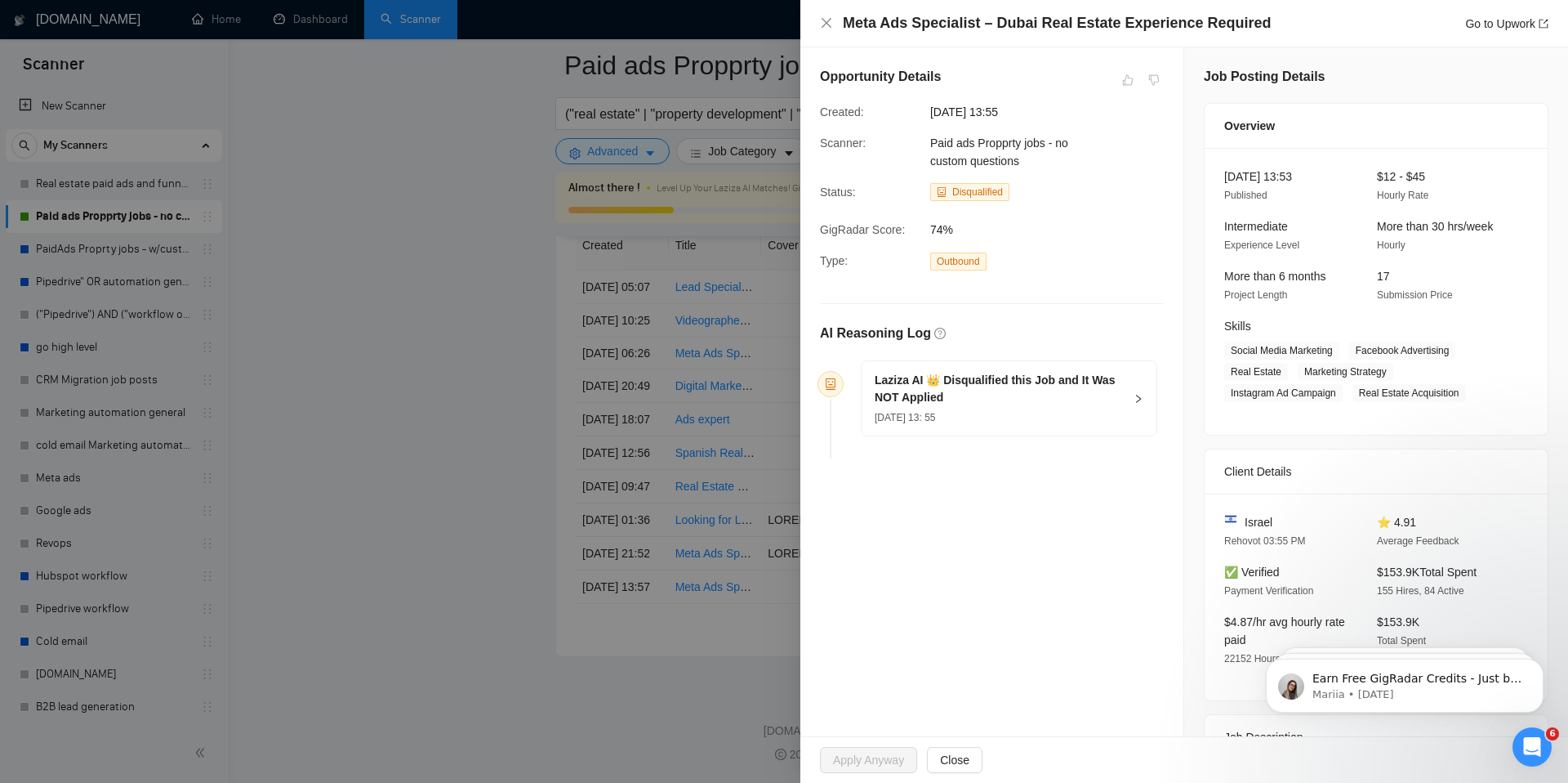
click at [1060, 391] on h5 "Laziza AI 👑 Disqualified this Job and It Was NOT Applied" at bounding box center [999, 388] width 249 height 34
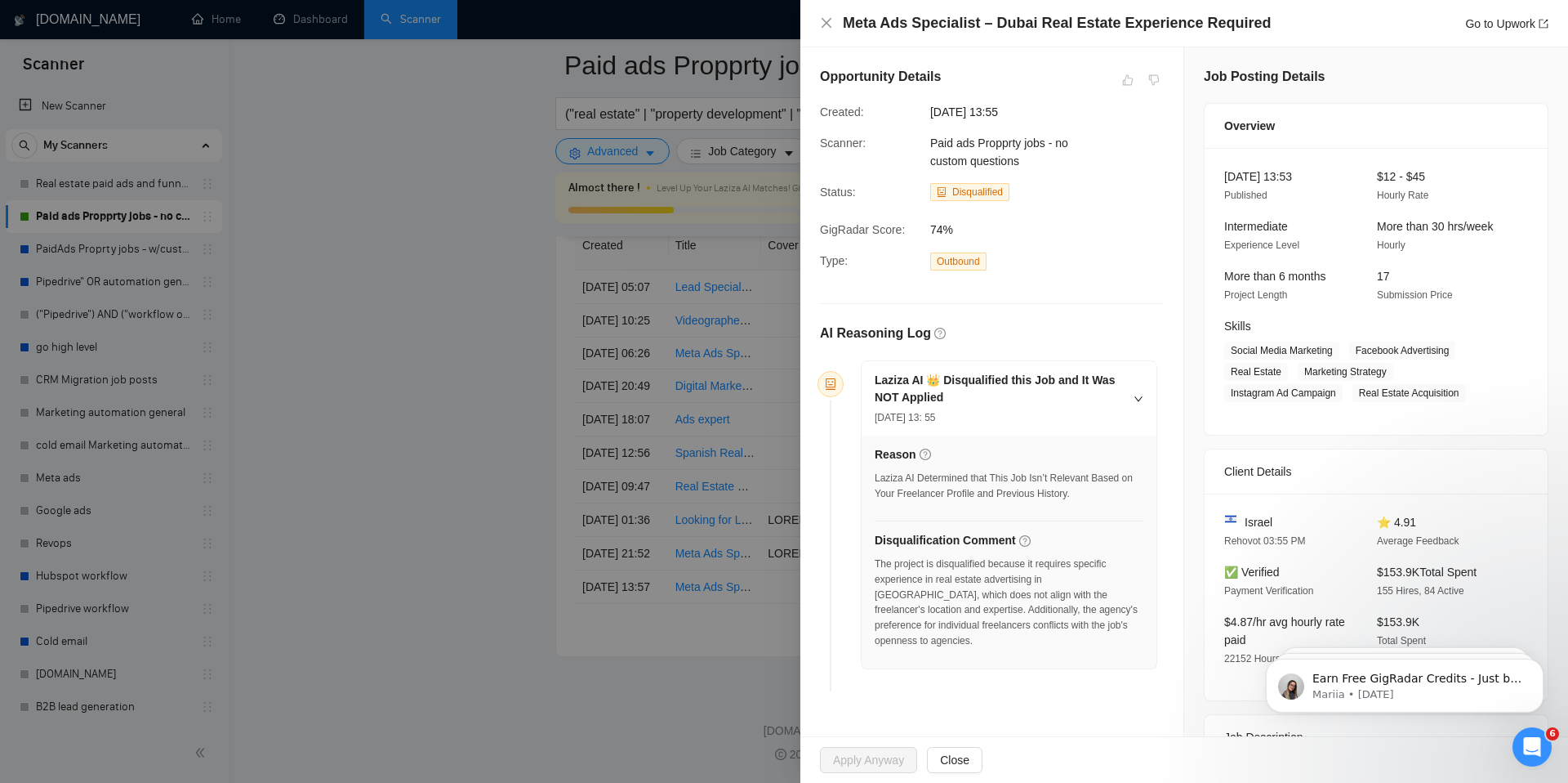
click at [701, 559] on div at bounding box center [784, 391] width 1568 height 783
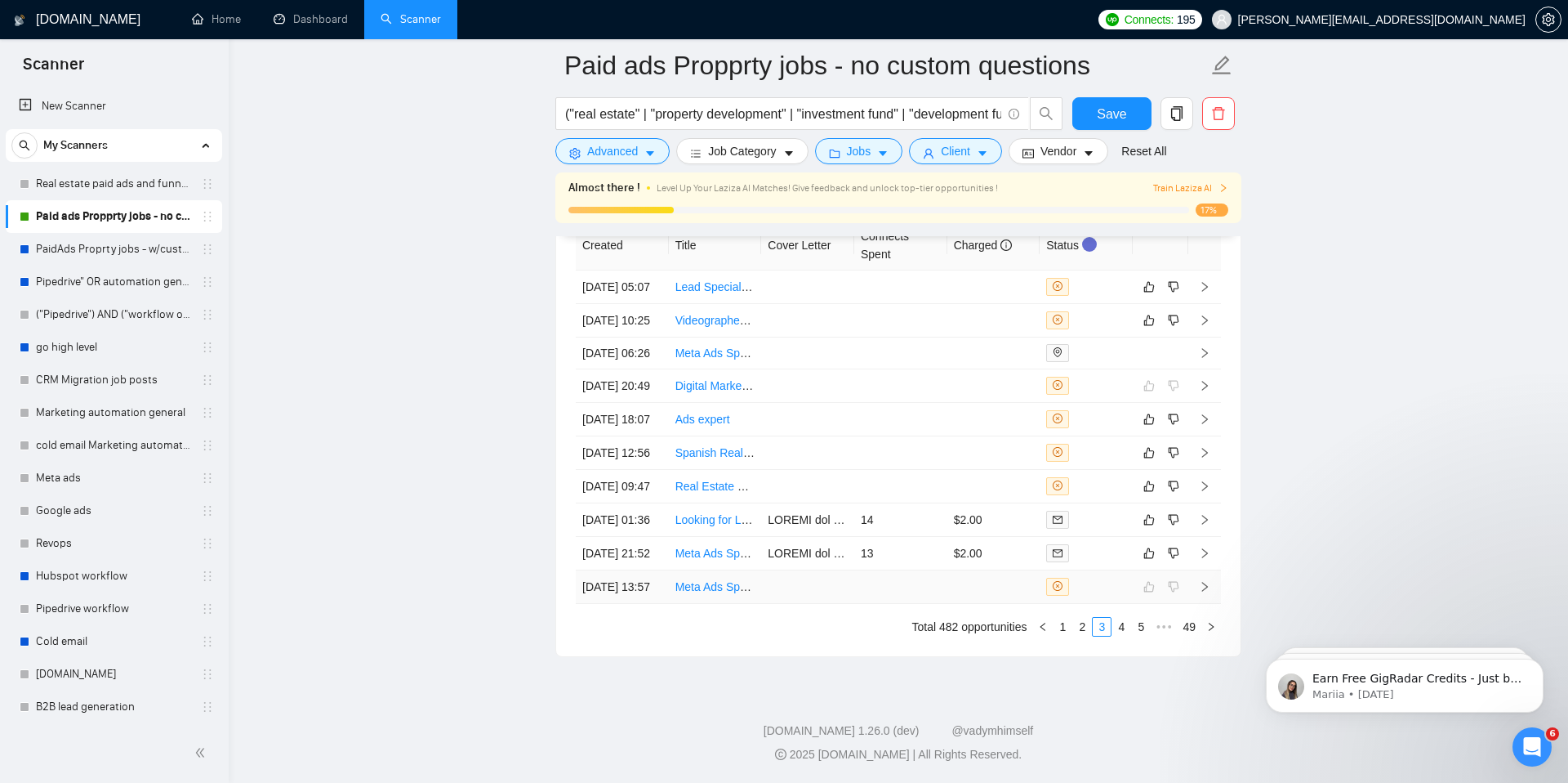
click at [719, 580] on link "Meta Ads Specialist – Dubai Real Estate Experience Required" at bounding box center [832, 586] width 315 height 13
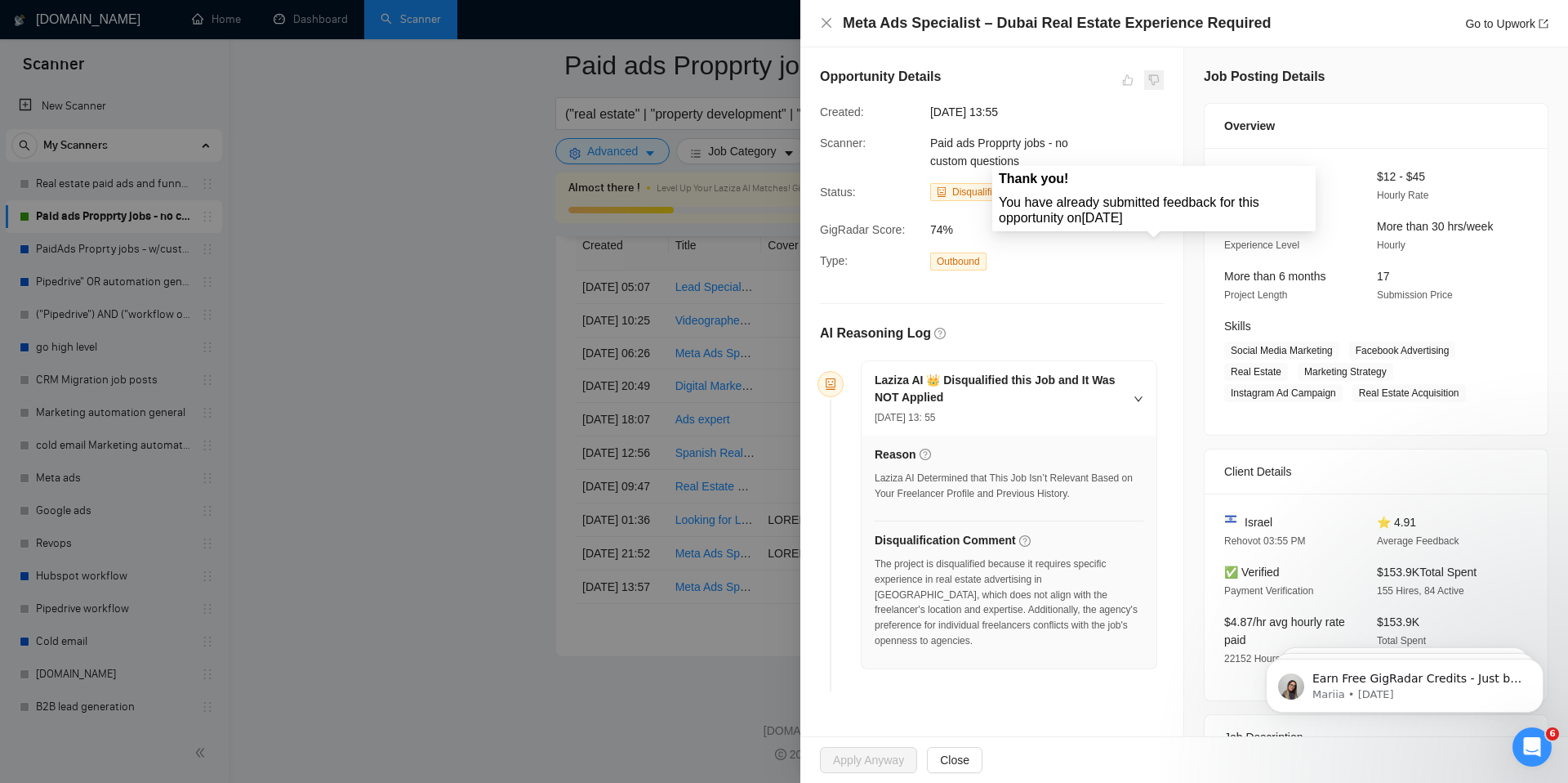
click at [1155, 71] on span at bounding box center [1153, 80] width 19 height 20
click at [457, 544] on div at bounding box center [784, 391] width 1568 height 783
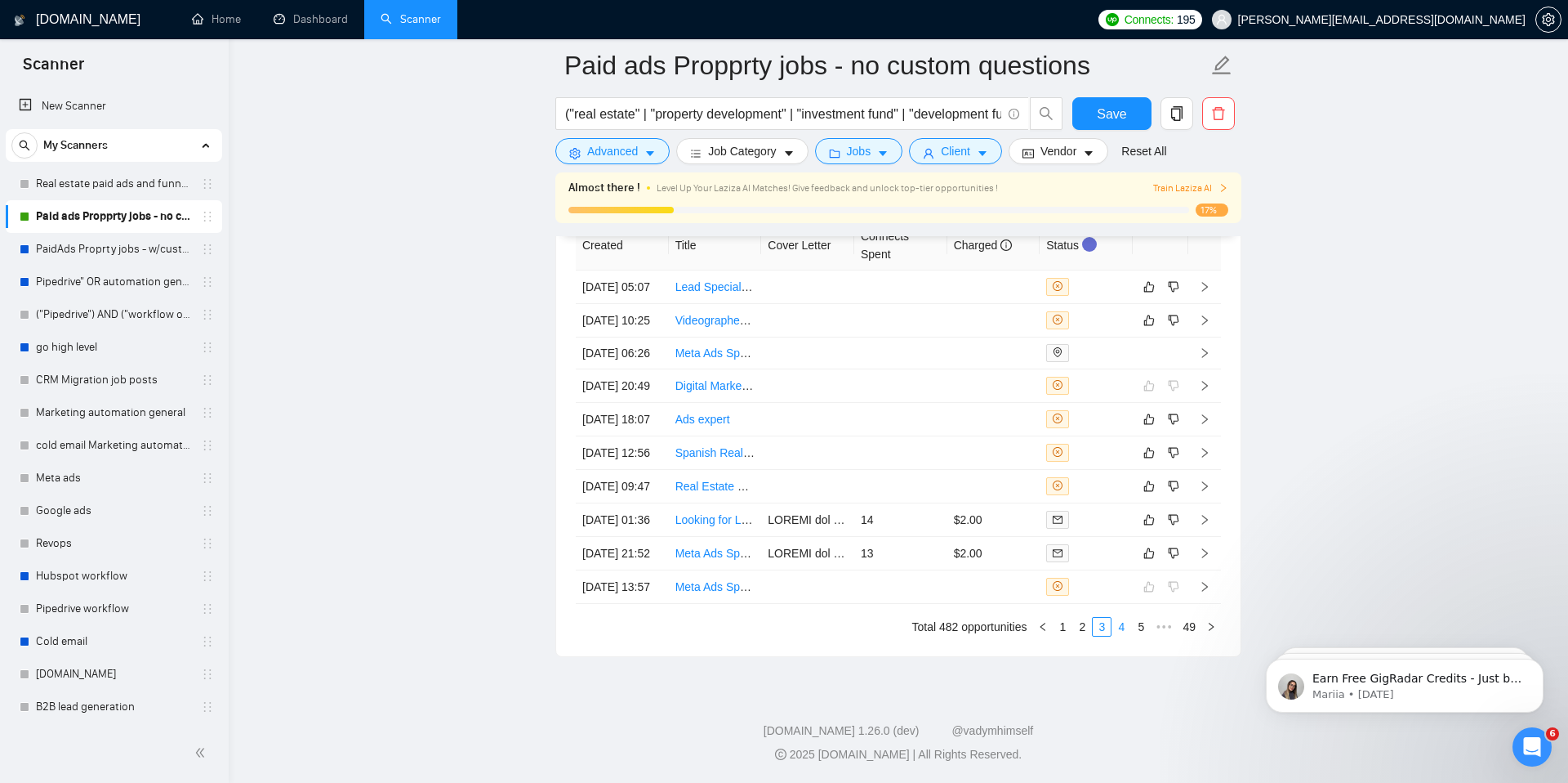
click at [1121, 624] on link "4" at bounding box center [1121, 626] width 18 height 18
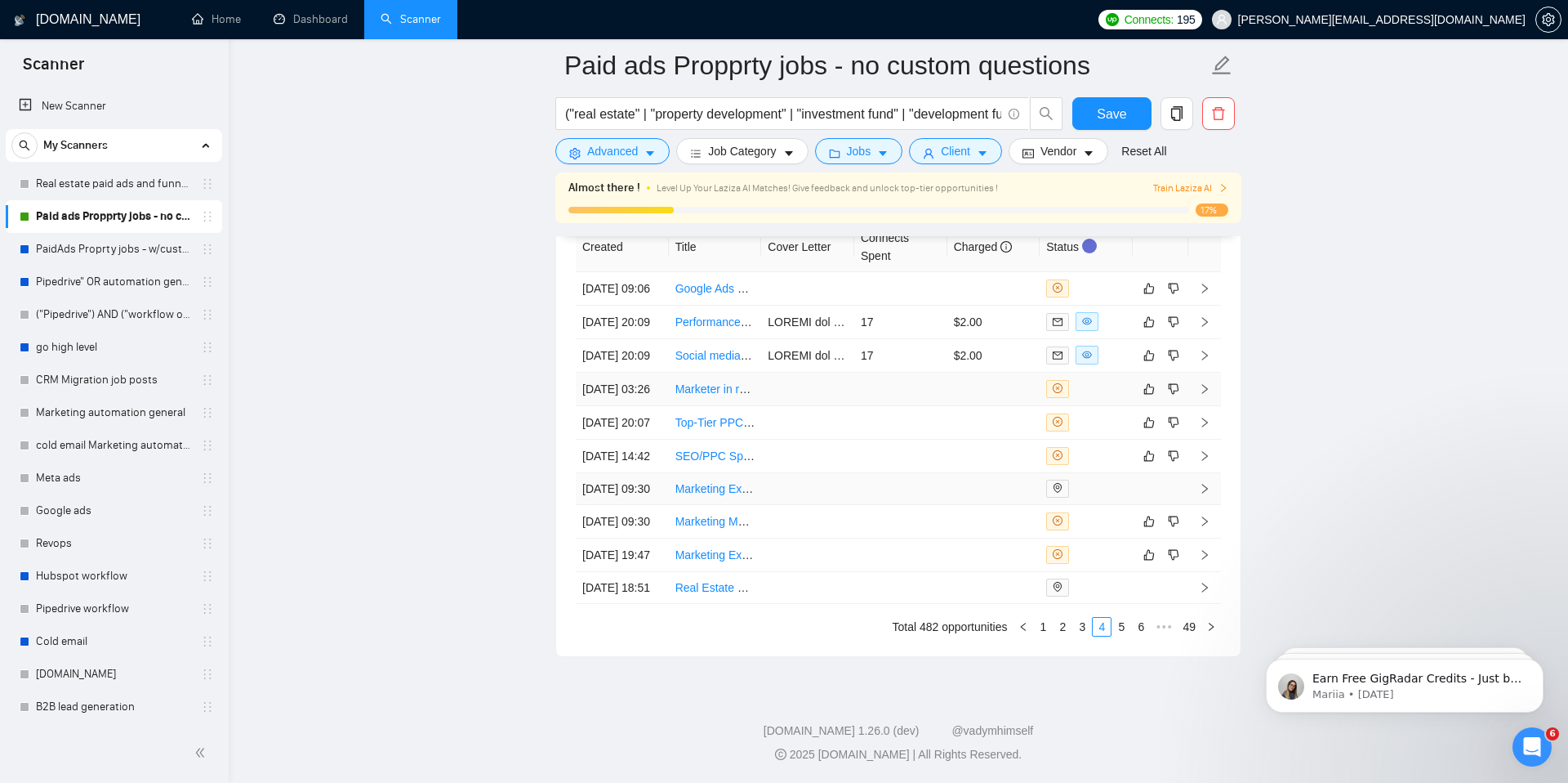
scroll to position [4417, 0]
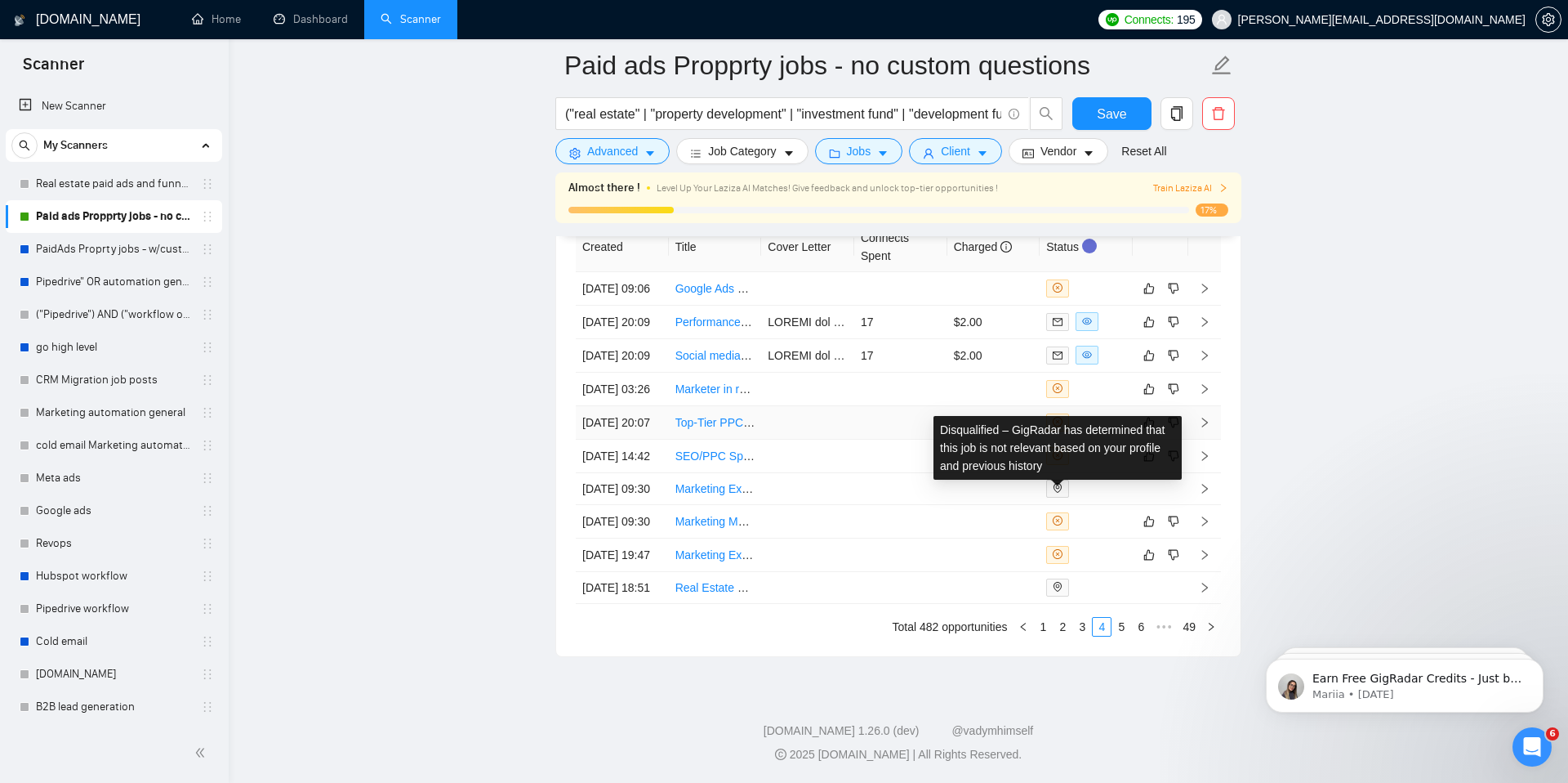
click at [1054, 426] on icon "close-circle" at bounding box center [1057, 422] width 10 height 10
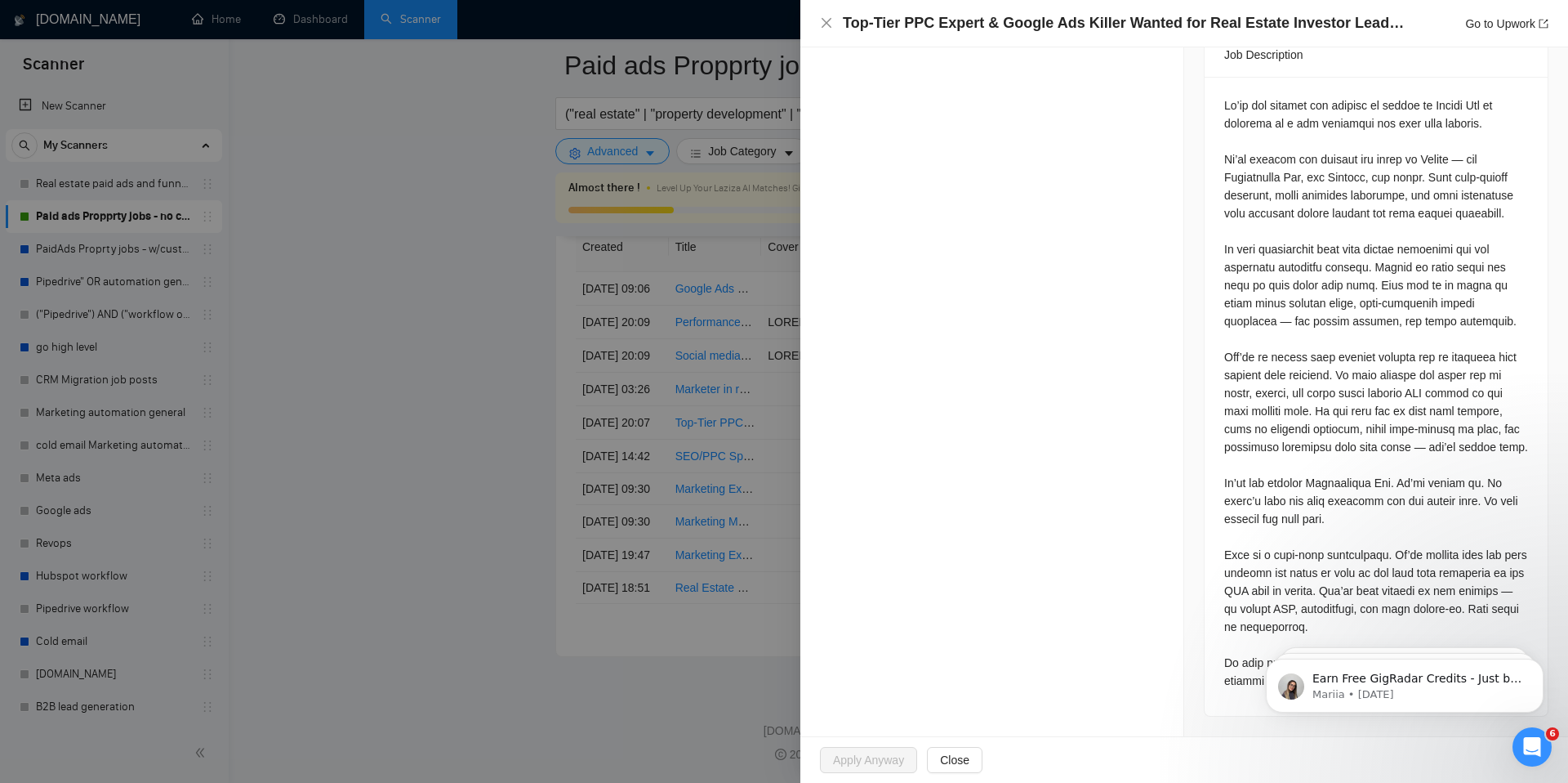
scroll to position [0, 0]
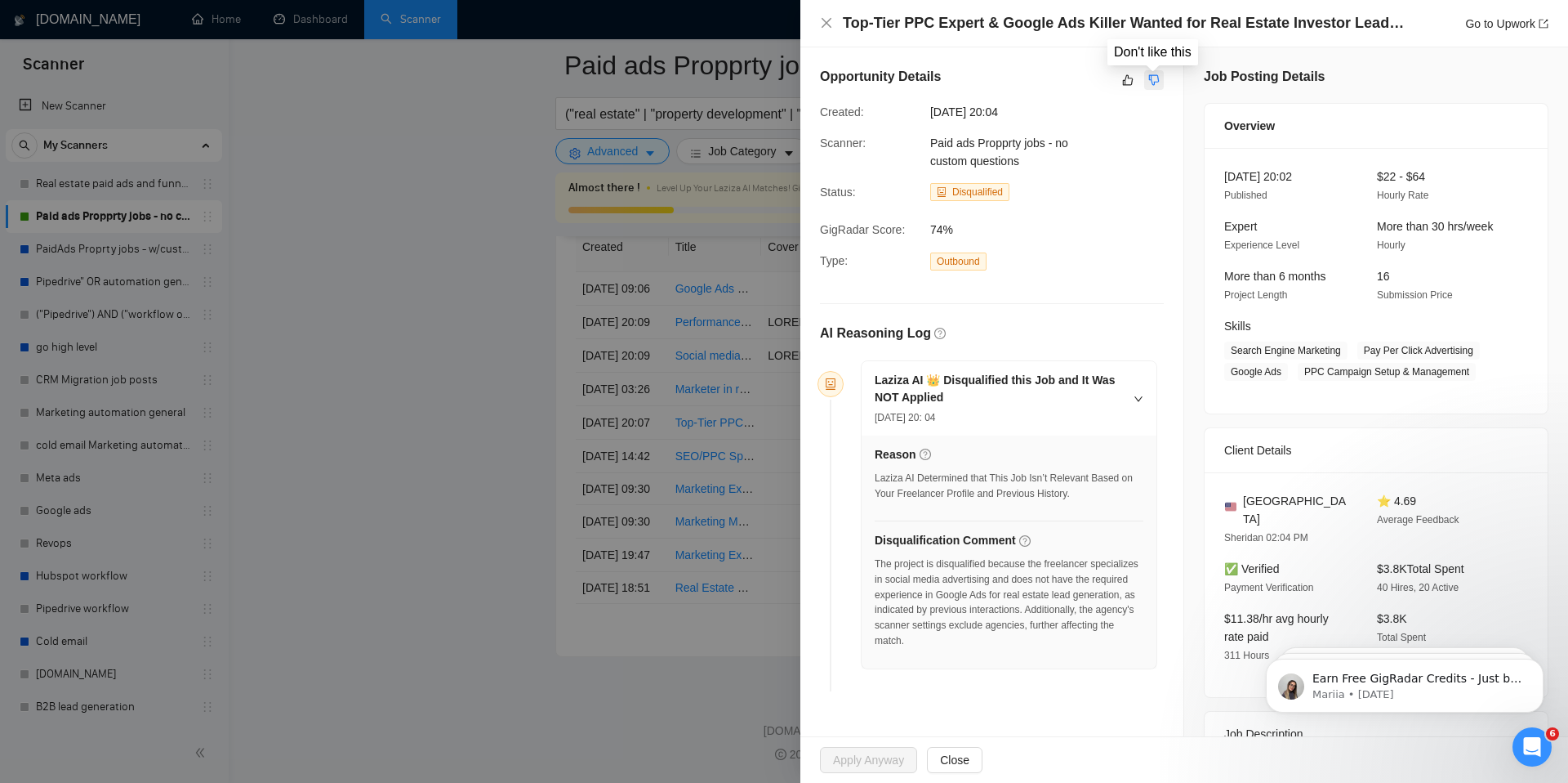
click at [1155, 76] on icon "dislike" at bounding box center [1154, 80] width 11 height 13
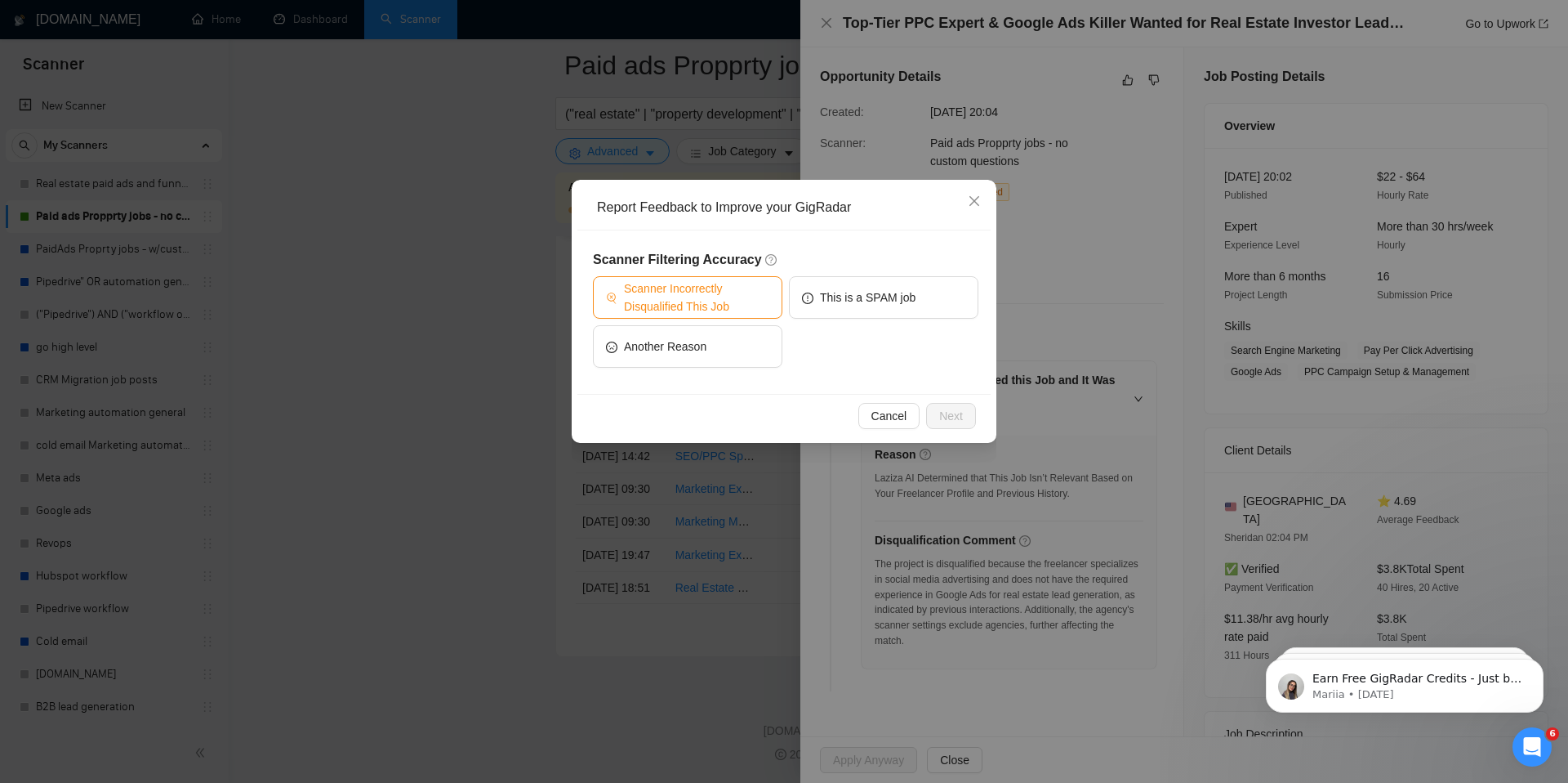
click at [717, 302] on span "Scanner Incorrectly Disqualified This Job" at bounding box center [696, 297] width 146 height 36
click at [945, 410] on span "Next" at bounding box center [951, 415] width 24 height 18
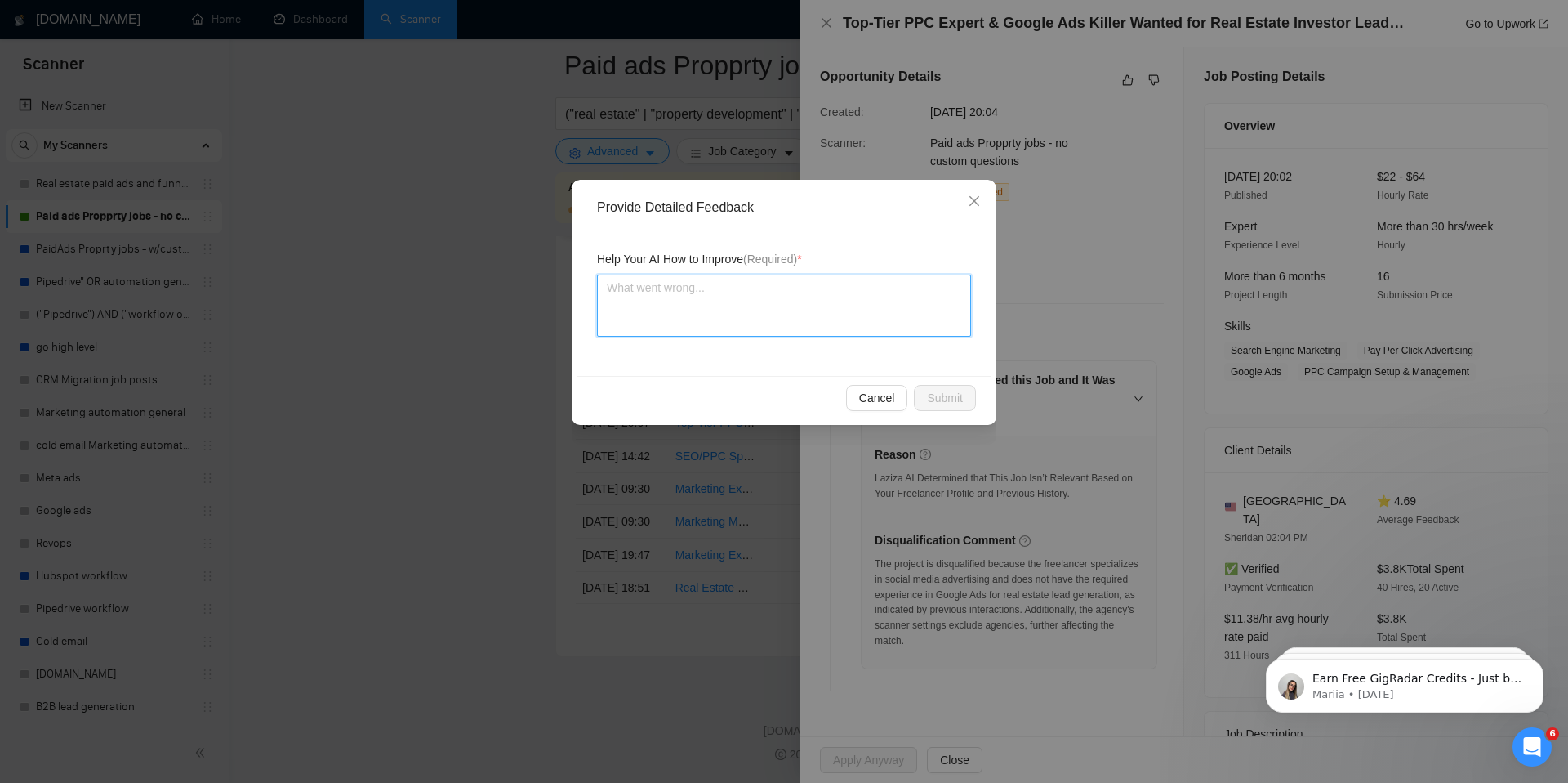
click at [829, 296] on textarea at bounding box center [784, 306] width 374 height 62
click at [873, 291] on textarea "I am a google ads expert we should have aplied tothis" at bounding box center [784, 306] width 374 height 62
click at [964, 400] on button "Submit" at bounding box center [944, 398] width 62 height 26
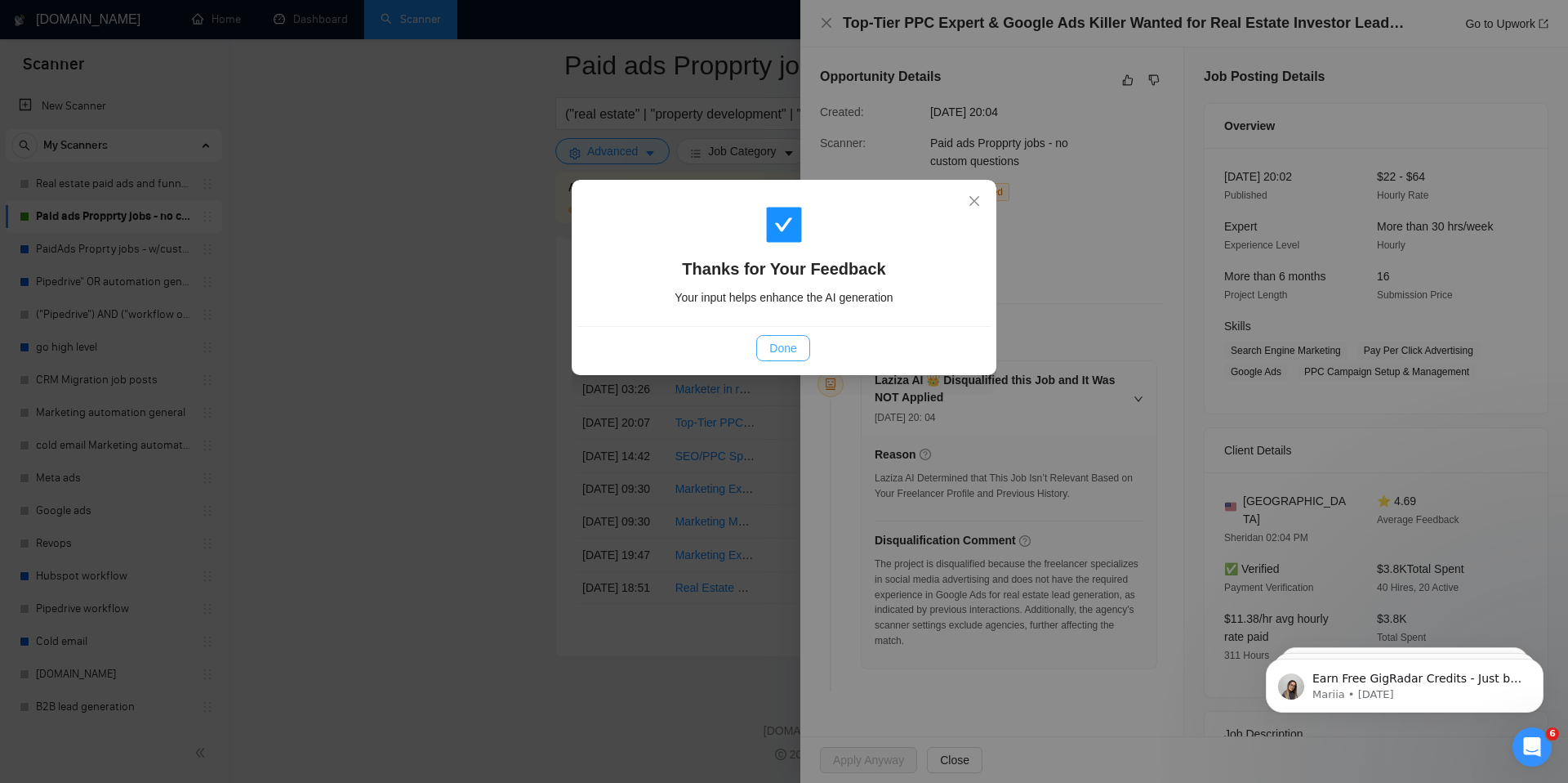
click at [775, 344] on span "Done" at bounding box center [783, 347] width 27 height 18
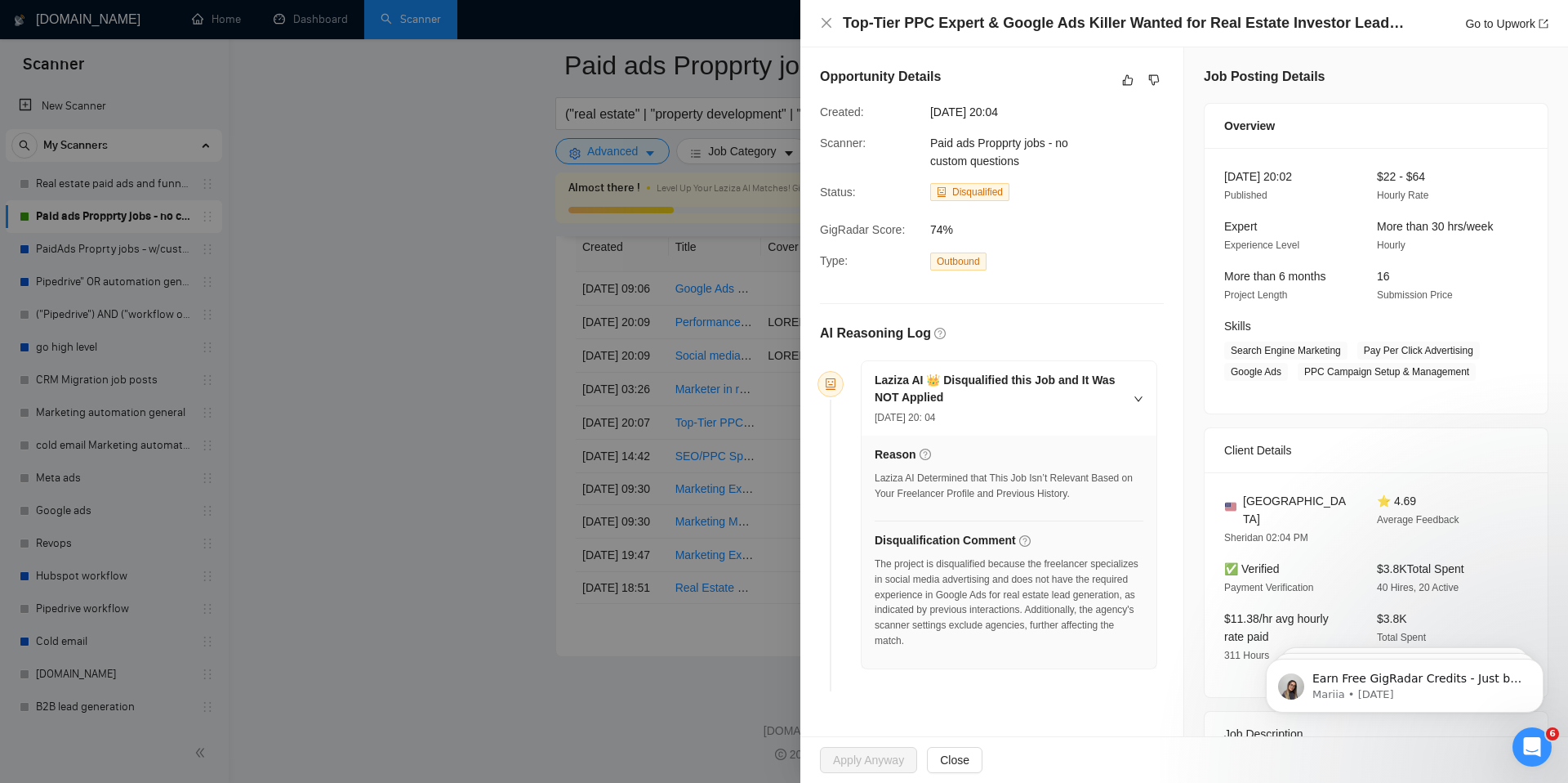
click at [558, 437] on div at bounding box center [784, 391] width 1568 height 783
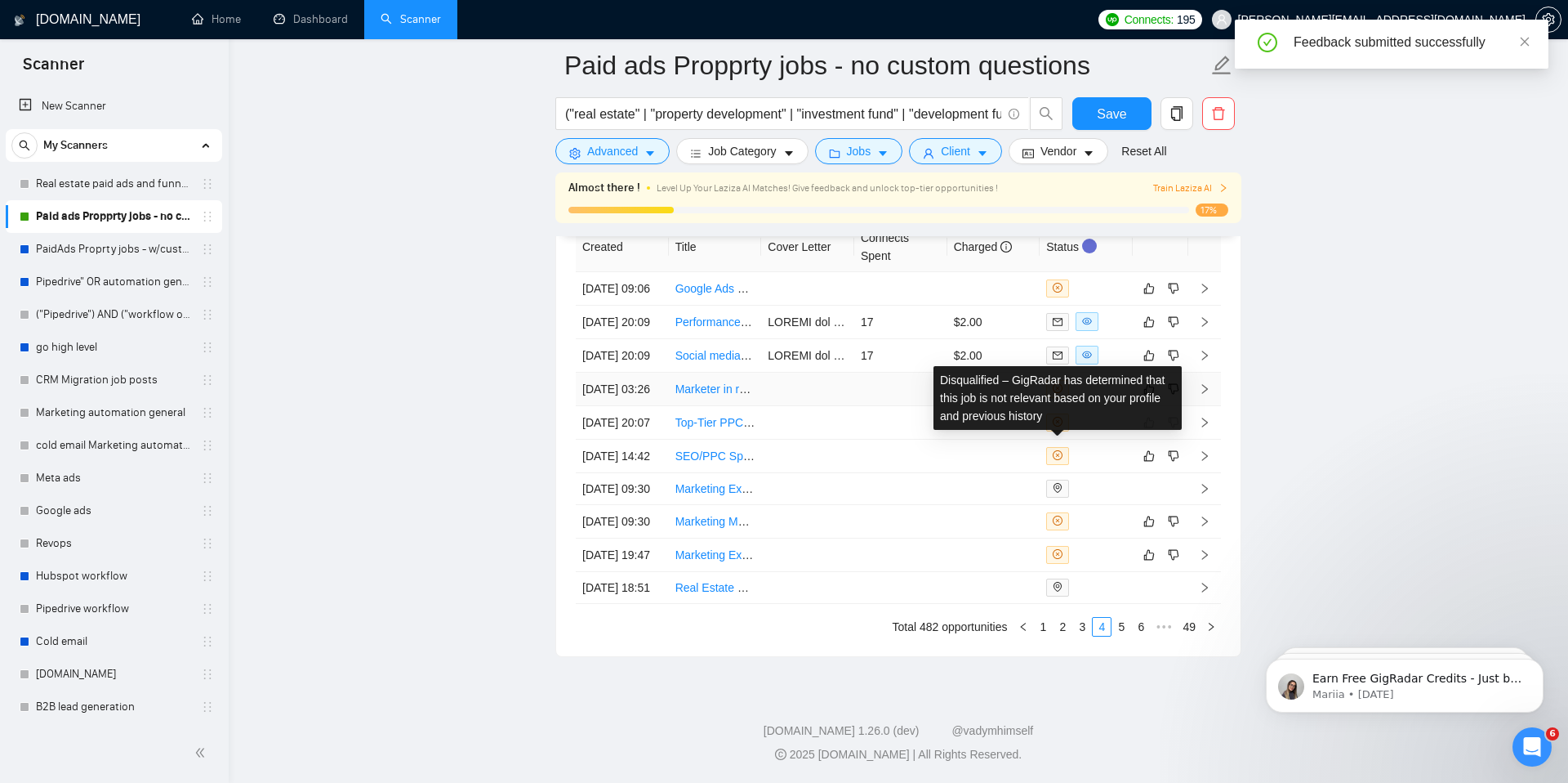
click at [1064, 398] on span at bounding box center [1057, 388] width 23 height 18
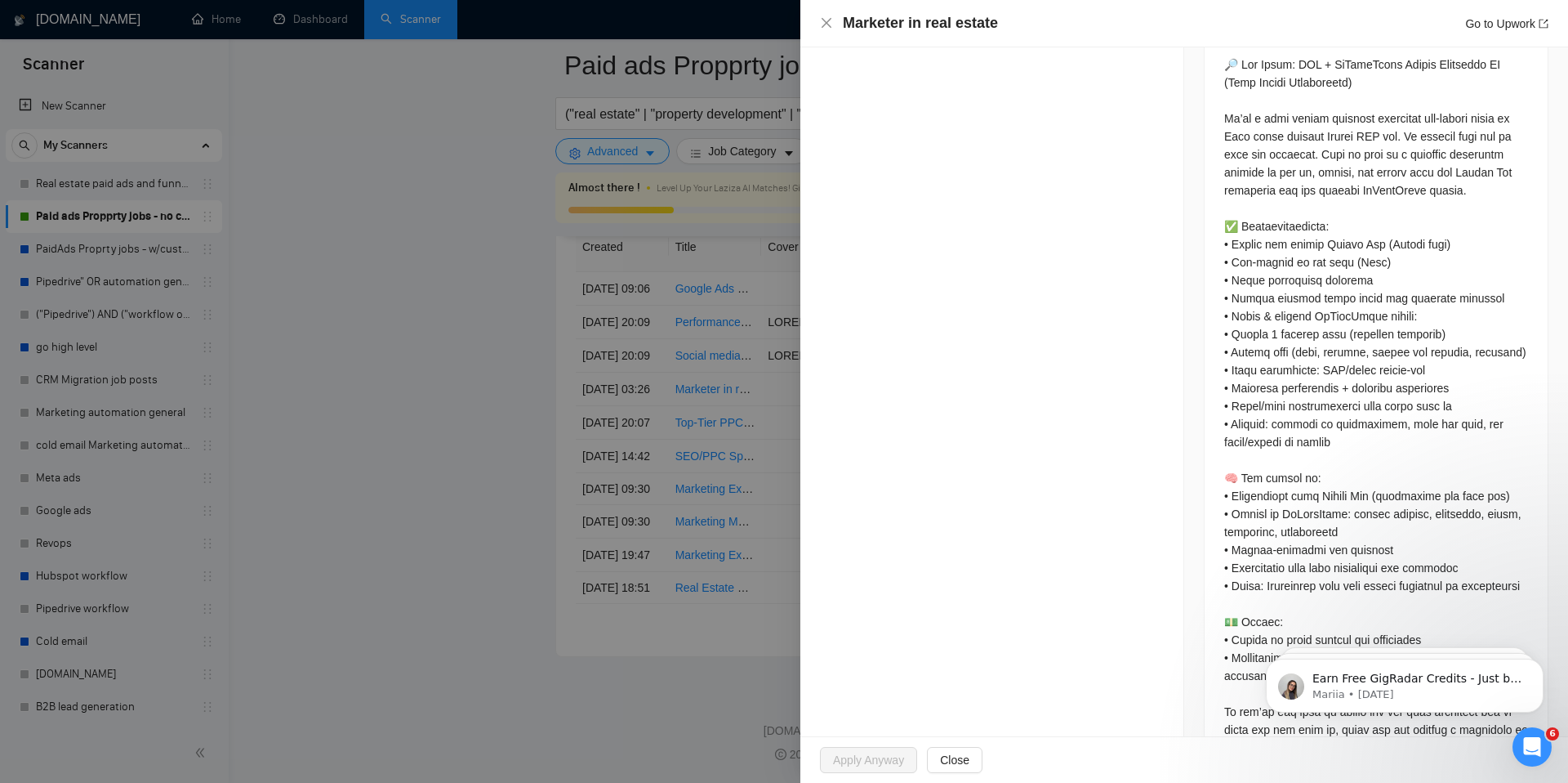
scroll to position [638, 0]
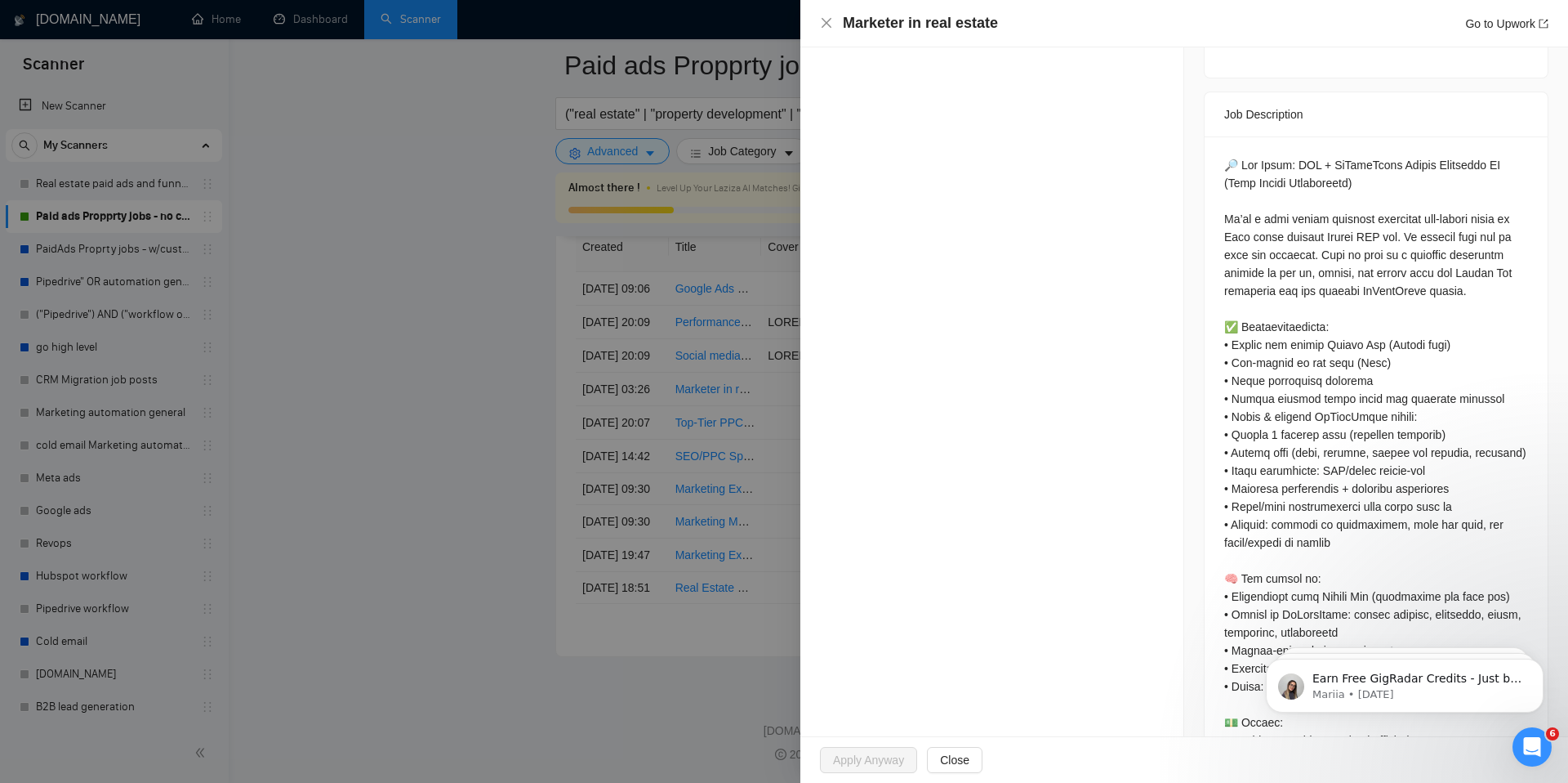
click at [545, 464] on div at bounding box center [784, 391] width 1568 height 783
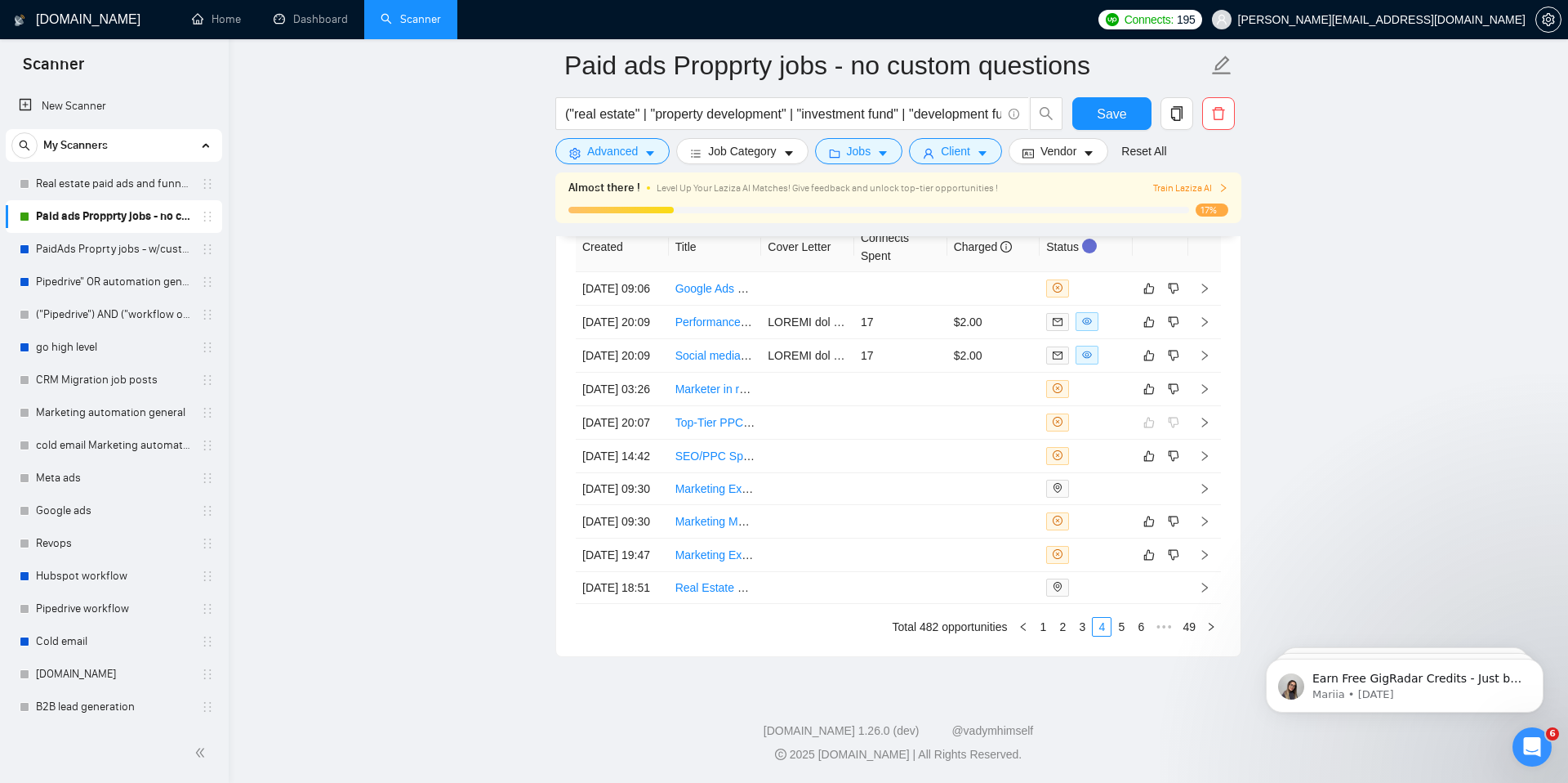
scroll to position [4583, 0]
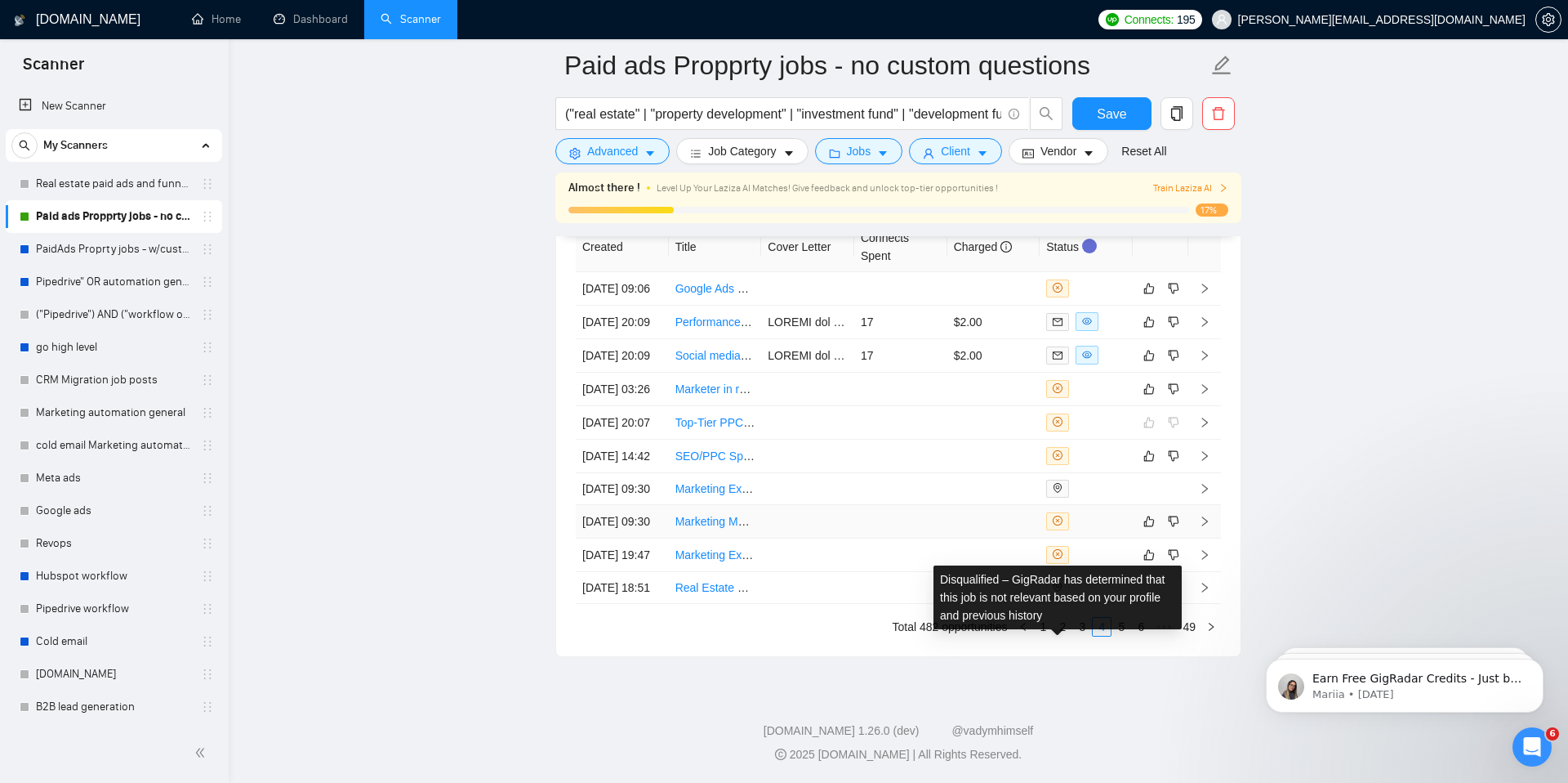
click at [1059, 512] on span at bounding box center [1057, 520] width 23 height 18
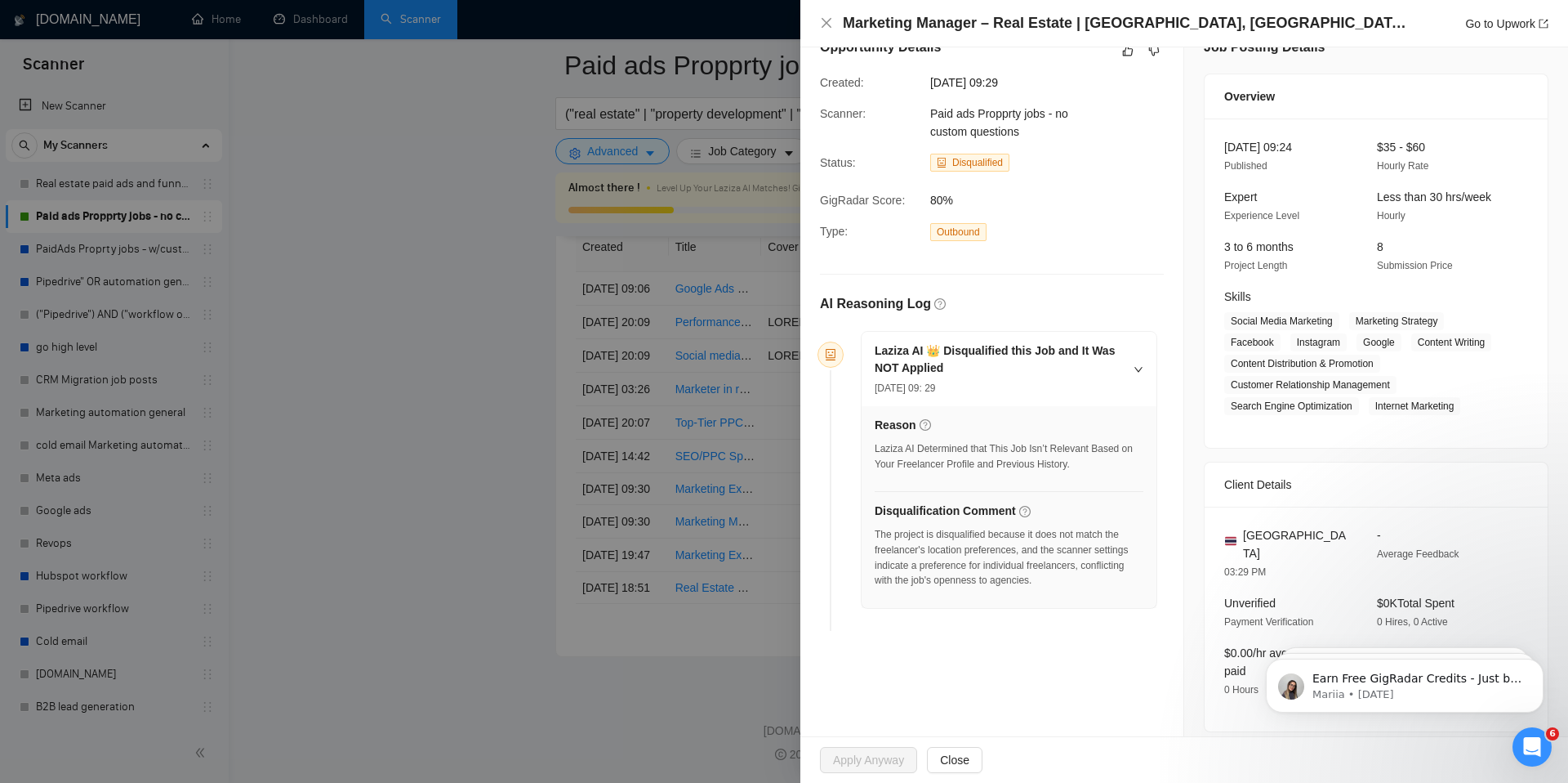
scroll to position [0, 0]
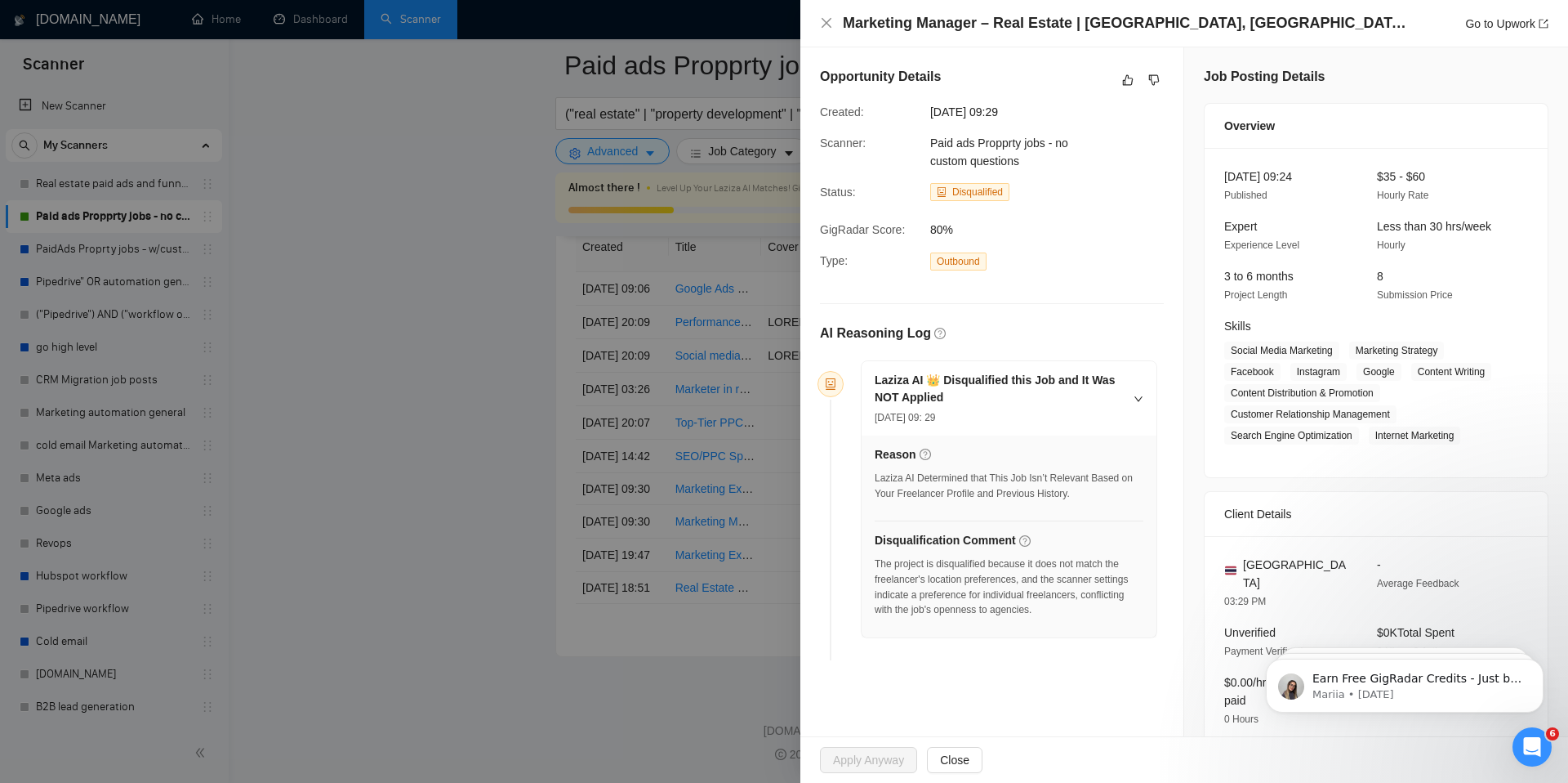
click at [451, 526] on div at bounding box center [784, 391] width 1568 height 783
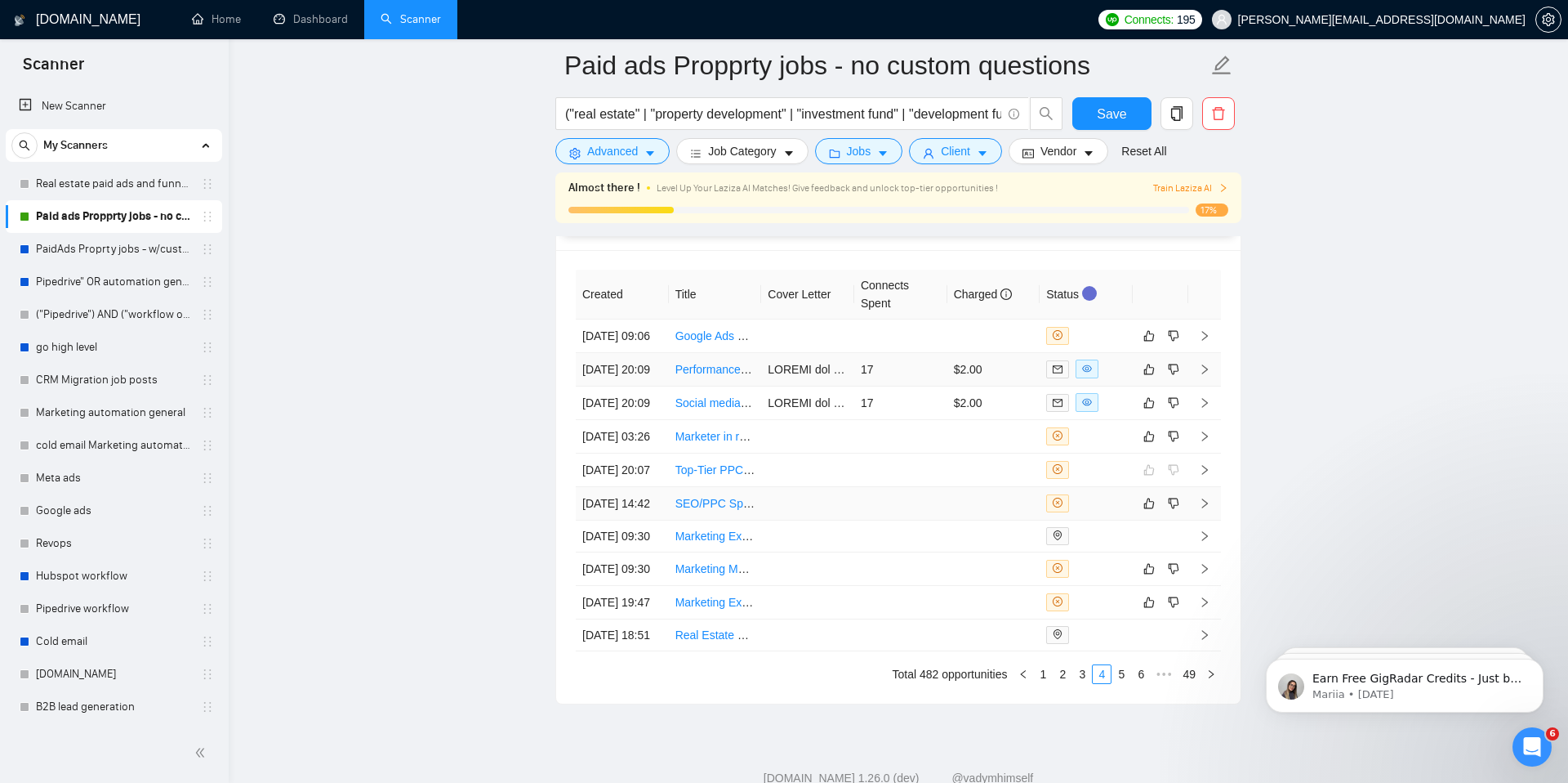
scroll to position [4371, 0]
click at [1094, 376] on span at bounding box center [1086, 367] width 23 height 19
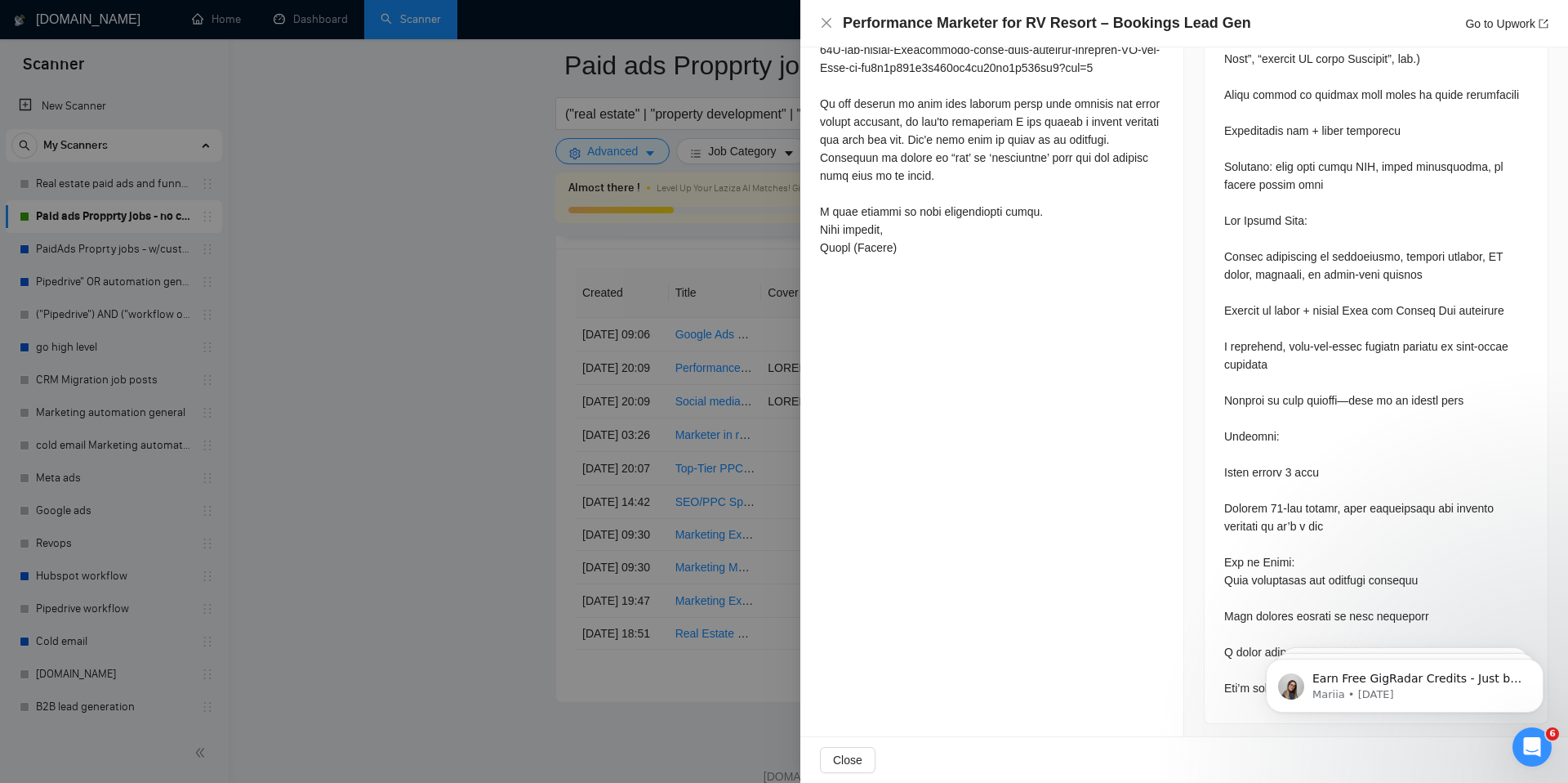
scroll to position [1095, 0]
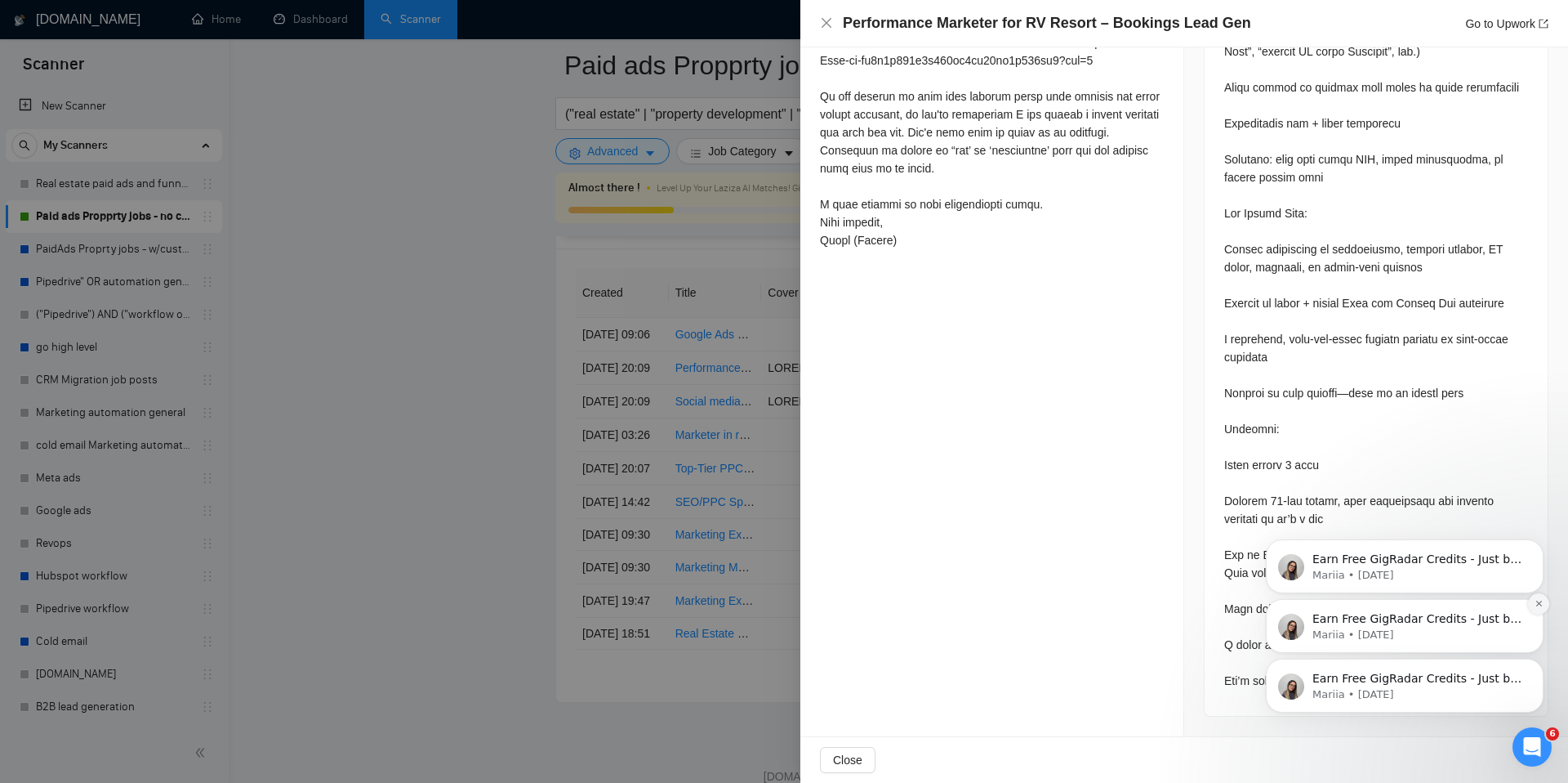
click at [1536, 609] on button "Dismiss notification" at bounding box center [1538, 604] width 21 height 21
click at [1539, 606] on icon "Dismiss notification" at bounding box center [1539, 604] width 9 height 9
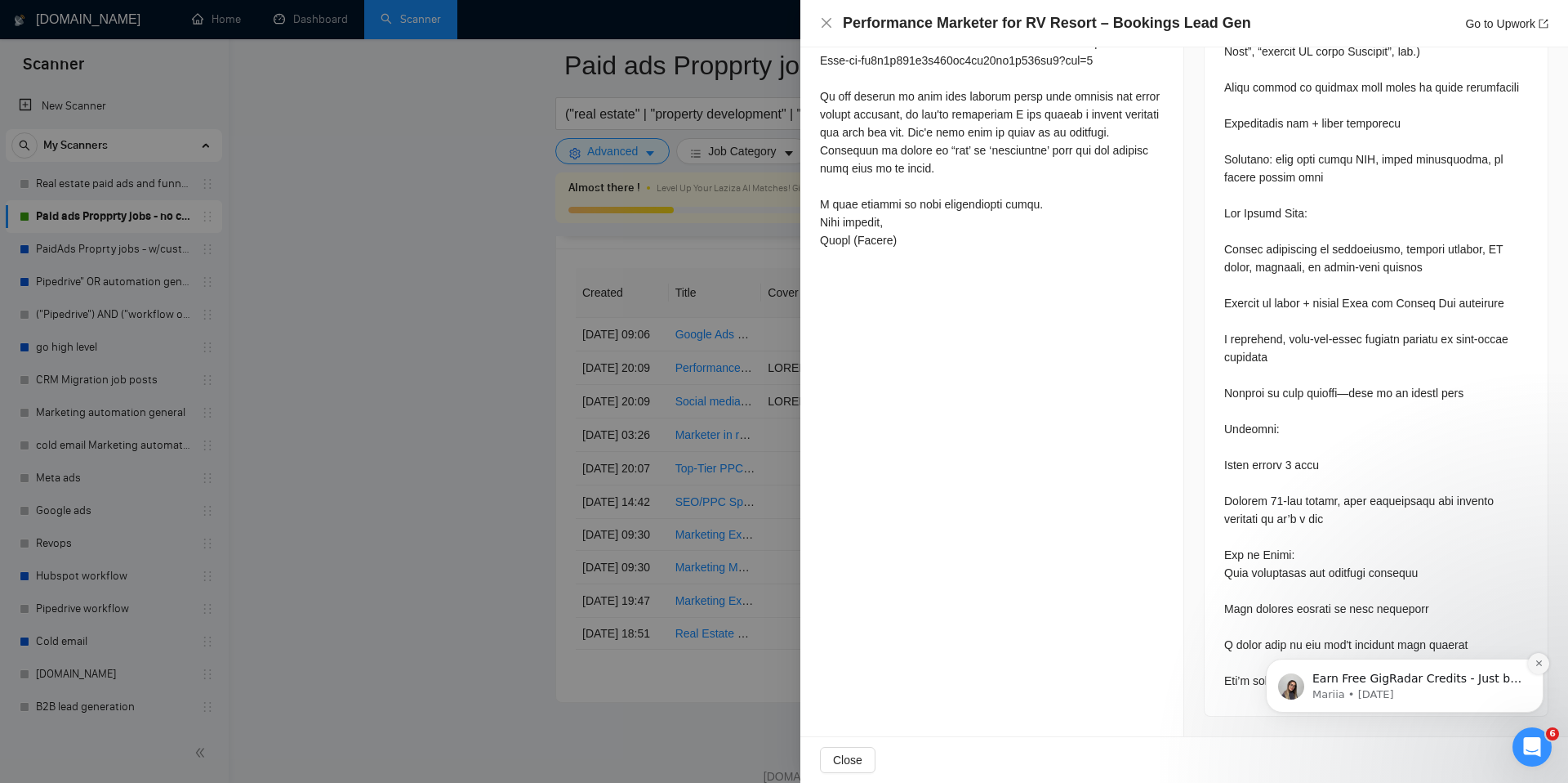
click at [1537, 664] on icon "Dismiss notification" at bounding box center [1539, 663] width 9 height 9
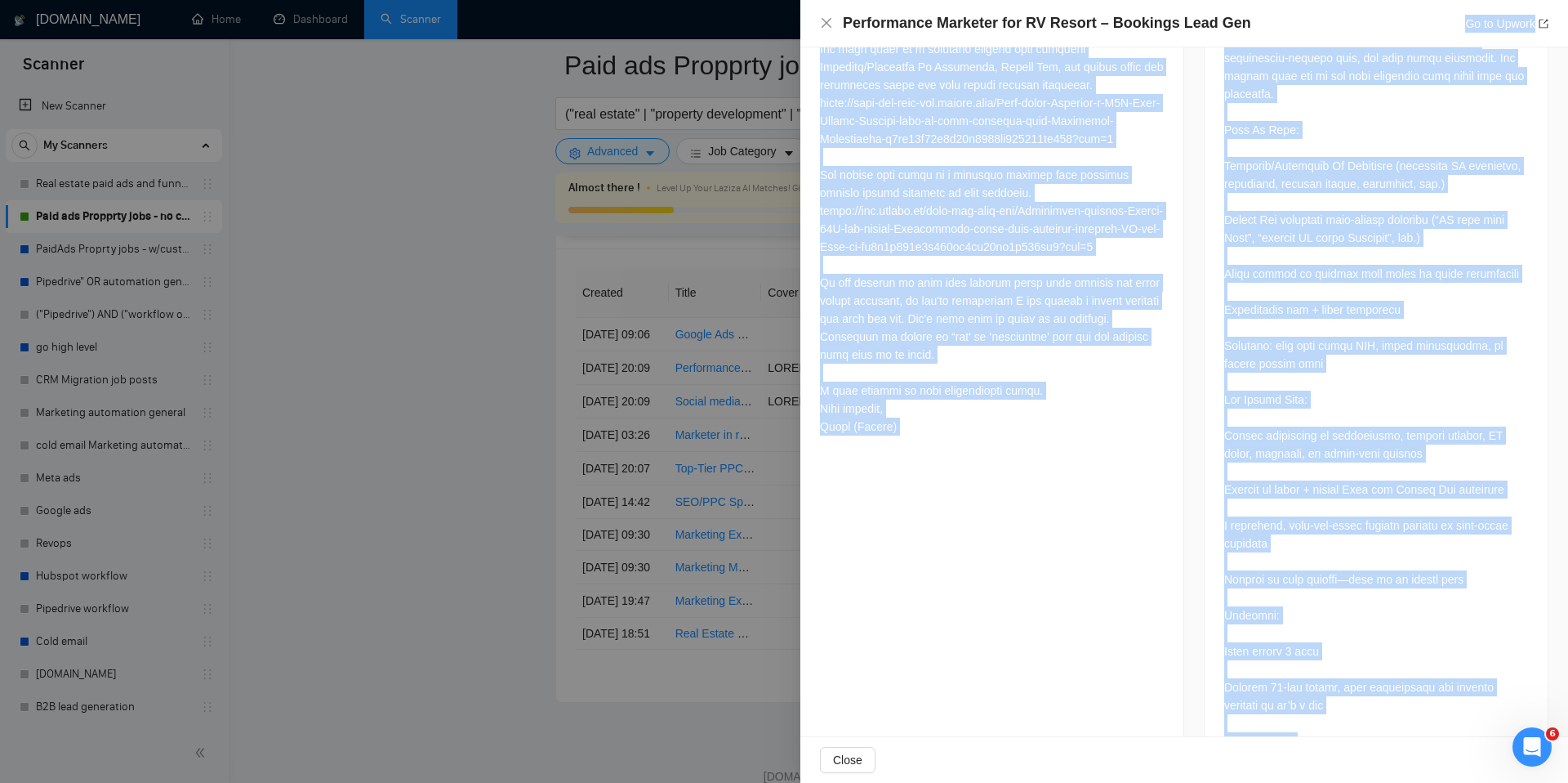
scroll to position [607, 0]
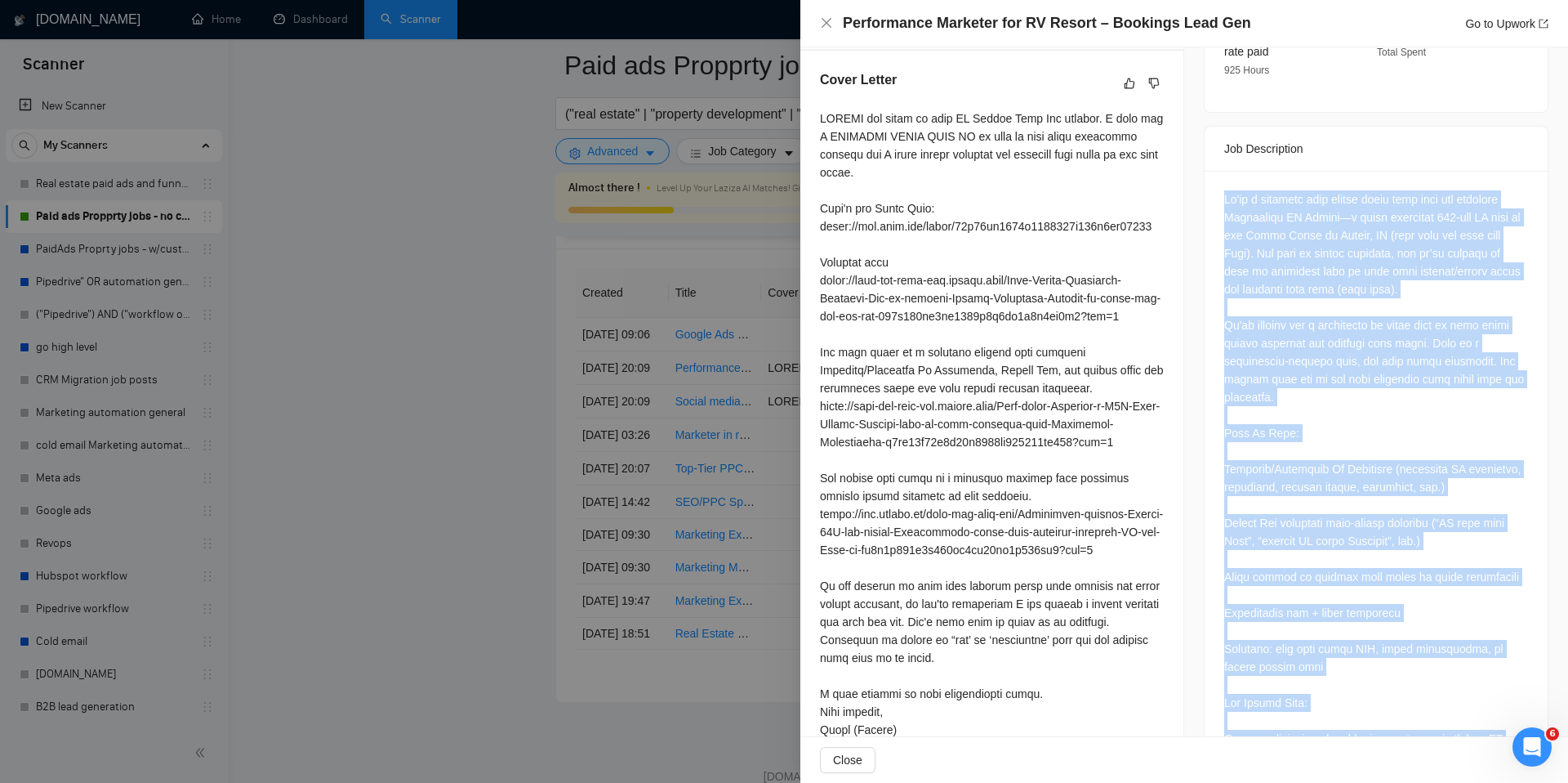
drag, startPoint x: 1387, startPoint y: 688, endPoint x: 1217, endPoint y: 183, distance: 532.8
click at [1217, 183] on div at bounding box center [1375, 688] width 343 height 1035
copy div "We're a boutique real estate group that owns and operates Riverdance RV Resort—…"
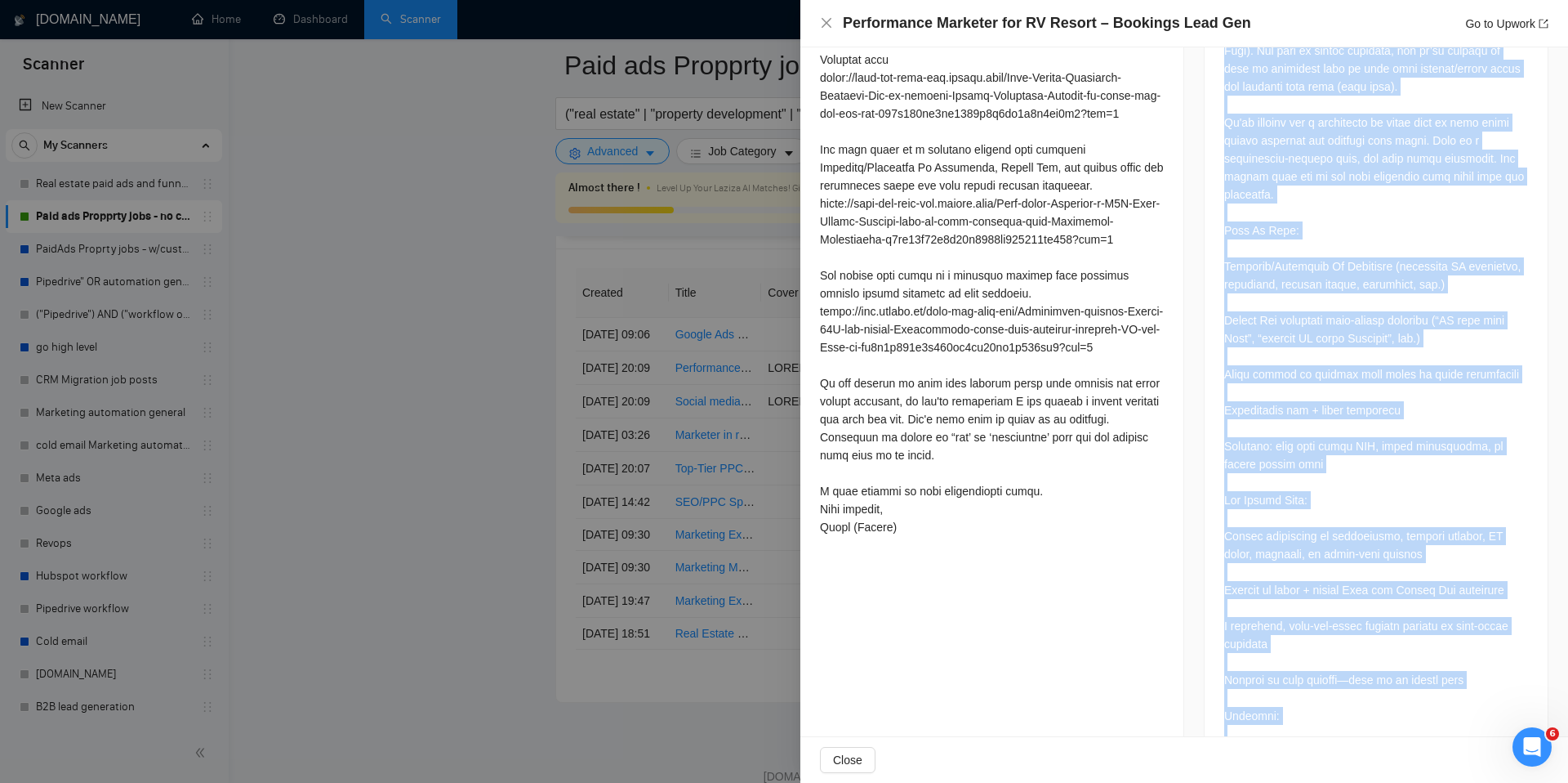
scroll to position [811, 0]
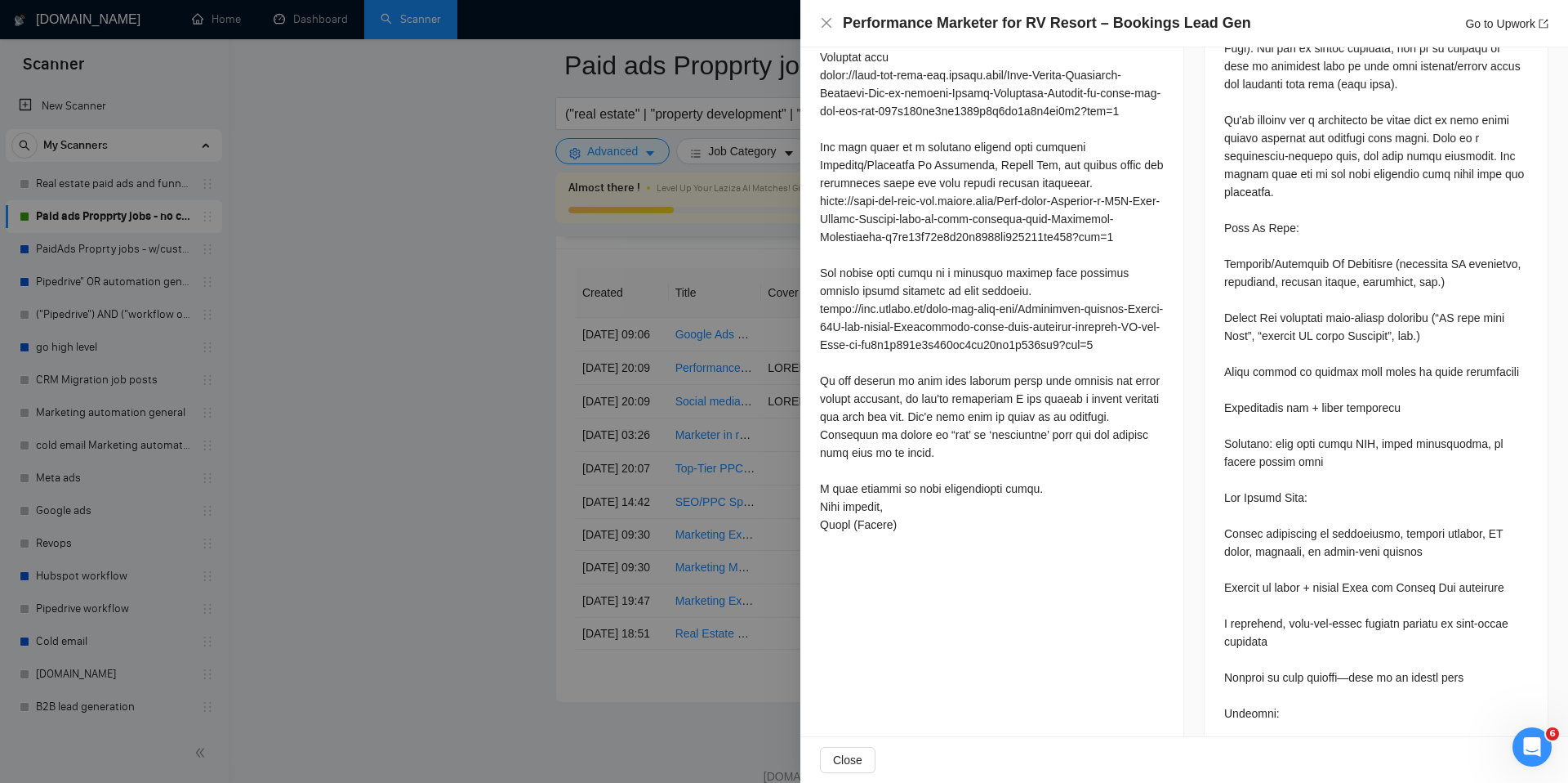
click at [978, 533] on div at bounding box center [991, 218] width 343 height 629
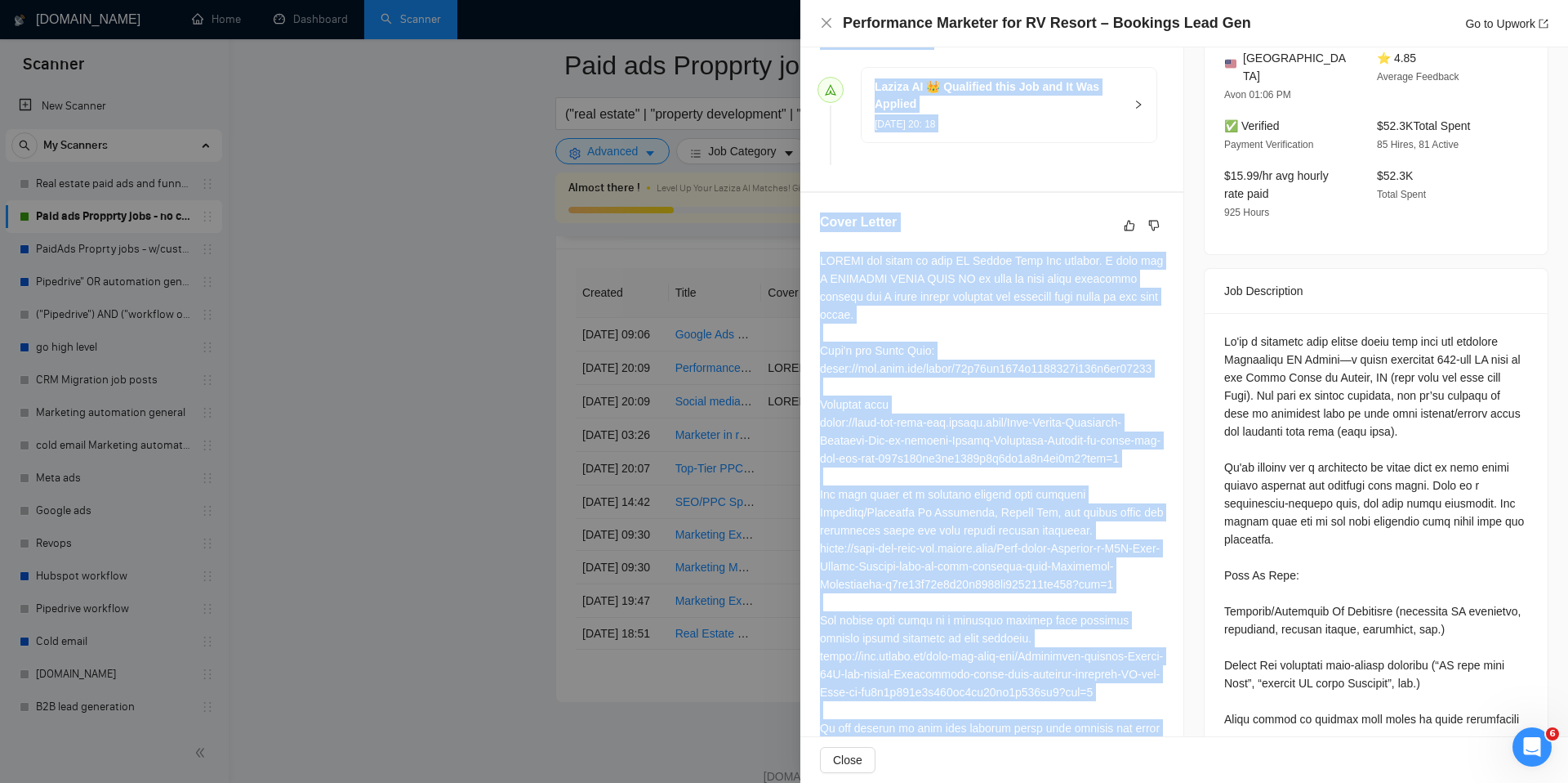
scroll to position [447, 0]
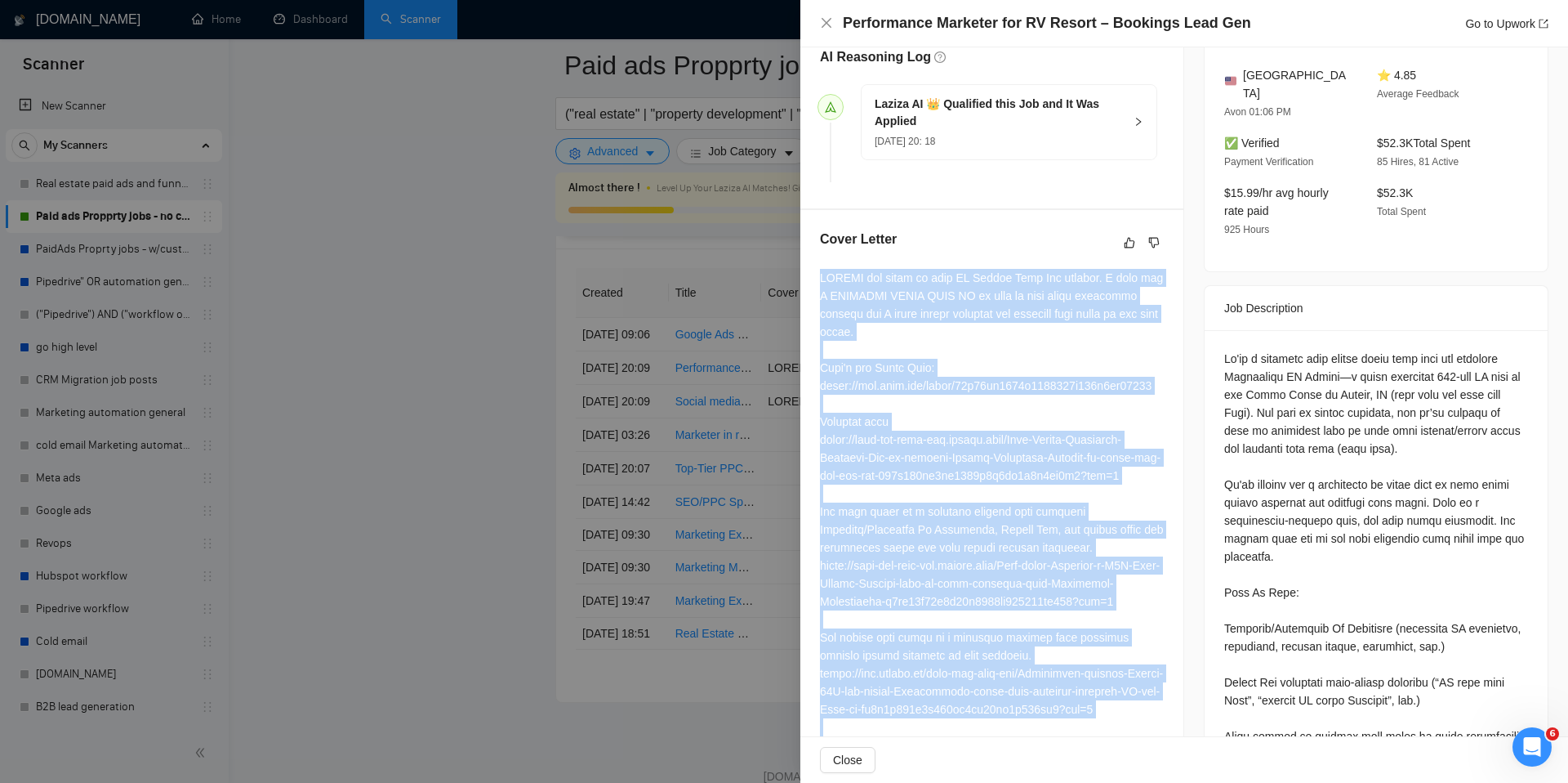
drag, startPoint x: 939, startPoint y: 561, endPoint x: 803, endPoint y: 260, distance: 330.3
click at [803, 260] on div "Cover Letter" at bounding box center [991, 567] width 383 height 714
copy div "LOVING the sound of this RV Resort Lead Gen project. I made you A PERSONAL VIDE…"
